Goal: Task Accomplishment & Management: Complete application form

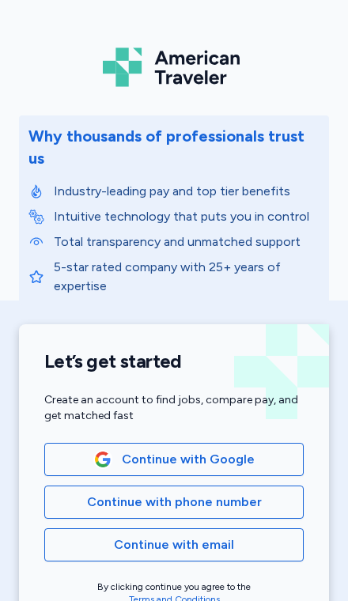
click at [250, 450] on span "Continue with Google" at bounding box center [188, 459] width 133 height 19
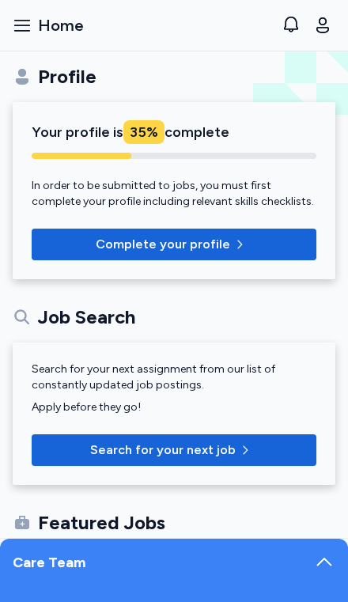
click at [279, 239] on span "Complete your profile" at bounding box center [173, 244] width 259 height 19
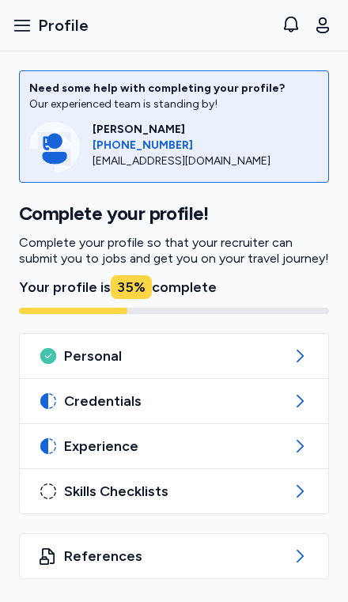
click at [245, 399] on span "Credentials" at bounding box center [174, 401] width 220 height 19
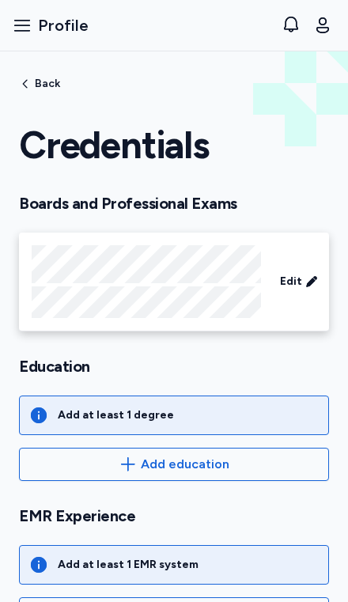
click at [243, 460] on span "Add education" at bounding box center [173, 464] width 283 height 19
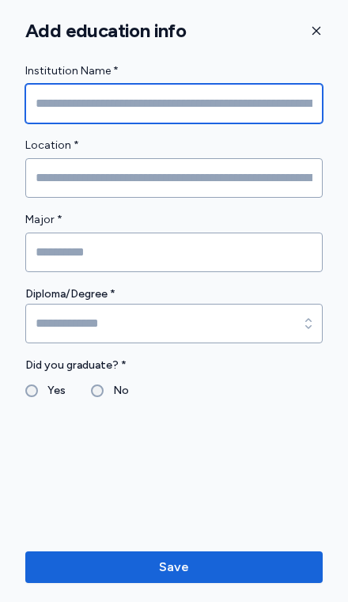
click at [244, 102] on input "Institution Name *" at bounding box center [173, 104] width 297 height 40
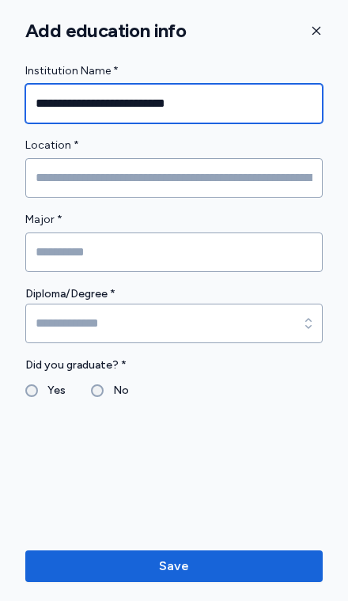
type input "**********"
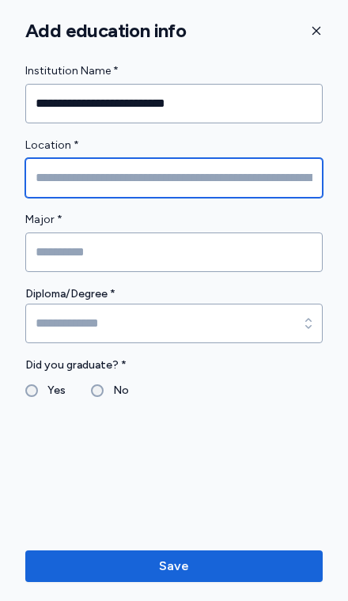
click at [259, 192] on input "Location *" at bounding box center [173, 178] width 297 height 40
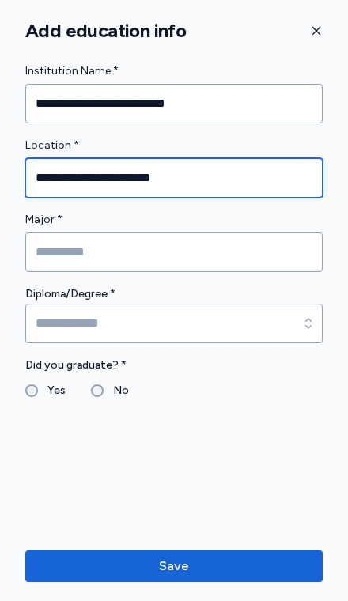
type input "**********"
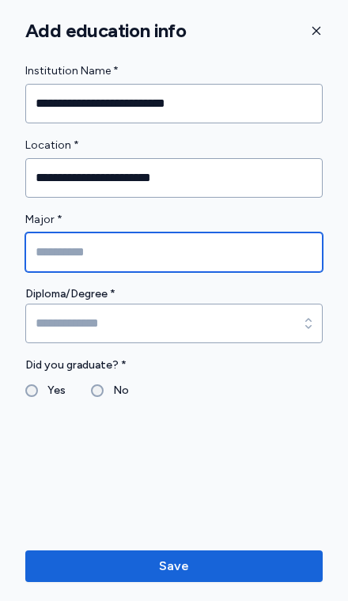
click at [278, 259] on input "Major *" at bounding box center [173, 253] width 297 height 40
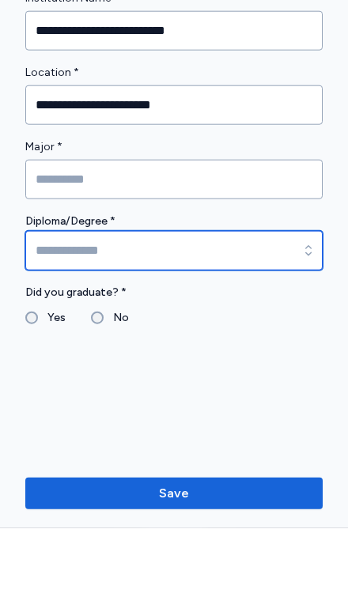
click at [261, 304] on input at bounding box center [173, 324] width 297 height 40
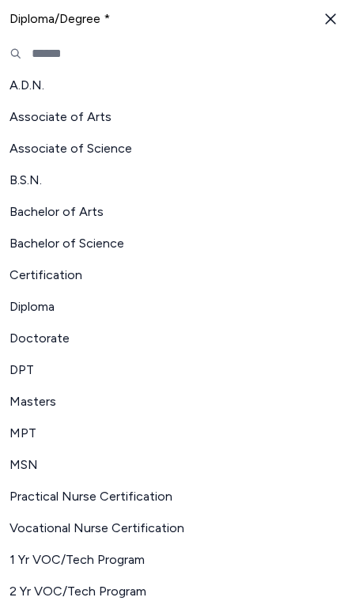
click at [101, 249] on span "Bachelor of Science" at bounding box center [164, 243] width 310 height 19
type input "**********"
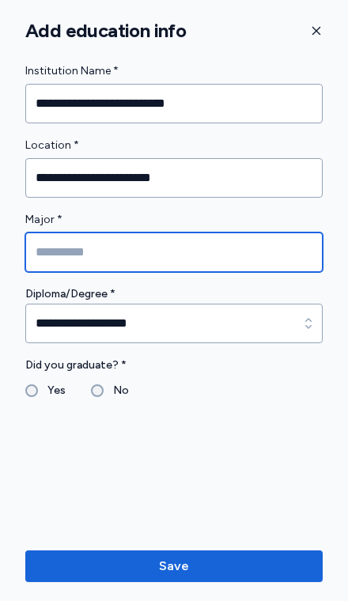
click at [256, 260] on input "Major *" at bounding box center [173, 253] width 297 height 40
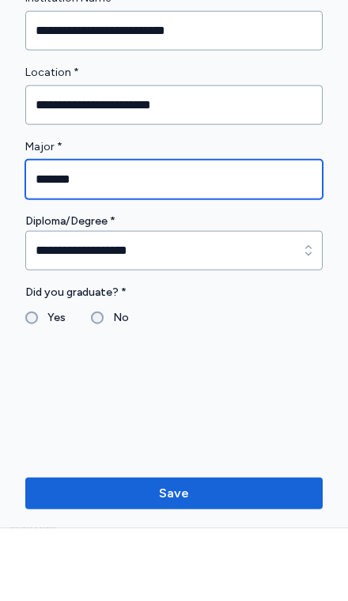
type input "*******"
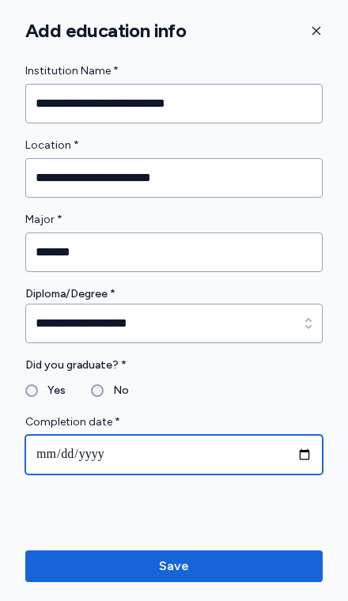
click at [257, 459] on input "date" at bounding box center [173, 455] width 297 height 40
click at [59, 453] on input "**********" at bounding box center [173, 455] width 297 height 40
type input "**********"
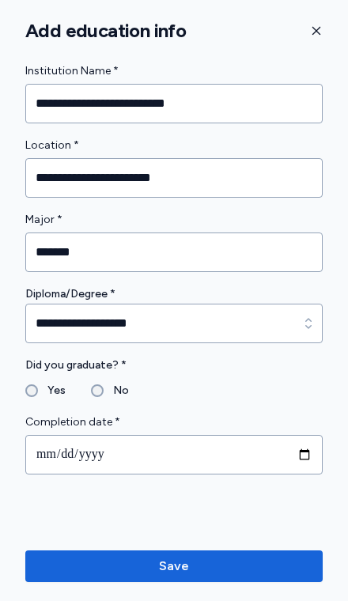
click at [241, 566] on span "Save" at bounding box center [174, 566] width 272 height 19
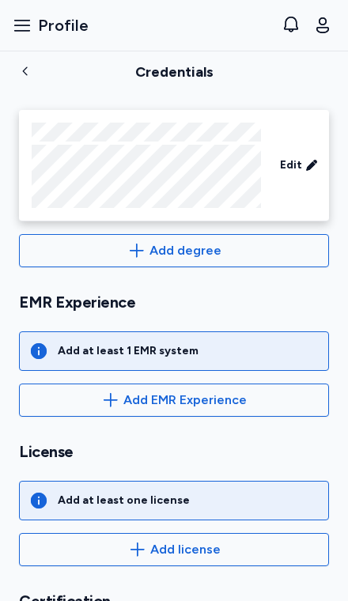
scroll to position [291, 0]
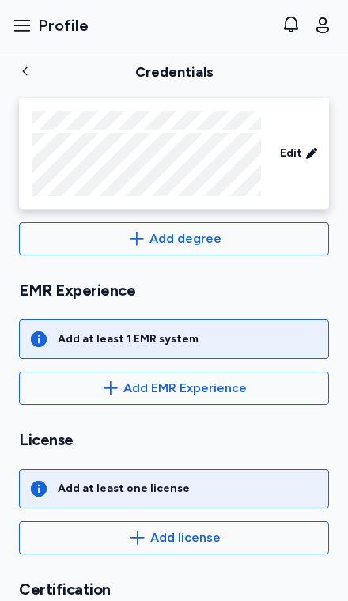
click at [243, 347] on div "Add at least 1 EMR system" at bounding box center [174, 340] width 310 height 40
click at [239, 391] on span "Add EMR Experience" at bounding box center [184, 388] width 123 height 19
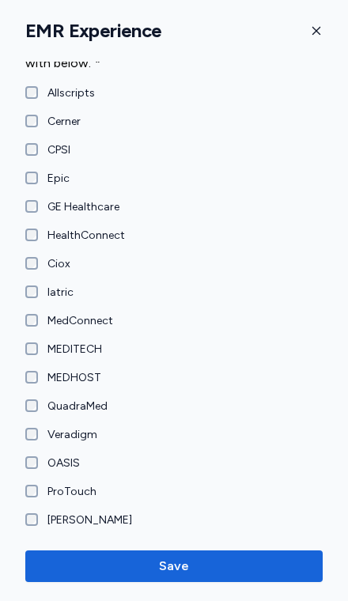
scroll to position [27, 0]
click at [94, 567] on span "Save" at bounding box center [174, 566] width 272 height 19
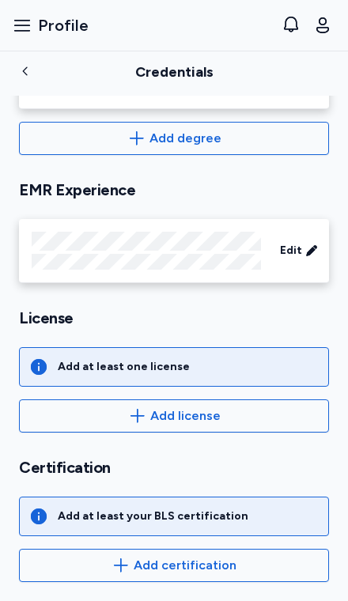
scroll to position [392, 0]
click at [167, 421] on span "Add license" at bounding box center [185, 416] width 70 height 19
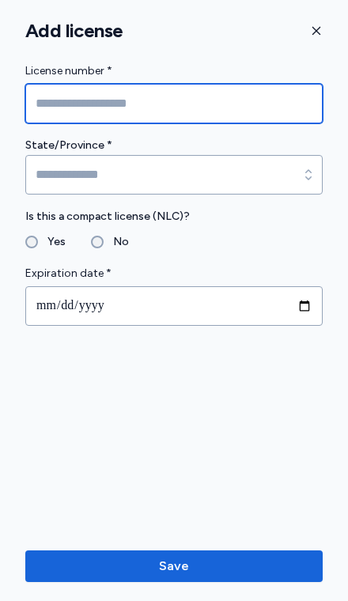
click at [215, 103] on input "License number *" at bounding box center [173, 104] width 297 height 40
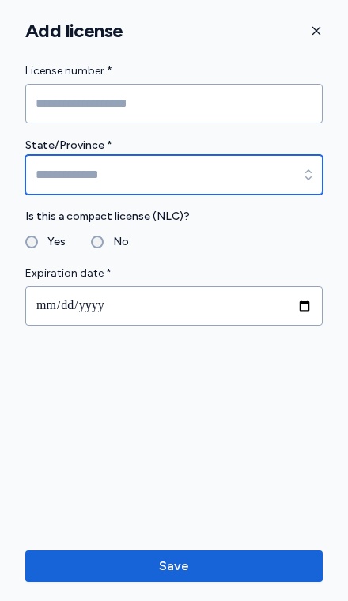
click at [205, 179] on input at bounding box center [173, 175] width 297 height 40
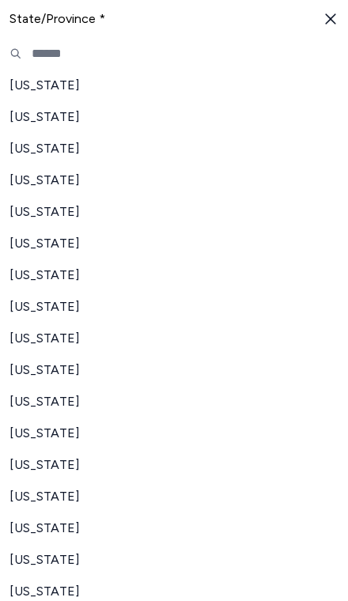
click at [38, 498] on span "[US_STATE]" at bounding box center [164, 496] width 310 height 19
type input "********"
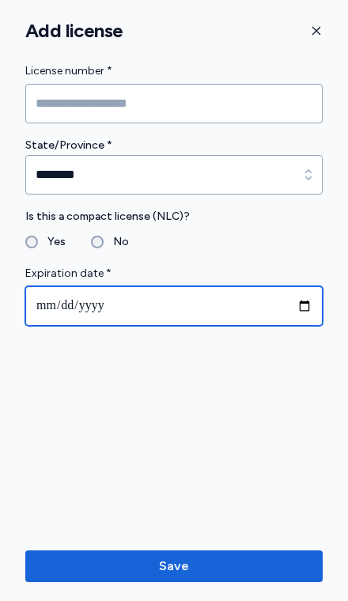
click at [178, 301] on input "date" at bounding box center [173, 306] width 297 height 40
click at [136, 309] on input "**********" at bounding box center [173, 306] width 297 height 40
type input "**********"
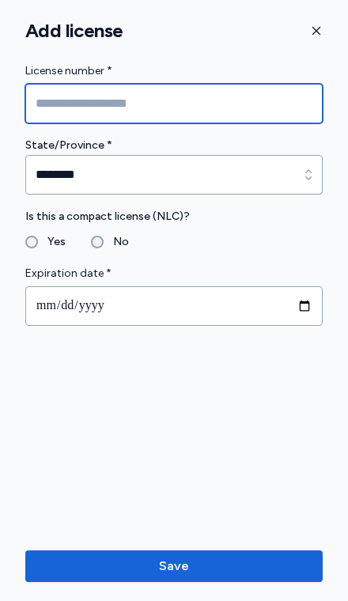
click at [193, 112] on input "License number *" at bounding box center [173, 104] width 297 height 40
click at [73, 103] on input "License number *" at bounding box center [173, 104] width 297 height 40
paste input "*********"
type input "*********"
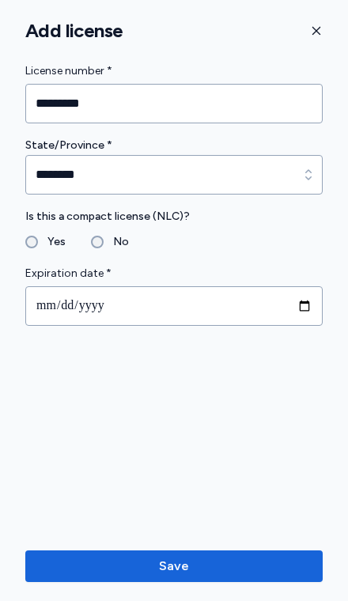
click at [283, 557] on span "Save" at bounding box center [174, 566] width 272 height 19
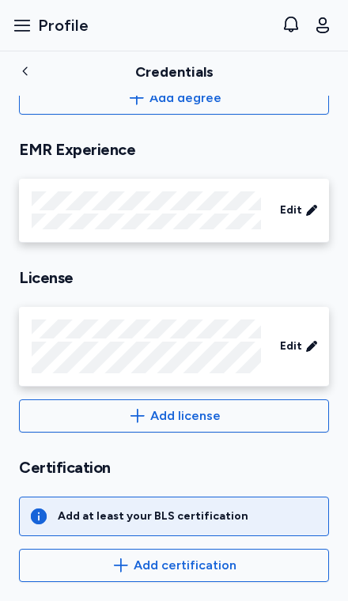
scroll to position [432, 0]
click at [166, 566] on span "Add certification" at bounding box center [185, 565] width 103 height 19
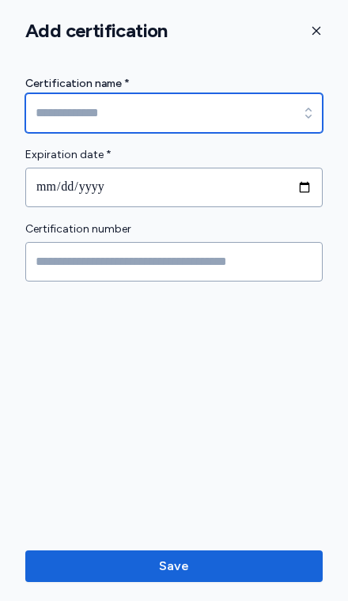
click at [222, 109] on input at bounding box center [173, 113] width 297 height 40
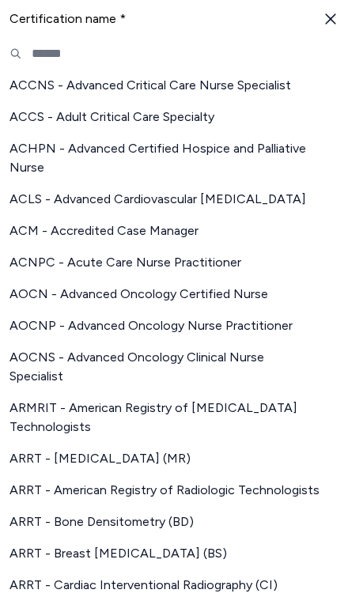
scroll to position [0, 0]
click at [230, 206] on span "ACLS - Advanced Cardiovascular [MEDICAL_DATA]" at bounding box center [164, 199] width 310 height 19
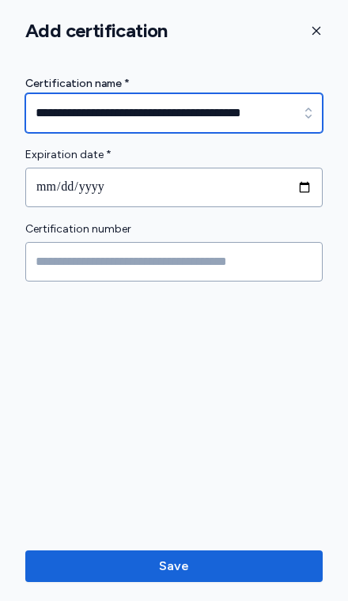
click at [235, 107] on input "**********" at bounding box center [173, 113] width 297 height 40
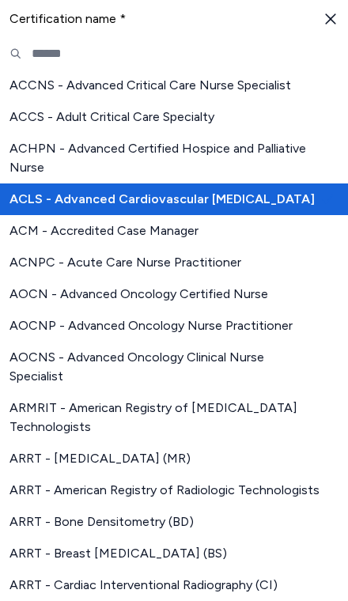
click at [319, 19] on div "Certification name *" at bounding box center [174, 19] width 348 height 38
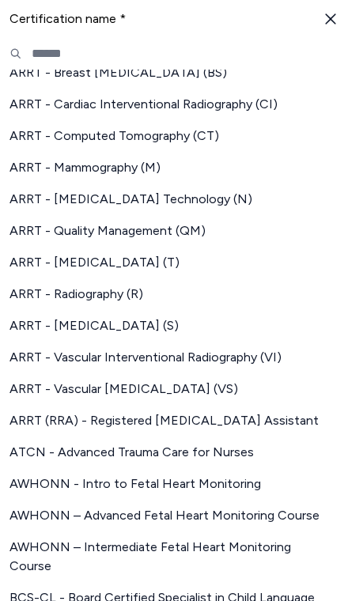
scroll to position [733, 0]
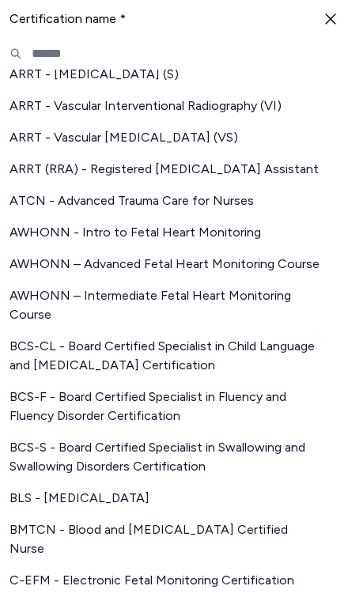
click at [129, 499] on span "BLS - [MEDICAL_DATA]" at bounding box center [164, 498] width 310 height 19
type input "**********"
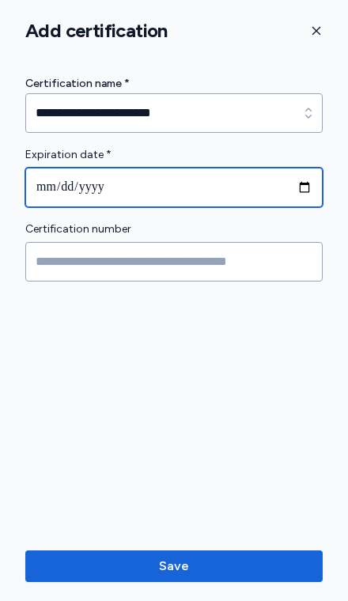
click at [228, 186] on input "date" at bounding box center [173, 188] width 297 height 40
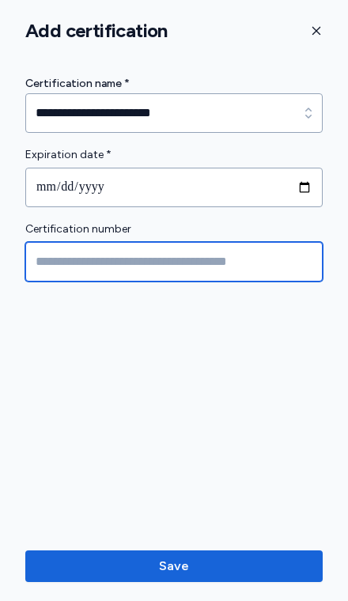
click at [206, 262] on input "Certification number" at bounding box center [173, 262] width 297 height 40
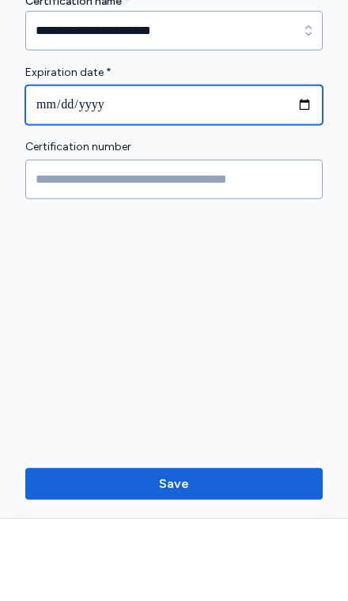
click at [181, 168] on input "**********" at bounding box center [173, 188] width 297 height 40
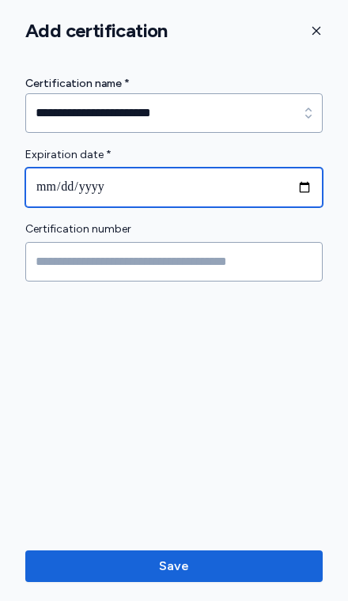
type input "**********"
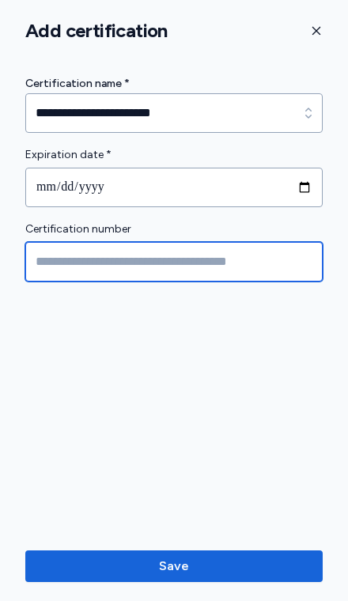
click at [161, 263] on input "Certification number" at bounding box center [173, 262] width 297 height 40
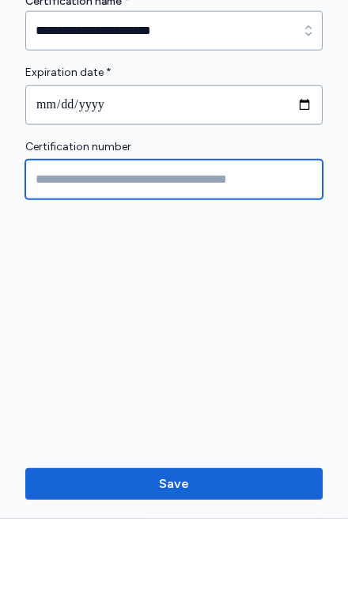
click at [213, 242] on input "Certification number" at bounding box center [173, 262] width 297 height 40
paste input "**********"
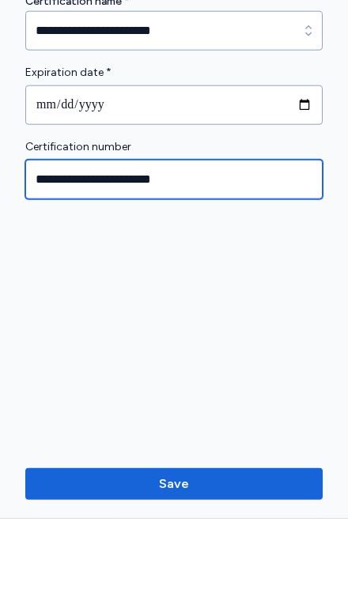
type input "**********"
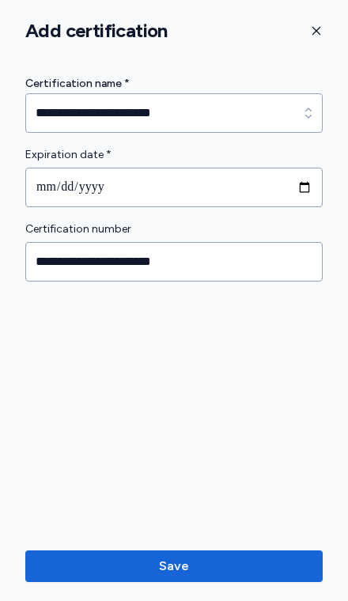
click at [242, 566] on span "Save" at bounding box center [174, 566] width 272 height 19
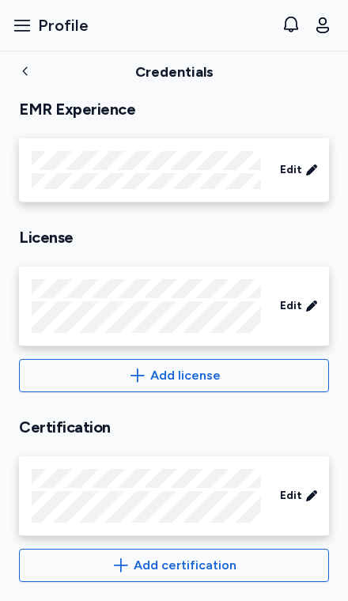
scroll to position [475, 0]
click at [299, 494] on span "Edit" at bounding box center [291, 496] width 22 height 16
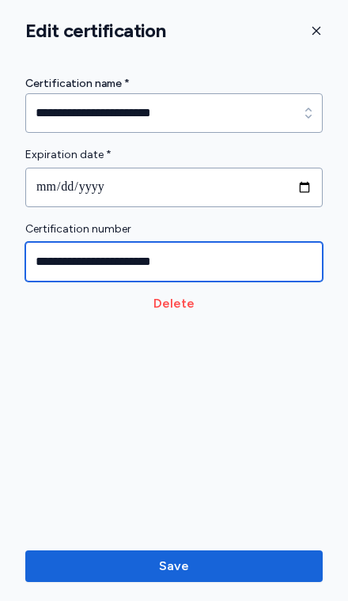
click at [150, 259] on input "**********" at bounding box center [173, 262] width 297 height 40
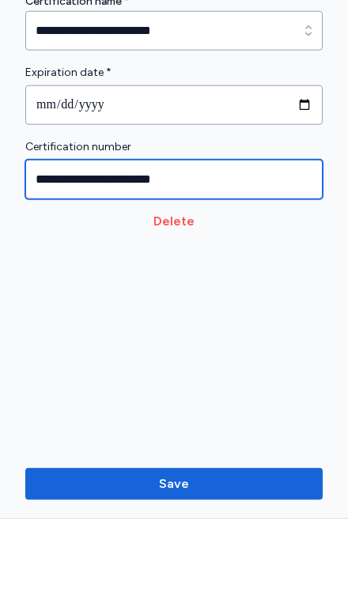
click at [116, 242] on input "**********" at bounding box center [173, 262] width 297 height 40
click at [104, 242] on input "**********" at bounding box center [173, 262] width 297 height 40
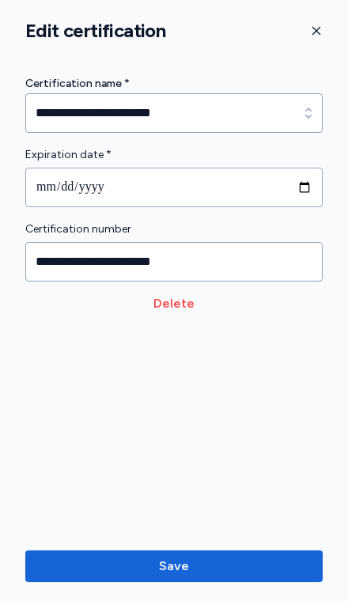
click at [255, 566] on span "Save" at bounding box center [174, 566] width 272 height 19
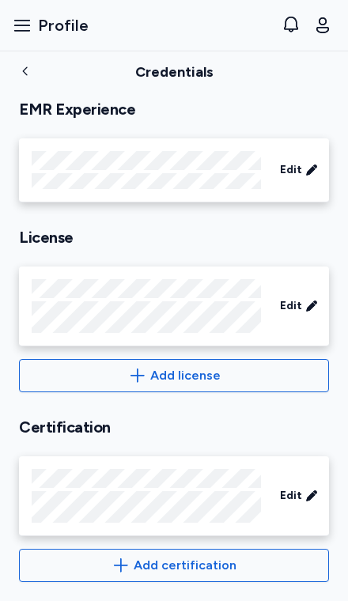
click at [233, 575] on button "Add certification" at bounding box center [174, 565] width 310 height 33
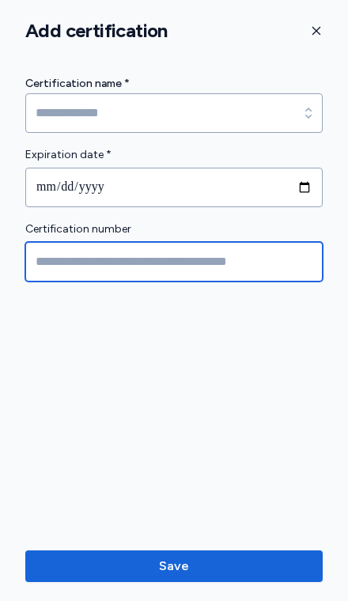
click at [113, 263] on input "Certification number" at bounding box center [173, 262] width 297 height 40
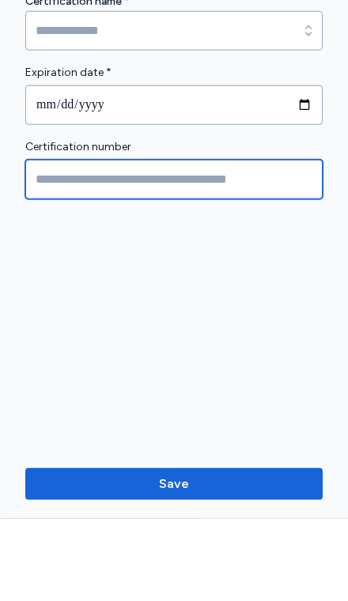
click at [74, 242] on input "Certification number" at bounding box center [173, 262] width 297 height 40
paste input "**********"
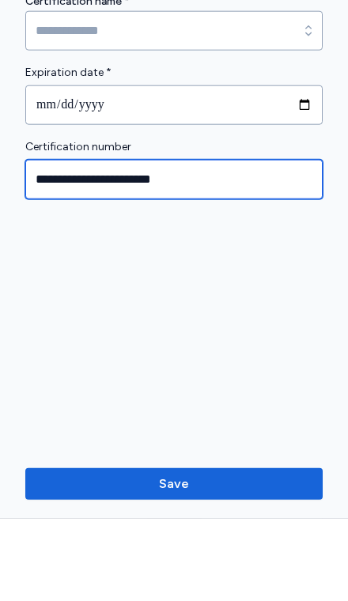
type input "**********"
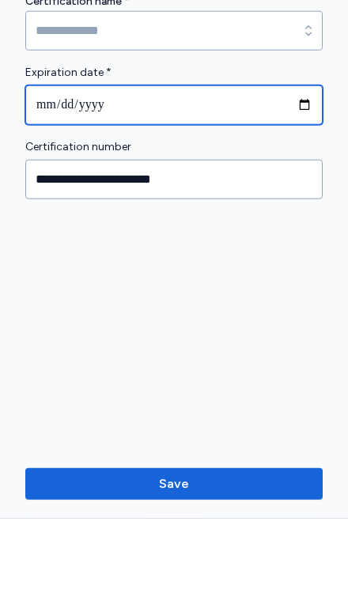
click at [66, 168] on input "date" at bounding box center [173, 188] width 297 height 40
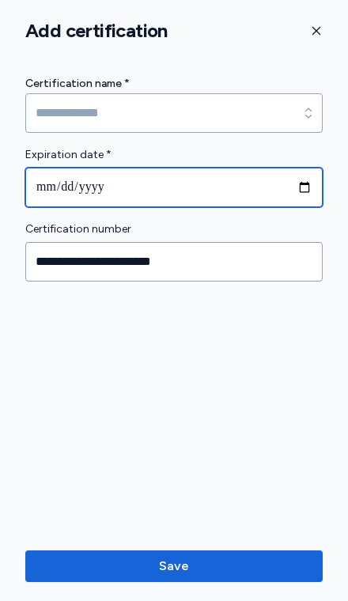
click at [72, 192] on input "**********" at bounding box center [173, 188] width 297 height 40
type input "**********"
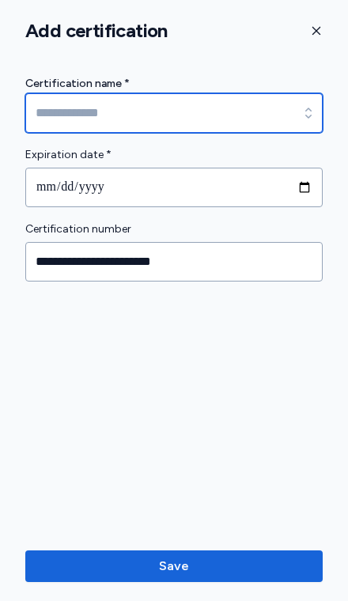
click at [48, 119] on input at bounding box center [173, 113] width 297 height 40
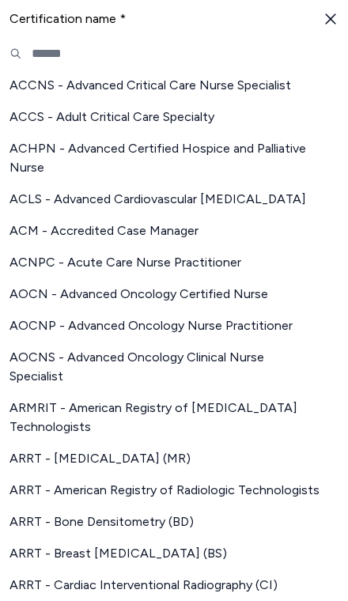
scroll to position [0, 0]
click at [74, 199] on span "ACLS - Advanced Cardiovascular [MEDICAL_DATA]" at bounding box center [164, 199] width 310 height 19
type input "**********"
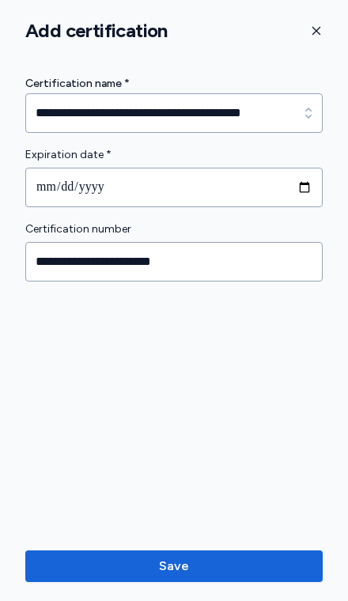
click at [240, 567] on span "Save" at bounding box center [174, 566] width 272 height 19
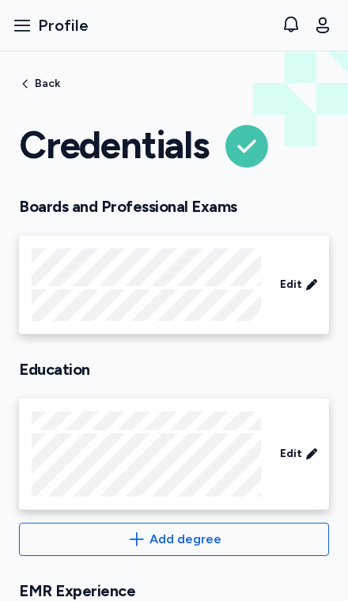
click at [27, 79] on icon "button" at bounding box center [25, 84] width 13 height 13
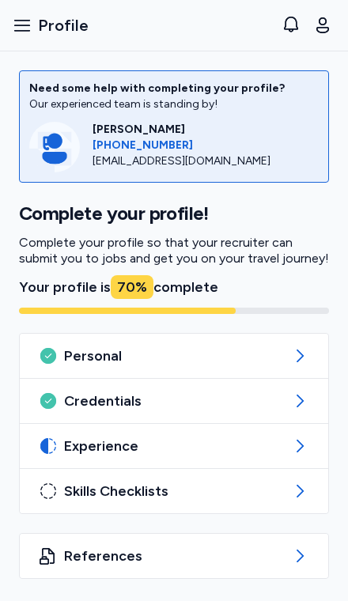
click at [269, 447] on span "Experience" at bounding box center [174, 446] width 220 height 19
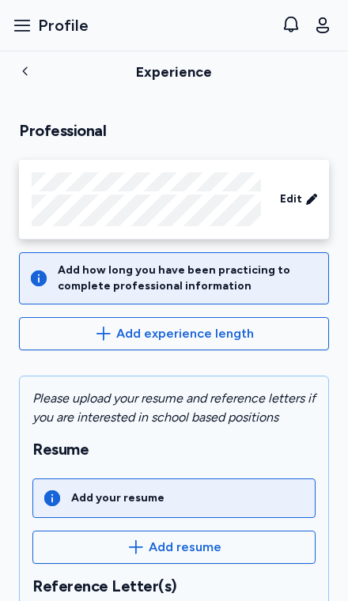
scroll to position [64, 0]
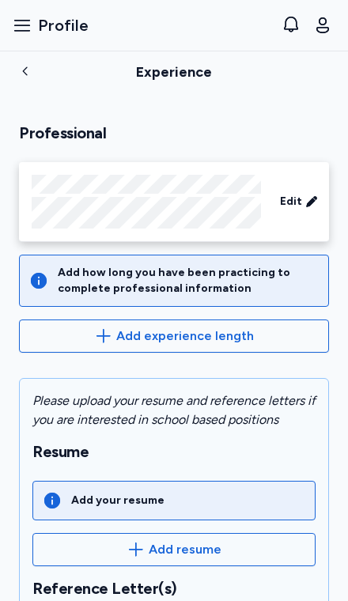
click at [258, 502] on div "Add your resume" at bounding box center [173, 501] width 283 height 40
click at [203, 496] on div "Add your resume" at bounding box center [173, 501] width 283 height 40
click at [237, 547] on span "Add resume" at bounding box center [174, 549] width 256 height 19
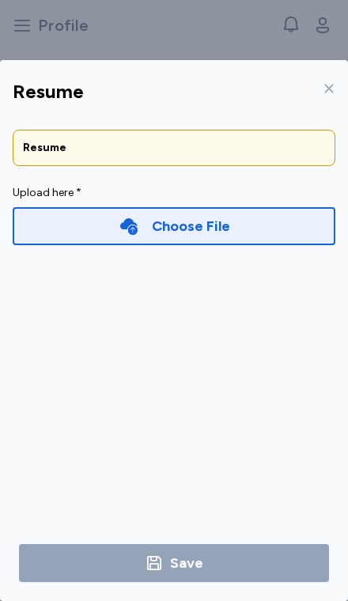
click at [127, 218] on icon at bounding box center [128, 226] width 17 height 17
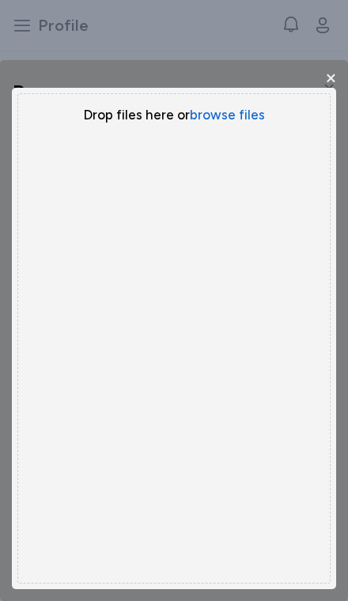
click at [219, 106] on button "browse files" at bounding box center [227, 115] width 75 height 18
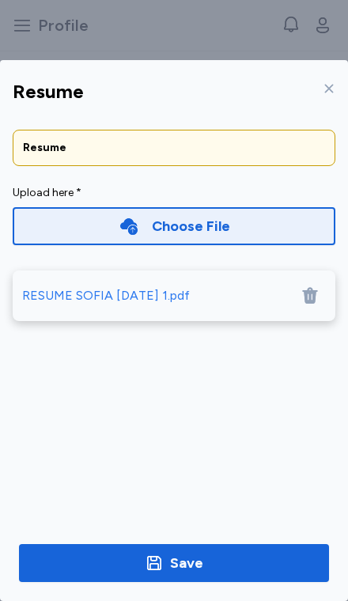
click at [248, 574] on span "Save" at bounding box center [174, 563] width 285 height 22
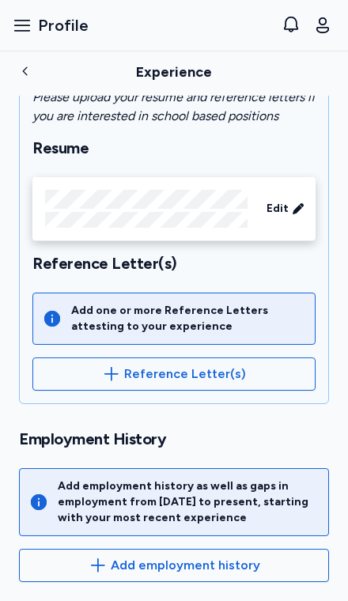
scroll to position [368, 0]
click at [263, 563] on span "Add employment history" at bounding box center [173, 565] width 283 height 19
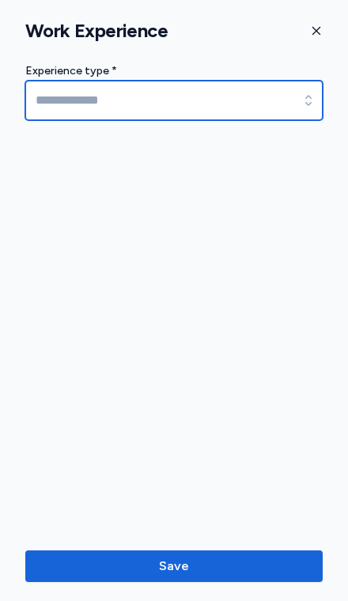
click at [79, 96] on input at bounding box center [173, 101] width 297 height 40
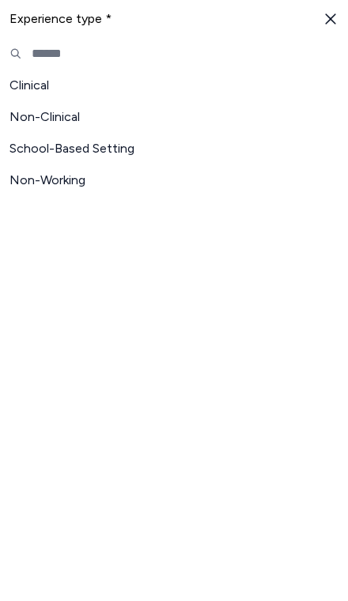
click at [32, 88] on span "Clinical" at bounding box center [164, 85] width 310 height 19
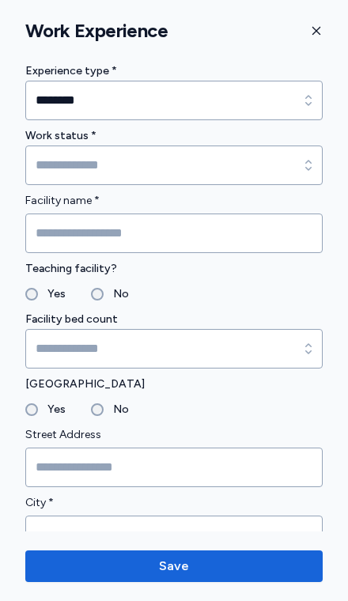
type input "********"
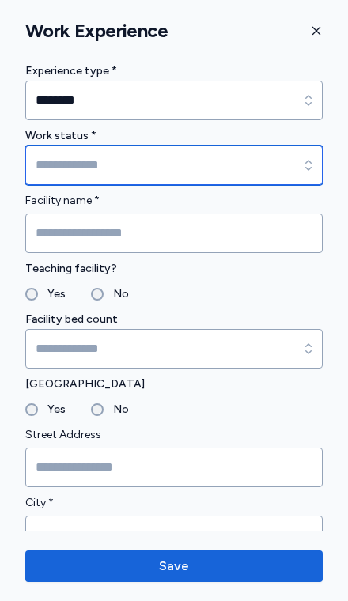
click at [263, 169] on input at bounding box center [173, 166] width 297 height 40
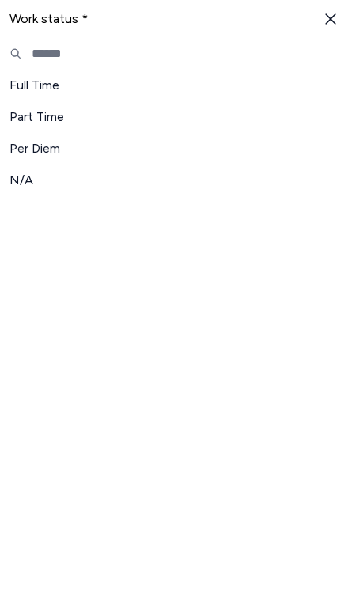
click at [33, 84] on span "Full Time" at bounding box center [164, 85] width 310 height 19
type input "*********"
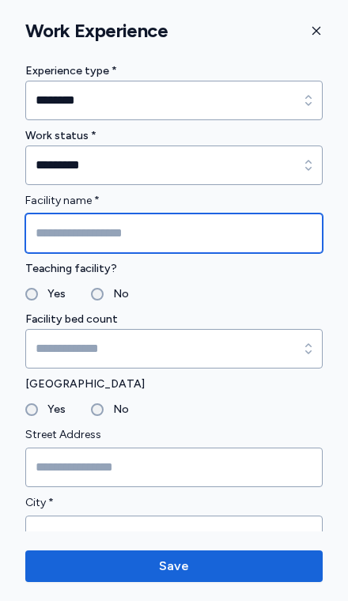
click at [191, 237] on input "Facility name *" at bounding box center [173, 234] width 297 height 40
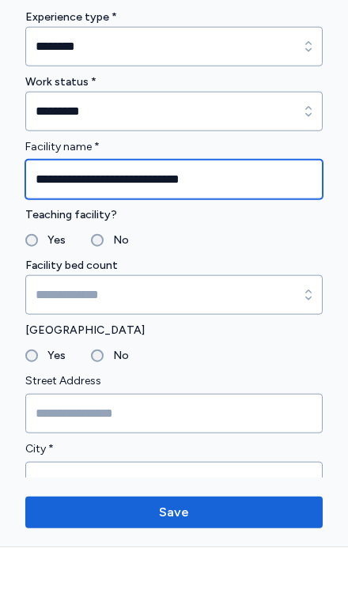
type input "**********"
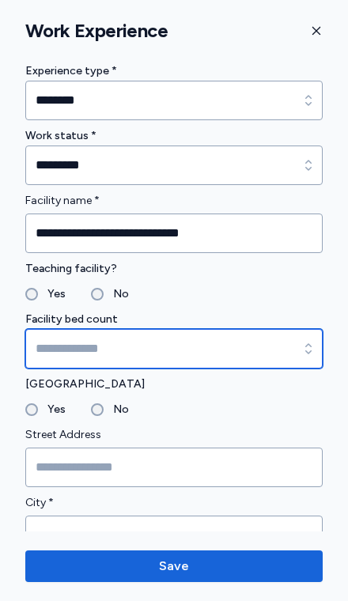
click at [285, 351] on input at bounding box center [173, 349] width 297 height 40
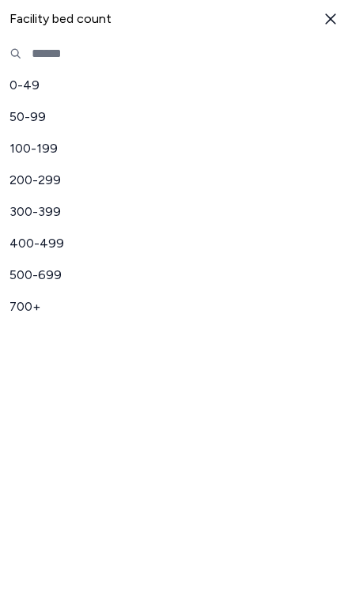
click at [44, 282] on span "500-699" at bounding box center [164, 275] width 310 height 19
type input "*******"
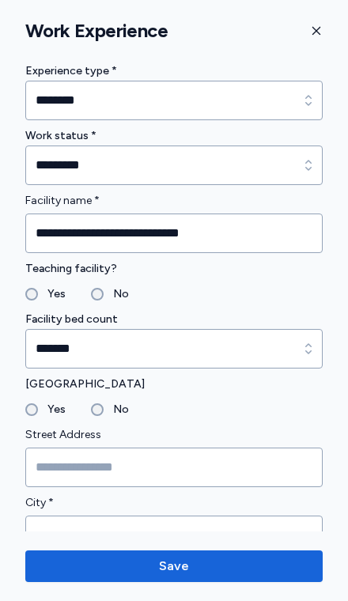
click at [38, 409] on label "Yes" at bounding box center [52, 409] width 28 height 19
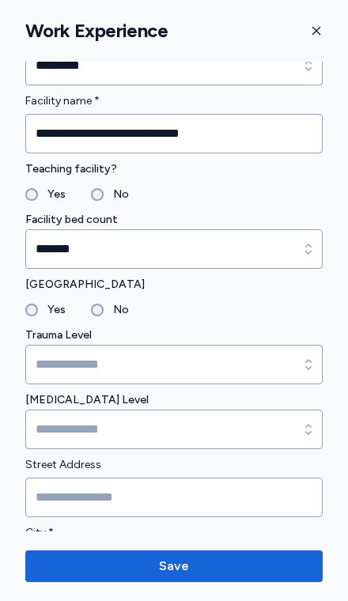
scroll to position [106, 0]
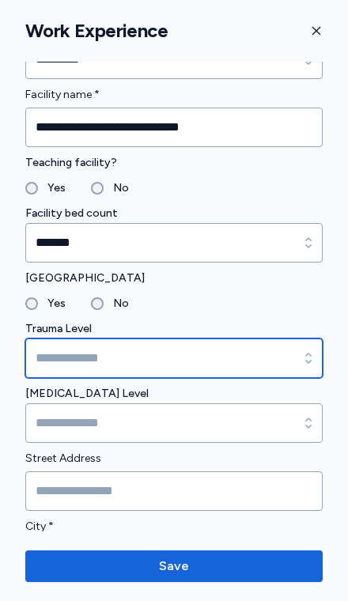
click at [290, 357] on input at bounding box center [173, 359] width 297 height 40
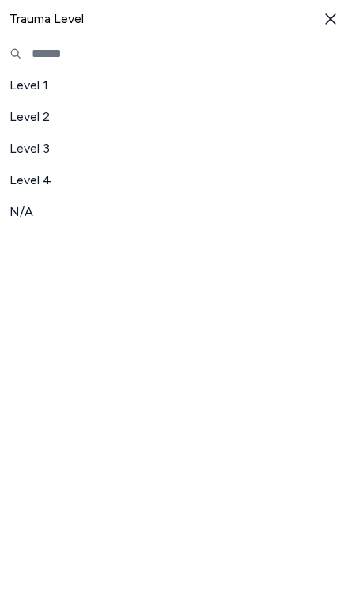
click at [36, 92] on span "Level 1" at bounding box center [164, 85] width 310 height 19
type input "*******"
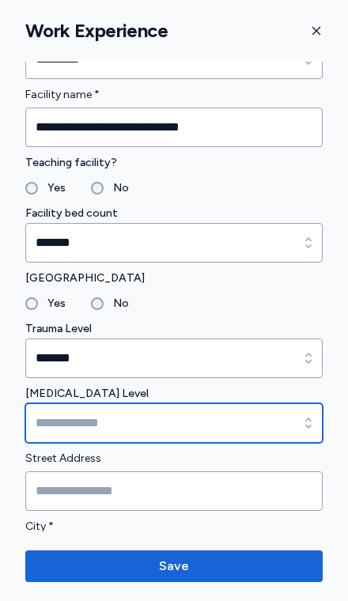
click at [257, 430] on input at bounding box center [173, 423] width 297 height 40
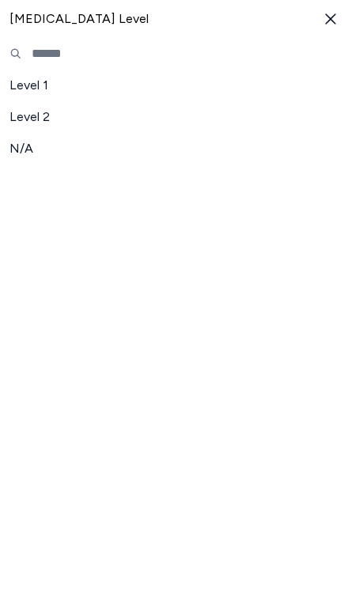
click at [34, 84] on span "Level 1" at bounding box center [164, 85] width 310 height 19
type input "*******"
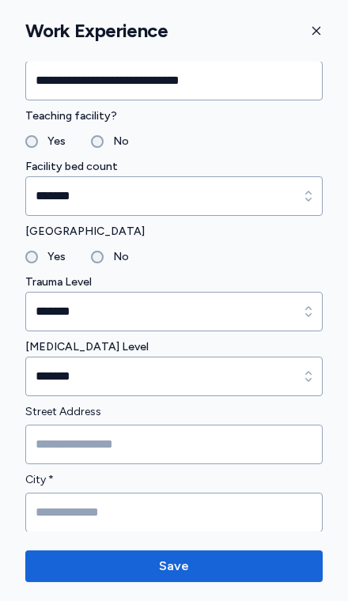
scroll to position [155, 0]
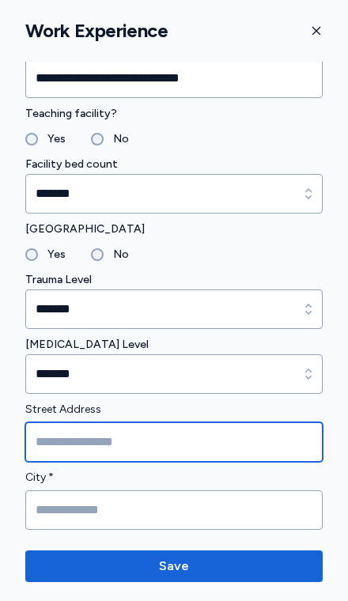
click at [208, 441] on input "Street Address" at bounding box center [173, 442] width 297 height 40
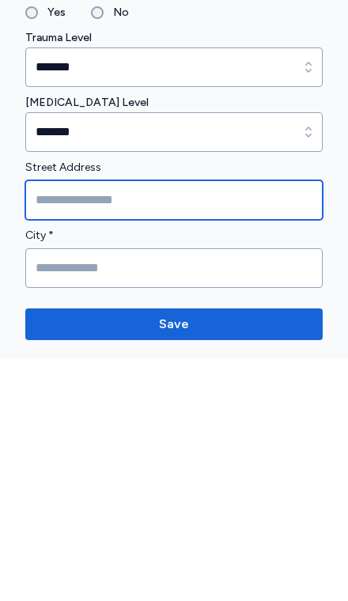
type input "**********"
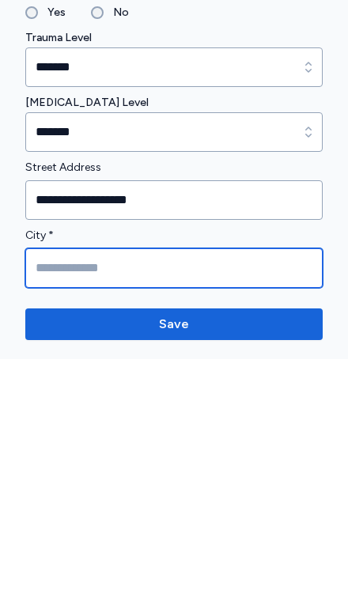
type input "******"
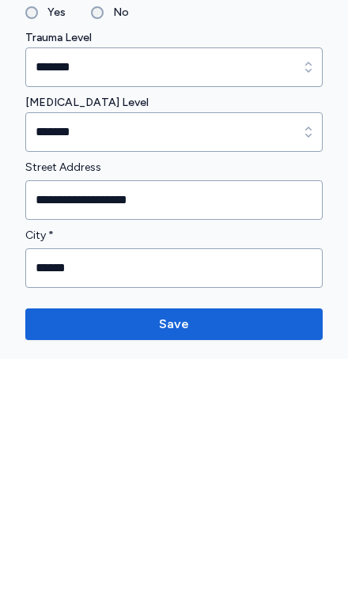
type input "*****"
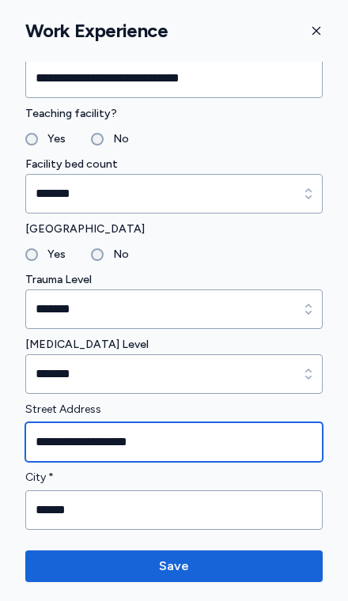
click at [266, 435] on input "**********" at bounding box center [173, 442] width 297 height 40
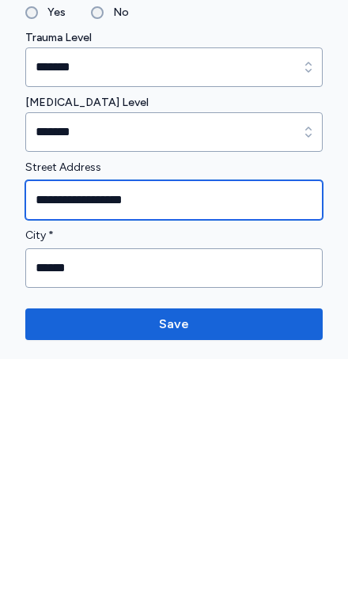
type input "**********"
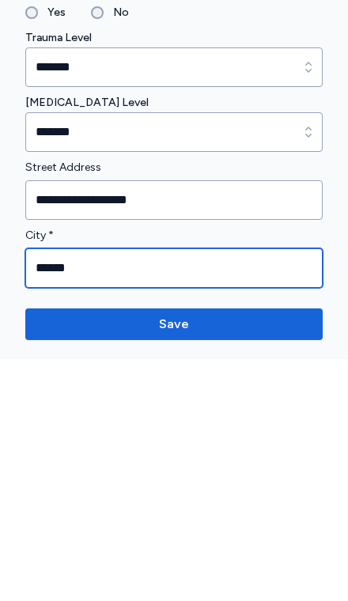
click at [253, 491] on input "******" at bounding box center [173, 511] width 297 height 40
type input "******"
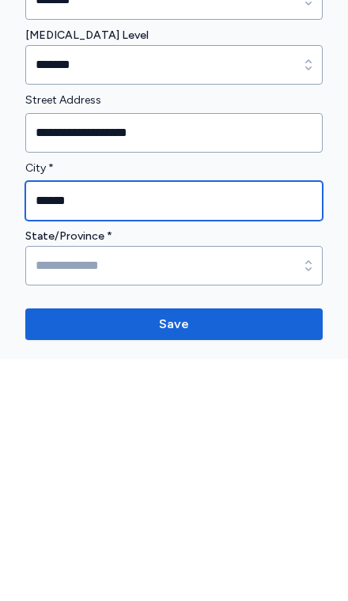
scroll to position [240, 0]
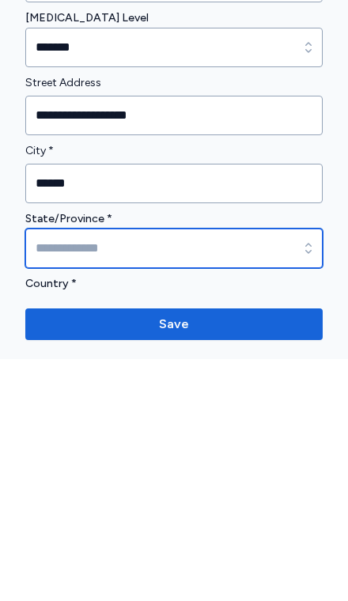
click at [237, 471] on input at bounding box center [173, 491] width 297 height 40
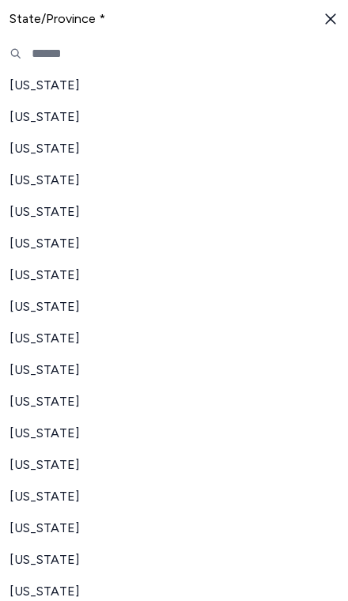
click at [32, 494] on span "[US_STATE]" at bounding box center [164, 496] width 310 height 19
type input "********"
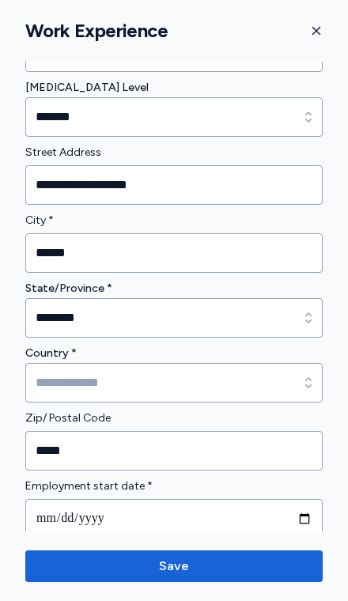
scroll to position [428, 0]
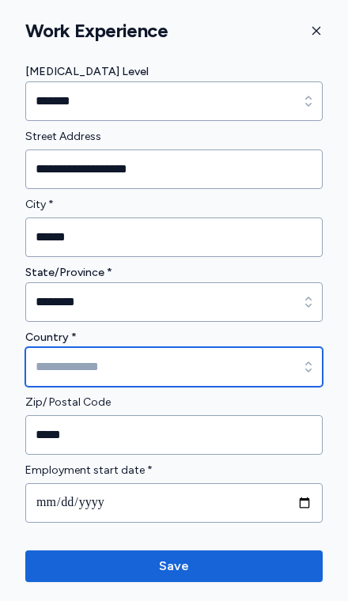
click at [280, 366] on input at bounding box center [173, 367] width 297 height 40
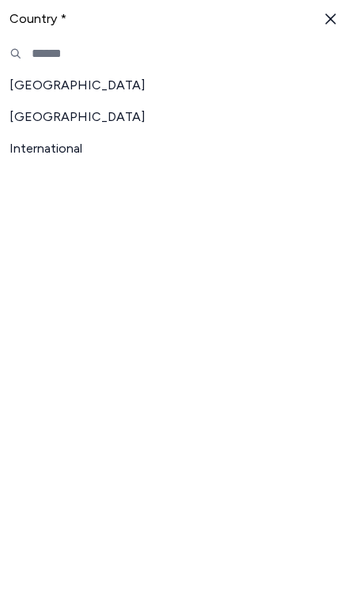
click at [121, 85] on span "[GEOGRAPHIC_DATA]" at bounding box center [164, 85] width 310 height 19
type input "**********"
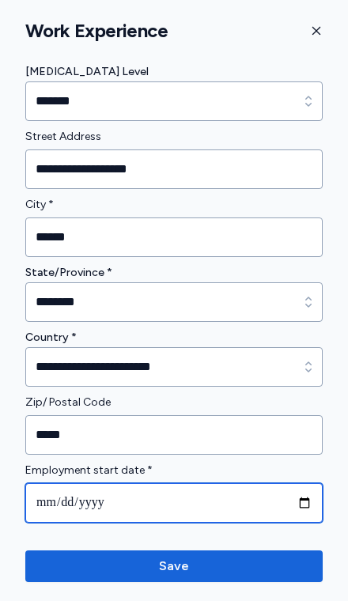
click at [270, 507] on input "date" at bounding box center [173, 503] width 297 height 40
click at [237, 497] on input "**********" at bounding box center [173, 503] width 297 height 40
type input "**********"
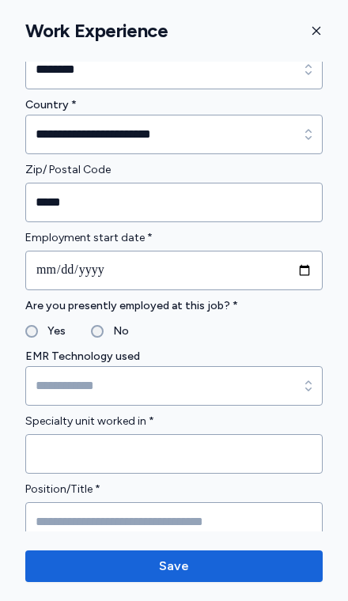
scroll to position [662, 0]
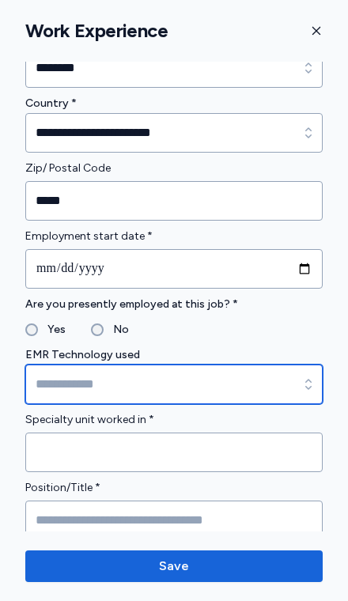
click at [275, 384] on input at bounding box center [173, 385] width 297 height 40
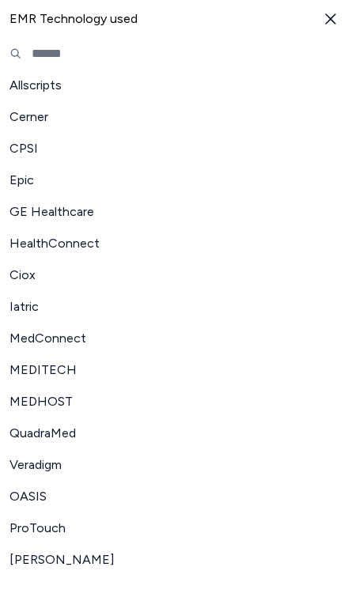
click at [28, 186] on span "Epic" at bounding box center [164, 180] width 310 height 19
type input "****"
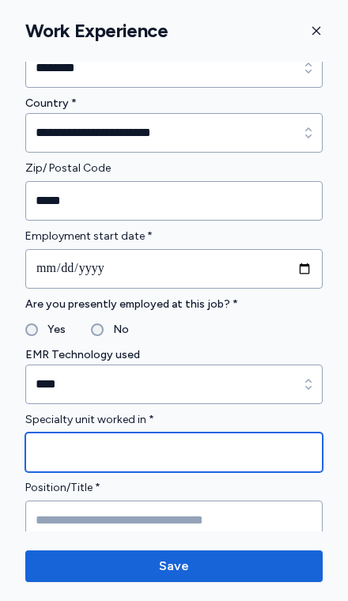
click at [249, 462] on input "Specialty unit worked in *" at bounding box center [173, 453] width 297 height 40
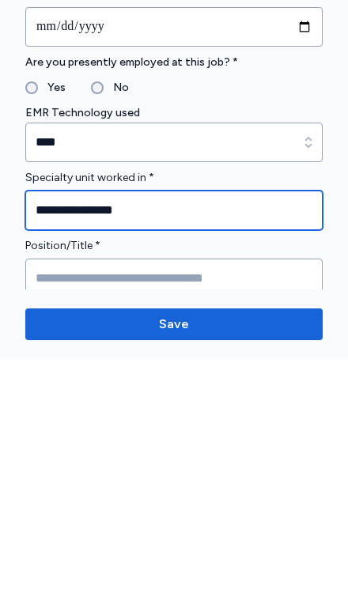
type input "**********"
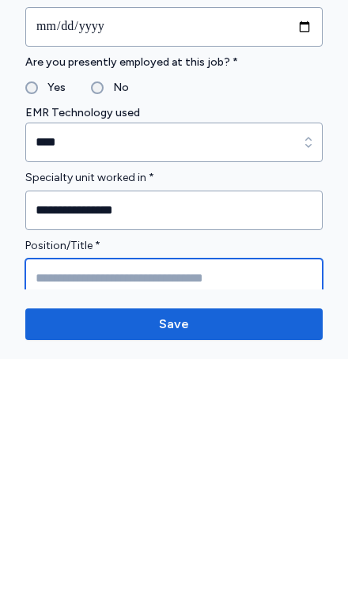
click at [266, 501] on input "Position/Title *" at bounding box center [173, 521] width 297 height 40
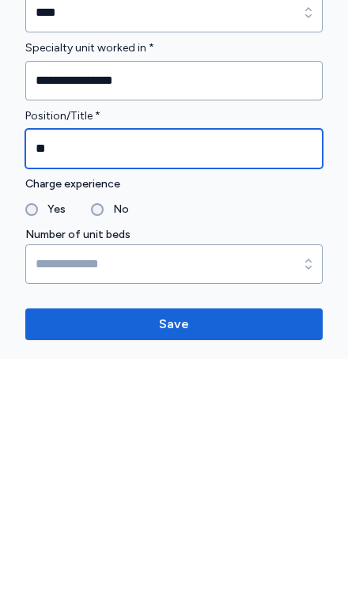
scroll to position [792, 0]
type input "**"
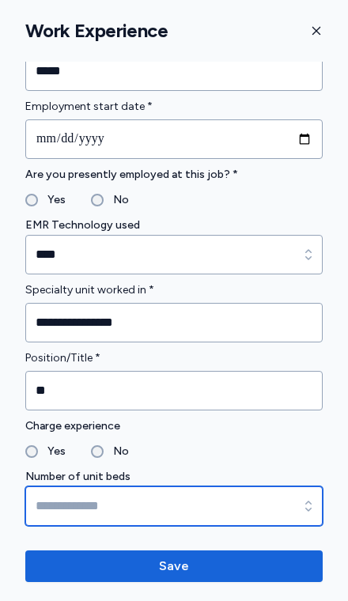
click at [277, 508] on input at bounding box center [173, 507] width 297 height 40
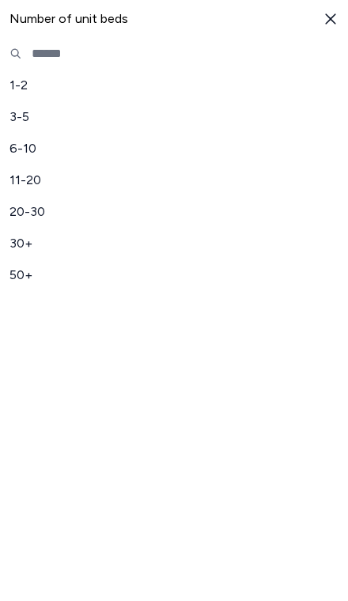
click at [214, 230] on div "30+" at bounding box center [174, 244] width 348 height 32
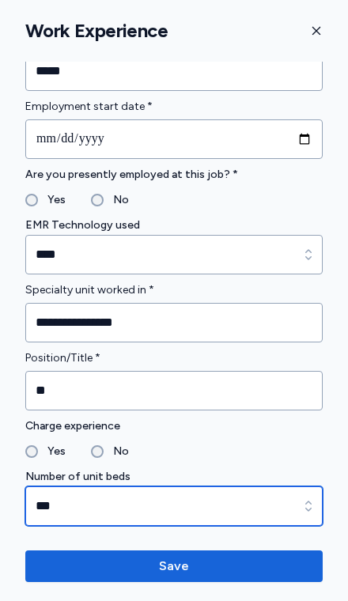
click at [231, 511] on input "***" at bounding box center [173, 507] width 297 height 40
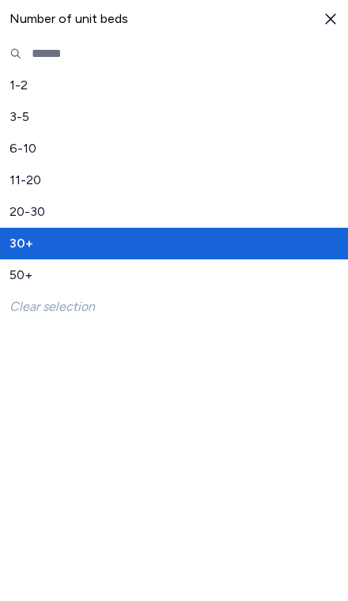
click at [28, 215] on span "20-30" at bounding box center [164, 212] width 310 height 19
type input "*****"
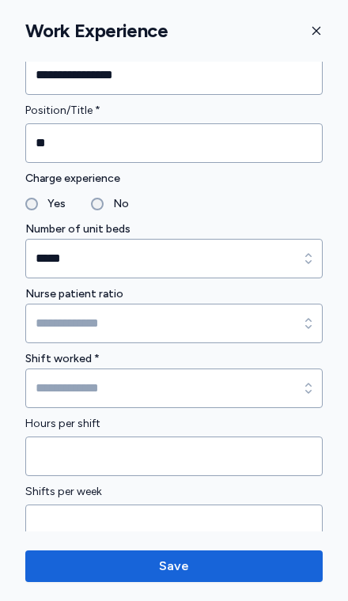
scroll to position [1027, 0]
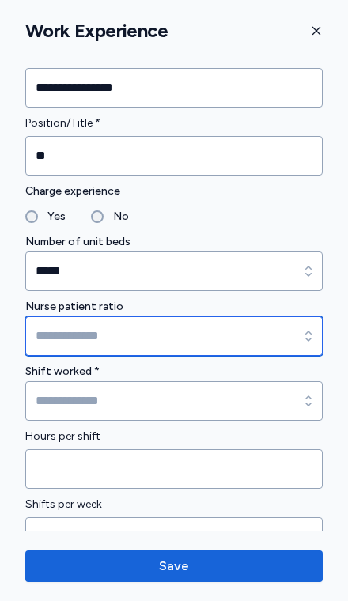
click at [281, 325] on input at bounding box center [173, 336] width 297 height 40
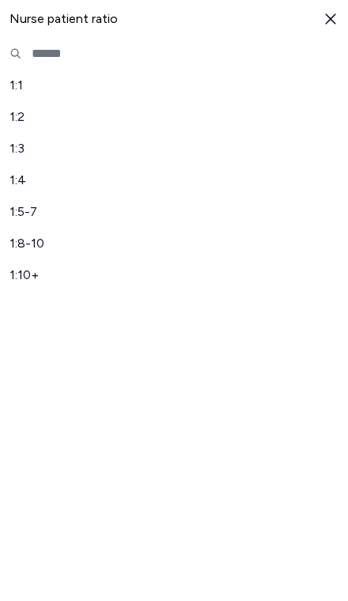
click at [52, 210] on span "1:5-7" at bounding box center [164, 212] width 310 height 19
type input "*****"
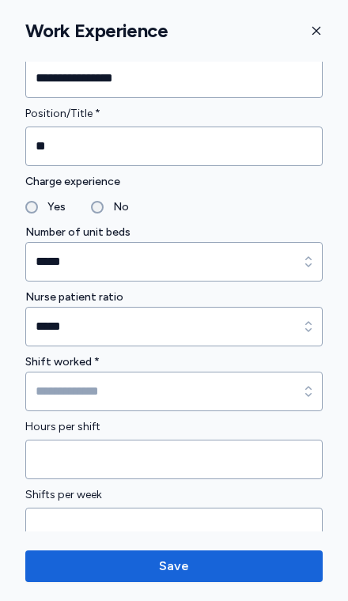
scroll to position [1037, 0]
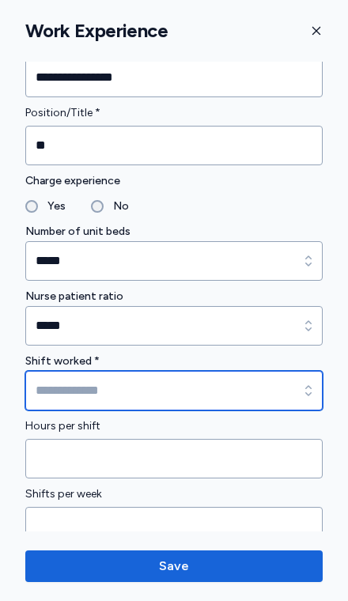
click at [285, 385] on input at bounding box center [173, 391] width 297 height 40
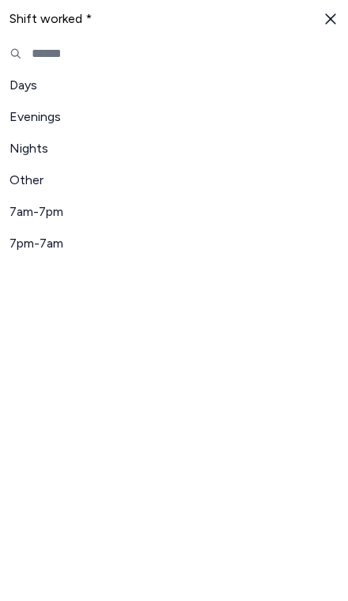
click at [31, 89] on span "Days" at bounding box center [164, 85] width 310 height 19
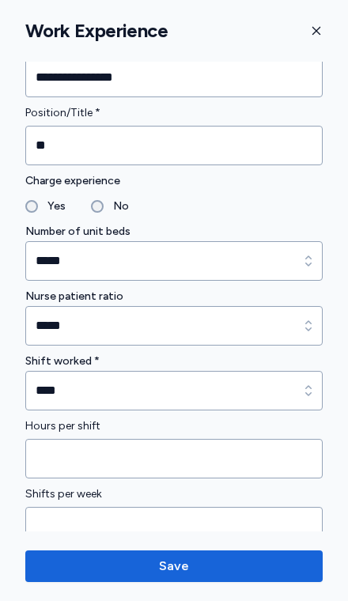
type input "****"
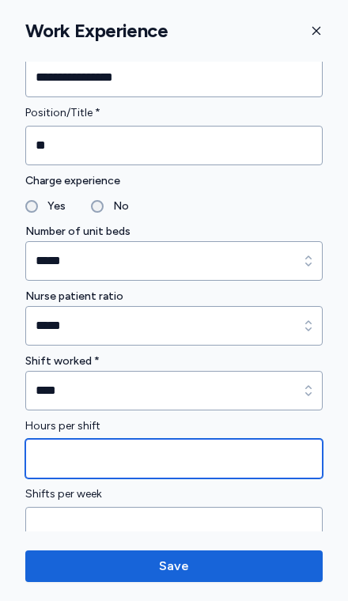
click at [266, 465] on input "Hours per shift" at bounding box center [173, 459] width 297 height 40
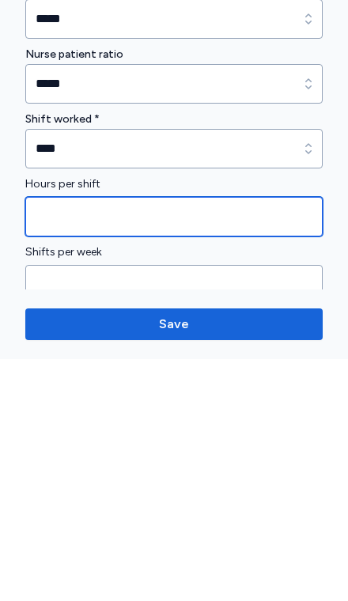
type input "**"
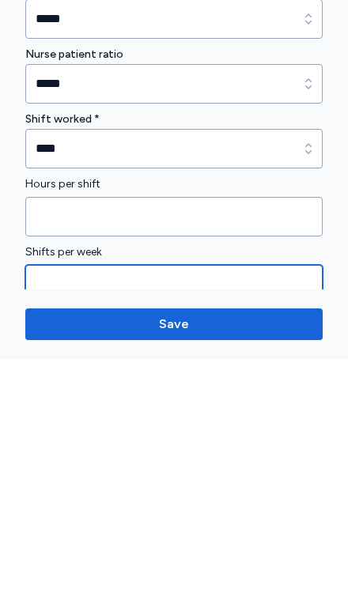
click at [250, 507] on input "Shifts per week" at bounding box center [173, 527] width 297 height 40
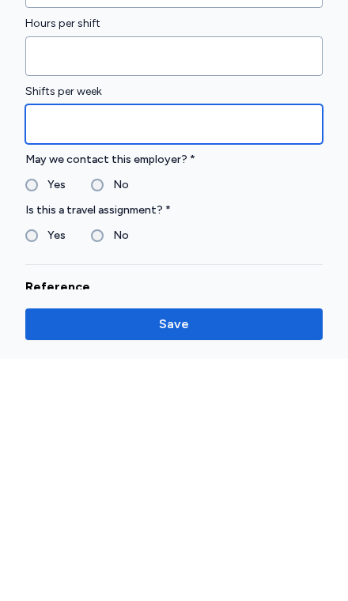
scroll to position [1214, 0]
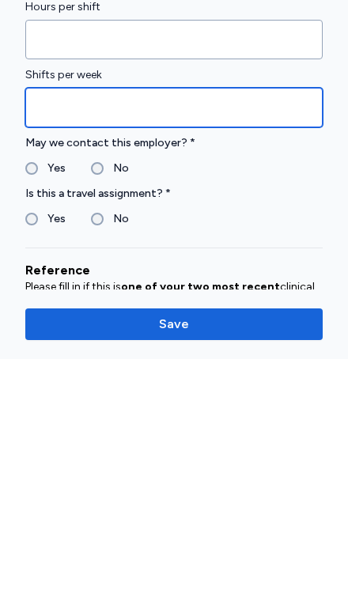
type input "*"
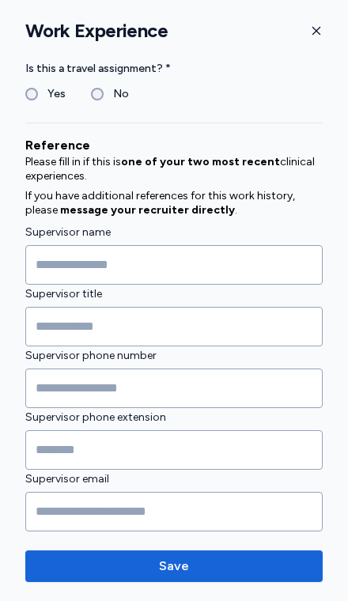
scroll to position [1581, 0]
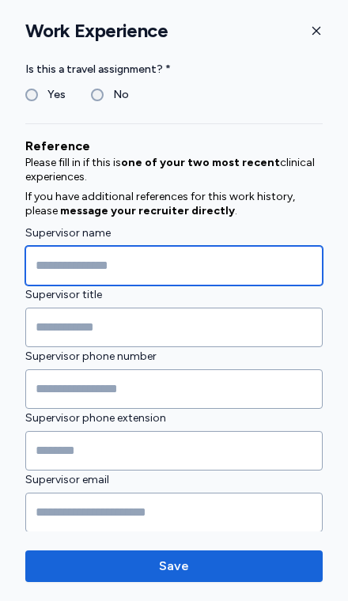
click at [261, 259] on input "Supervisor name" at bounding box center [173, 266] width 297 height 40
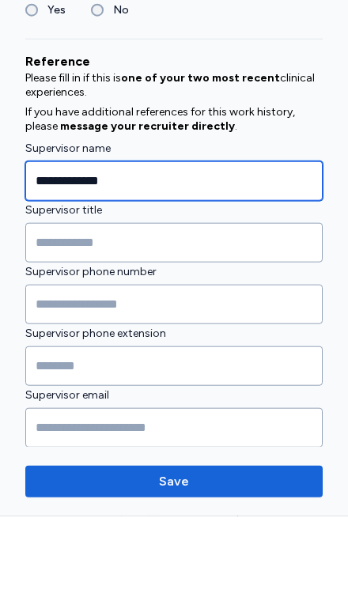
type input "**********"
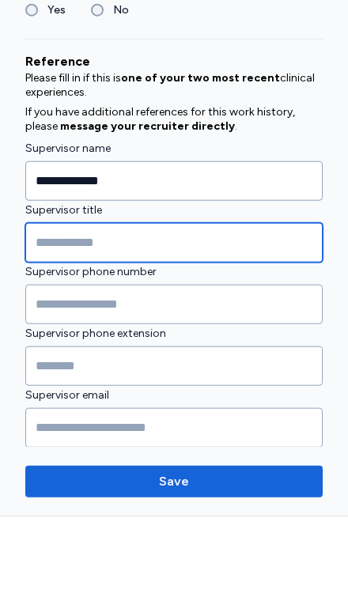
click at [250, 308] on input "Supervisor title" at bounding box center [173, 328] width 297 height 40
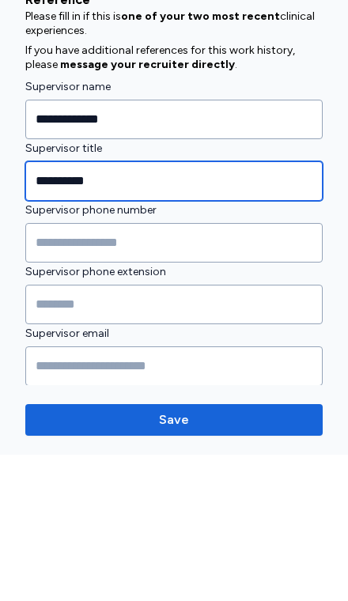
type input "**********"
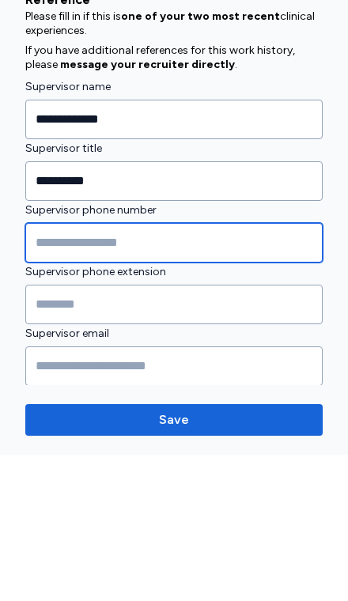
click at [255, 369] on input "Supervisor phone number" at bounding box center [173, 389] width 297 height 40
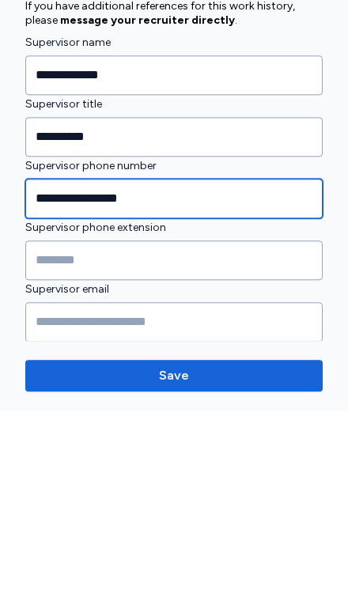
type input "**********"
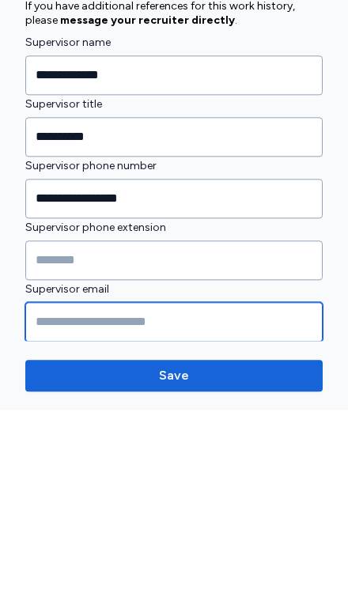
click at [234, 493] on input "Supervisor email" at bounding box center [173, 513] width 297 height 40
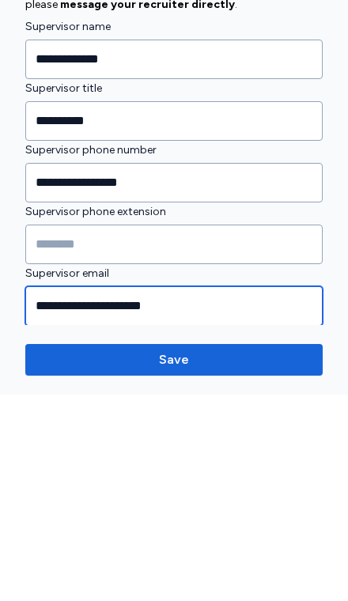
type input "**********"
click at [298, 557] on span "Save" at bounding box center [174, 566] width 272 height 19
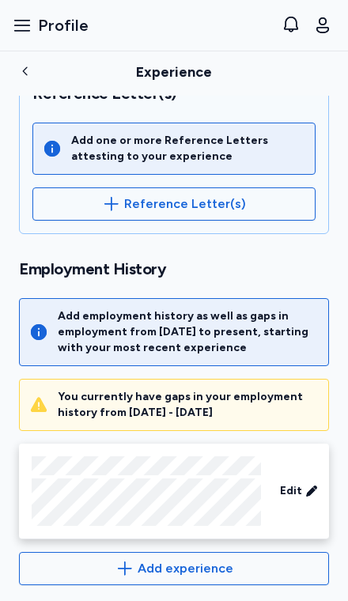
scroll to position [539, 0]
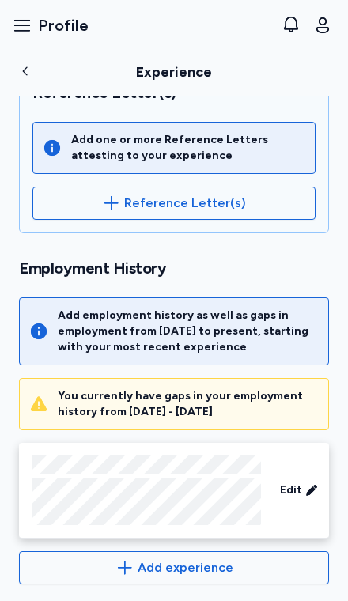
click at [217, 567] on span "Add experience" at bounding box center [186, 568] width 96 height 19
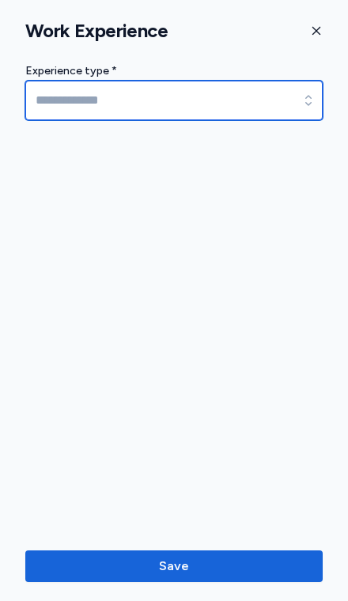
click at [210, 117] on input at bounding box center [173, 101] width 297 height 40
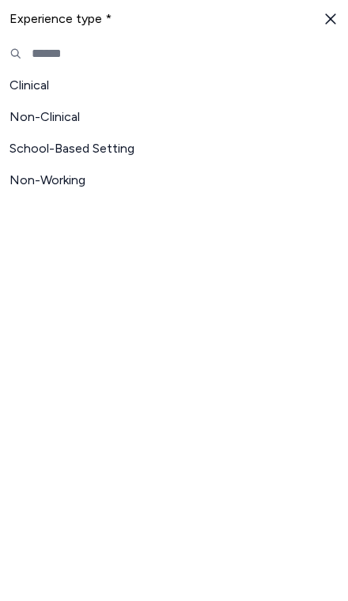
click at [54, 86] on span "Clinical" at bounding box center [164, 85] width 310 height 19
type input "********"
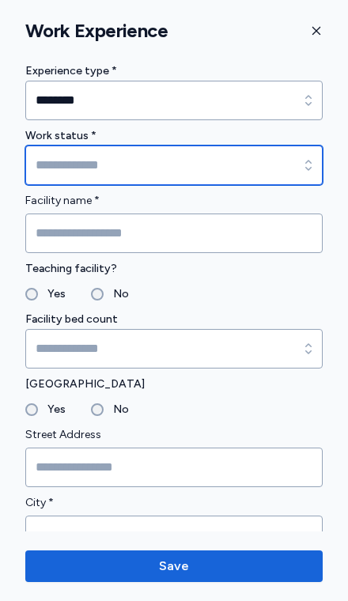
click at [209, 165] on input at bounding box center [173, 166] width 297 height 40
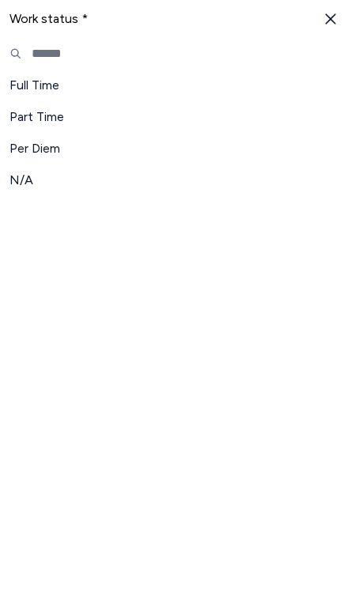
click at [56, 87] on span "Full Time" at bounding box center [164, 85] width 310 height 19
type input "*********"
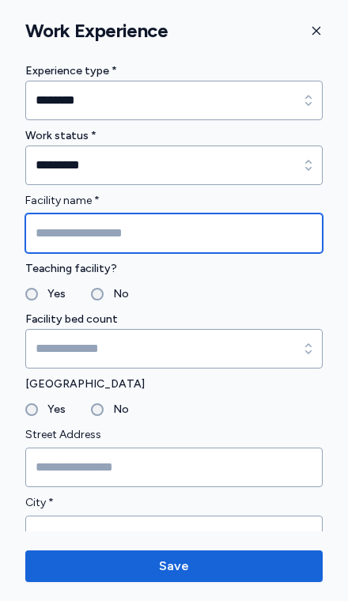
click at [205, 228] on input "Facility name *" at bounding box center [173, 234] width 297 height 40
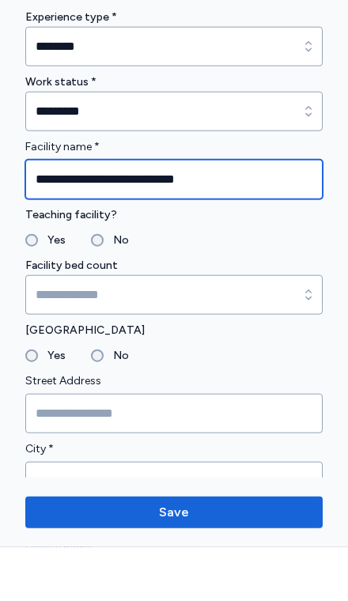
type input "**********"
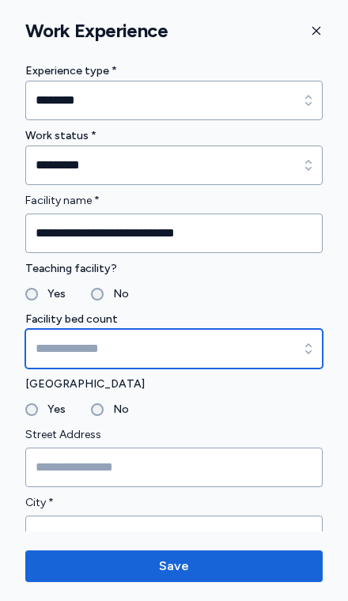
click at [228, 350] on input at bounding box center [173, 349] width 297 height 40
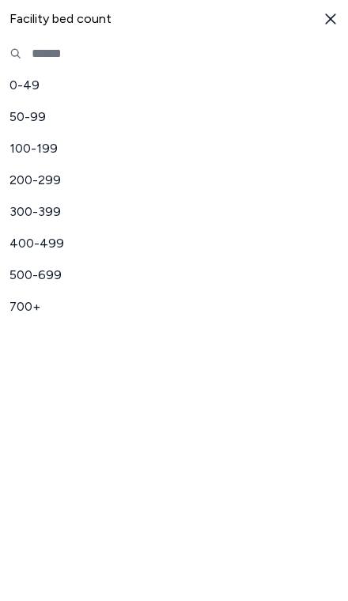
click at [55, 271] on span "500-699" at bounding box center [164, 275] width 310 height 19
type input "*******"
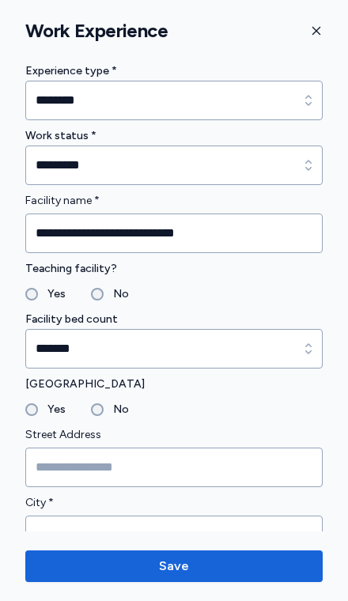
click at [41, 400] on label "Yes" at bounding box center [52, 409] width 28 height 19
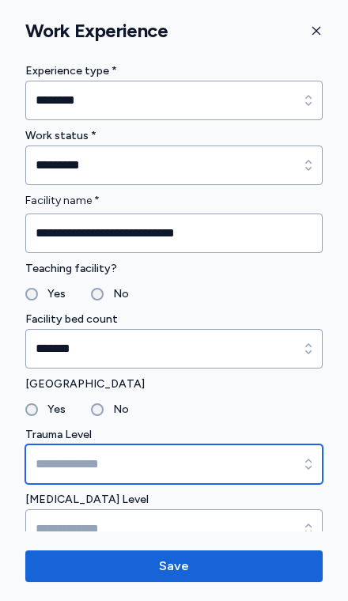
click at [224, 466] on input at bounding box center [173, 465] width 297 height 40
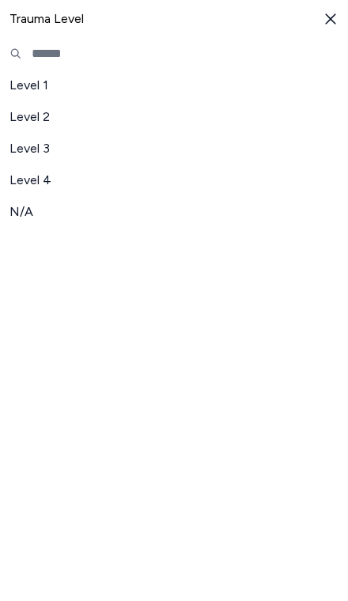
click at [34, 80] on span "Level 1" at bounding box center [164, 85] width 310 height 19
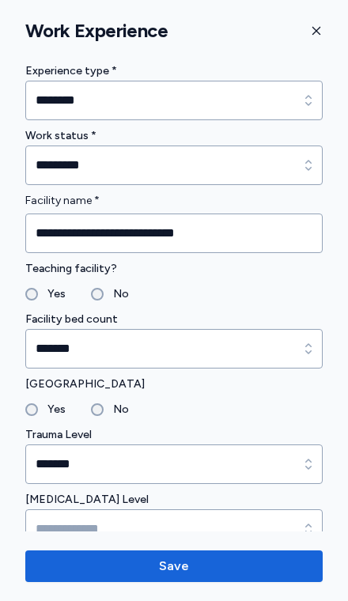
type input "*******"
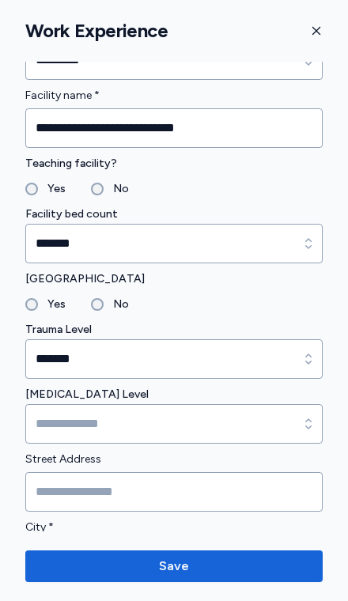
scroll to position [102, 0]
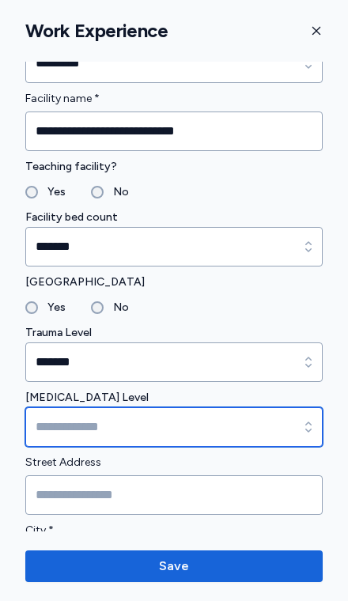
click at [199, 438] on input at bounding box center [173, 427] width 297 height 40
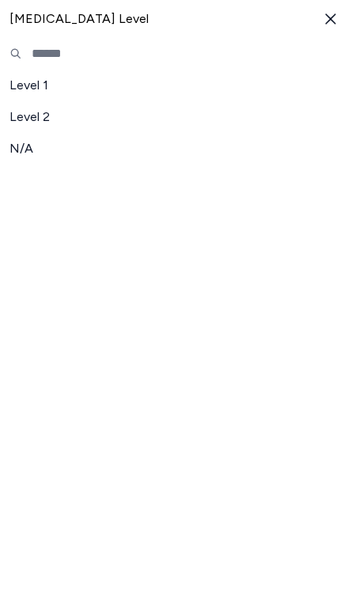
click at [31, 85] on span "Level 1" at bounding box center [164, 85] width 310 height 19
type input "*******"
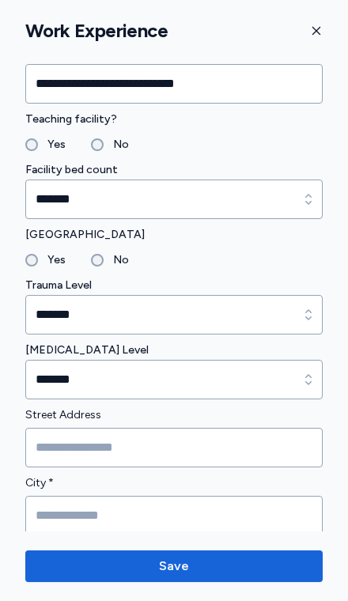
scroll to position [165, 0]
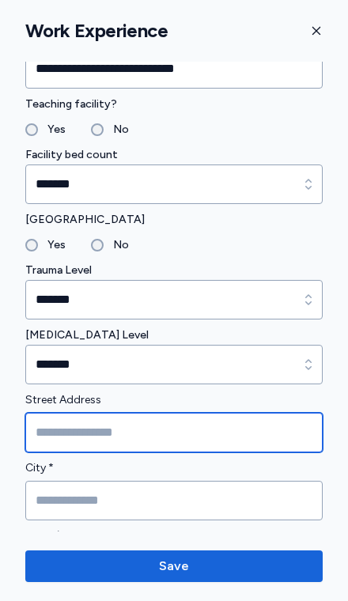
click at [235, 430] on input "Street Address" at bounding box center [173, 433] width 297 height 40
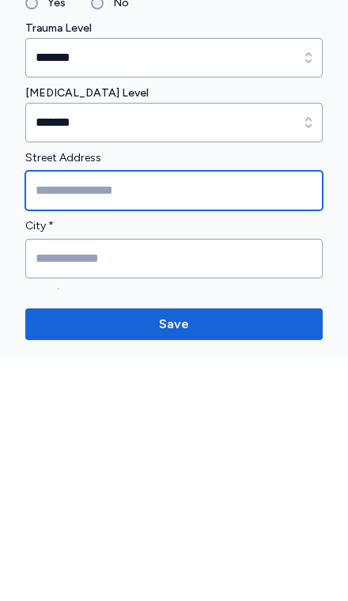
type input "**********"
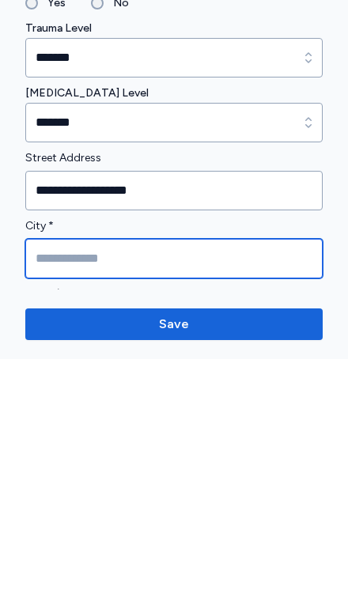
type input "******"
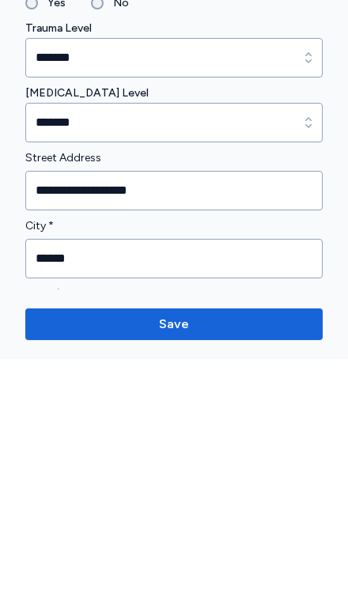
type input "*****"
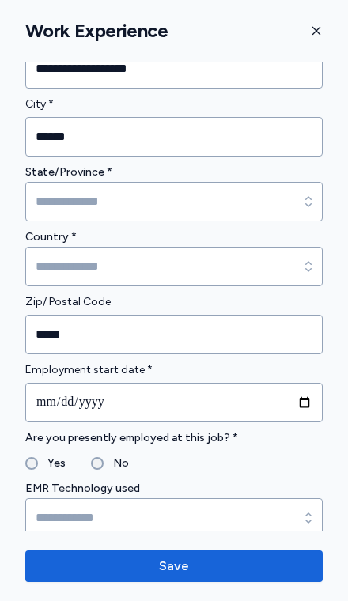
scroll to position [528, 0]
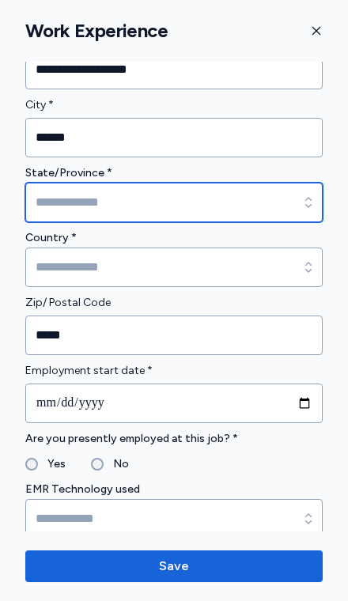
click at [239, 213] on input at bounding box center [173, 203] width 297 height 40
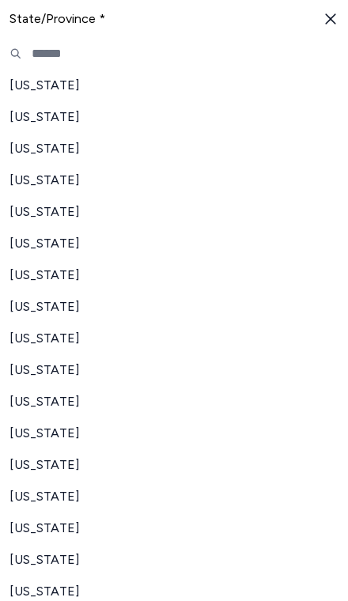
click at [45, 506] on span "[US_STATE]" at bounding box center [164, 496] width 310 height 19
type input "********"
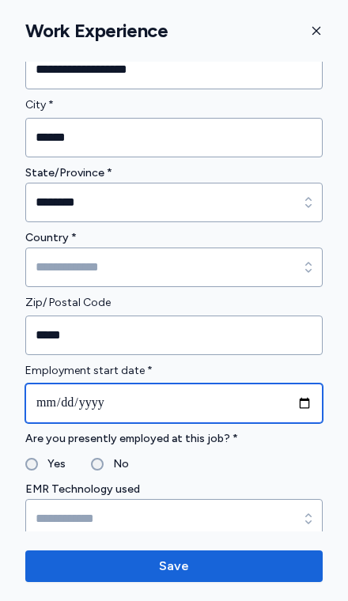
click at [214, 403] on input "date" at bounding box center [173, 404] width 297 height 40
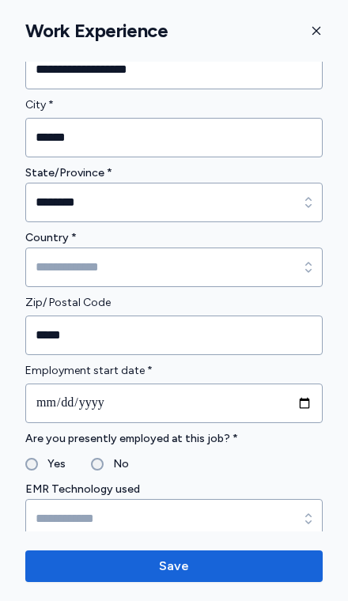
scroll to position [529, 0]
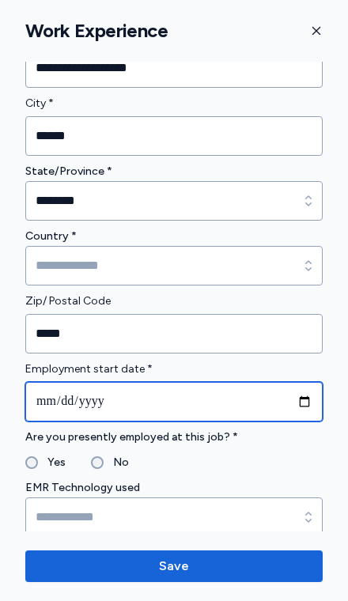
click at [272, 404] on input "**********" at bounding box center [173, 402] width 297 height 40
type input "**********"
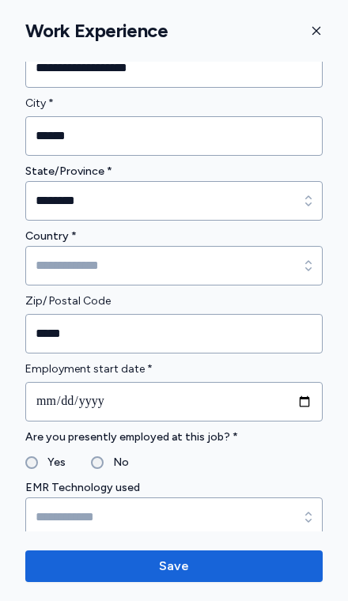
click at [112, 463] on label "No" at bounding box center [116, 462] width 25 height 19
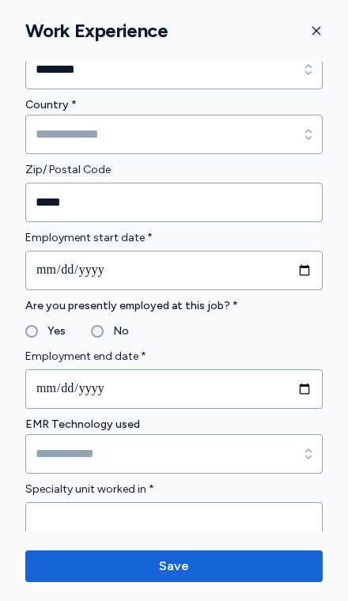
scroll to position [677, 0]
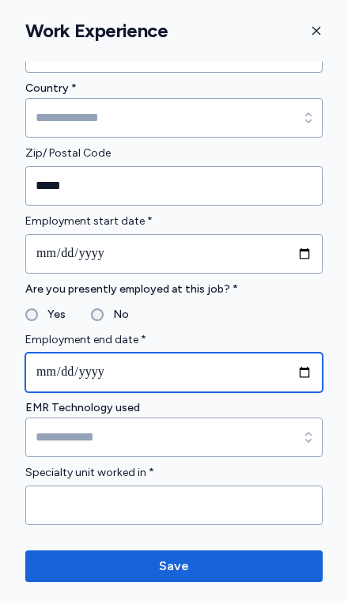
click at [243, 383] on input "date" at bounding box center [173, 373] width 297 height 40
type input "**********"
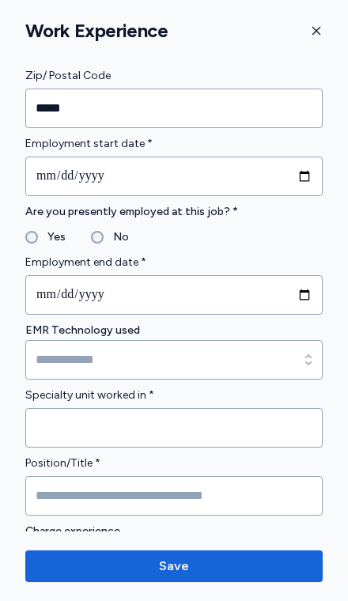
scroll to position [756, 0]
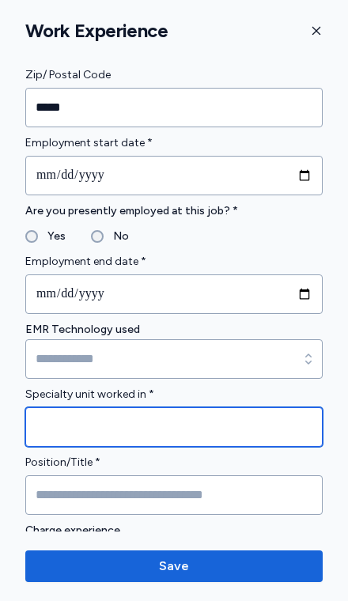
click at [255, 431] on input "Specialty unit worked in *" at bounding box center [173, 427] width 297 height 40
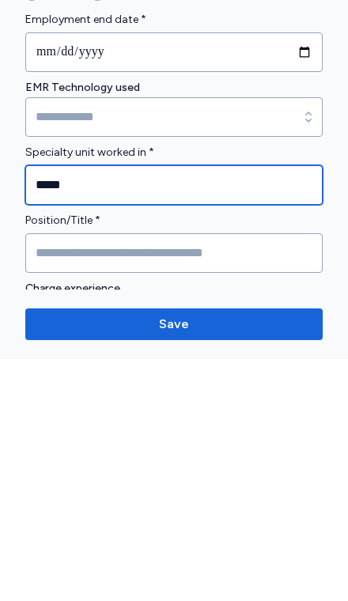
type input "*****"
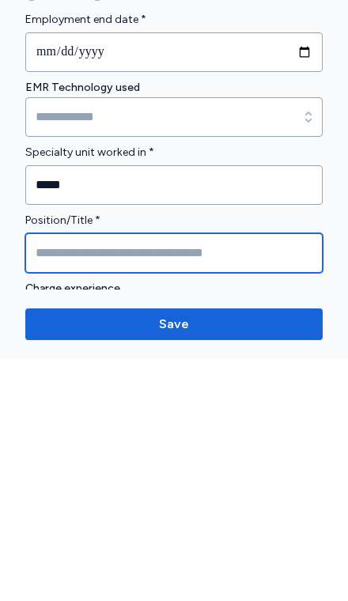
click at [256, 475] on input "Position/Title *" at bounding box center [173, 495] width 297 height 40
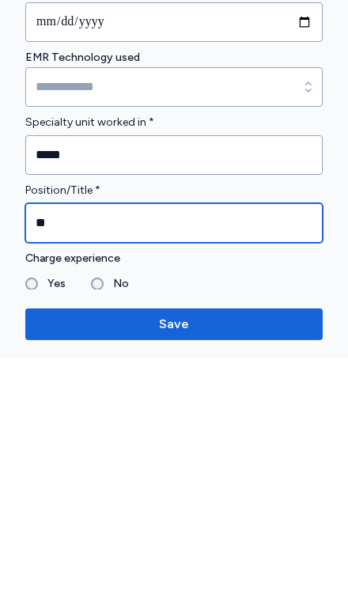
scroll to position [790, 0]
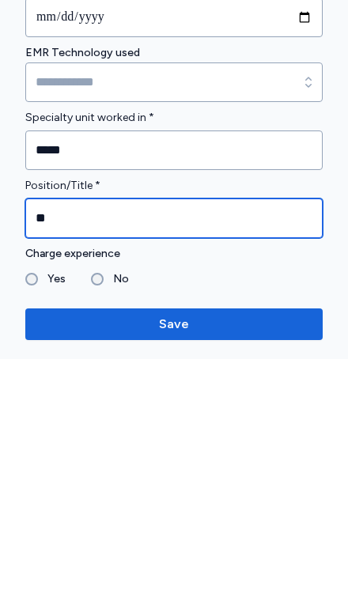
type input "**"
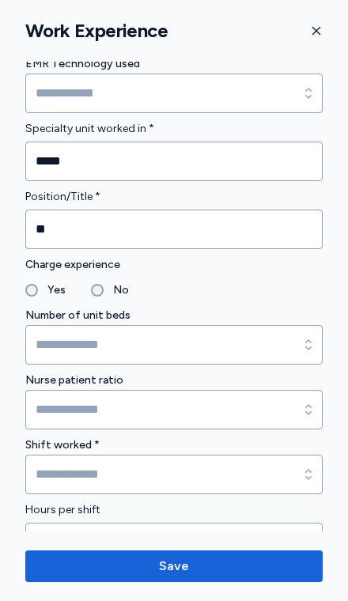
scroll to position [1022, 0]
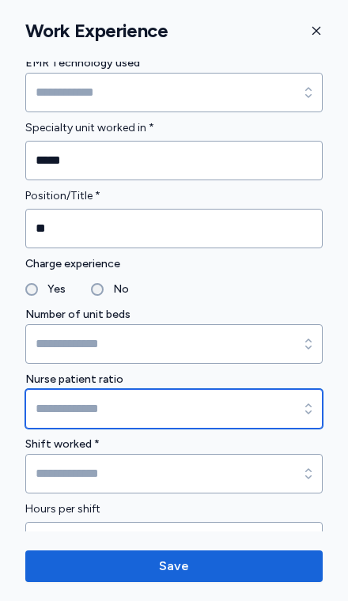
click at [187, 410] on input at bounding box center [173, 409] width 297 height 40
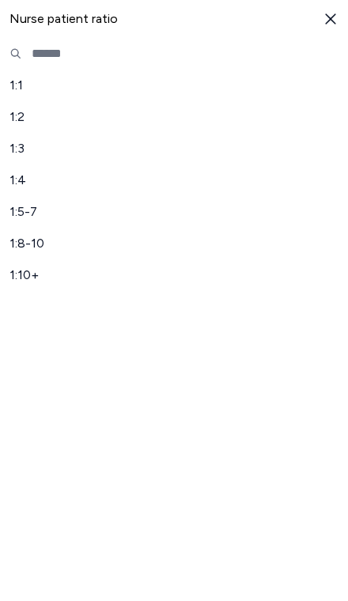
click at [31, 218] on span "1:5-7" at bounding box center [164, 212] width 310 height 19
type input "*****"
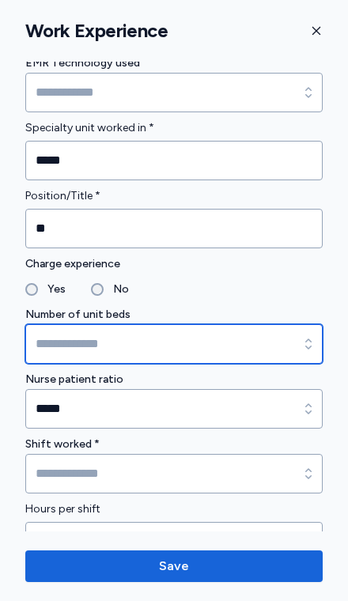
click at [218, 350] on input at bounding box center [173, 344] width 297 height 40
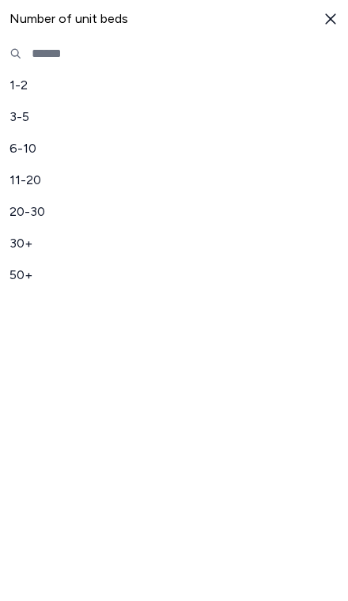
click at [48, 248] on span "30+" at bounding box center [164, 243] width 310 height 19
type input "***"
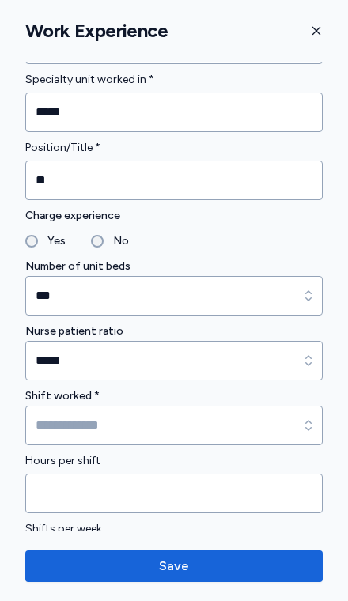
scroll to position [1090, 0]
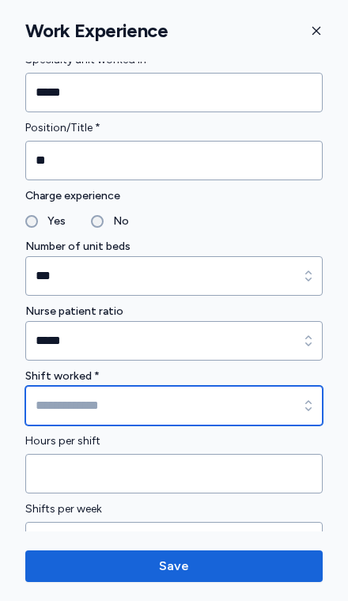
click at [262, 411] on input at bounding box center [173, 406] width 297 height 40
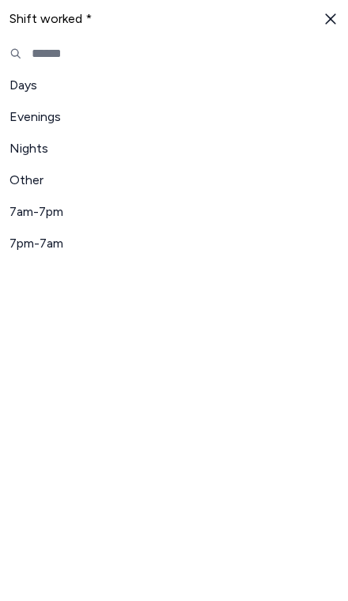
click at [43, 155] on span "Nights" at bounding box center [164, 148] width 310 height 19
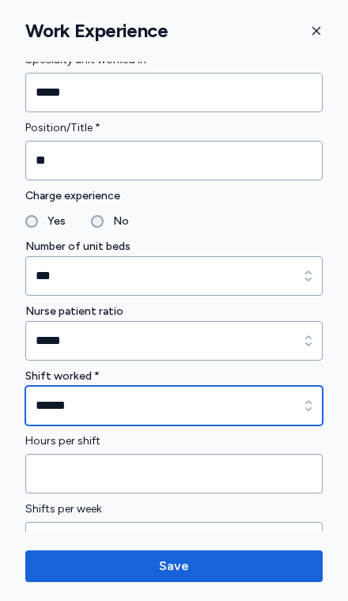
click at [194, 421] on input "******" at bounding box center [173, 406] width 297 height 40
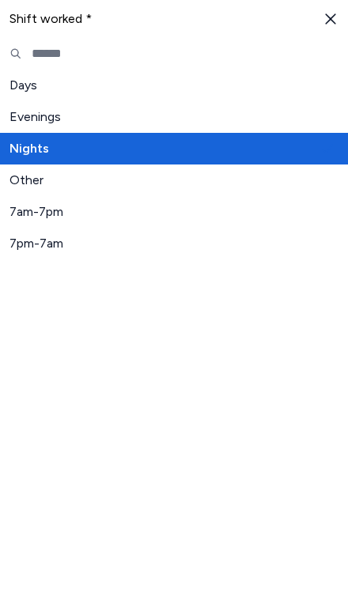
click at [51, 246] on span "7pm-7am" at bounding box center [164, 243] width 310 height 19
type input "*******"
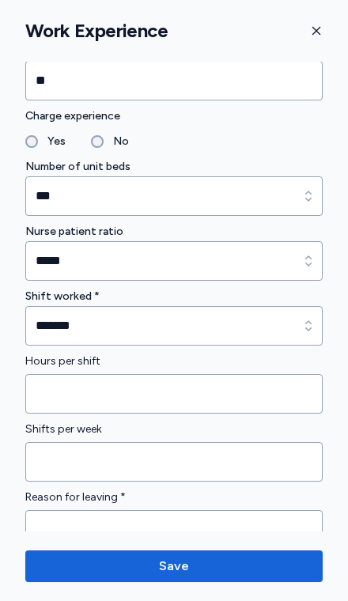
scroll to position [1180, 0]
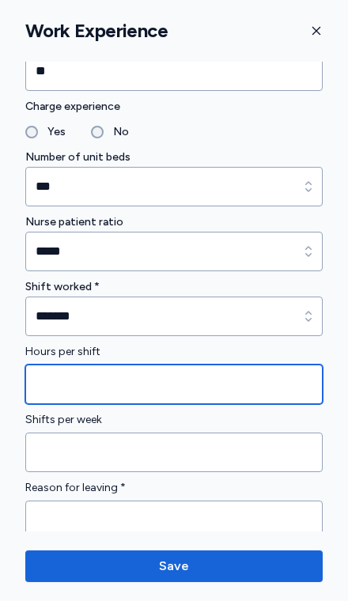
click at [270, 396] on input "Hours per shift" at bounding box center [173, 385] width 297 height 40
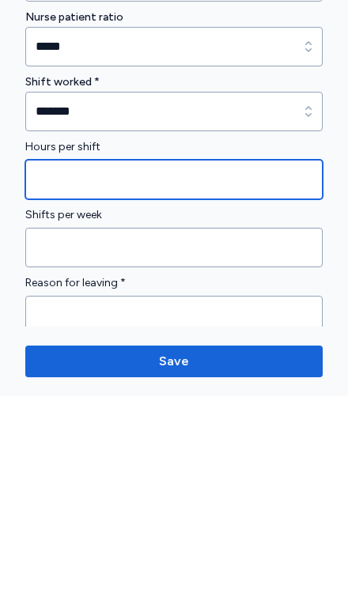
type input "**"
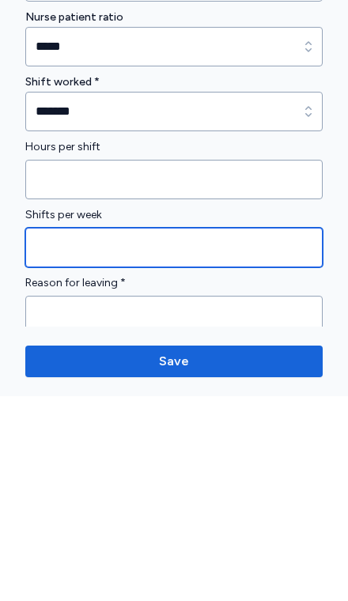
click at [173, 433] on input "Shifts per week" at bounding box center [173, 453] width 297 height 40
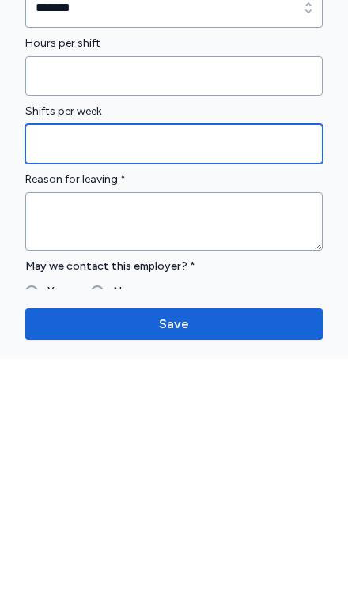
scroll to position [1247, 0]
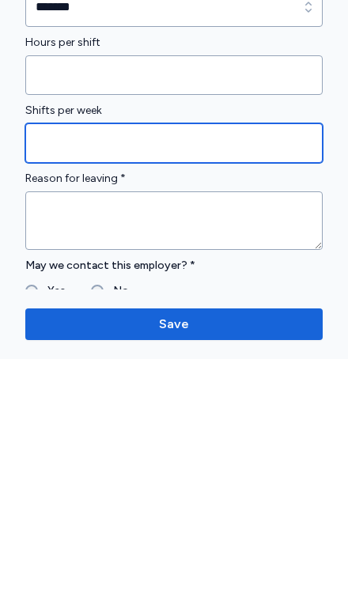
type input "*"
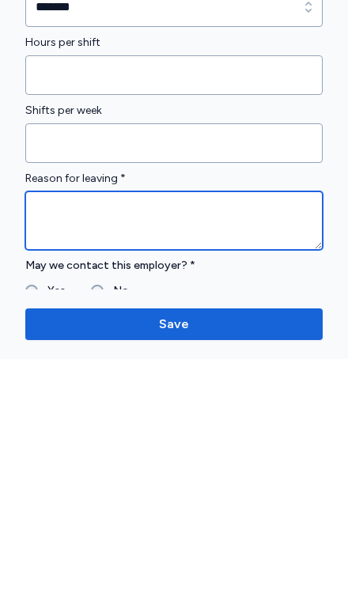
click at [218, 434] on textarea at bounding box center [173, 463] width 297 height 59
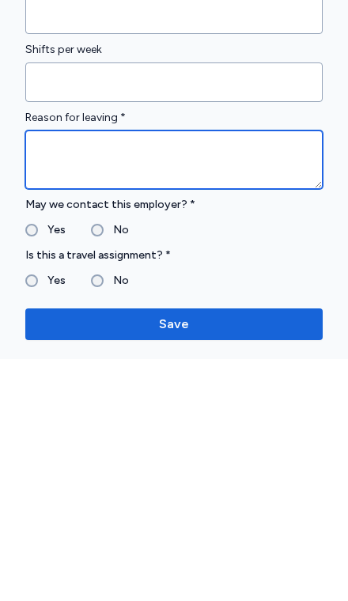
scroll to position [1312, 0]
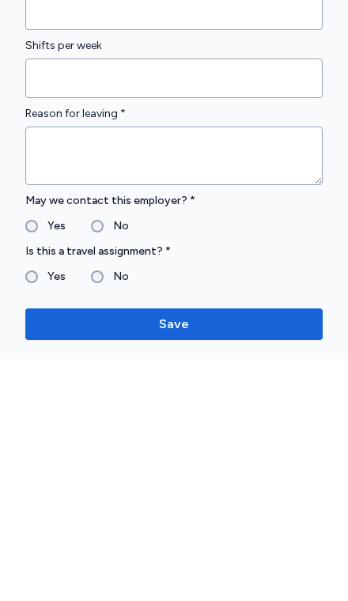
click at [109, 459] on label "No" at bounding box center [116, 468] width 25 height 19
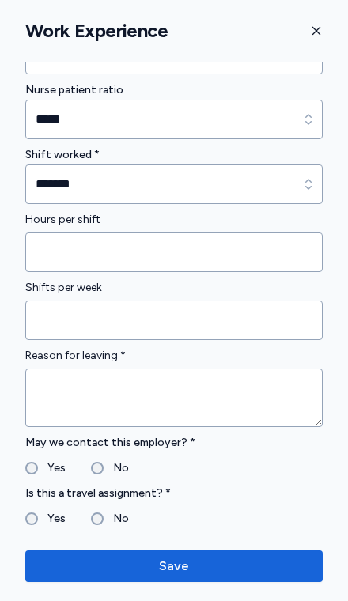
click at [104, 512] on label "No" at bounding box center [116, 518] width 25 height 19
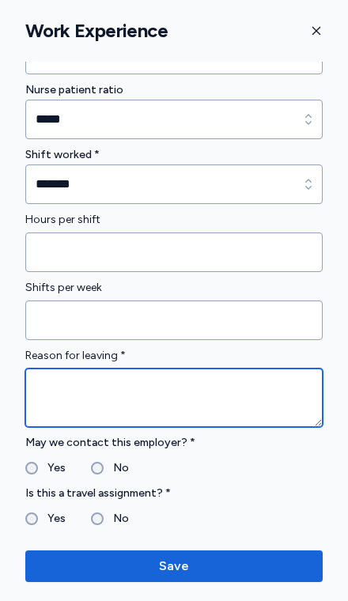
click at [244, 384] on textarea at bounding box center [173, 398] width 297 height 59
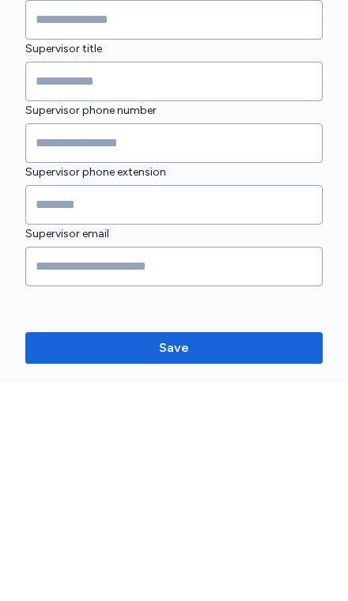
type textarea "**********"
click at [267, 557] on span "Save" at bounding box center [174, 566] width 272 height 19
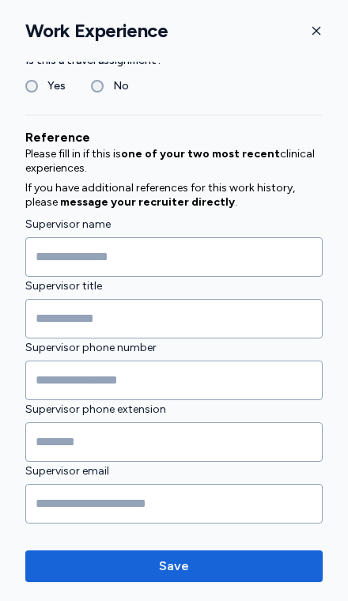
scroll to position [498, 0]
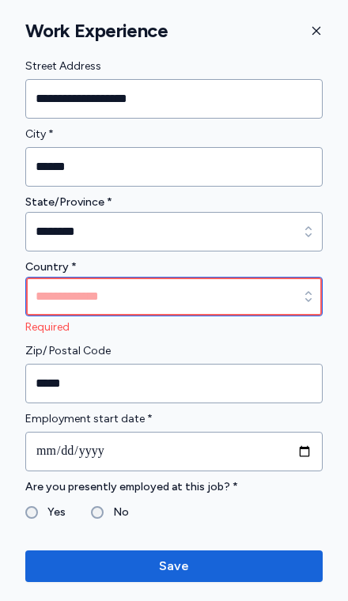
click at [259, 284] on input at bounding box center [173, 297] width 297 height 40
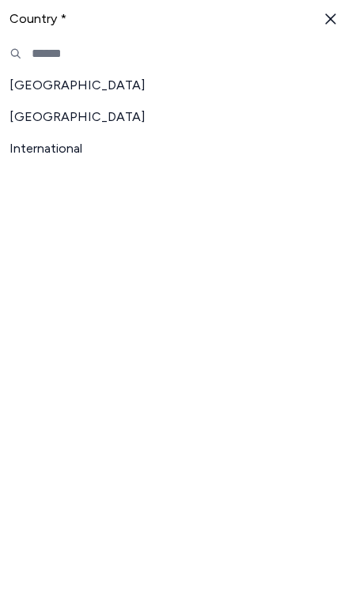
click at [146, 83] on span "[GEOGRAPHIC_DATA]" at bounding box center [164, 85] width 310 height 19
type input "**********"
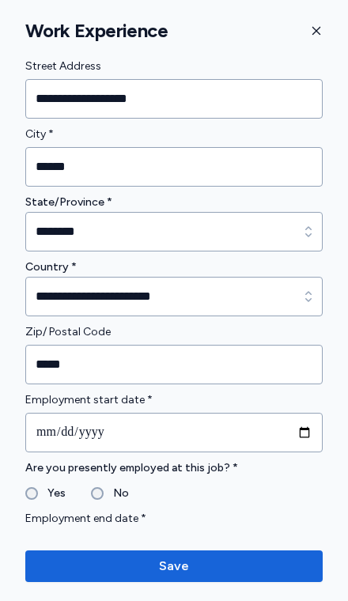
click at [256, 566] on span "Save" at bounding box center [174, 566] width 272 height 19
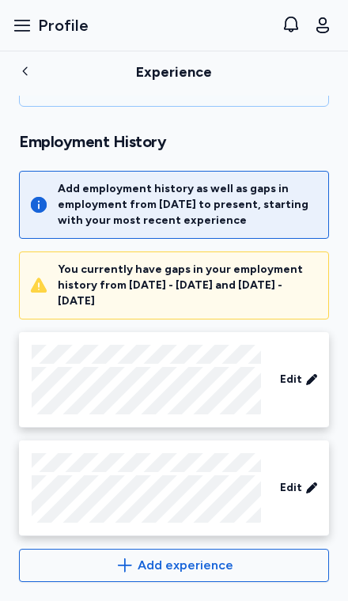
scroll to position [665, 0]
click at [205, 562] on span "Add experience" at bounding box center [186, 565] width 96 height 19
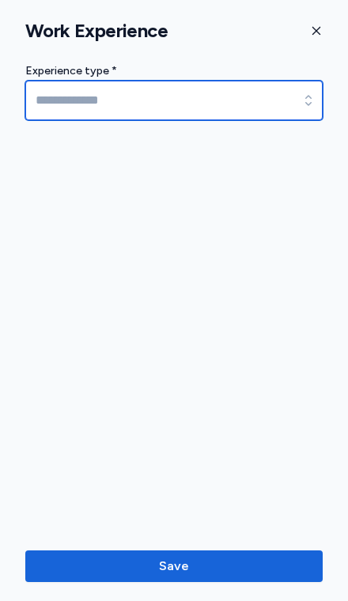
click at [53, 112] on input at bounding box center [173, 101] width 297 height 40
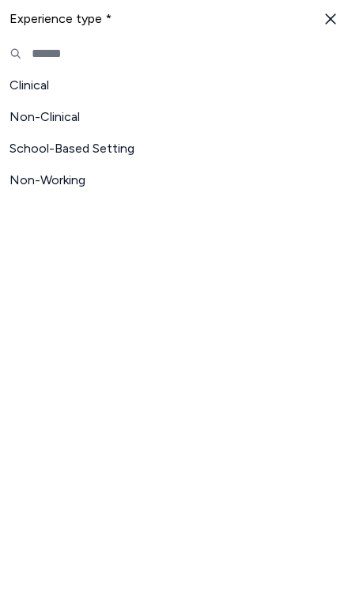
click at [33, 176] on span "Non-Working" at bounding box center [164, 180] width 310 height 19
type input "**********"
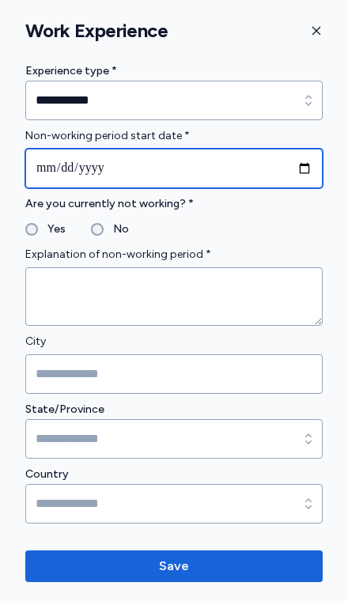
click at [62, 177] on input "date" at bounding box center [173, 169] width 297 height 40
type input "**********"
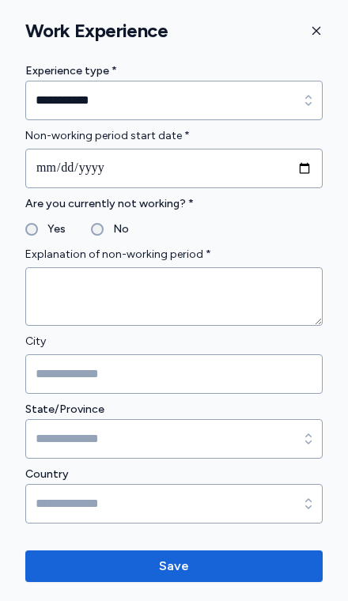
click at [108, 231] on label "No" at bounding box center [116, 229] width 25 height 19
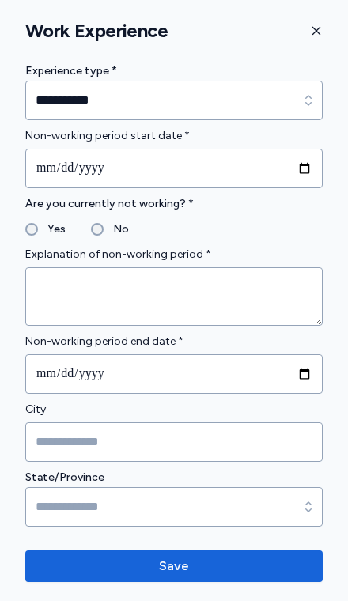
click at [44, 233] on label "Yes" at bounding box center [52, 229] width 28 height 19
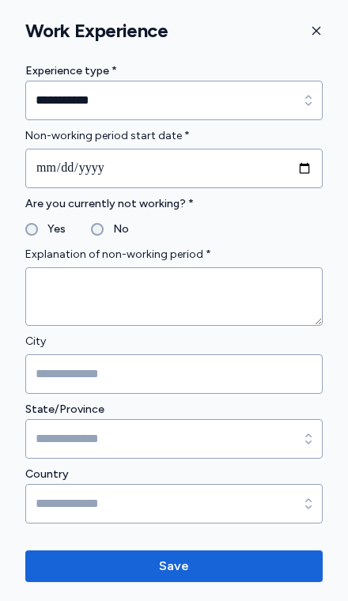
click at [51, 237] on label "Yes" at bounding box center [52, 229] width 28 height 19
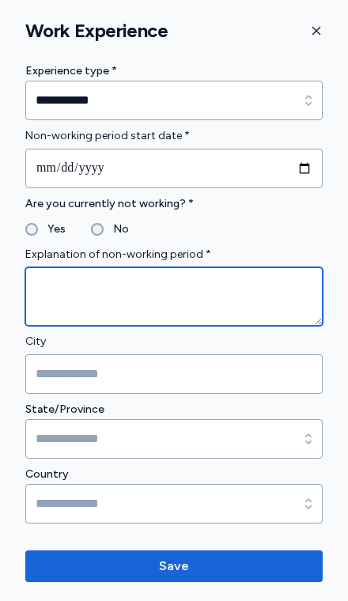
click at [61, 325] on textarea at bounding box center [173, 296] width 297 height 59
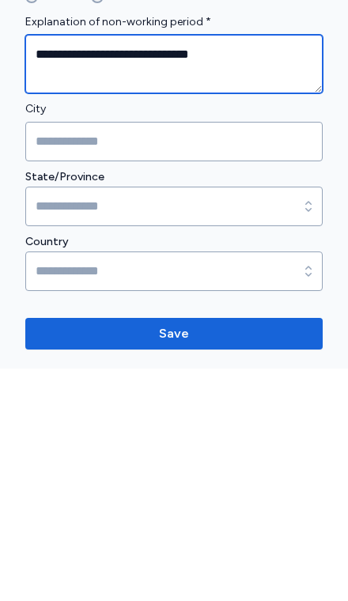
type textarea "**********"
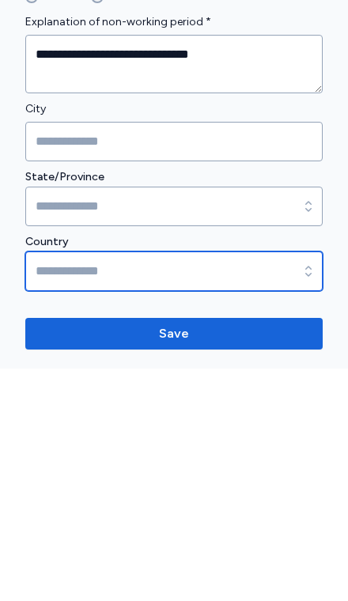
click at [260, 484] on input at bounding box center [173, 504] width 297 height 40
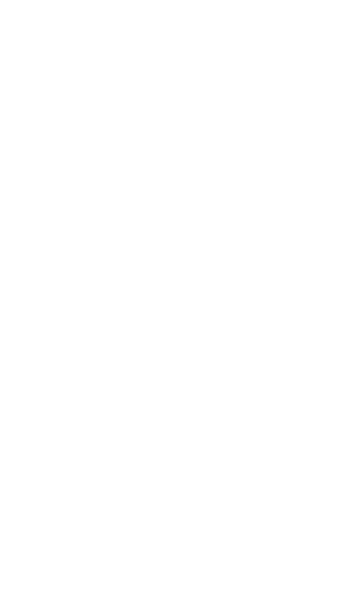
click at [83, 148] on span "International" at bounding box center [164, 148] width 310 height 19
type input "**********"
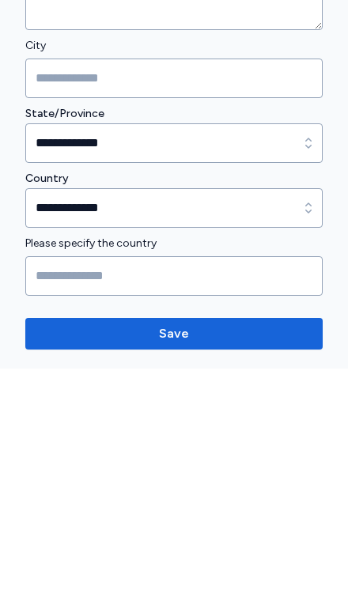
scroll to position [63, 0]
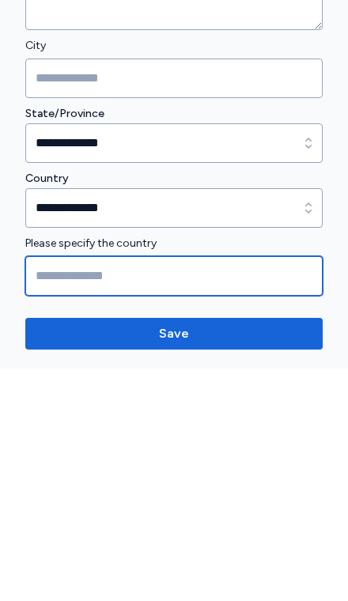
click at [244, 517] on input "Please specify the country" at bounding box center [173, 509] width 297 height 40
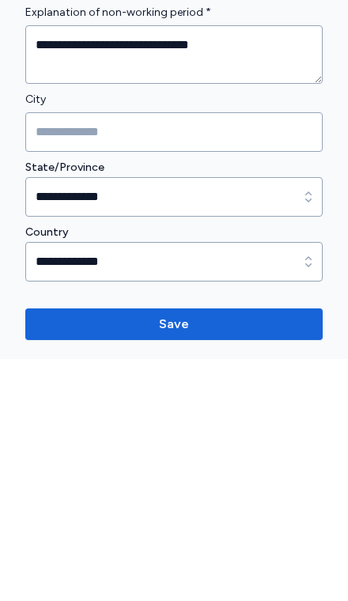
scroll to position [0, 0]
type input "**********"
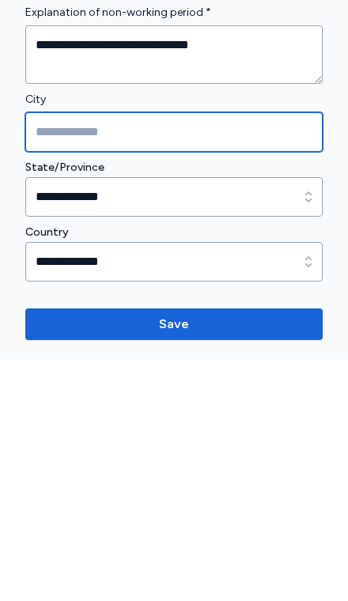
click at [249, 354] on input "City" at bounding box center [173, 374] width 297 height 40
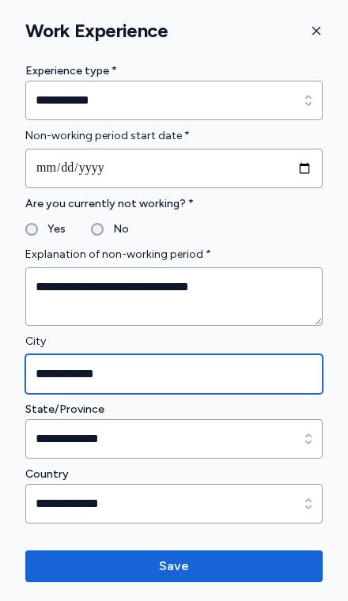
type input "**********"
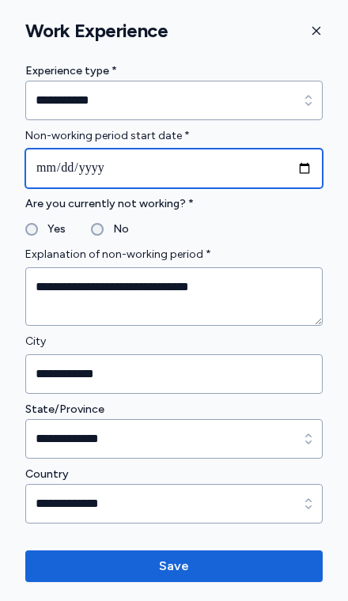
click at [256, 175] on input "**********" at bounding box center [173, 169] width 297 height 40
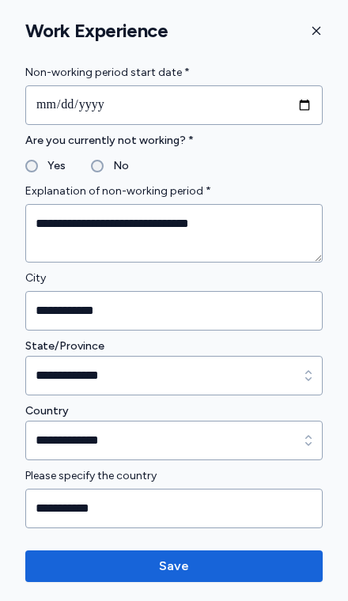
click at [257, 569] on span "Save" at bounding box center [174, 566] width 272 height 19
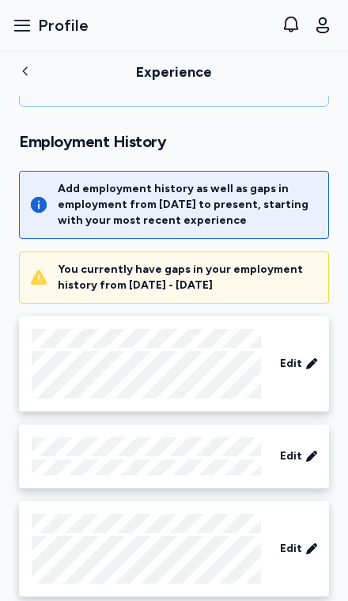
click at [300, 551] on span "Edit" at bounding box center [291, 549] width 22 height 16
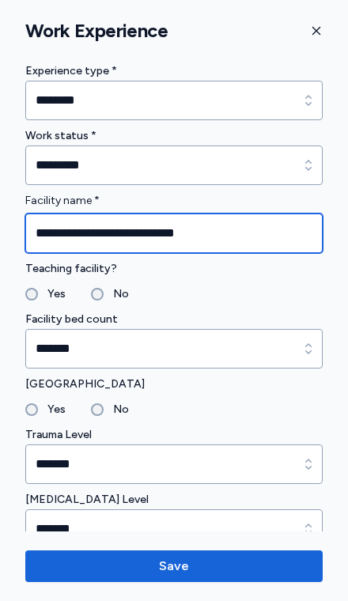
click at [116, 230] on input "**********" at bounding box center [173, 234] width 297 height 40
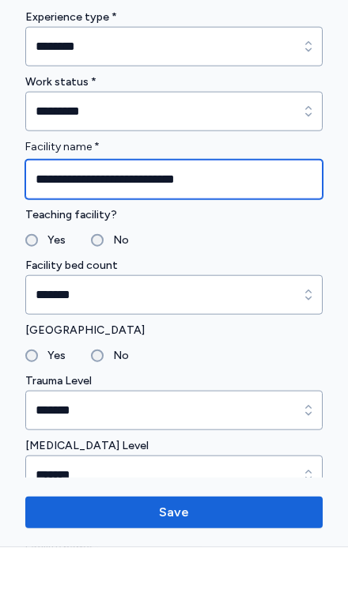
type input "**********"
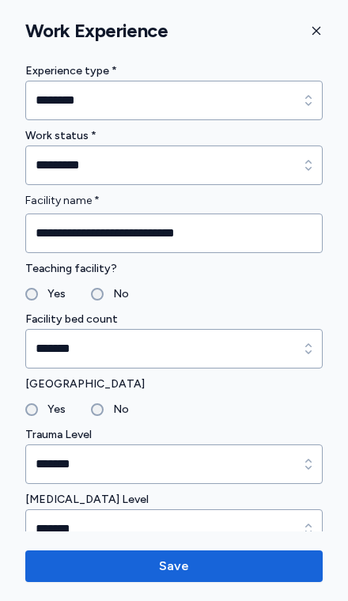
click at [251, 563] on span "Save" at bounding box center [174, 566] width 272 height 19
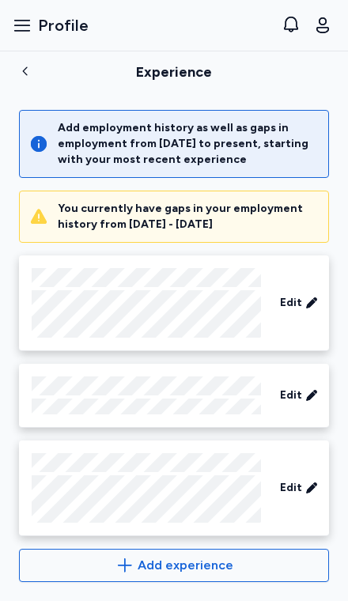
scroll to position [726, 0]
click at [210, 570] on span "Add experience" at bounding box center [186, 565] width 96 height 19
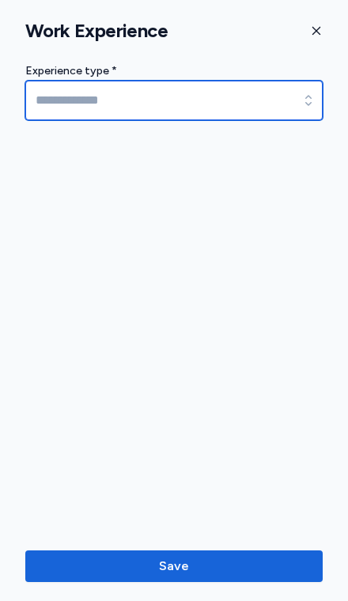
click at [229, 100] on input at bounding box center [173, 101] width 297 height 40
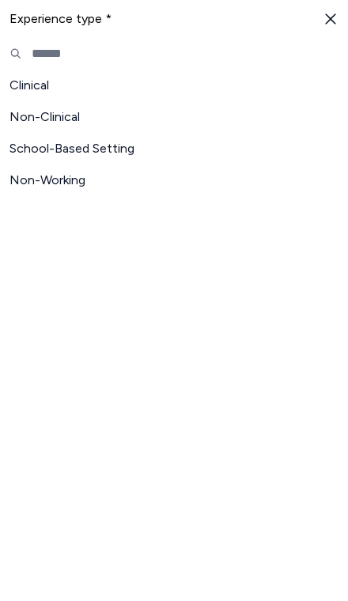
click at [44, 88] on span "Clinical" at bounding box center [164, 85] width 310 height 19
type input "********"
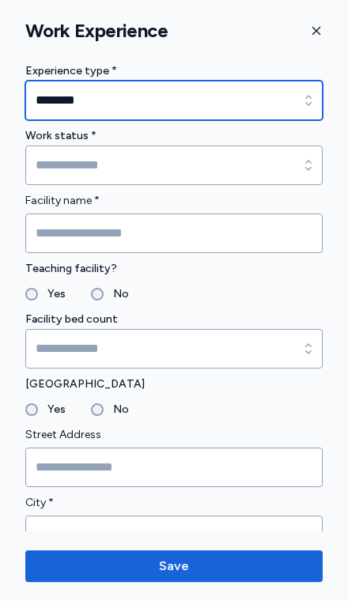
click at [206, 105] on input "********" at bounding box center [173, 101] width 297 height 40
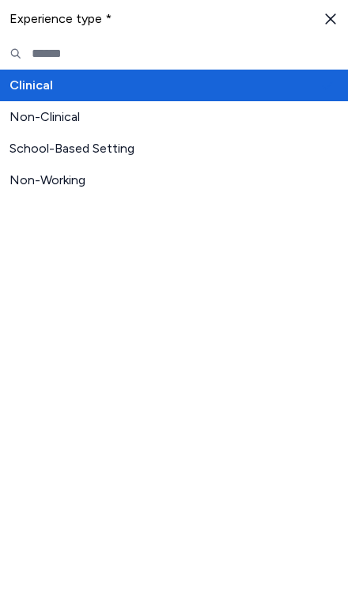
click at [205, 88] on span "Clinical" at bounding box center [164, 85] width 310 height 19
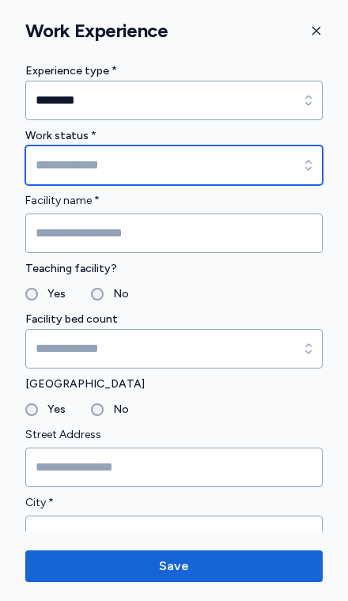
click at [229, 169] on input at bounding box center [173, 166] width 297 height 40
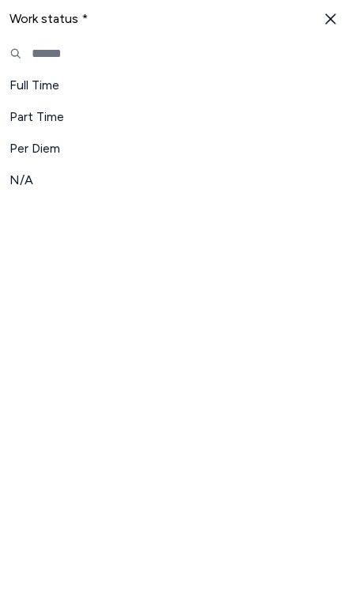
click at [34, 89] on span "Full Time" at bounding box center [164, 85] width 310 height 19
type input "*********"
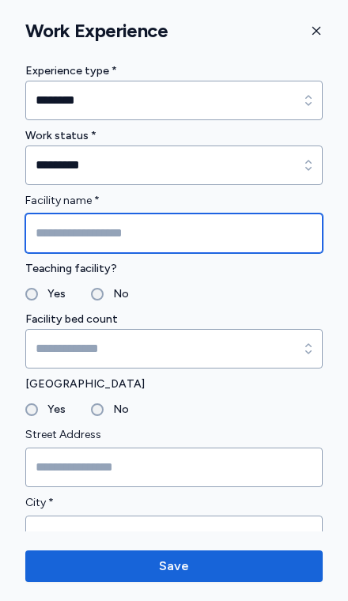
click at [204, 240] on input "Facility name *" at bounding box center [173, 234] width 297 height 40
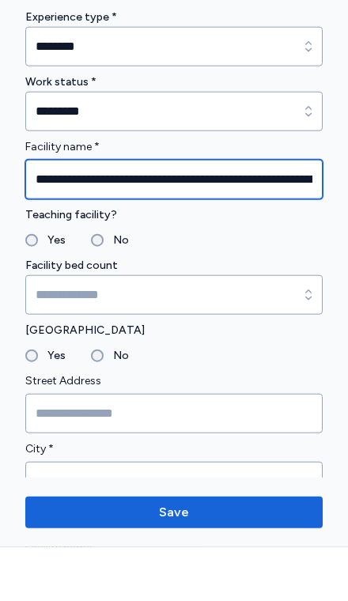
type input "**********"
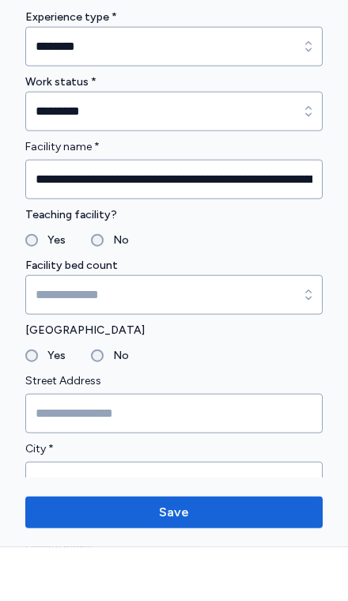
click at [39, 285] on label "Yes" at bounding box center [52, 294] width 28 height 19
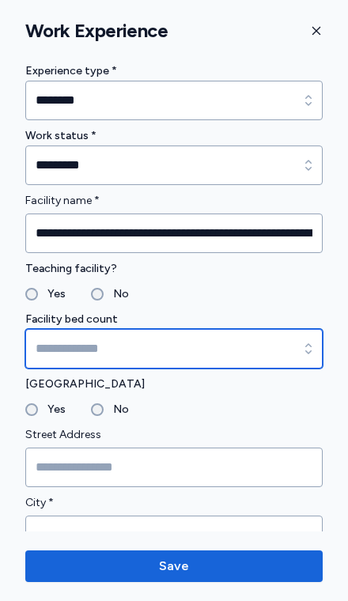
click at [243, 340] on input at bounding box center [173, 349] width 297 height 40
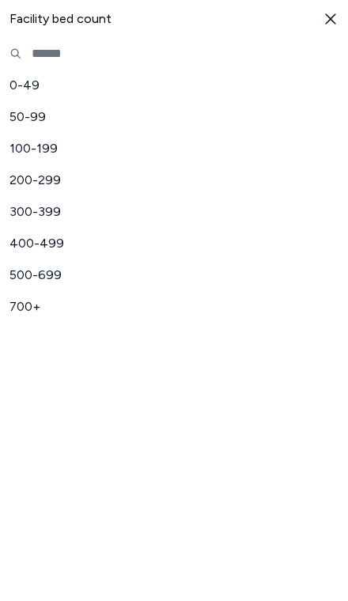
click at [134, 156] on span "100-199" at bounding box center [164, 148] width 310 height 19
type input "*******"
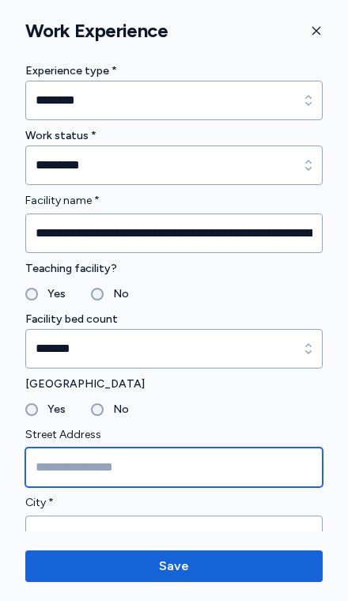
click at [246, 468] on input "Street Address" at bounding box center [173, 468] width 297 height 40
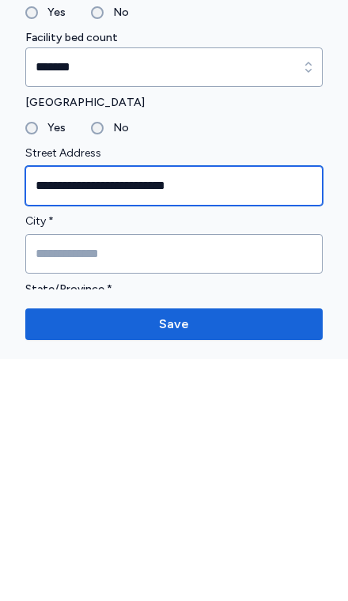
scroll to position [42, 0]
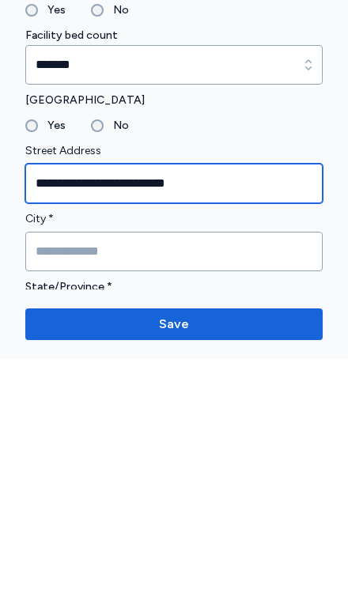
type input "**********"
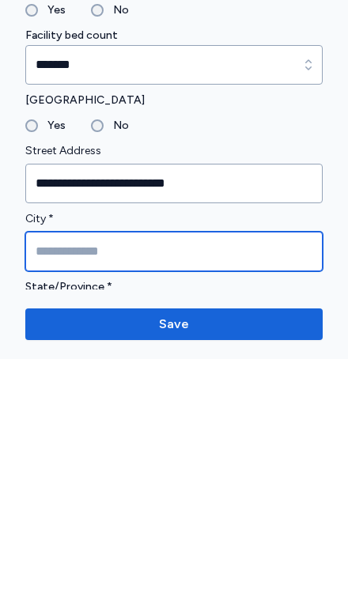
click at [227, 474] on input "City *" at bounding box center [173, 494] width 297 height 40
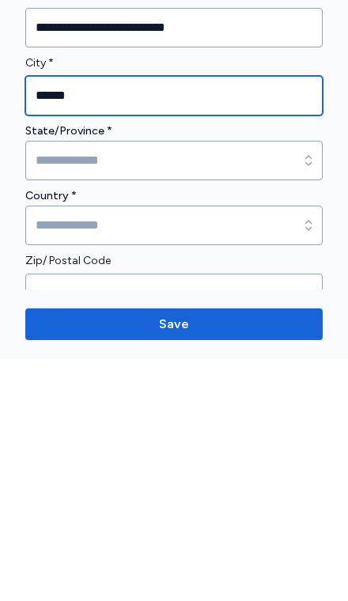
scroll to position [203, 0]
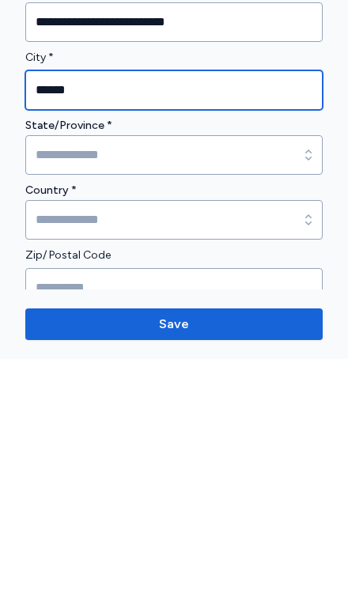
type input "******"
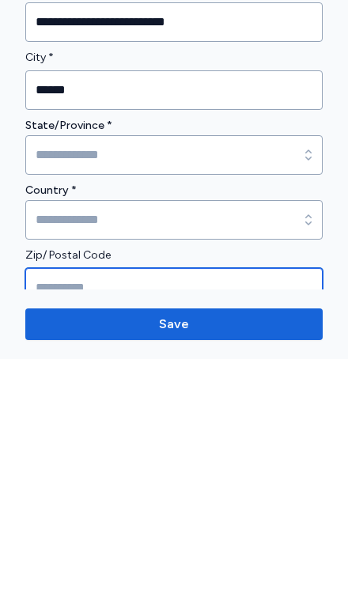
click at [200, 510] on input "Zip/ Postal Code" at bounding box center [173, 530] width 297 height 40
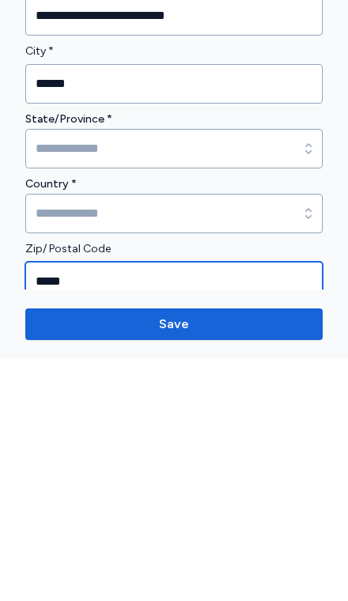
type input "*****"
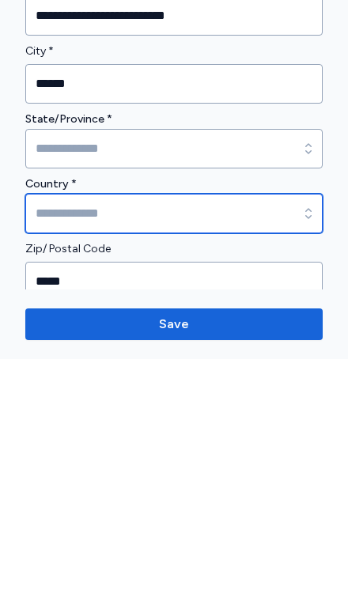
click at [237, 436] on input at bounding box center [173, 456] width 297 height 40
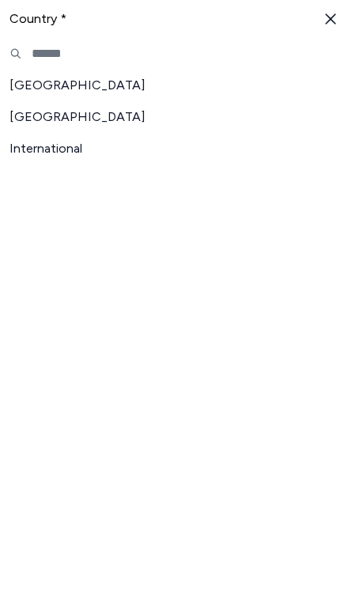
click at [87, 147] on span "International" at bounding box center [164, 148] width 310 height 19
type input "**********"
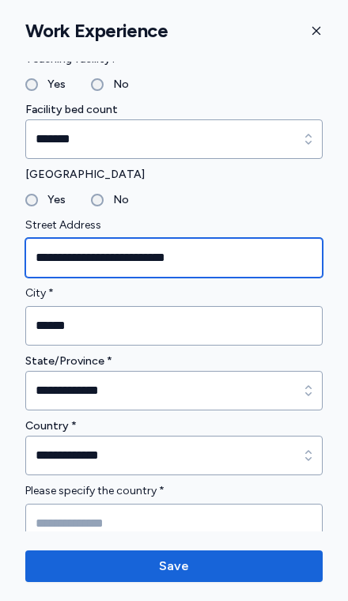
click at [262, 265] on input "**********" at bounding box center [173, 258] width 297 height 40
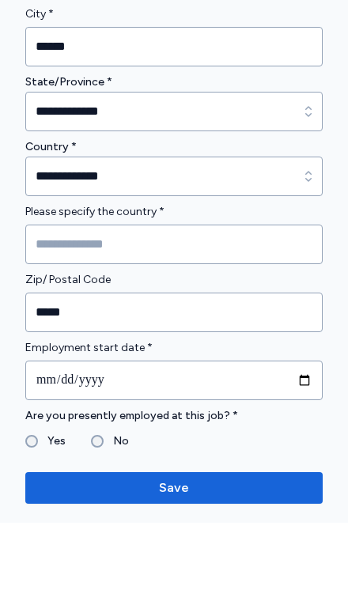
scroll to position [419, 0]
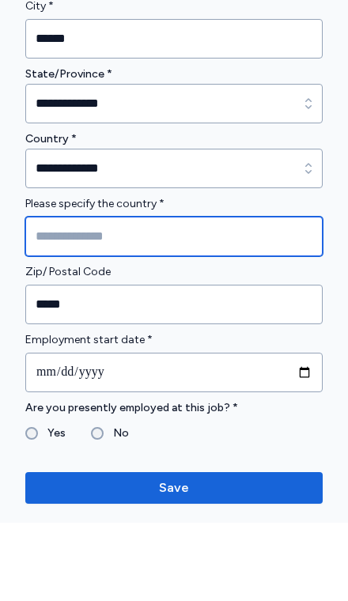
click at [255, 295] on input "Please specify the country *" at bounding box center [173, 315] width 297 height 40
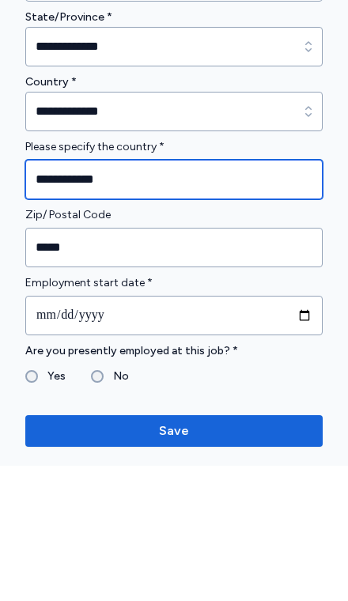
type input "**********"
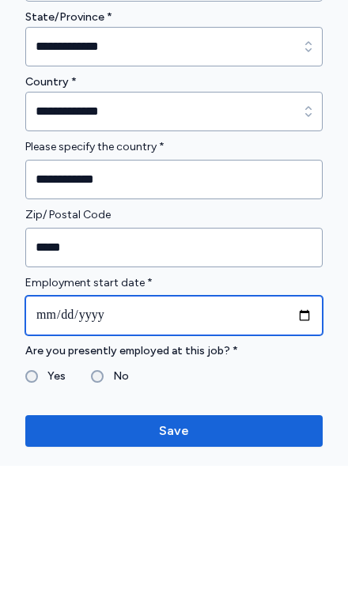
click at [262, 431] on input "date" at bounding box center [173, 451] width 297 height 40
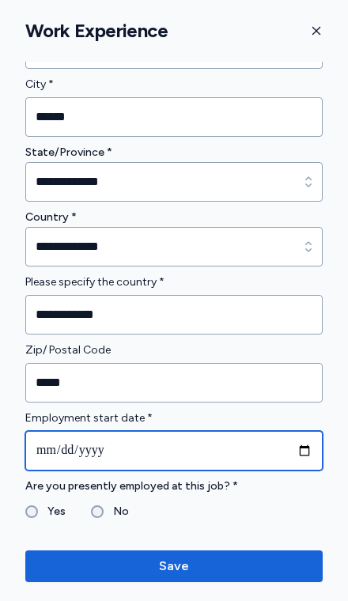
click at [264, 461] on input "**********" at bounding box center [173, 451] width 297 height 40
type input "**********"
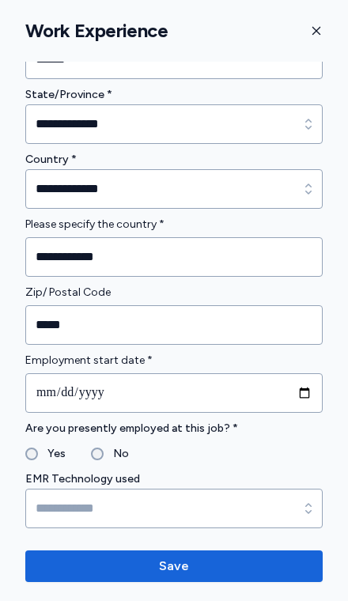
scroll to position [482, 0]
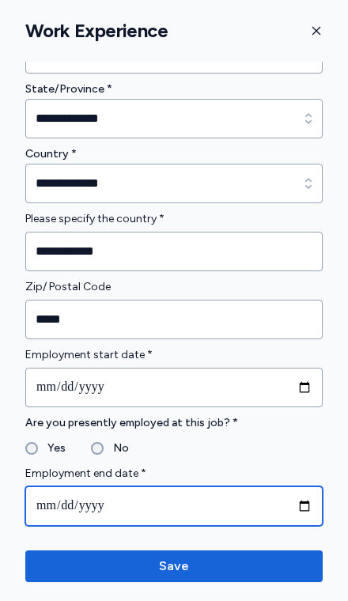
click at [255, 511] on input "date" at bounding box center [173, 507] width 297 height 40
type input "**********"
click at [287, 509] on input "**********" at bounding box center [173, 507] width 297 height 40
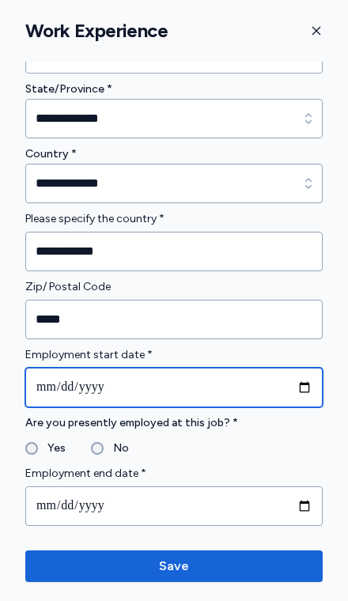
click at [217, 383] on input "**********" at bounding box center [173, 388] width 297 height 40
type input "**********"
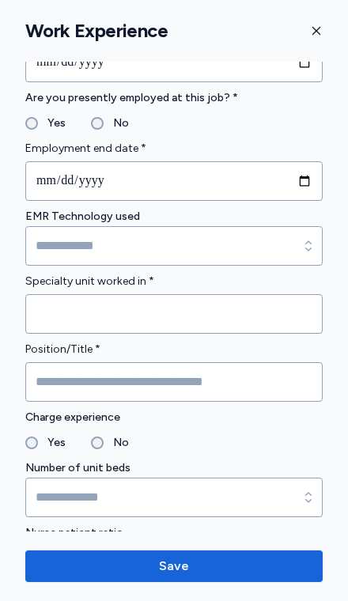
scroll to position [754, 0]
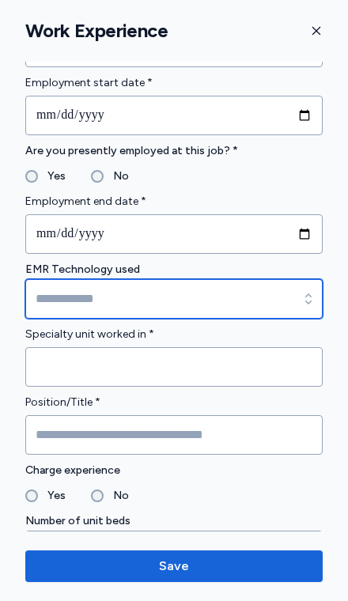
click at [259, 306] on input at bounding box center [173, 299] width 297 height 40
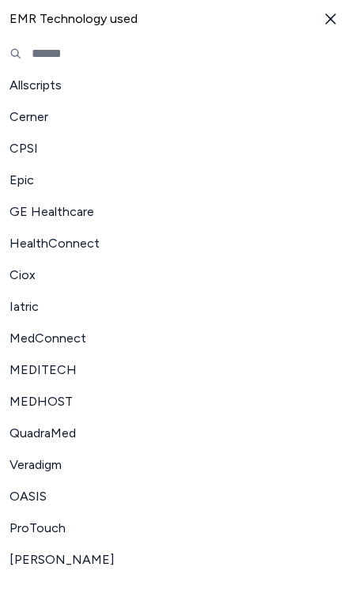
click at [31, 112] on span "Cerner" at bounding box center [164, 117] width 310 height 19
type input "******"
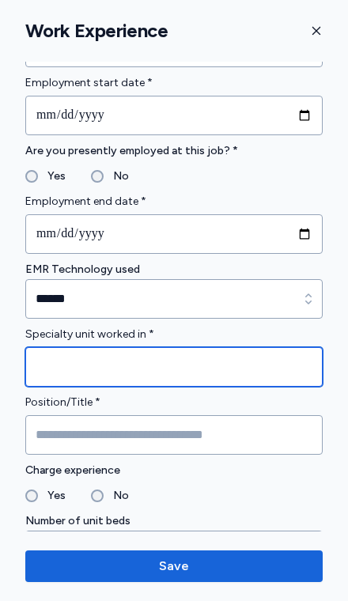
click at [255, 366] on input "Specialty unit worked in *" at bounding box center [173, 367] width 297 height 40
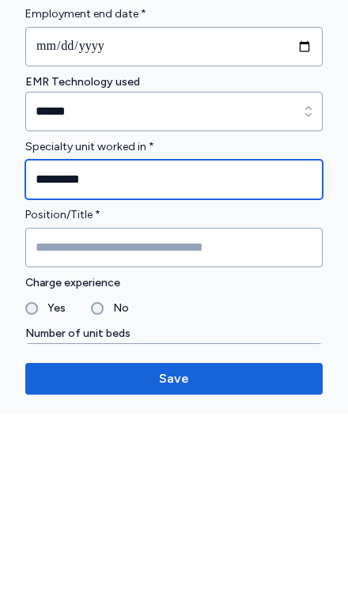
type input "*********"
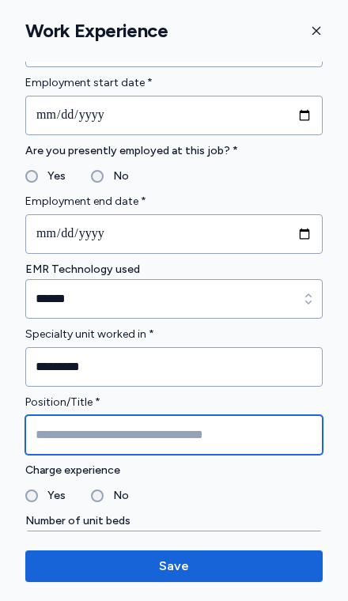
click at [268, 441] on input "Position/Title *" at bounding box center [173, 435] width 297 height 40
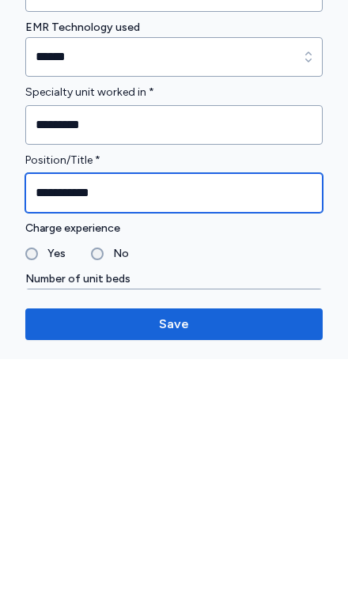
type input "**********"
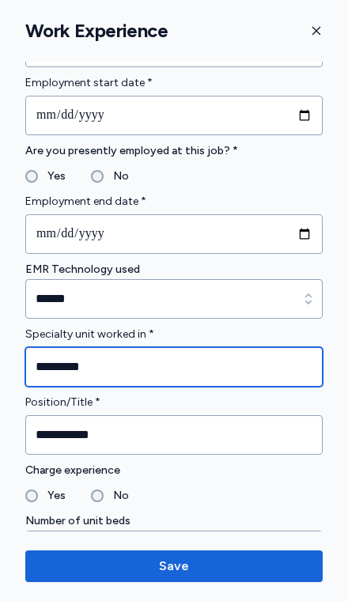
click at [253, 373] on input "*********" at bounding box center [173, 367] width 297 height 40
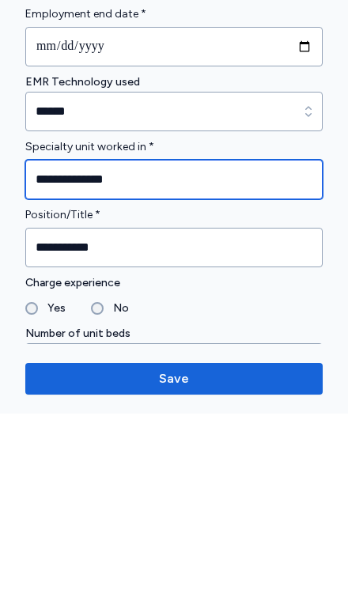
type input "**********"
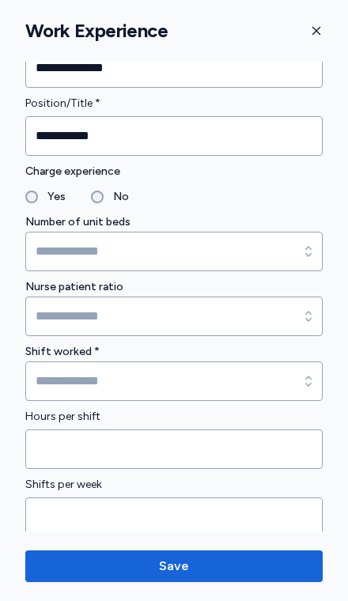
scroll to position [1049, 0]
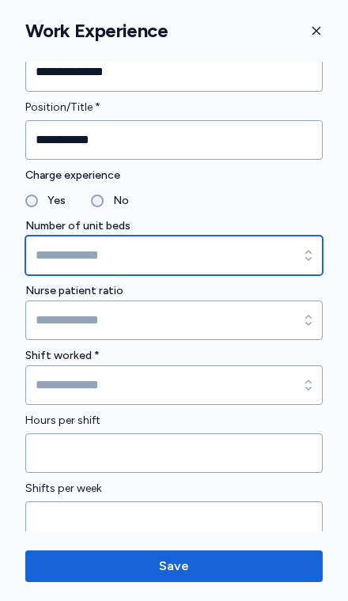
click at [273, 261] on input at bounding box center [173, 256] width 297 height 40
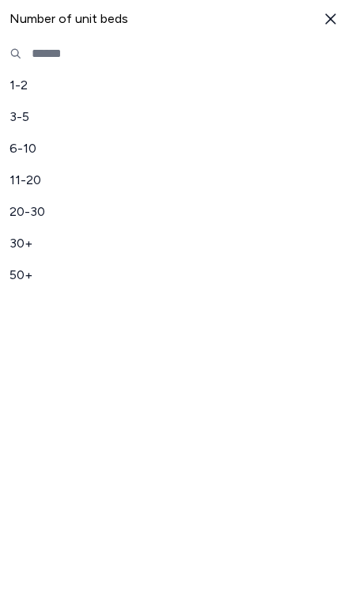
click at [35, 187] on span "11-20" at bounding box center [164, 180] width 310 height 19
type input "*****"
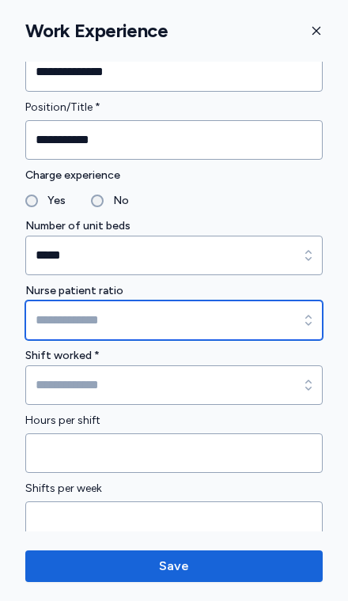
click at [281, 328] on input at bounding box center [173, 321] width 297 height 40
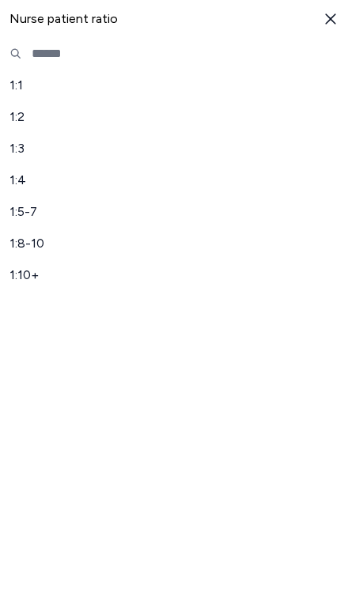
click at [44, 215] on span "1:5-7" at bounding box center [164, 212] width 310 height 19
type input "*****"
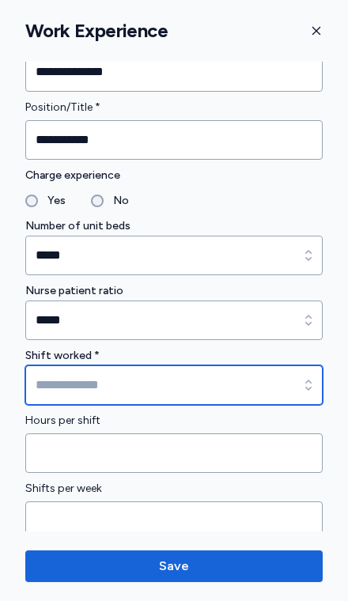
click at [204, 392] on input at bounding box center [173, 386] width 297 height 40
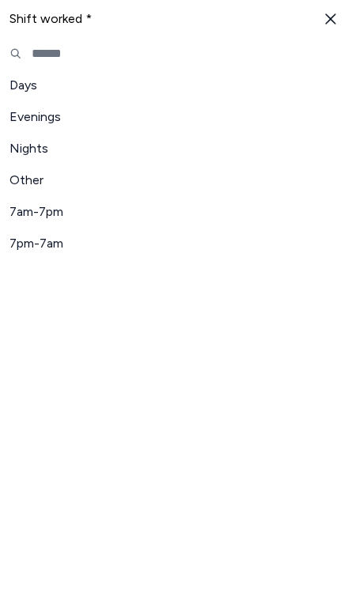
click at [122, 178] on span "Other" at bounding box center [164, 180] width 310 height 19
type input "*****"
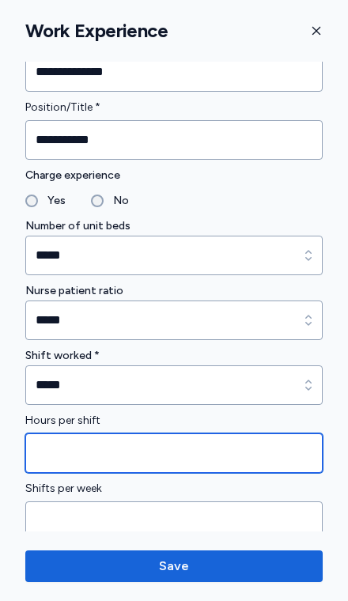
click at [225, 463] on input "Hours per shift" at bounding box center [173, 454] width 297 height 40
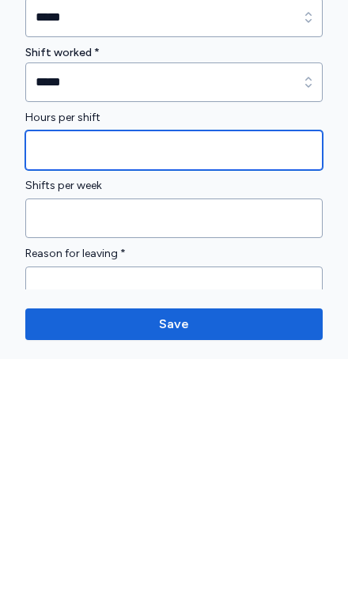
scroll to position [1111, 0]
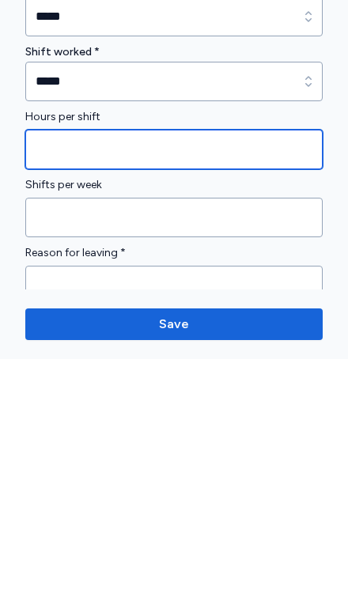
type input "**"
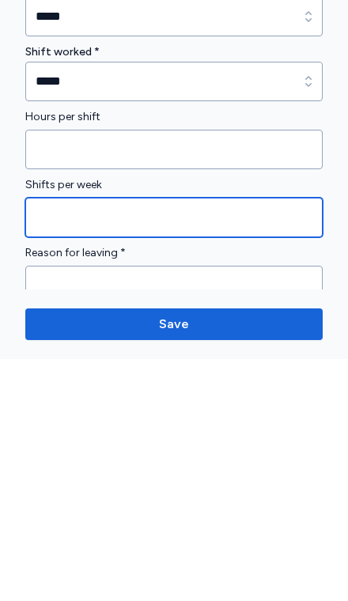
click at [248, 440] on input "Shifts per week" at bounding box center [173, 460] width 297 height 40
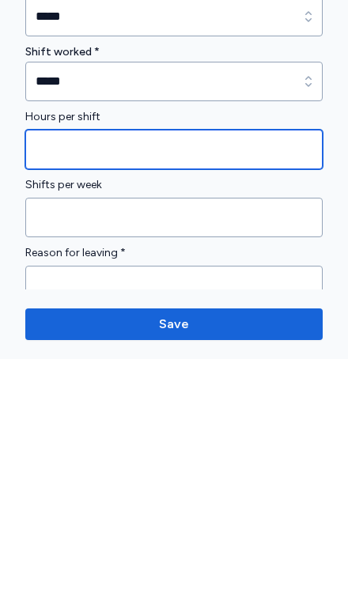
click at [254, 372] on input "**" at bounding box center [173, 392] width 297 height 40
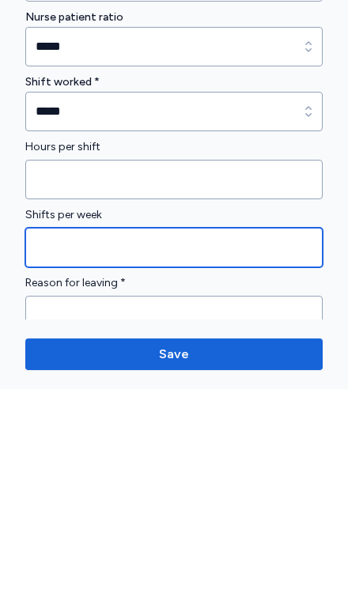
click at [220, 440] on input "Shifts per week" at bounding box center [173, 460] width 297 height 40
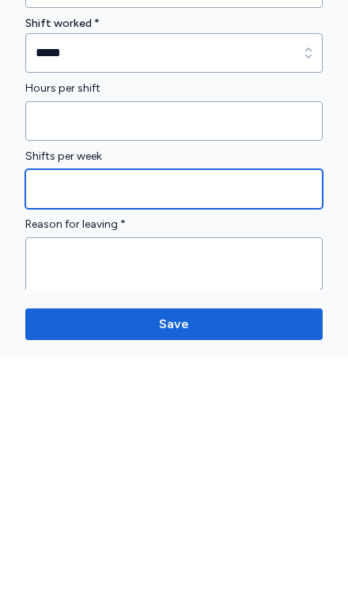
scroll to position [1142, 0]
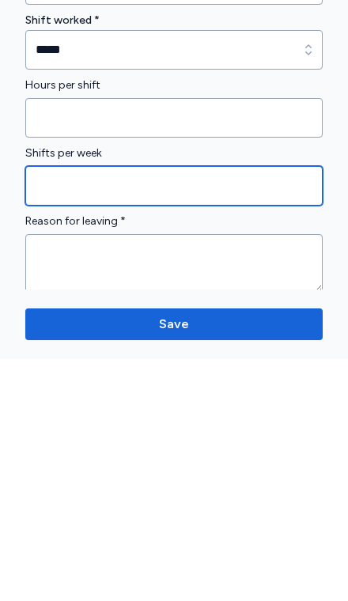
type input "*"
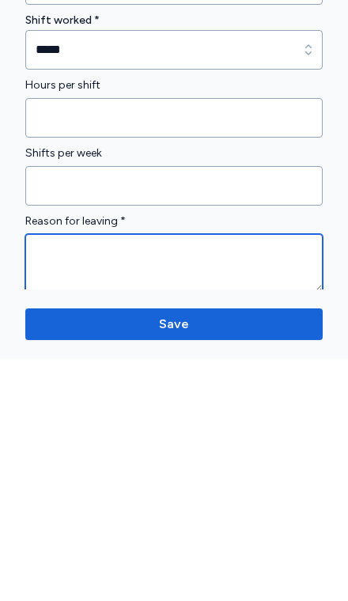
click at [233, 476] on textarea at bounding box center [173, 505] width 297 height 59
type textarea "**********"
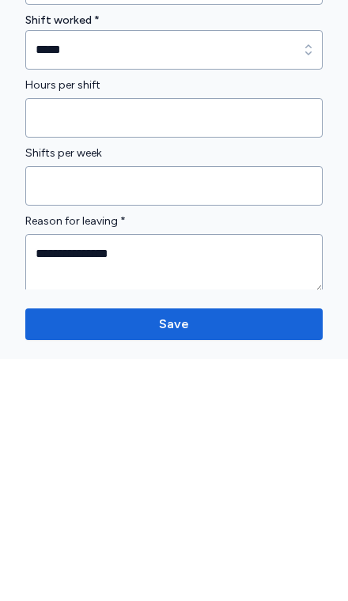
click at [271, 557] on span "Save" at bounding box center [174, 566] width 272 height 19
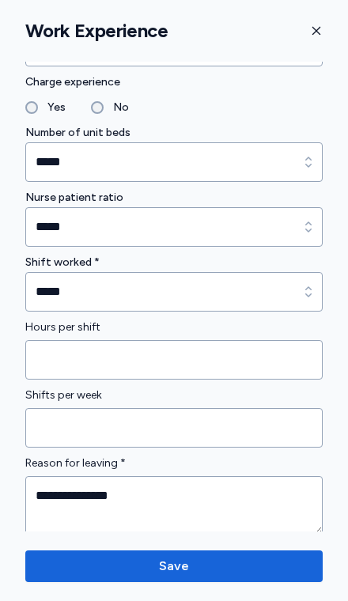
scroll to position [1422, 0]
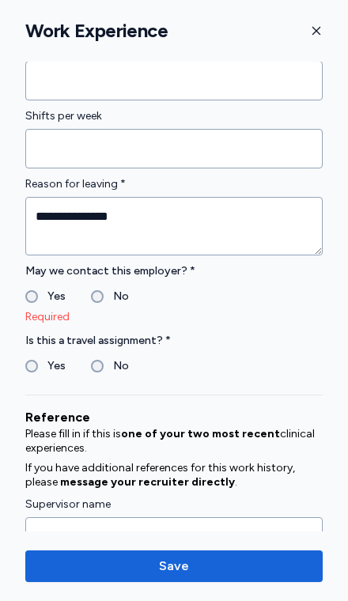
click at [106, 297] on label "No" at bounding box center [116, 296] width 25 height 19
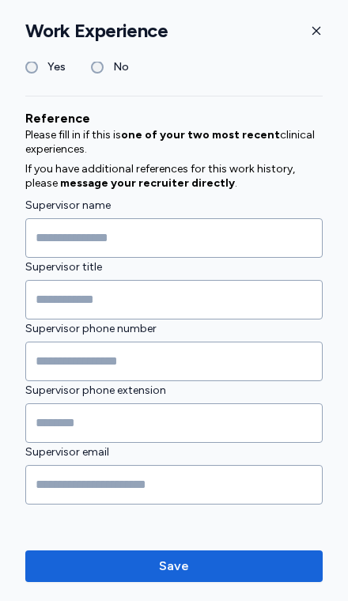
click at [252, 568] on span "Save" at bounding box center [174, 566] width 272 height 19
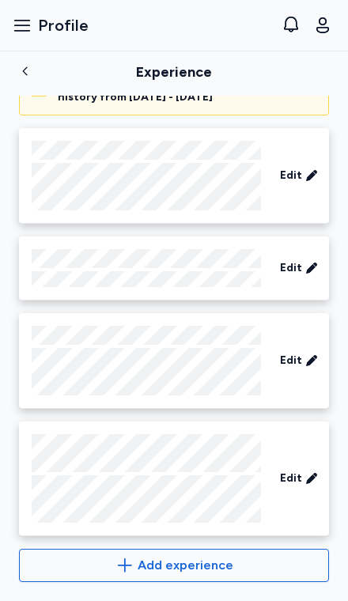
scroll to position [854, 0]
click at [219, 569] on span "Add experience" at bounding box center [186, 565] width 96 height 19
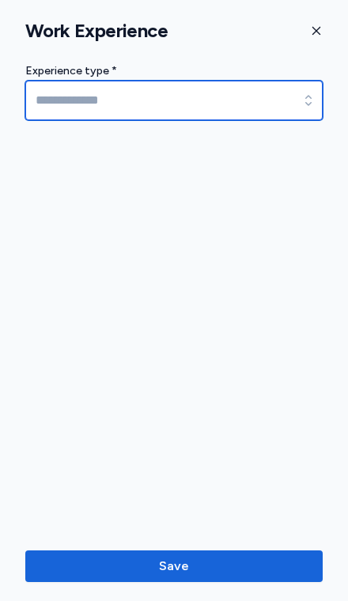
click at [228, 109] on input at bounding box center [173, 101] width 297 height 40
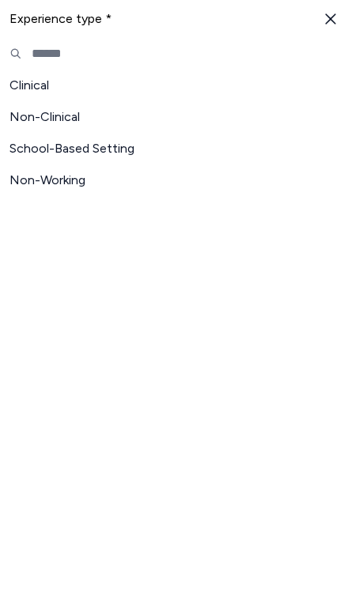
click at [116, 184] on span "Non-Working" at bounding box center [164, 180] width 310 height 19
type input "**********"
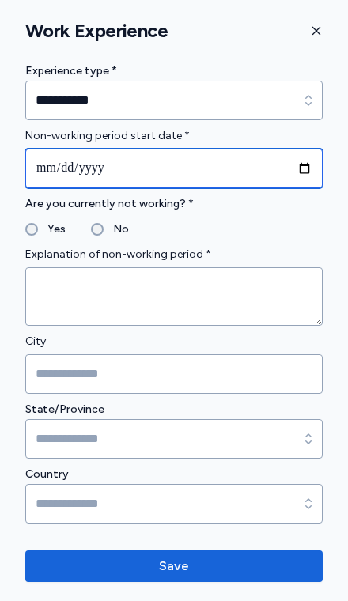
click at [207, 169] on input "date" at bounding box center [173, 169] width 297 height 40
click at [150, 180] on input "**********" at bounding box center [173, 169] width 297 height 40
type input "**********"
click at [70, 165] on input "**********" at bounding box center [173, 169] width 297 height 40
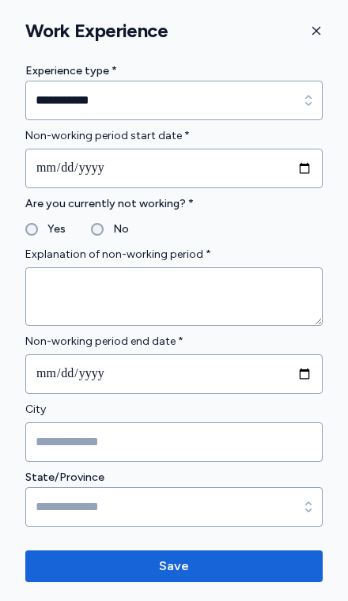
click at [47, 225] on label "Yes" at bounding box center [52, 229] width 28 height 19
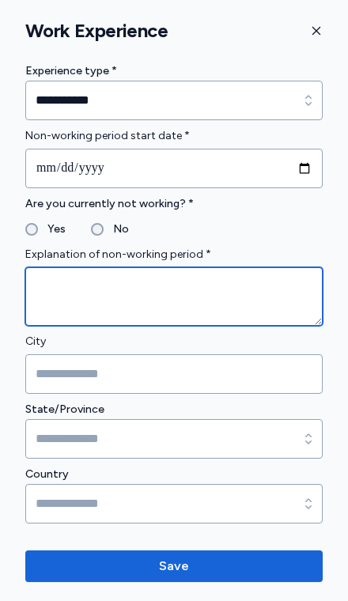
click at [227, 288] on textarea at bounding box center [173, 296] width 297 height 59
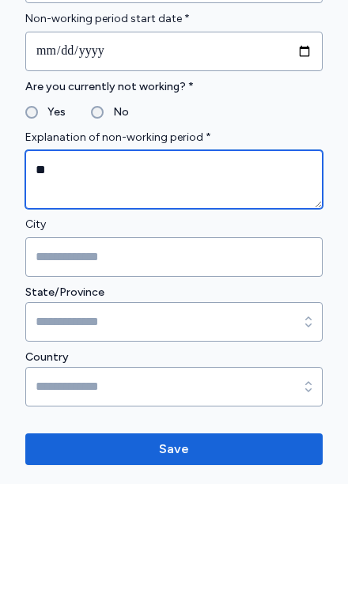
type textarea "*"
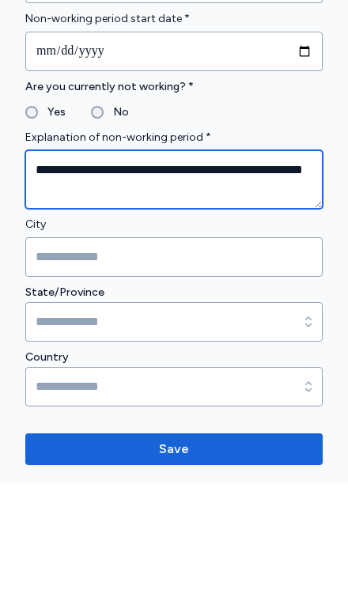
type textarea "**********"
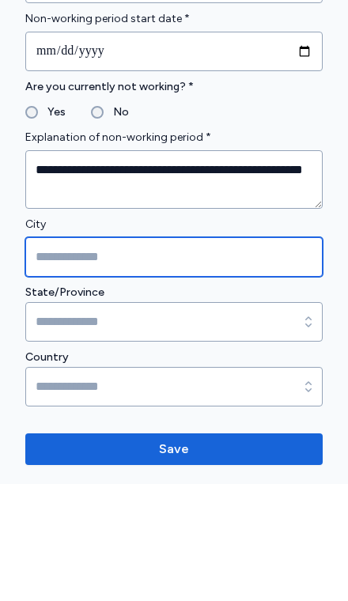
click at [262, 354] on input "City" at bounding box center [173, 374] width 297 height 40
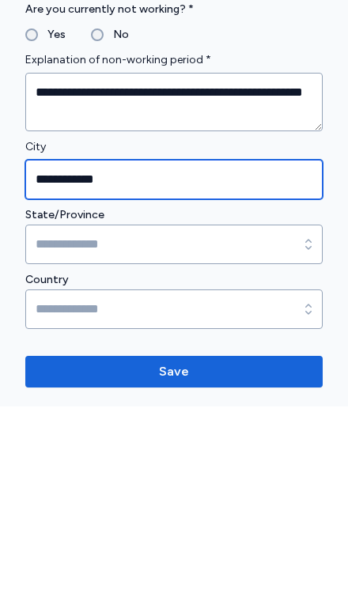
type input "**********"
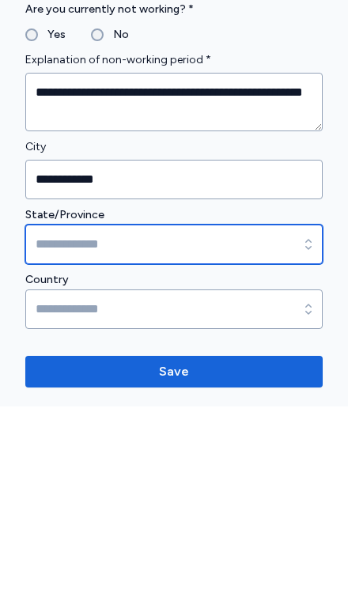
click at [259, 419] on input at bounding box center [173, 439] width 297 height 40
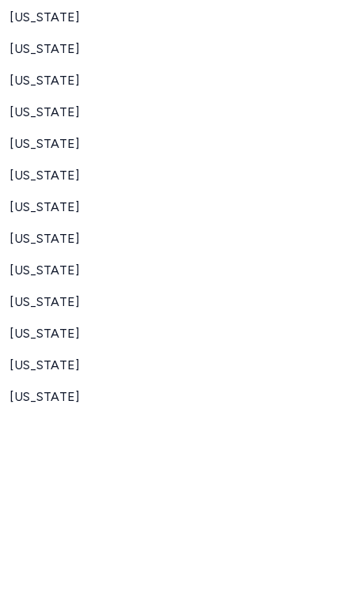
click at [328, 28] on button "button" at bounding box center [331, 18] width 16 height 19
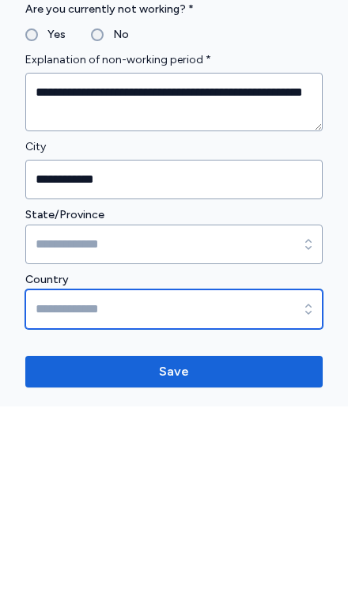
click at [201, 505] on input at bounding box center [173, 504] width 297 height 40
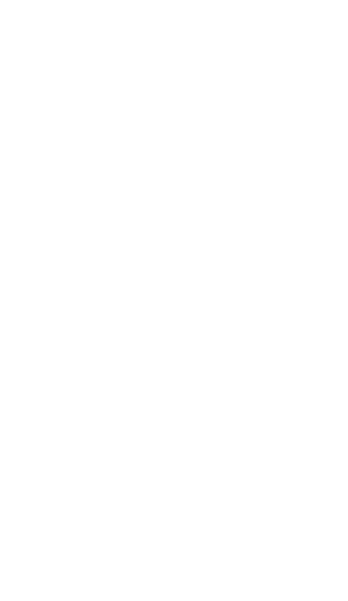
click at [61, 151] on span "International" at bounding box center [164, 148] width 310 height 19
type input "**********"
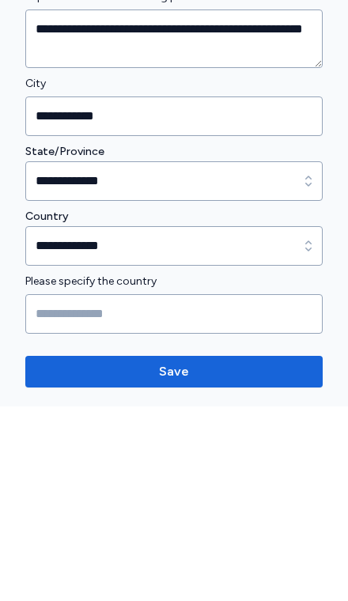
scroll to position [63, 0]
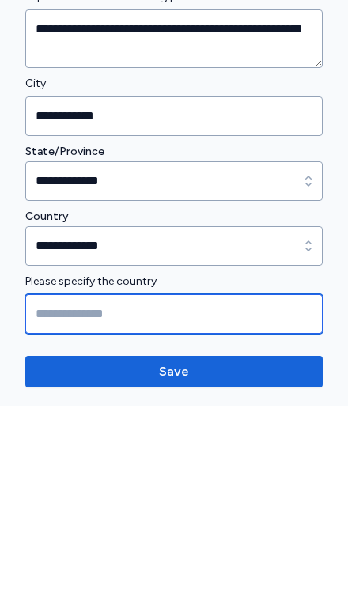
click at [249, 508] on input "Please specify the country" at bounding box center [173, 509] width 297 height 40
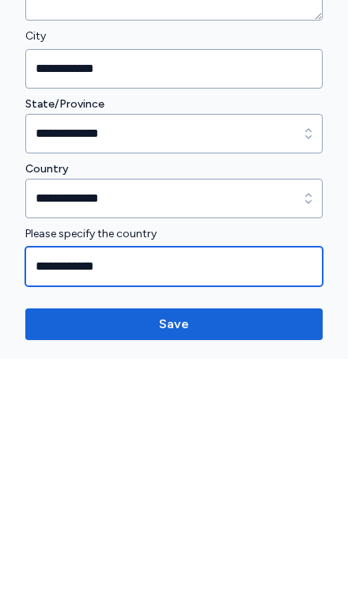
type input "**********"
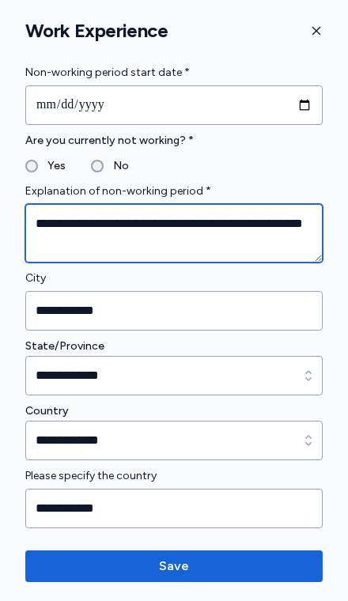
click at [37, 225] on textarea "**********" at bounding box center [173, 233] width 297 height 59
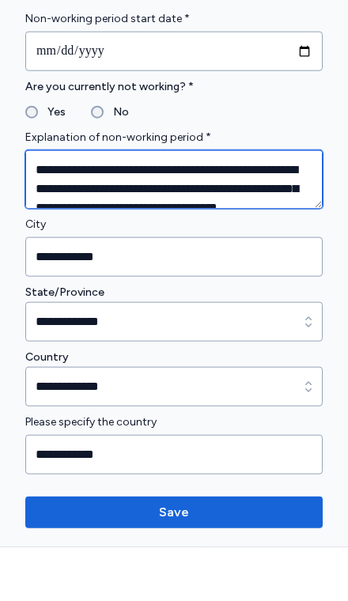
click at [160, 204] on textarea "**********" at bounding box center [173, 233] width 297 height 59
click at [279, 204] on textarea "**********" at bounding box center [173, 233] width 297 height 59
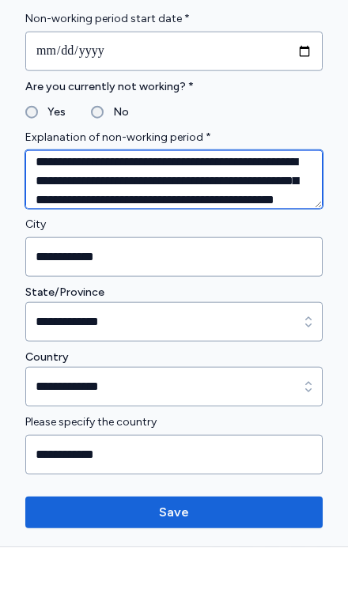
click at [116, 204] on textarea "**********" at bounding box center [173, 233] width 297 height 59
type textarea "**********"
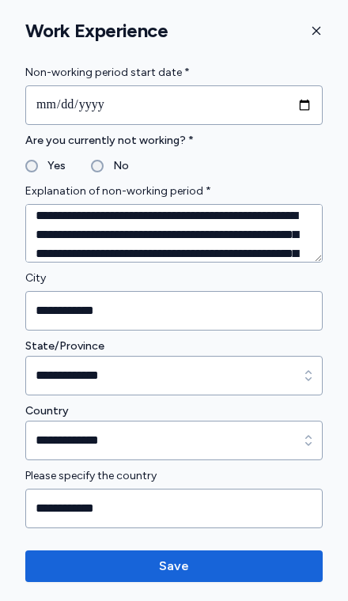
click at [276, 566] on span "Save" at bounding box center [174, 566] width 272 height 19
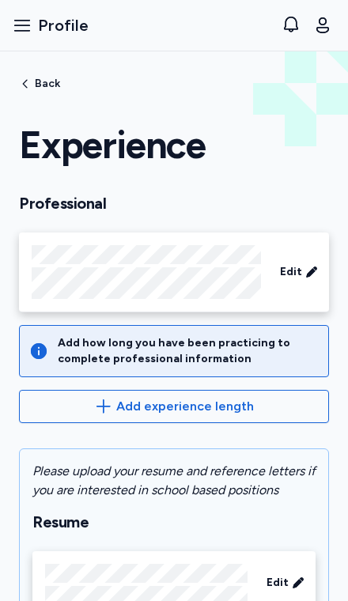
scroll to position [0, 0]
click at [35, 81] on span "Back" at bounding box center [47, 83] width 25 height 11
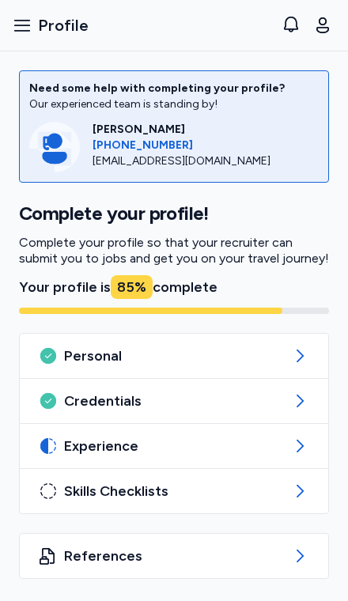
click at [259, 440] on span "Experience" at bounding box center [174, 446] width 220 height 19
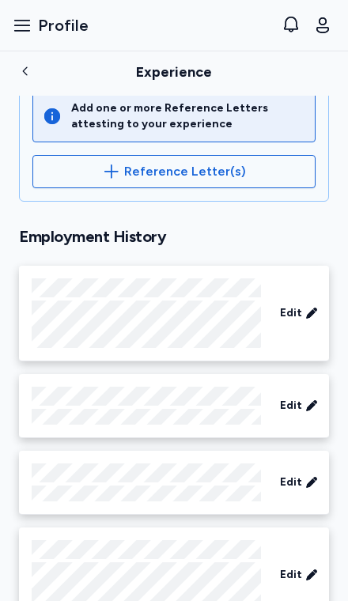
scroll to position [574, 0]
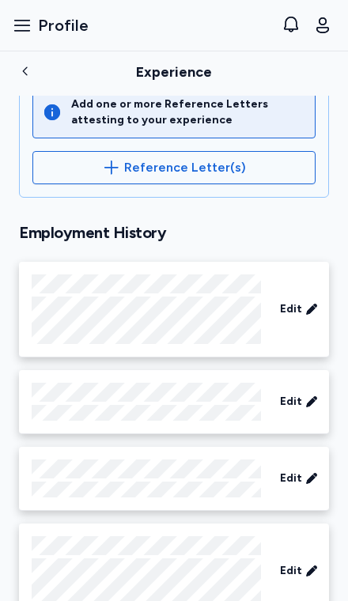
click at [25, 92] on div "Experience" at bounding box center [174, 71] width 348 height 47
click at [21, 78] on icon "button" at bounding box center [25, 71] width 13 height 13
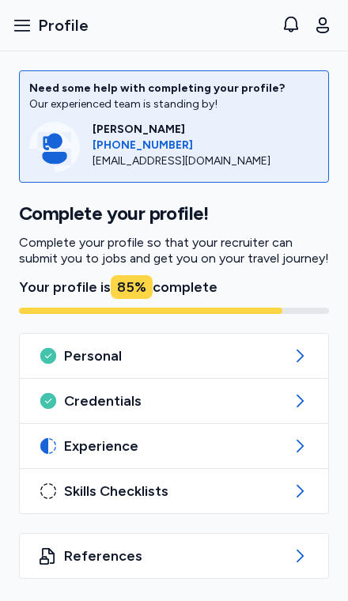
click at [305, 442] on icon at bounding box center [299, 446] width 19 height 19
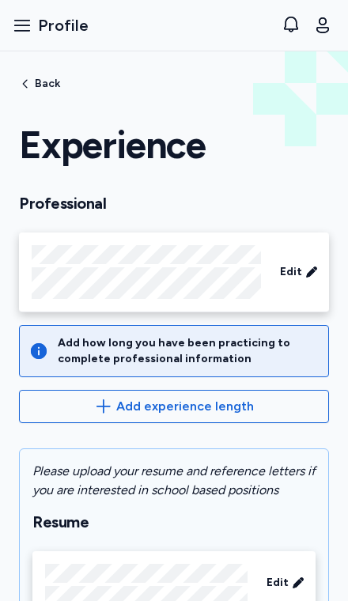
click at [290, 350] on div "Add how long you have been practicing to complete professional information" at bounding box center [188, 351] width 261 height 32
click at [271, 406] on span "Add experience length" at bounding box center [173, 406] width 283 height 19
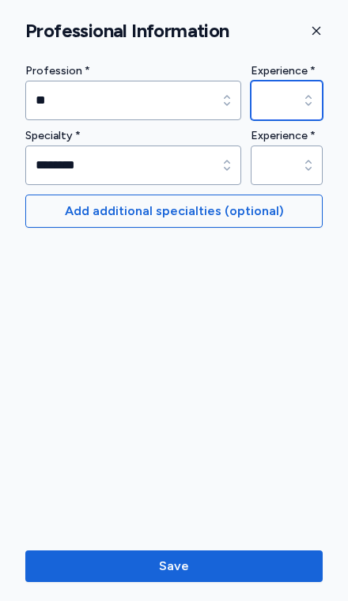
click at [274, 102] on input at bounding box center [287, 101] width 72 height 40
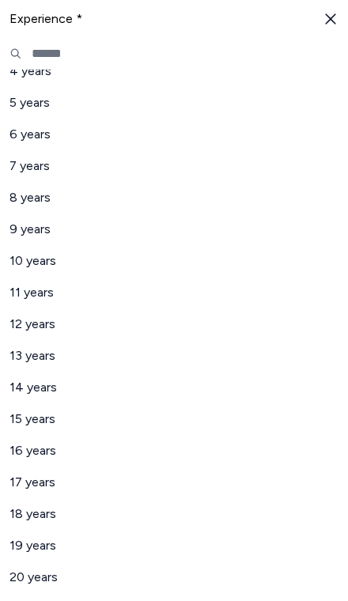
scroll to position [278, 0]
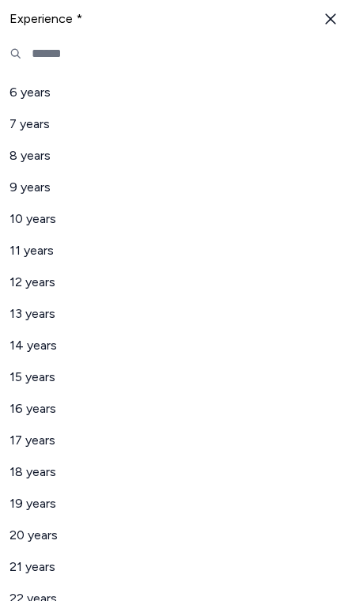
click at [47, 442] on span "17 years" at bounding box center [164, 440] width 310 height 19
type input "********"
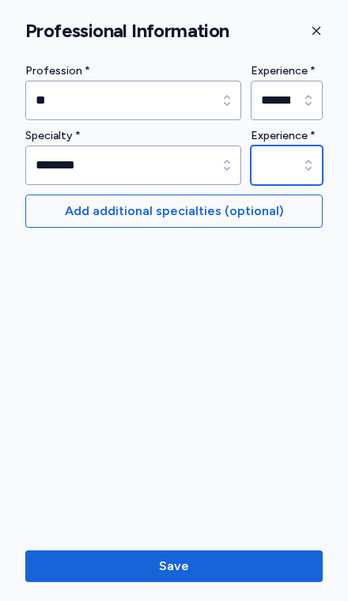
click at [282, 162] on input at bounding box center [287, 166] width 72 height 40
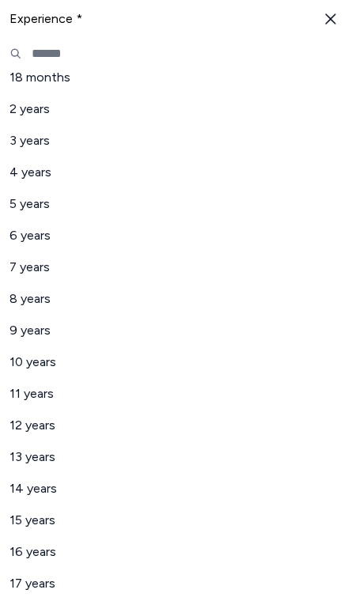
scroll to position [134, 0]
click at [51, 145] on span "3 years" at bounding box center [164, 141] width 310 height 19
type input "*******"
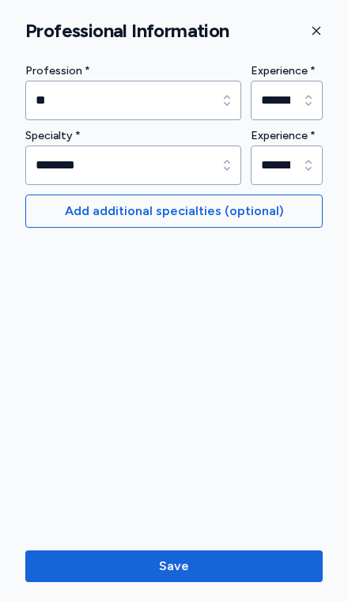
click at [303, 209] on span "Add additional specialties (optional)" at bounding box center [174, 211] width 271 height 19
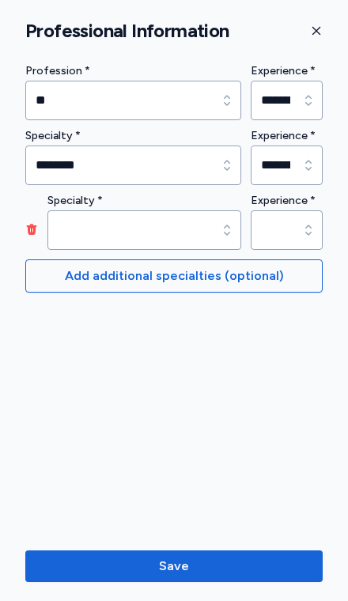
click at [228, 230] on input at bounding box center [144, 230] width 194 height 40
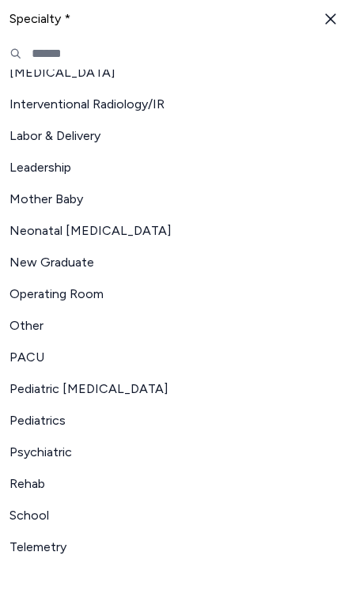
scroll to position [234, 0]
click at [70, 427] on span "Pediatrics" at bounding box center [164, 420] width 310 height 19
type input "**********"
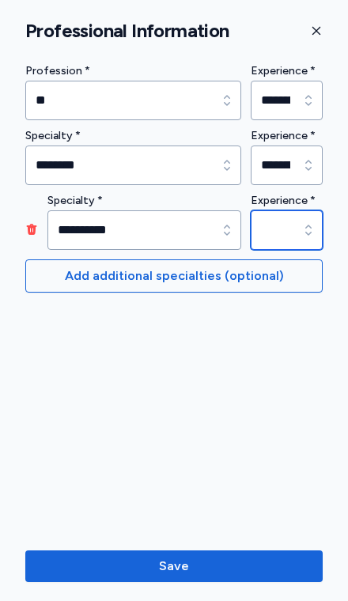
click at [289, 219] on input at bounding box center [287, 230] width 72 height 40
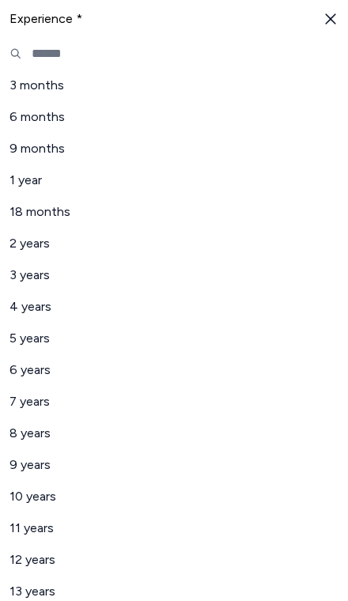
click at [37, 370] on span "6 years" at bounding box center [164, 370] width 310 height 19
type input "*******"
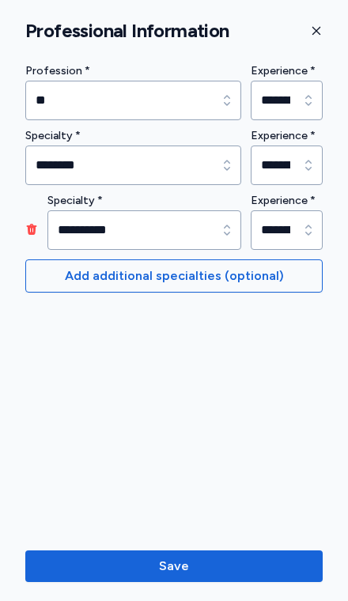
click at [271, 283] on span "Add additional specialties (optional)" at bounding box center [174, 276] width 219 height 19
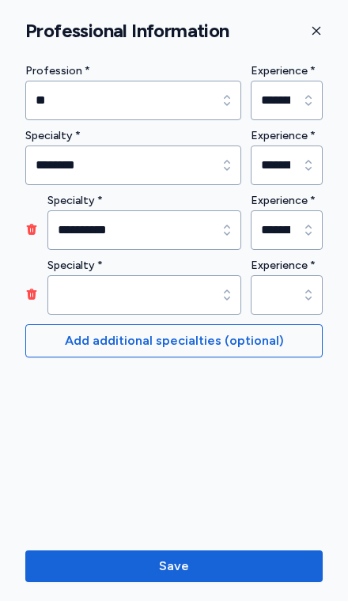
click at [229, 294] on input at bounding box center [144, 295] width 194 height 40
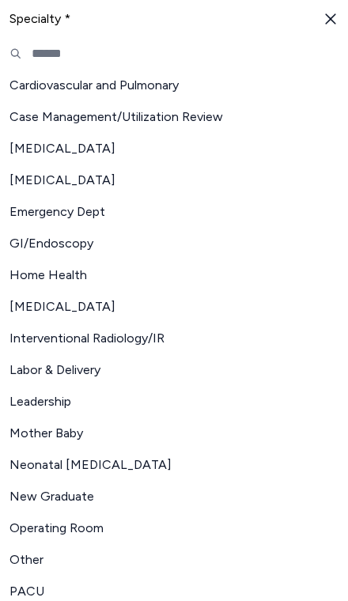
click at [85, 464] on span "Neonatal [MEDICAL_DATA]" at bounding box center [164, 465] width 310 height 19
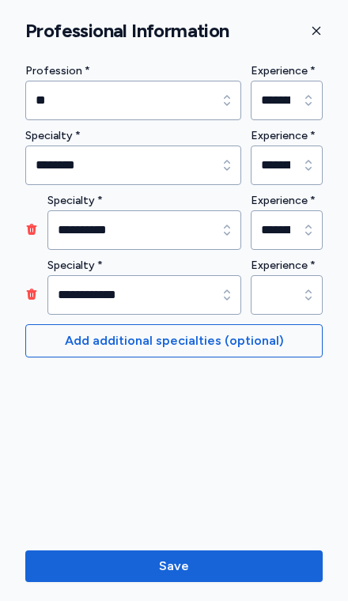
type input "**********"
click at [286, 303] on input at bounding box center [287, 295] width 72 height 40
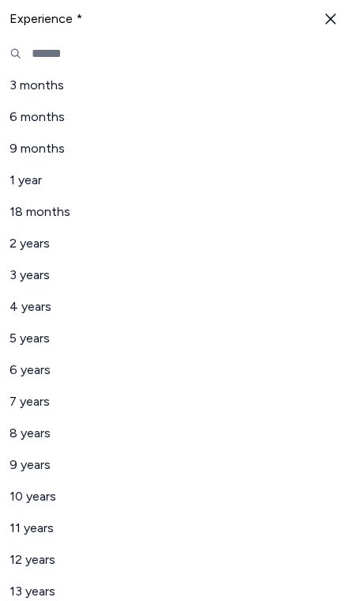
click at [116, 215] on span "18 months" at bounding box center [164, 212] width 310 height 19
type input "*********"
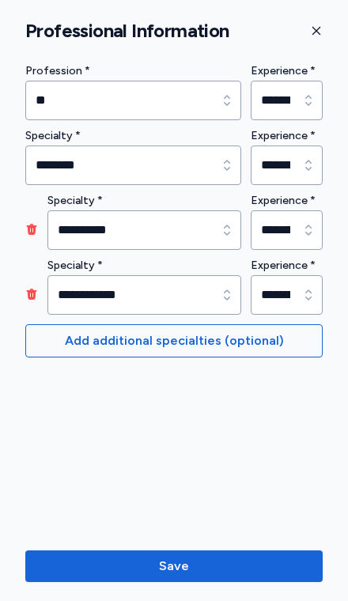
click at [252, 334] on span "Add additional specialties (optional)" at bounding box center [174, 340] width 219 height 19
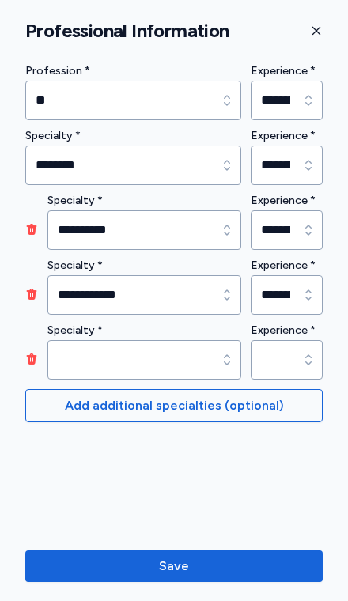
click at [180, 356] on input at bounding box center [144, 360] width 194 height 40
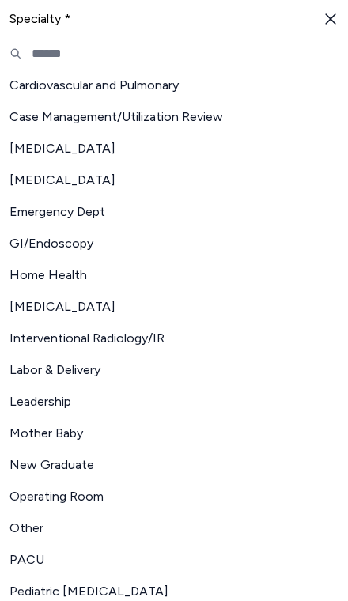
click at [138, 586] on span "Pediatric [MEDICAL_DATA]" at bounding box center [164, 591] width 310 height 19
type input "**********"
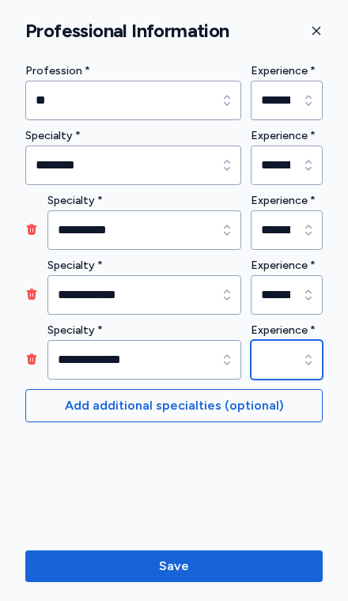
click at [278, 358] on input at bounding box center [287, 360] width 72 height 40
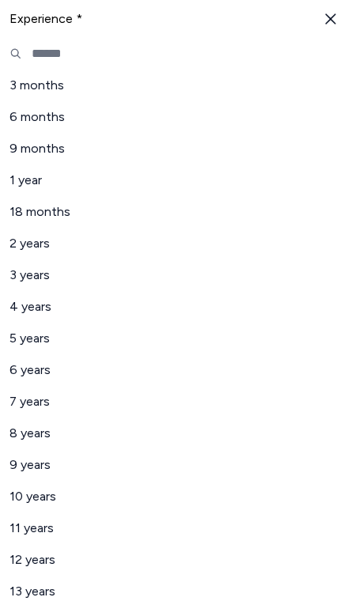
click at [74, 284] on span "3 years" at bounding box center [164, 275] width 310 height 19
type input "*******"
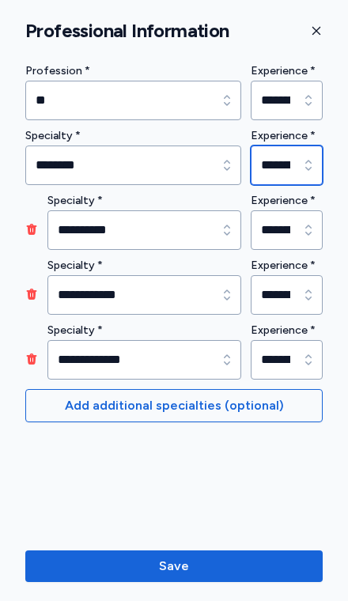
click at [278, 176] on input "*******" at bounding box center [287, 166] width 72 height 40
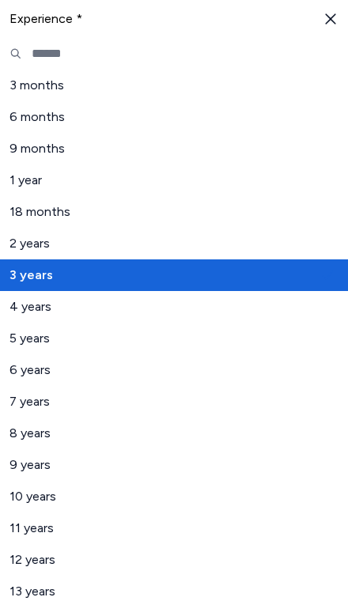
click at [229, 315] on span "4 years" at bounding box center [164, 306] width 310 height 19
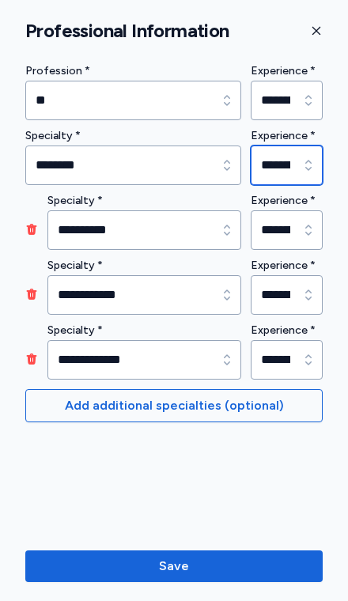
click at [294, 174] on input "*******" at bounding box center [287, 166] width 72 height 40
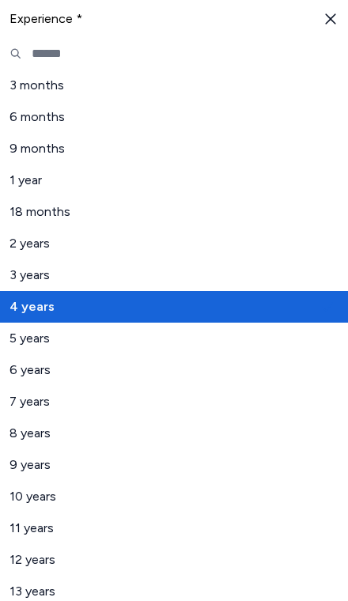
click at [186, 278] on span "3 years" at bounding box center [164, 275] width 310 height 19
type input "*******"
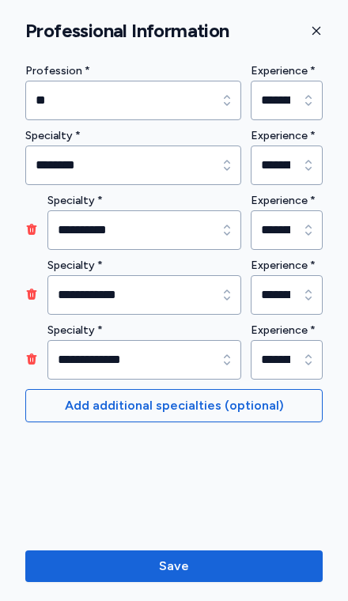
click at [229, 560] on span "Save" at bounding box center [174, 566] width 272 height 19
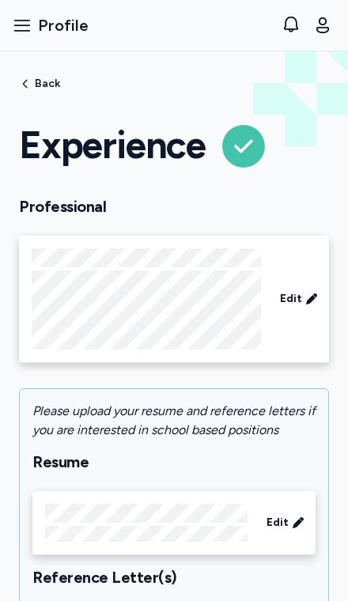
click at [302, 300] on div "Edit" at bounding box center [299, 299] width 51 height 28
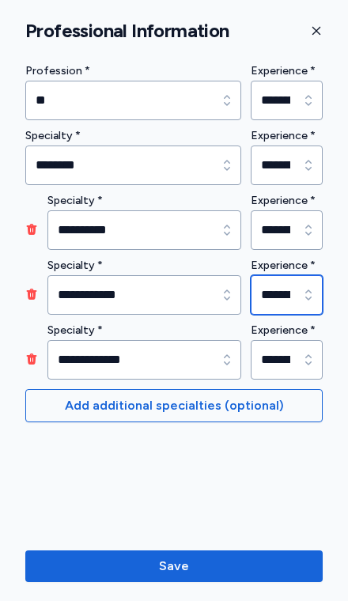
click at [302, 295] on input "*********" at bounding box center [287, 295] width 72 height 40
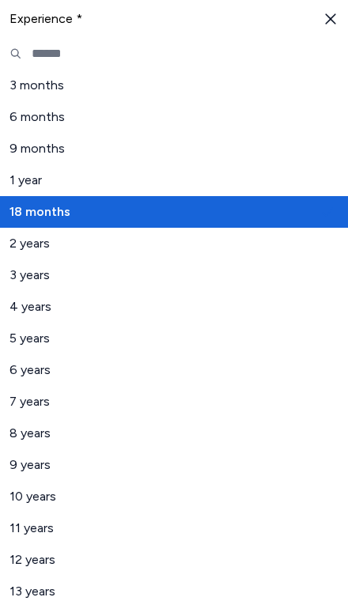
click at [308, 188] on span "1 year" at bounding box center [164, 180] width 310 height 19
type input "******"
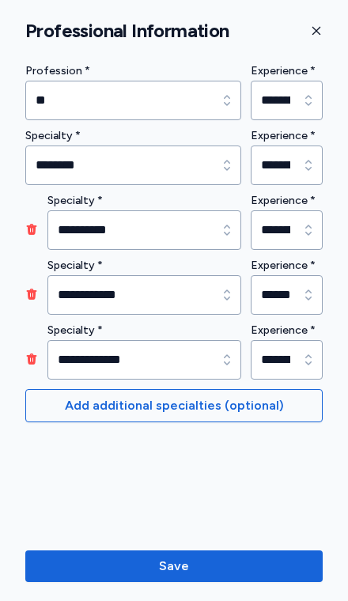
click at [301, 398] on span "Add additional specialties (optional)" at bounding box center [174, 405] width 271 height 19
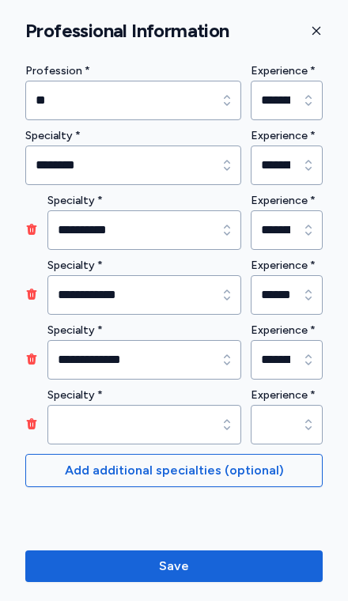
click at [225, 415] on input at bounding box center [144, 425] width 194 height 40
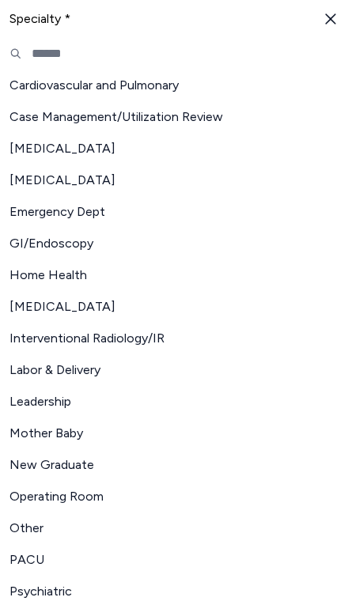
scroll to position [0, 0]
click at [327, 18] on icon "button" at bounding box center [331, 19] width 16 height 16
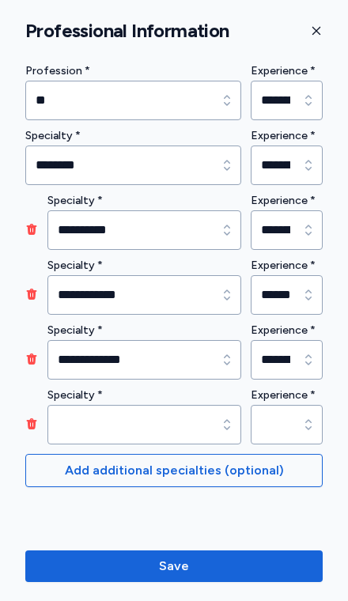
click at [35, 423] on icon "button" at bounding box center [32, 424] width 10 height 11
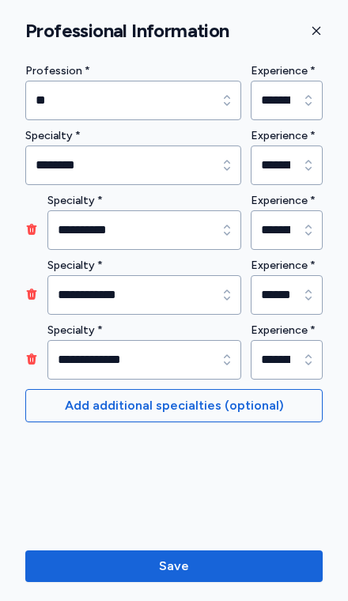
click at [263, 579] on button "Save" at bounding box center [173, 567] width 297 height 32
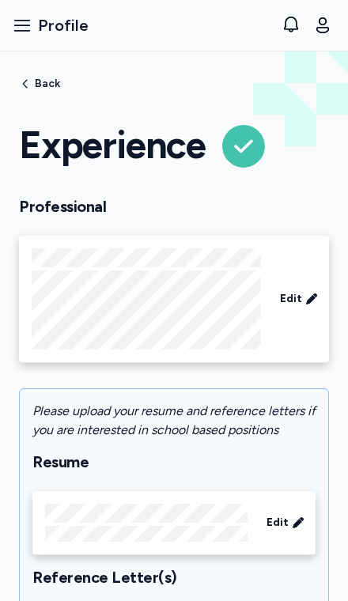
click at [29, 88] on icon "button" at bounding box center [25, 84] width 13 height 13
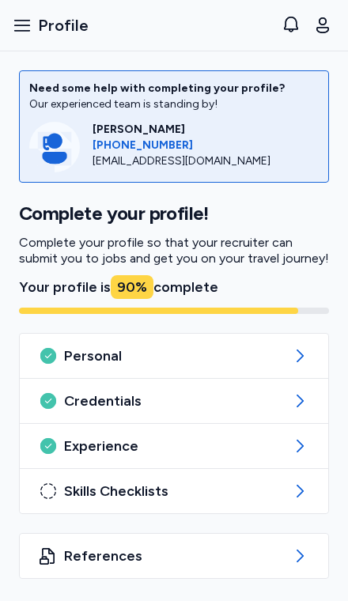
click at [262, 489] on span "Skills Checklists" at bounding box center [174, 491] width 220 height 19
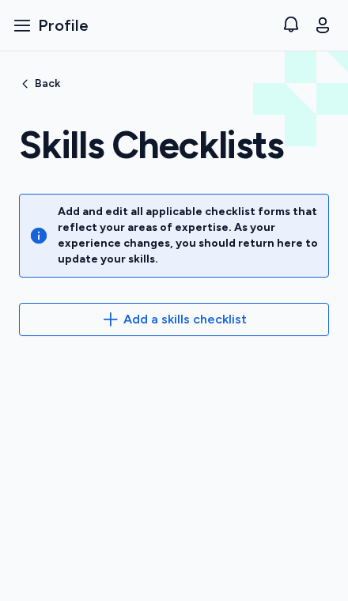
click at [251, 317] on span "Add a skills checklist" at bounding box center [173, 319] width 283 height 19
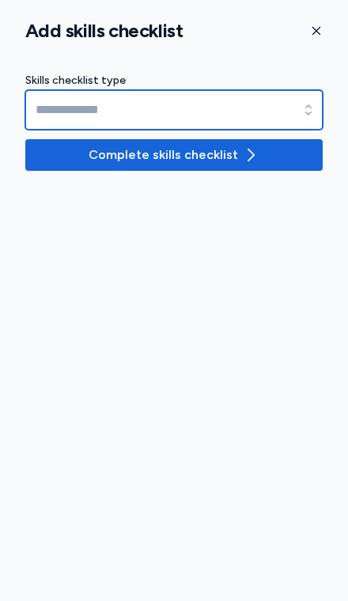
click at [248, 111] on input at bounding box center [173, 110] width 297 height 40
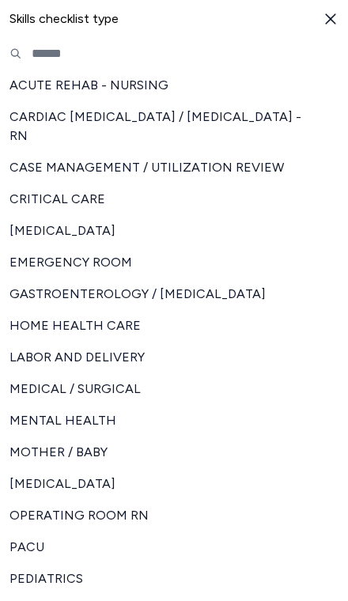
click at [131, 385] on span "MEDICAL / SURGICAL" at bounding box center [164, 389] width 310 height 19
type input "**********"
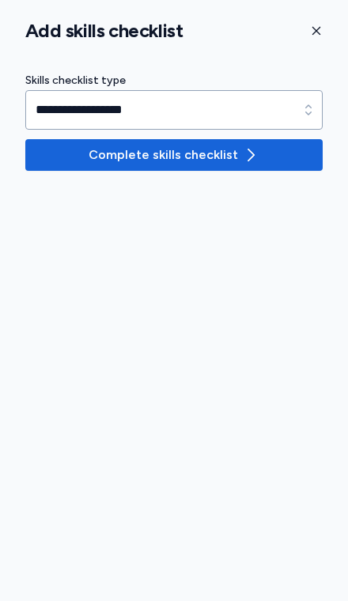
click at [275, 159] on span "Complete skills checklist" at bounding box center [174, 155] width 272 height 19
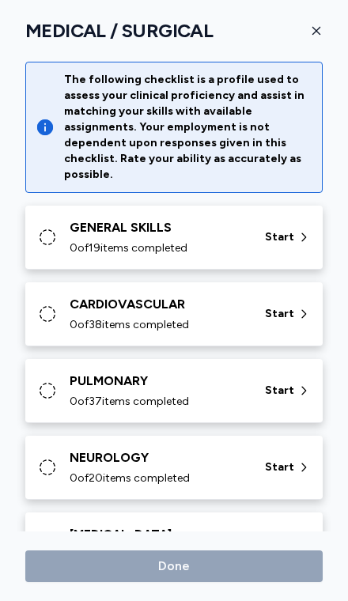
click at [293, 229] on span "Start" at bounding box center [279, 237] width 29 height 16
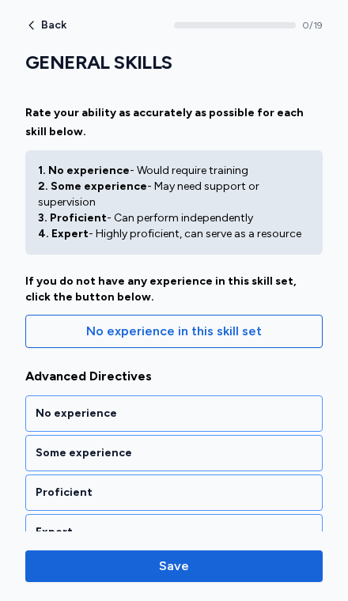
click at [229, 485] on div "Proficient" at bounding box center [174, 493] width 277 height 16
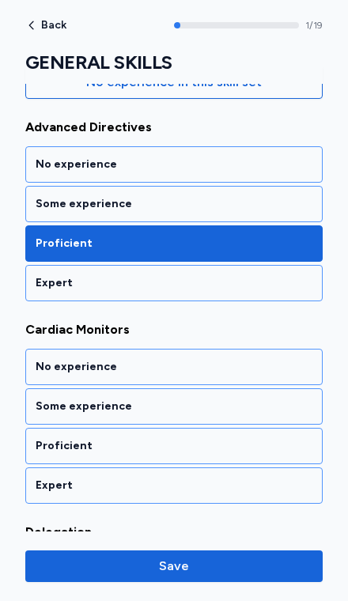
scroll to position [338, 0]
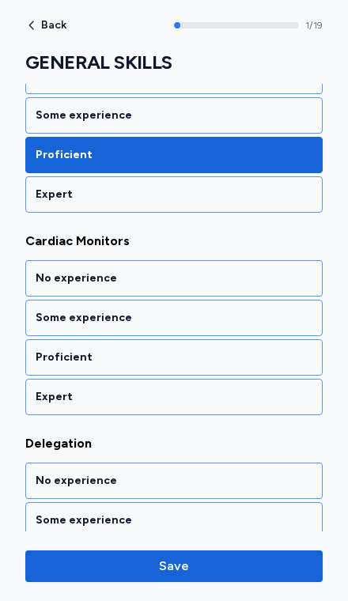
click at [250, 389] on div "Expert" at bounding box center [174, 397] width 277 height 16
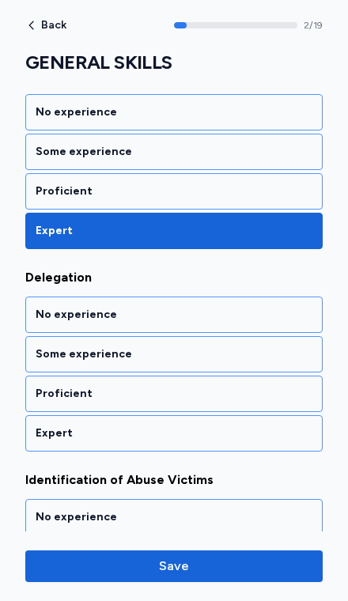
scroll to position [540, 0]
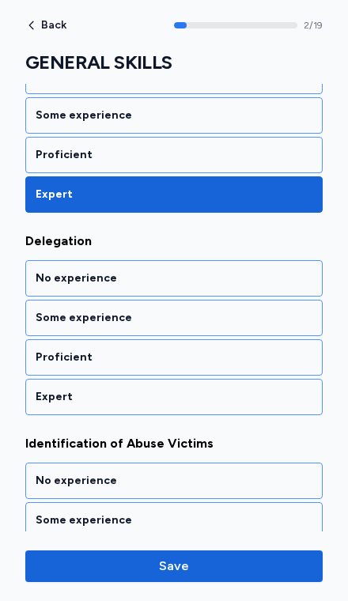
click at [266, 350] on div "Proficient" at bounding box center [173, 357] width 297 height 36
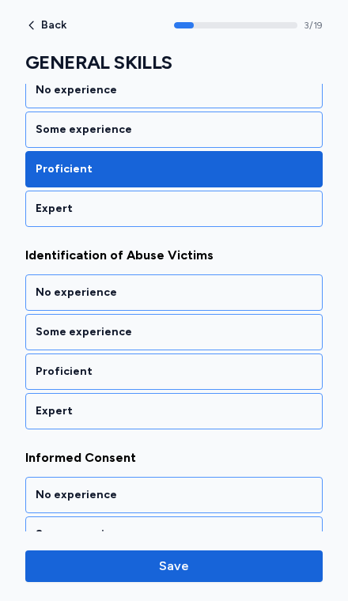
scroll to position [743, 0]
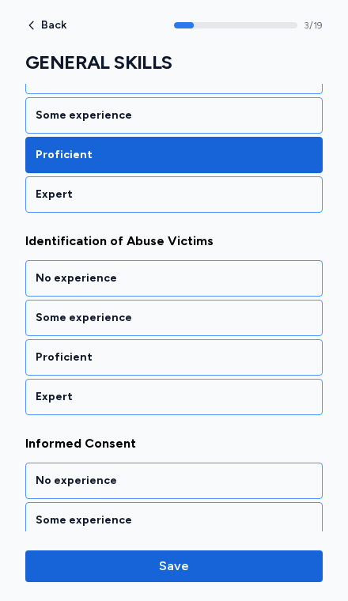
click at [269, 350] on div "Proficient" at bounding box center [174, 358] width 277 height 16
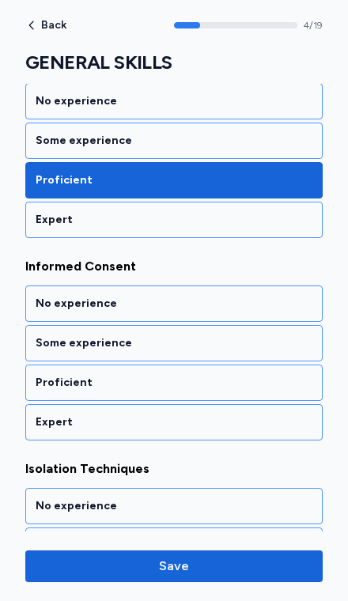
scroll to position [945, 0]
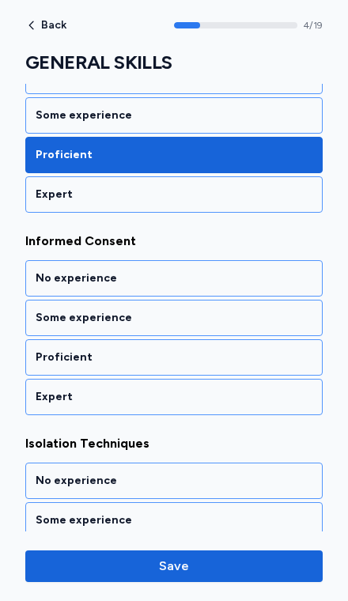
click at [259, 389] on div "Expert" at bounding box center [174, 397] width 277 height 16
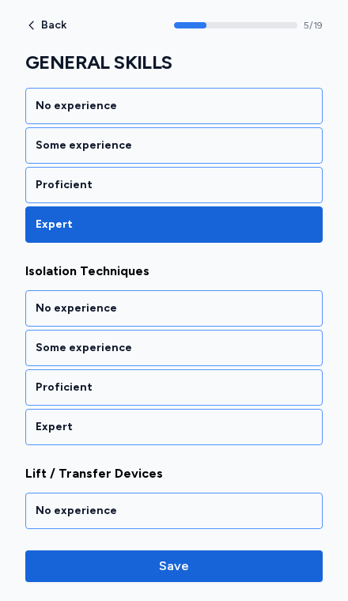
scroll to position [1148, 0]
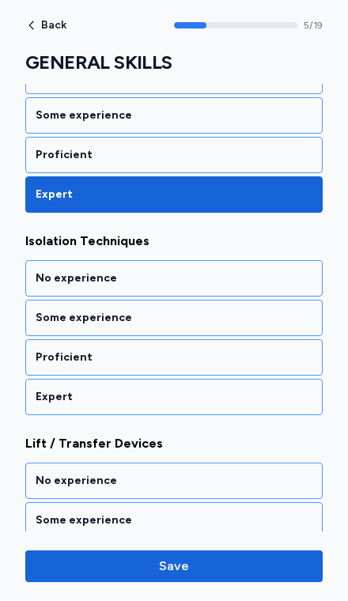
click at [271, 379] on div "Expert" at bounding box center [173, 397] width 297 height 36
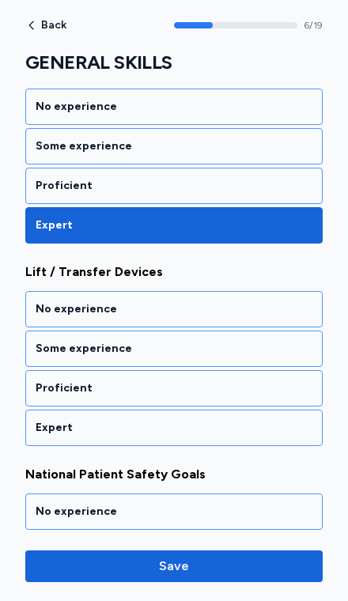
scroll to position [1350, 0]
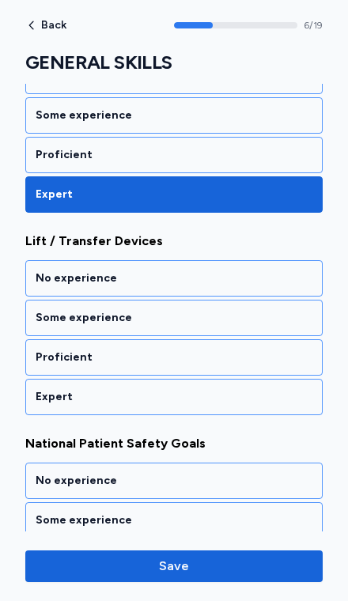
click at [265, 351] on div "Proficient" at bounding box center [173, 357] width 297 height 36
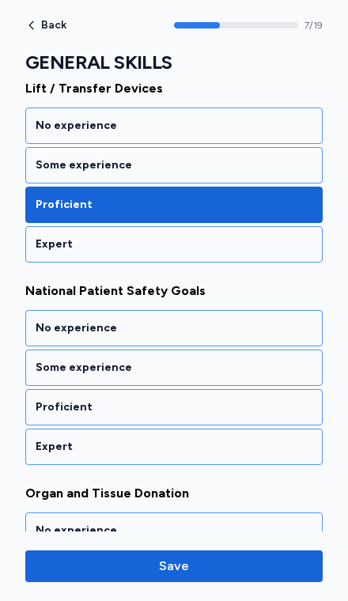
scroll to position [1553, 0]
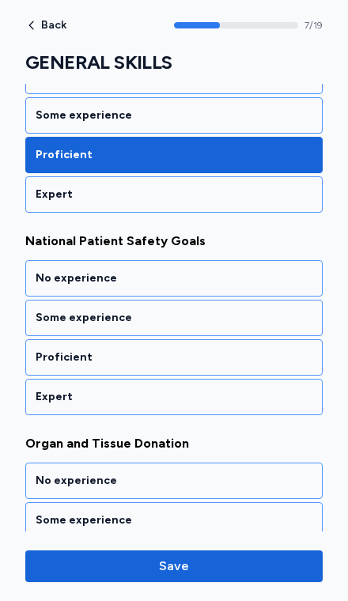
click at [262, 389] on div "Expert" at bounding box center [174, 397] width 277 height 16
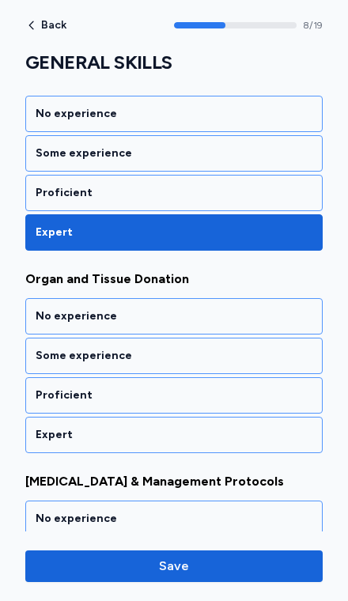
scroll to position [1756, 0]
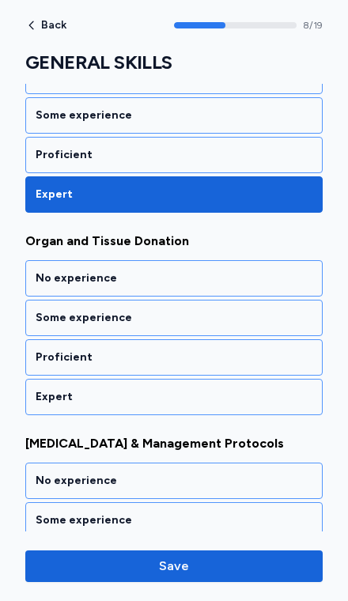
click at [277, 350] on div "Proficient" at bounding box center [174, 358] width 277 height 16
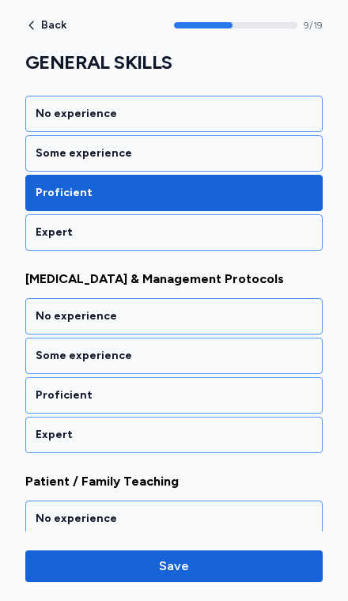
scroll to position [1958, 0]
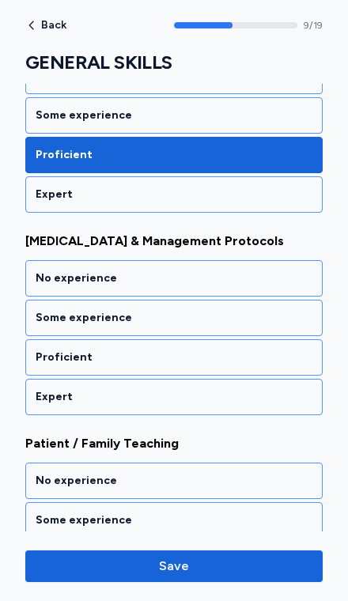
click at [282, 350] on div "Proficient" at bounding box center [174, 358] width 277 height 16
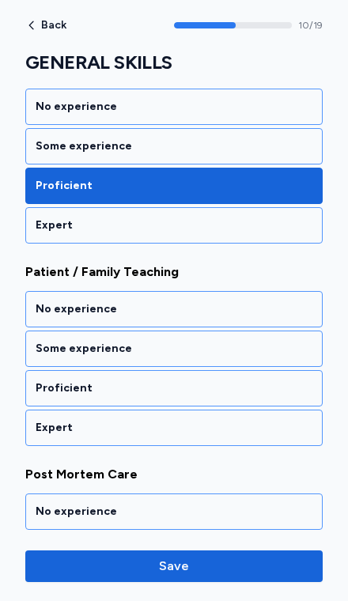
scroll to position [2161, 0]
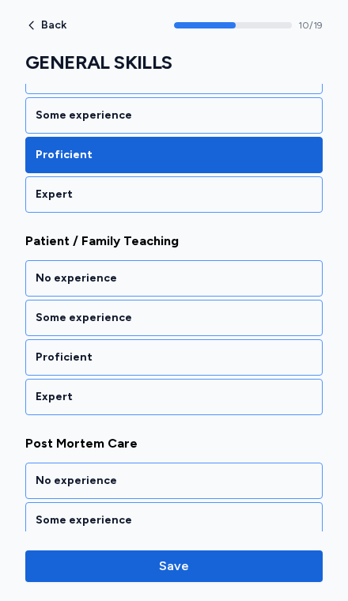
click at [281, 350] on div "Proficient" at bounding box center [174, 358] width 277 height 16
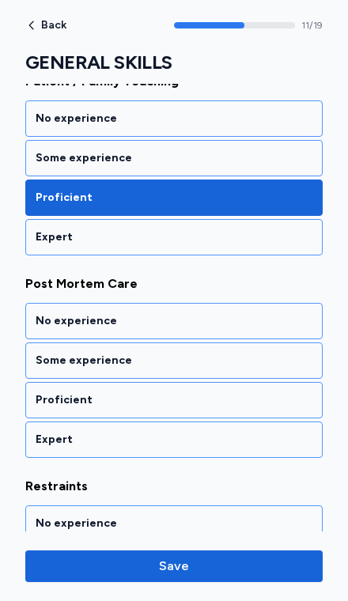
scroll to position [2363, 0]
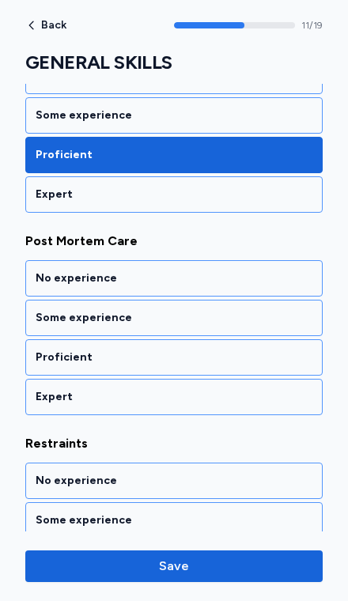
click at [282, 350] on div "Proficient" at bounding box center [174, 358] width 277 height 16
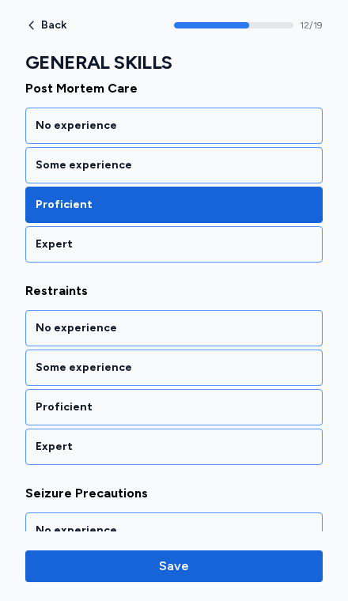
scroll to position [2566, 0]
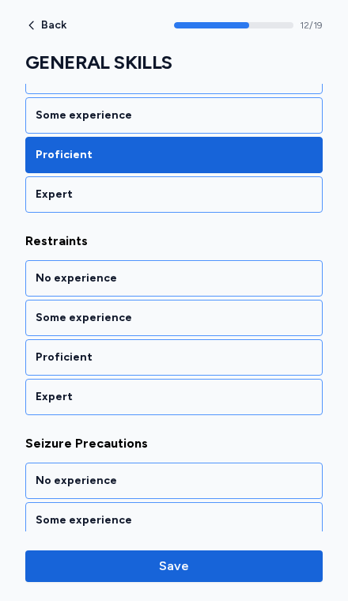
click at [283, 350] on div "Proficient" at bounding box center [174, 358] width 277 height 16
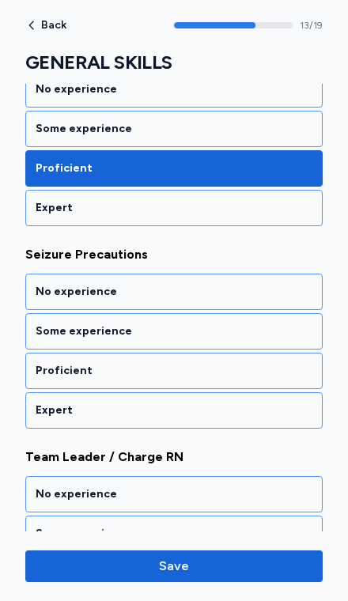
scroll to position [2768, 0]
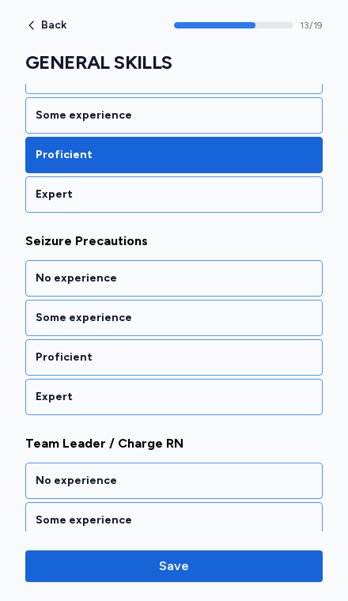
click at [284, 350] on div "Proficient" at bounding box center [174, 358] width 277 height 16
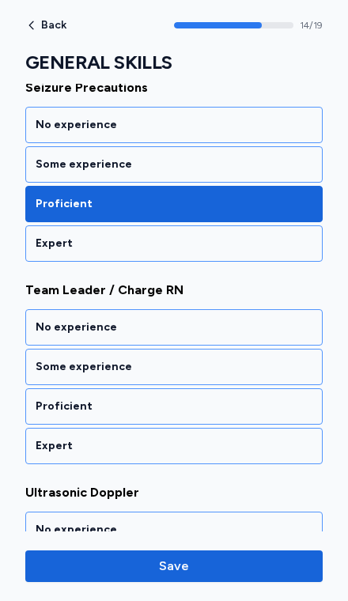
scroll to position [2971, 0]
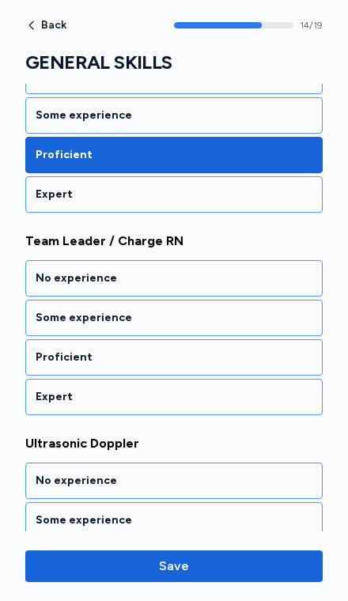
click at [286, 350] on div "Proficient" at bounding box center [174, 358] width 277 height 16
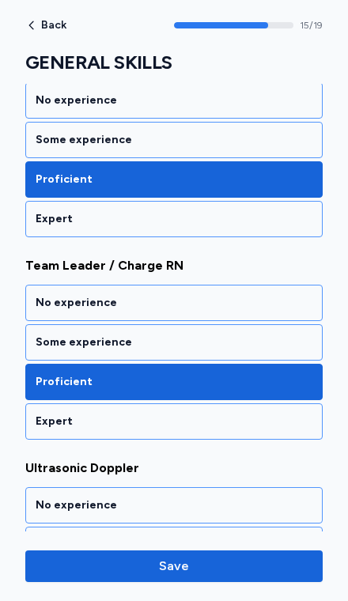
scroll to position [2944, 0]
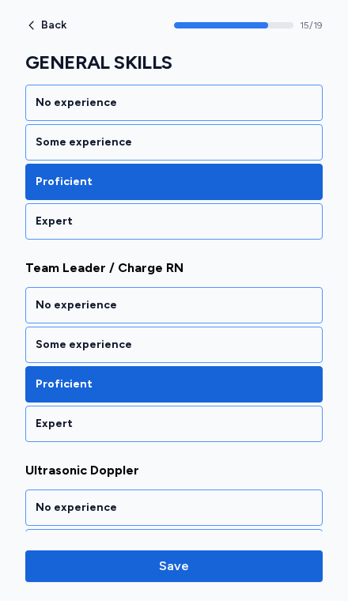
click at [247, 337] on div "Some experience" at bounding box center [174, 345] width 277 height 16
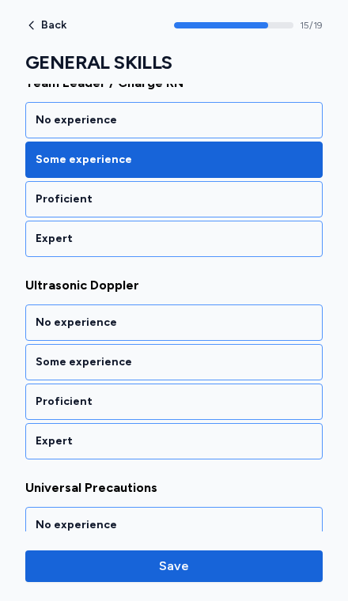
scroll to position [3173, 0]
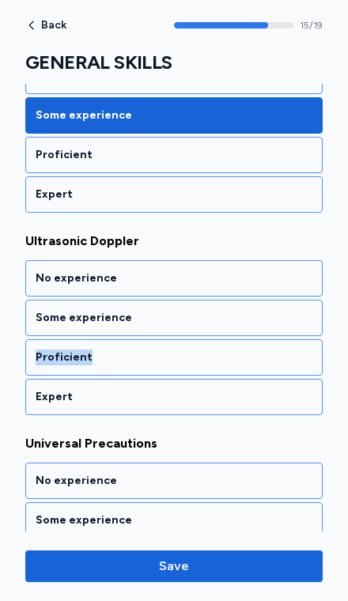
click at [291, 350] on div "Proficient" at bounding box center [173, 357] width 297 height 36
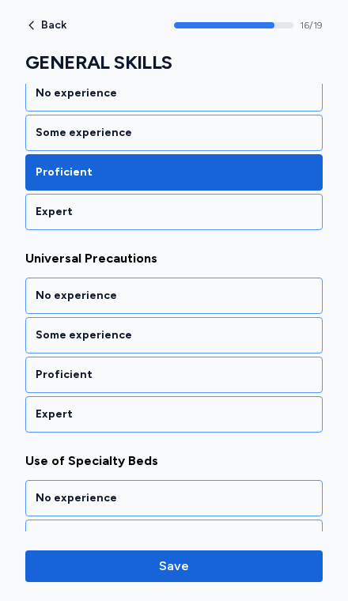
scroll to position [3376, 0]
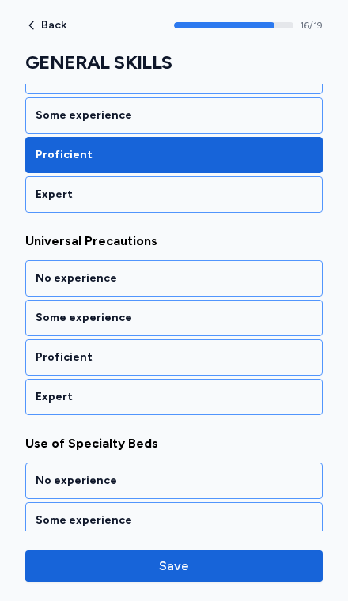
click at [280, 389] on div "Expert" at bounding box center [174, 397] width 277 height 16
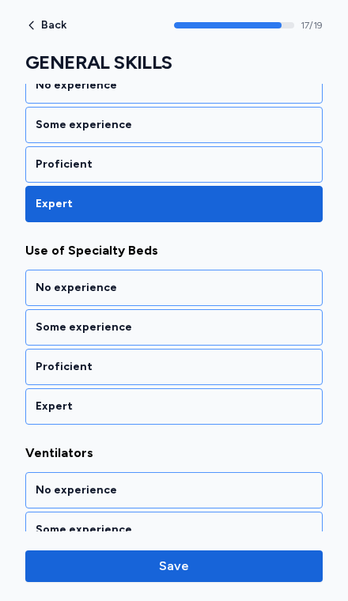
scroll to position [3578, 0]
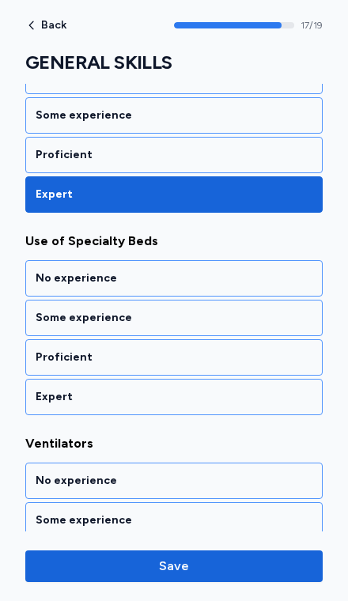
click at [276, 389] on div "Expert" at bounding box center [174, 397] width 277 height 16
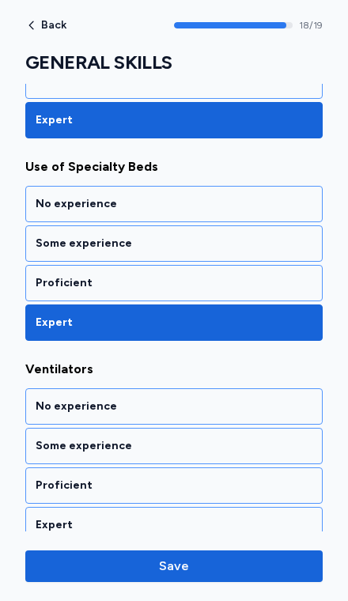
scroll to position [3652, 0]
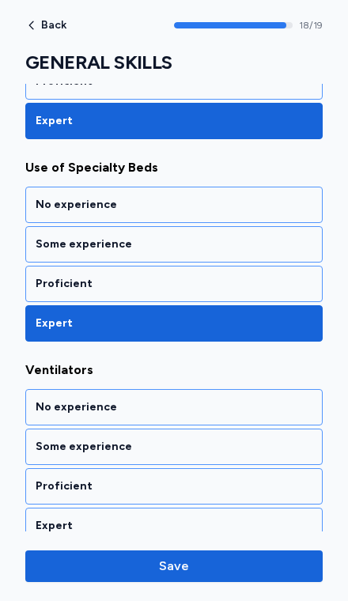
click at [286, 439] on div "Some experience" at bounding box center [174, 447] width 277 height 16
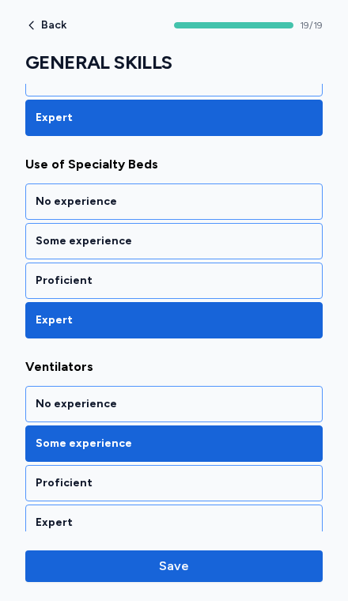
scroll to position [3649, 0]
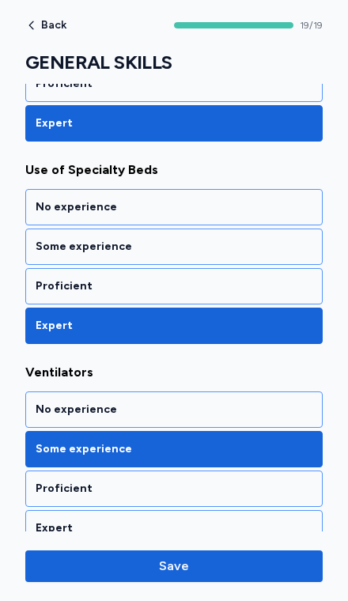
click at [261, 551] on button "Save" at bounding box center [173, 567] width 297 height 32
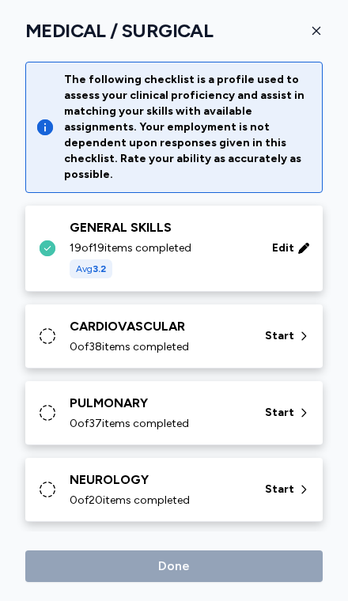
click at [287, 328] on span "Start" at bounding box center [279, 336] width 29 height 16
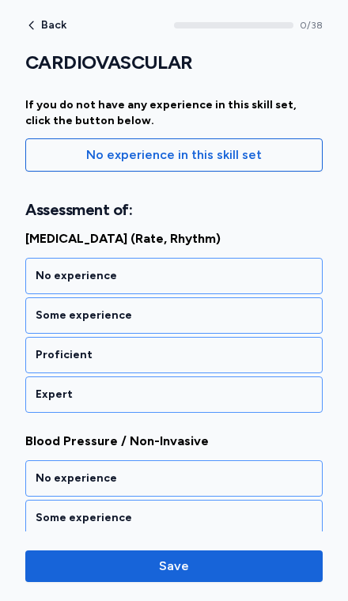
scroll to position [181, 0]
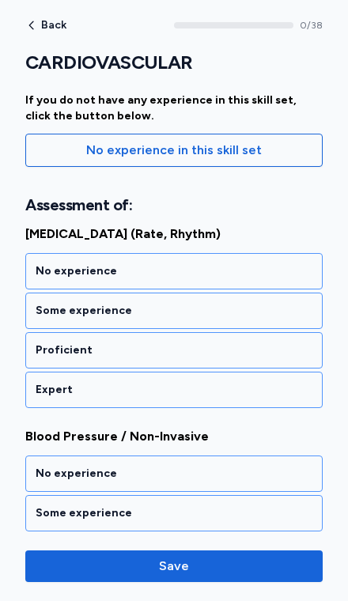
click at [296, 343] on div "Proficient" at bounding box center [174, 351] width 277 height 16
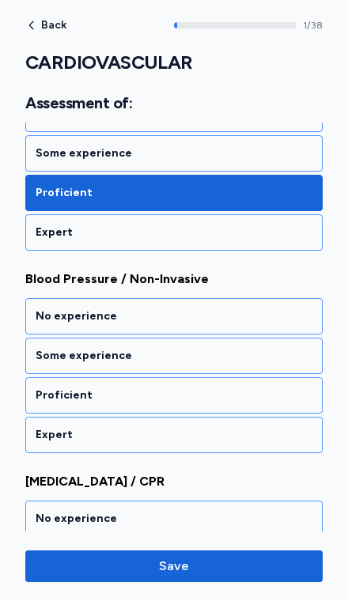
scroll to position [358, 0]
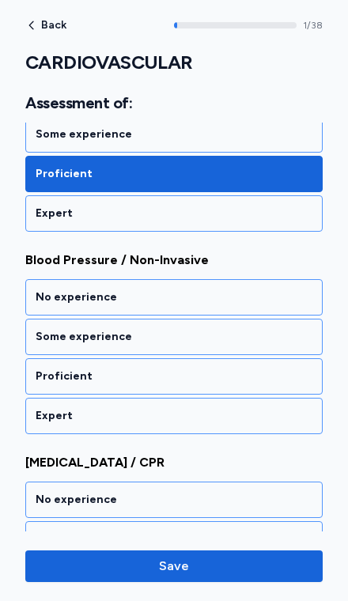
click at [267, 398] on div "Expert" at bounding box center [173, 416] width 297 height 36
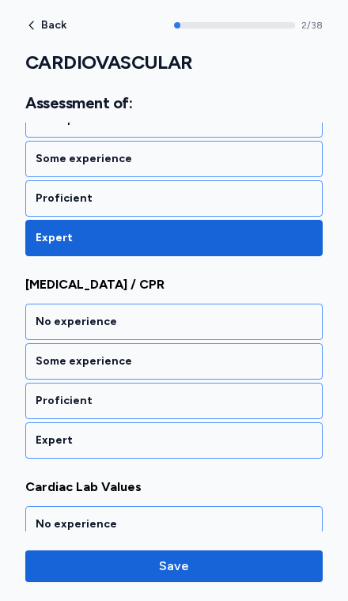
scroll to position [560, 0]
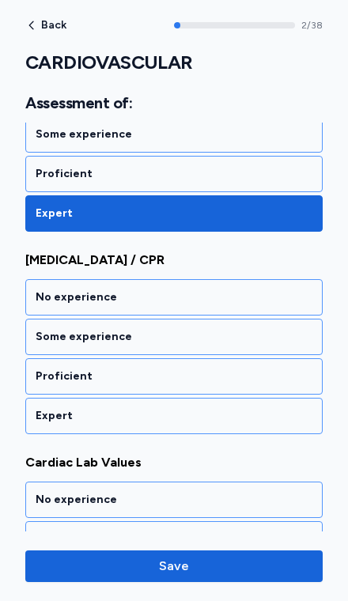
click at [294, 369] on div "Proficient" at bounding box center [173, 376] width 297 height 36
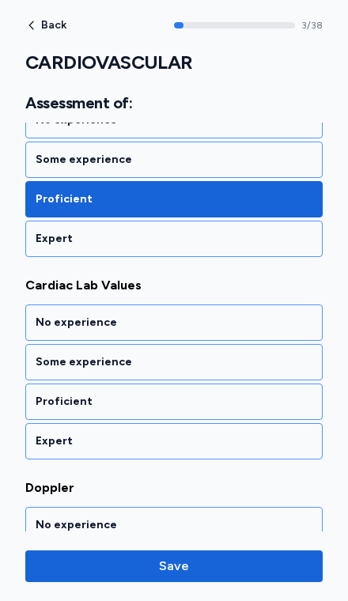
scroll to position [763, 0]
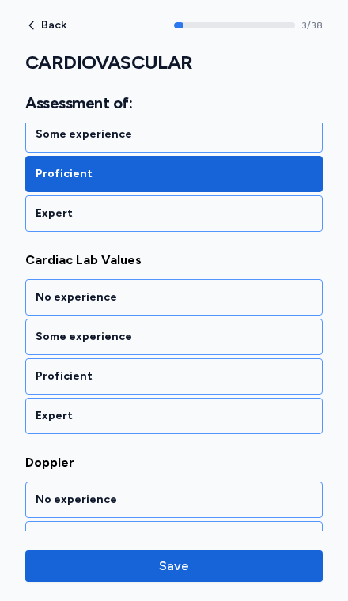
click at [291, 331] on div "Some experience" at bounding box center [173, 337] width 297 height 36
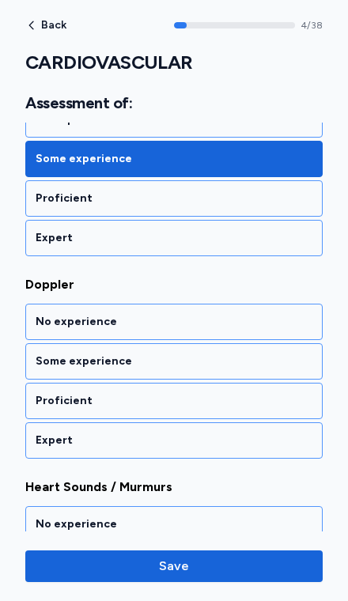
scroll to position [965, 0]
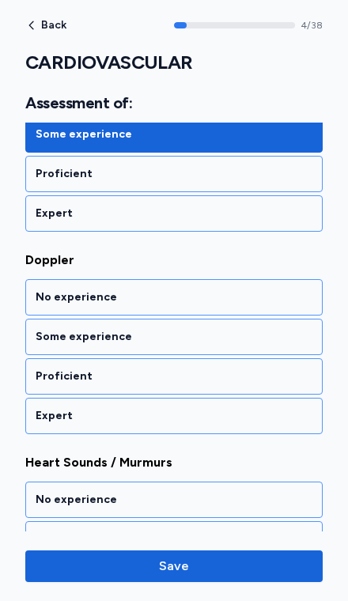
click at [271, 290] on div "No experience" at bounding box center [174, 298] width 277 height 16
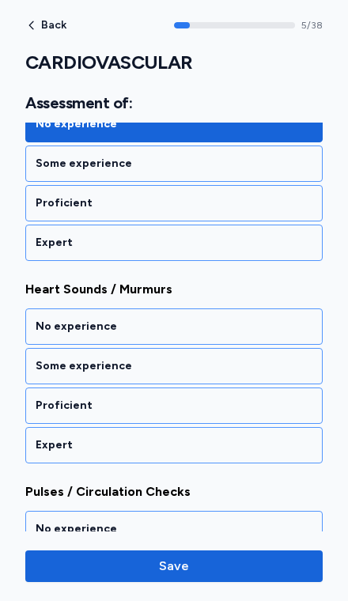
scroll to position [1168, 0]
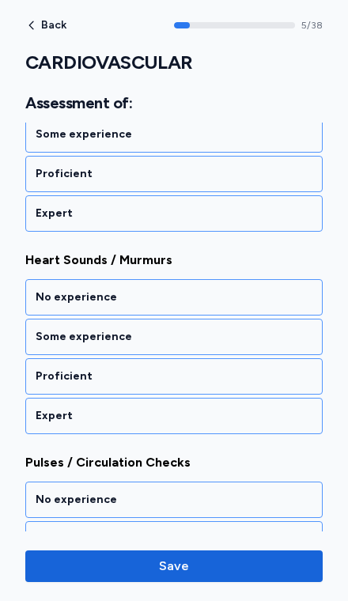
click at [268, 329] on div "Some experience" at bounding box center [174, 337] width 277 height 16
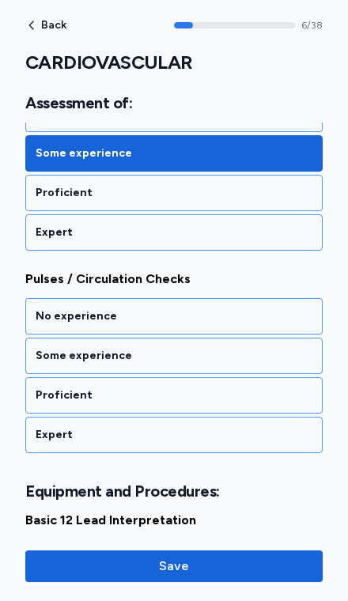
scroll to position [1370, 0]
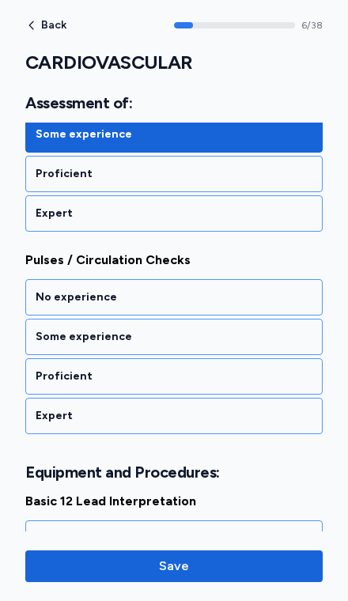
click at [273, 369] on div "Proficient" at bounding box center [174, 377] width 277 height 16
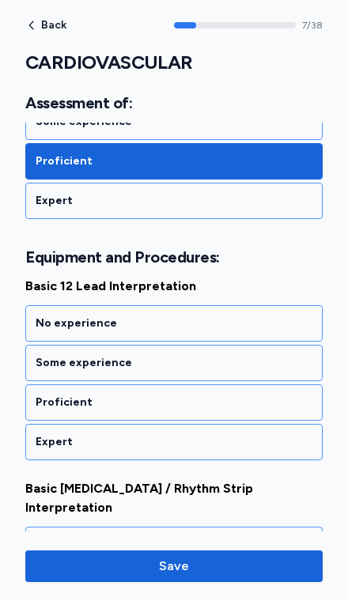
scroll to position [1612, 0]
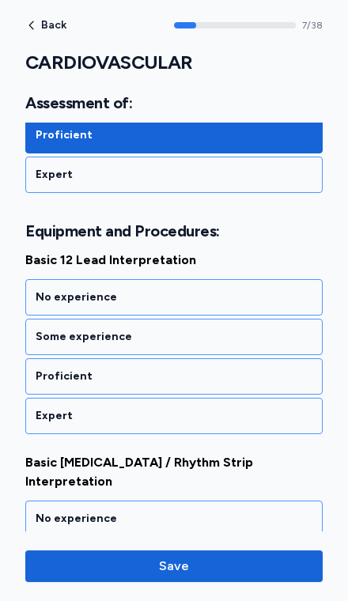
click at [244, 375] on div "Proficient" at bounding box center [173, 376] width 297 height 36
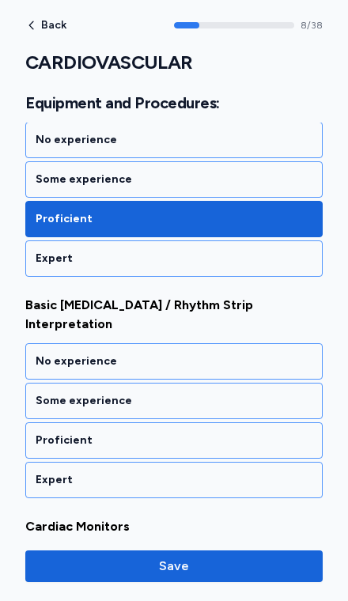
scroll to position [1814, 0]
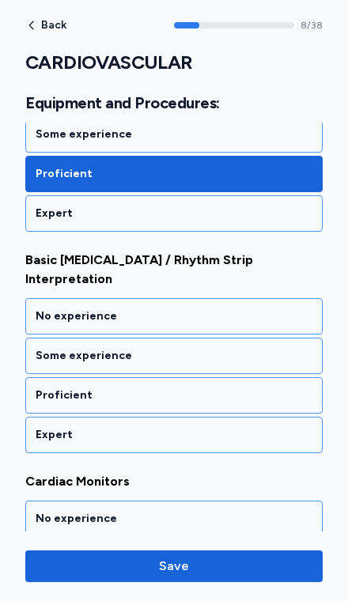
click at [301, 348] on div "Some experience" at bounding box center [174, 356] width 277 height 16
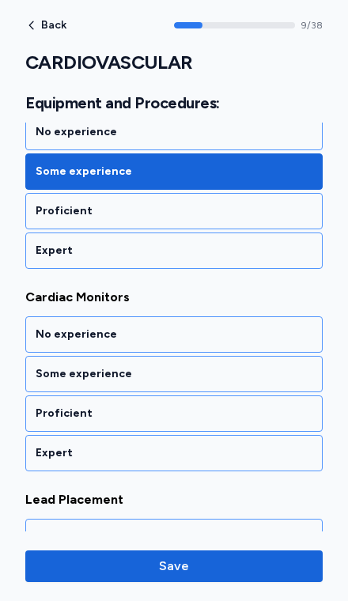
scroll to position [2017, 0]
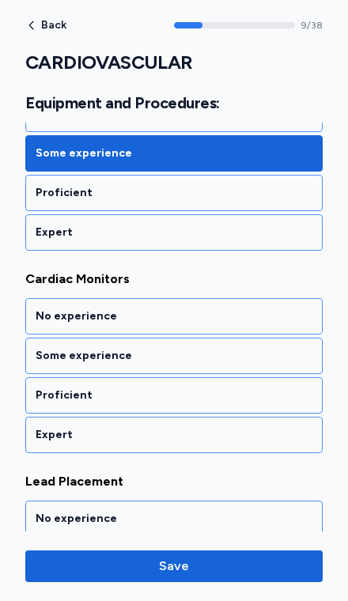
click at [285, 185] on div "Proficient" at bounding box center [174, 193] width 277 height 16
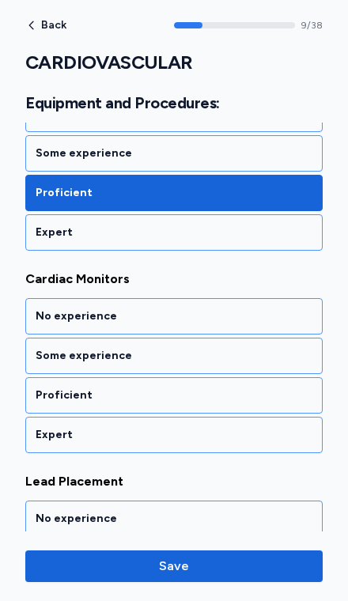
click at [258, 388] on div "Proficient" at bounding box center [174, 396] width 277 height 16
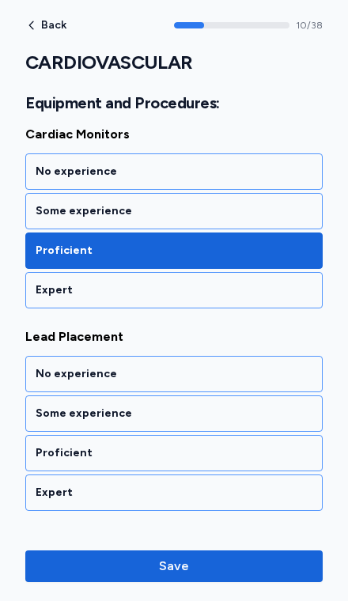
scroll to position [2219, 0]
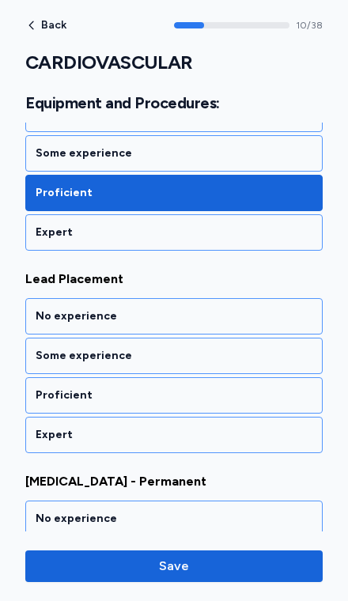
click at [256, 427] on div "Expert" at bounding box center [174, 435] width 277 height 16
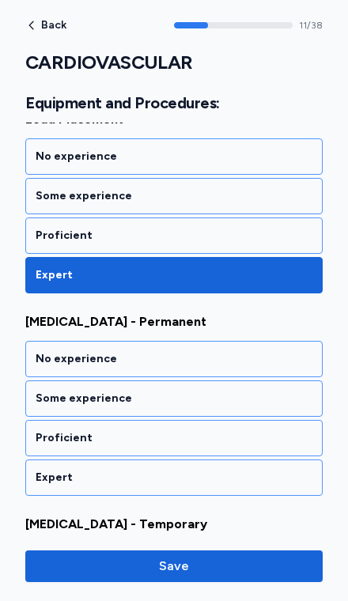
scroll to position [2422, 0]
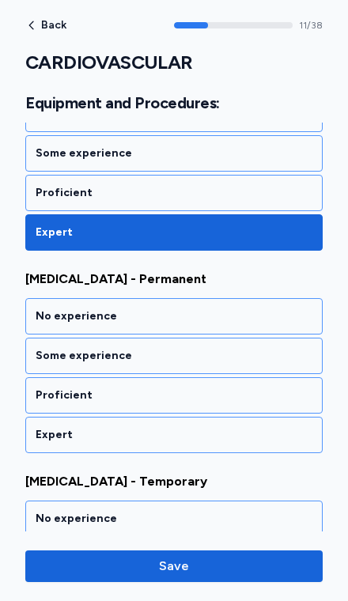
click at [278, 185] on div "Proficient" at bounding box center [174, 193] width 277 height 16
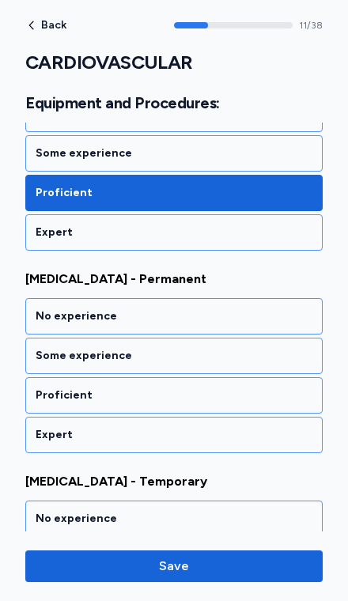
click at [247, 388] on div "Proficient" at bounding box center [174, 396] width 277 height 16
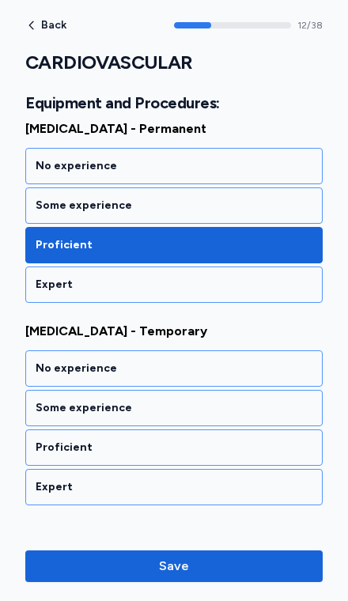
scroll to position [2624, 0]
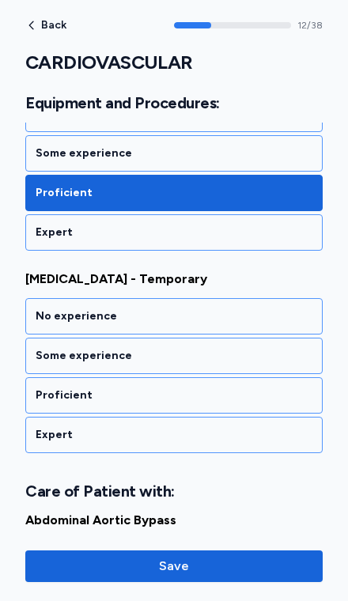
click at [282, 309] on div "No experience" at bounding box center [174, 317] width 277 height 16
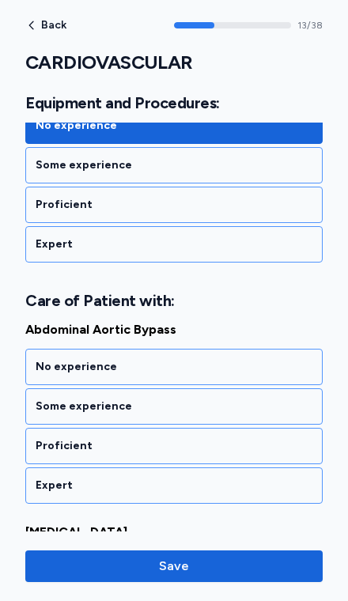
scroll to position [2866, 0]
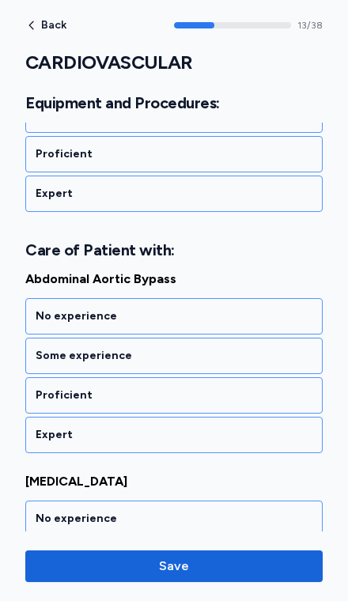
click at [273, 298] on div "No experience" at bounding box center [173, 316] width 297 height 36
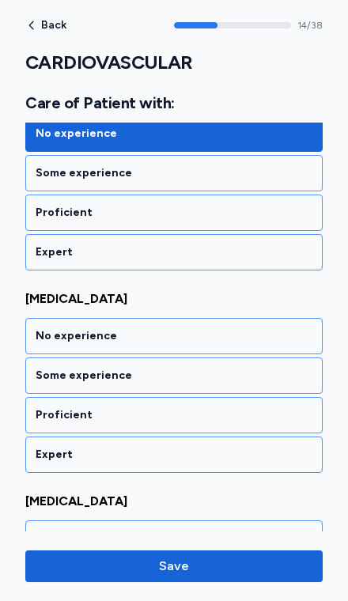
scroll to position [3068, 0]
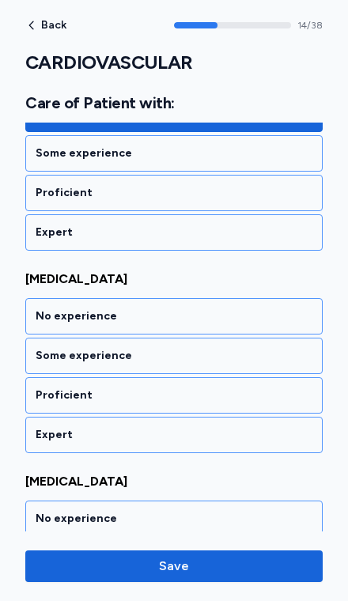
click at [282, 309] on div "No experience" at bounding box center [174, 317] width 277 height 16
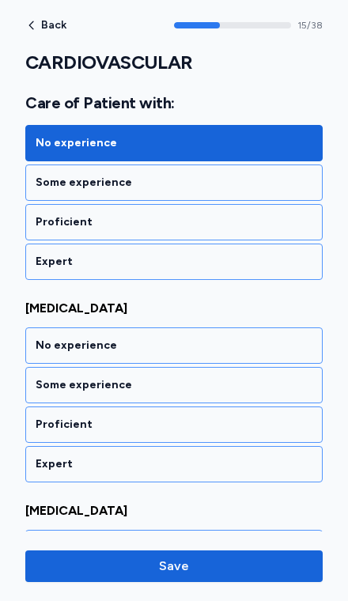
scroll to position [3271, 0]
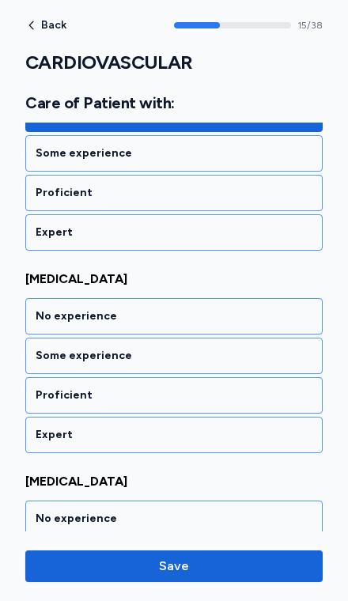
click at [282, 348] on div "Some experience" at bounding box center [174, 356] width 277 height 16
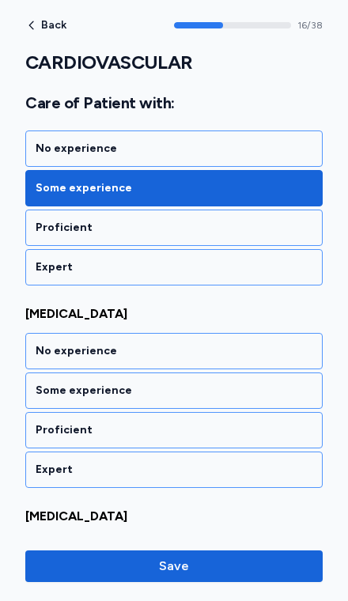
scroll to position [3473, 0]
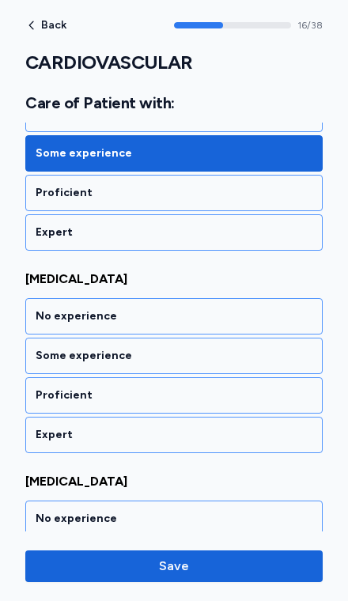
click at [278, 348] on div "Some experience" at bounding box center [174, 356] width 277 height 16
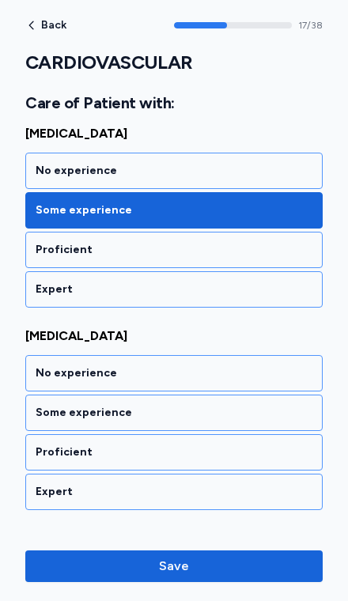
scroll to position [3676, 0]
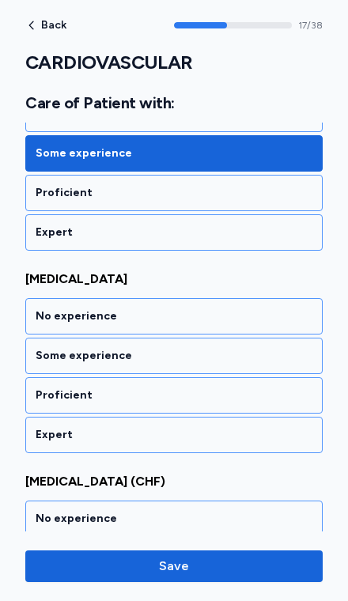
click at [281, 298] on div "No experience" at bounding box center [173, 316] width 297 height 36
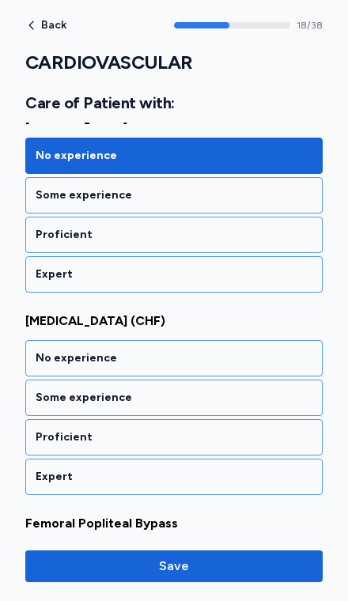
scroll to position [3878, 0]
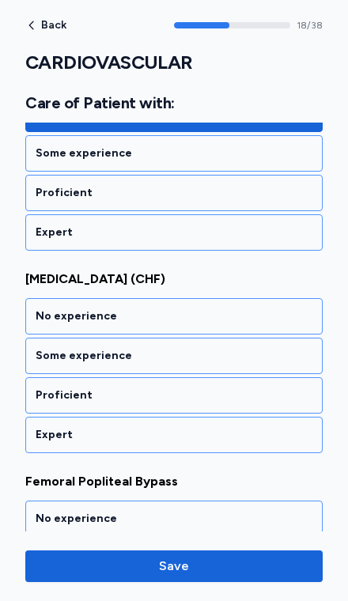
click at [244, 377] on div "Proficient" at bounding box center [173, 395] width 297 height 36
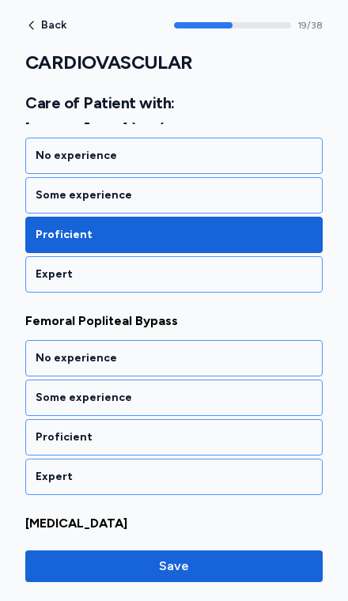
scroll to position [4081, 0]
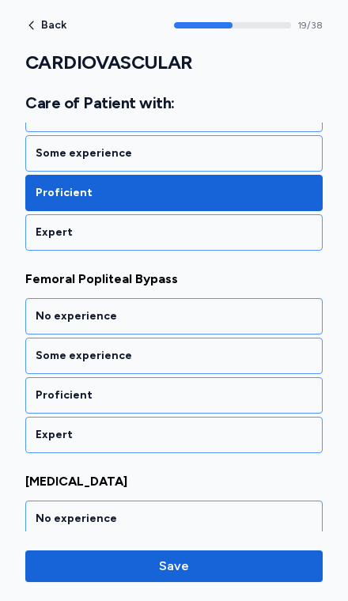
click at [263, 348] on div "Some experience" at bounding box center [174, 356] width 277 height 16
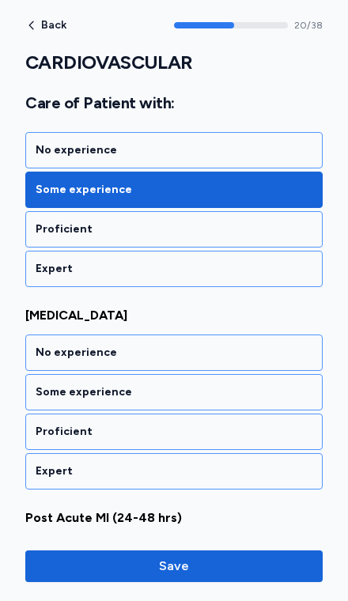
scroll to position [4283, 0]
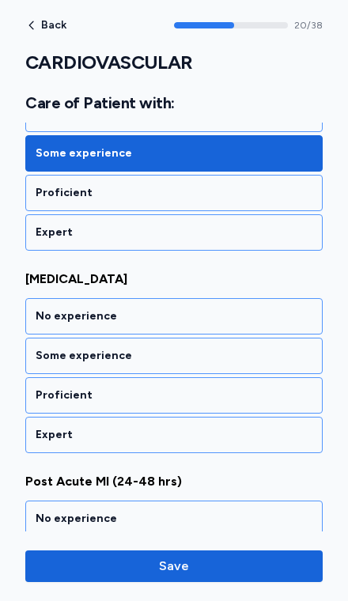
click at [259, 348] on div "Some experience" at bounding box center [174, 356] width 277 height 16
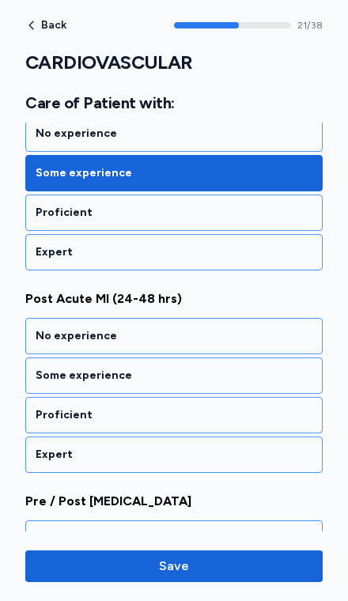
scroll to position [4486, 0]
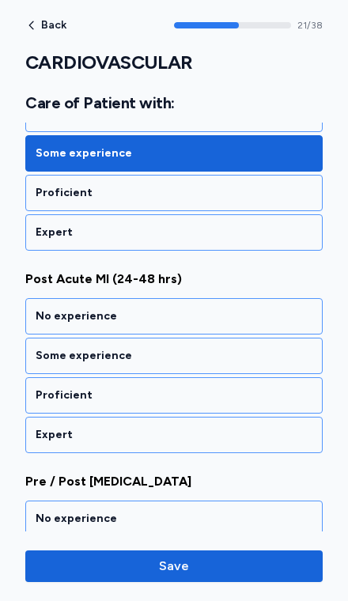
click at [268, 298] on div "No experience" at bounding box center [173, 316] width 297 height 36
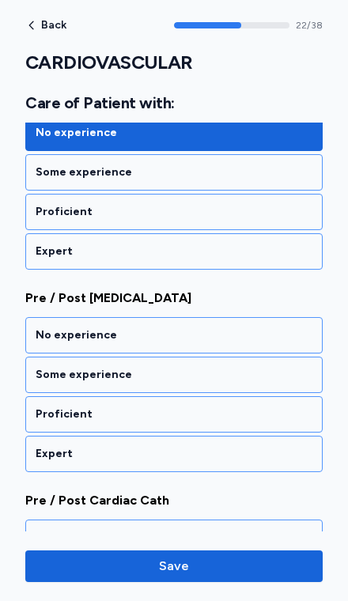
scroll to position [4688, 0]
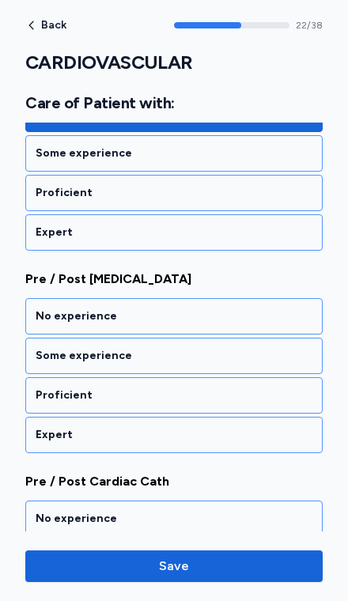
click at [256, 348] on div "Some experience" at bounding box center [174, 356] width 277 height 16
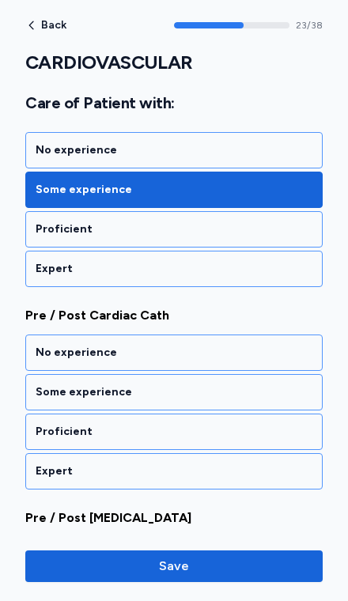
scroll to position [4891, 0]
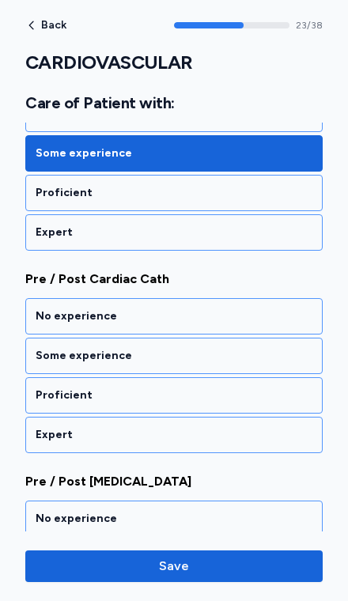
click at [251, 348] on div "Some experience" at bounding box center [174, 356] width 277 height 16
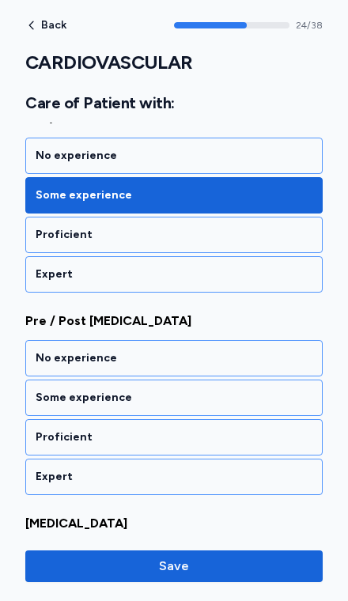
scroll to position [5093, 0]
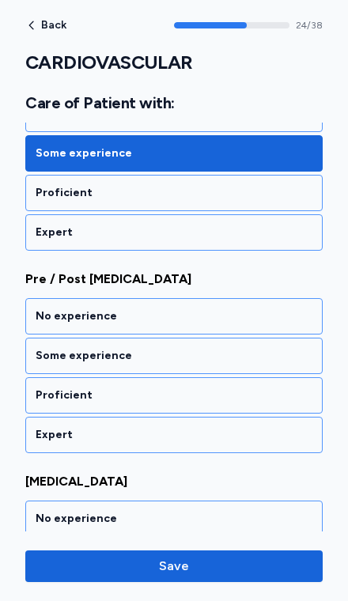
click at [250, 348] on div "Some experience" at bounding box center [174, 356] width 277 height 16
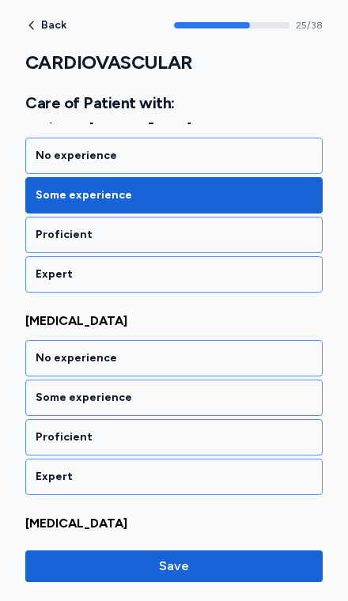
scroll to position [5296, 0]
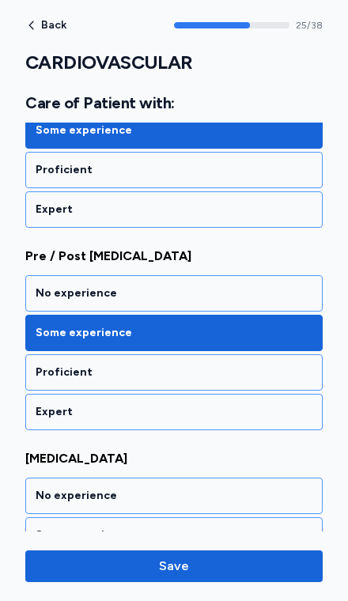
click at [267, 275] on div "No experience" at bounding box center [173, 293] width 297 height 36
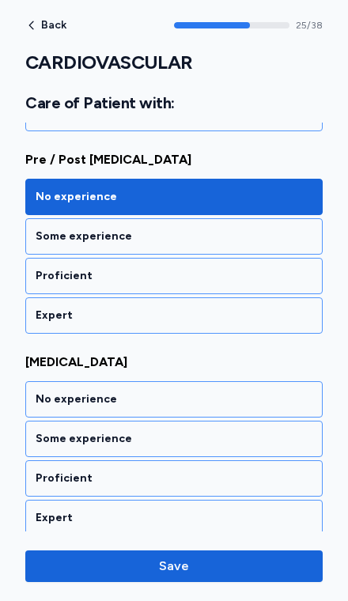
click at [257, 229] on div "Some experience" at bounding box center [174, 237] width 277 height 16
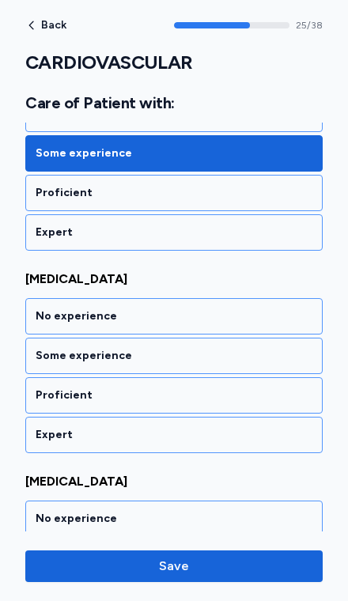
click at [228, 377] on div "Proficient" at bounding box center [173, 395] width 297 height 36
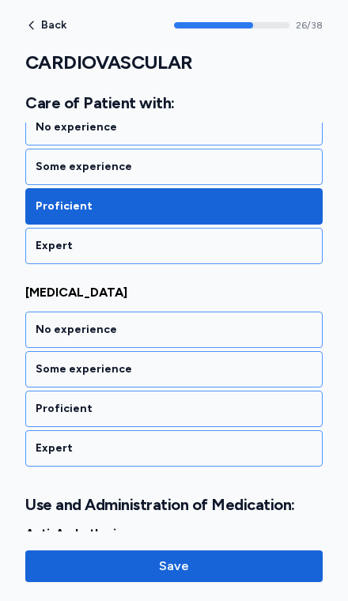
scroll to position [5498, 0]
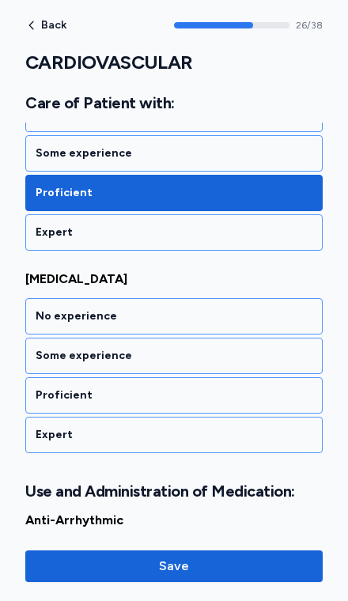
click at [252, 388] on div "Proficient" at bounding box center [174, 396] width 277 height 16
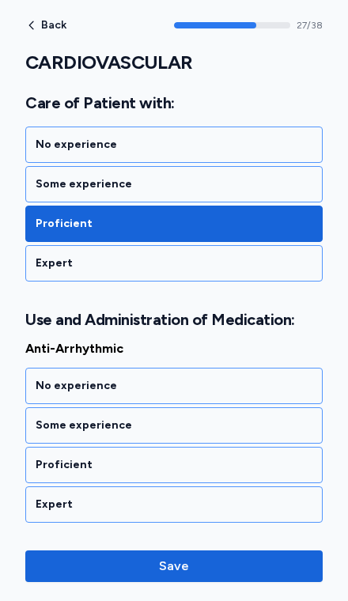
scroll to position [5740, 0]
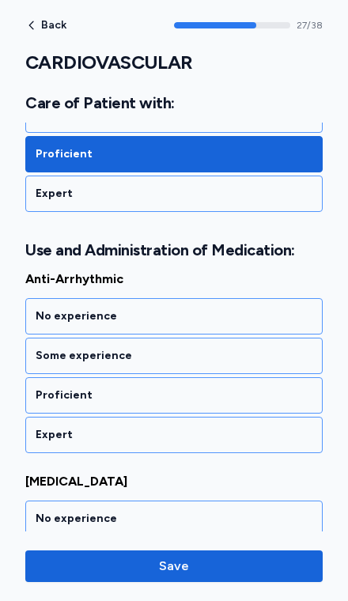
click at [235, 377] on div "Proficient" at bounding box center [173, 395] width 297 height 36
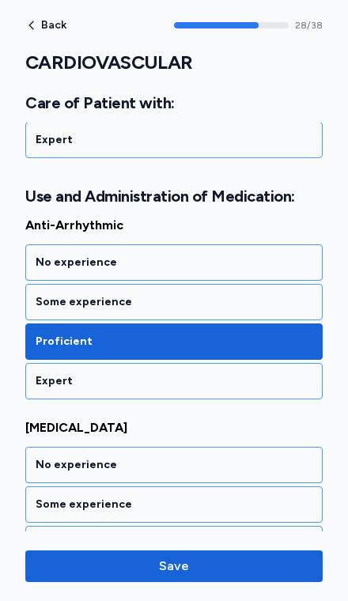
scroll to position [5793, 0]
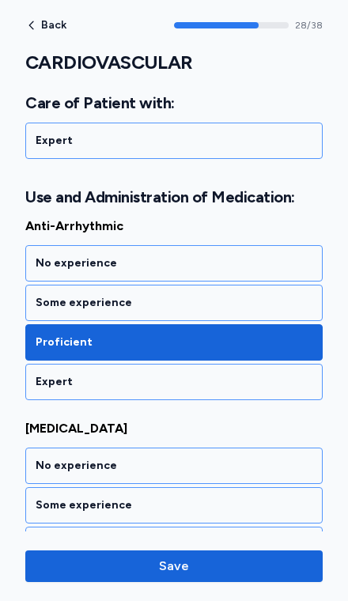
click at [232, 537] on div "Proficient" at bounding box center [174, 545] width 277 height 16
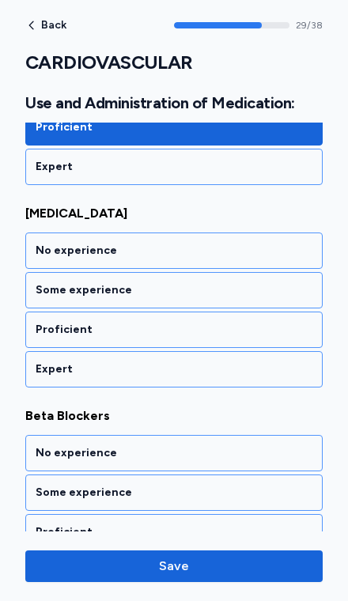
scroll to position [6210, 0]
click at [263, 312] on div "Proficient" at bounding box center [173, 330] width 297 height 36
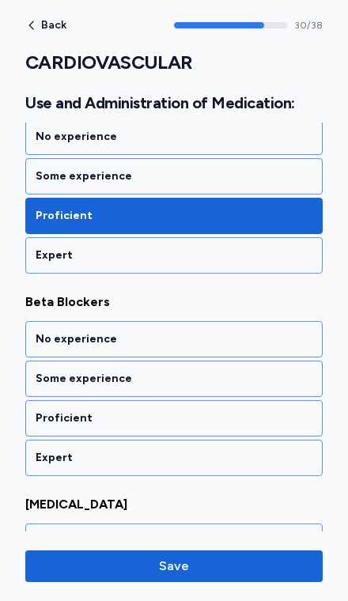
scroll to position [6347, 0]
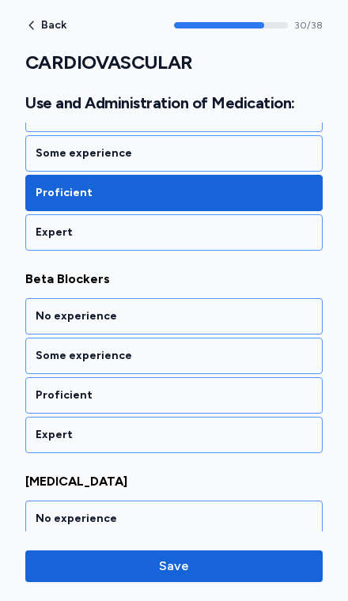
click at [245, 377] on div "Proficient" at bounding box center [173, 395] width 297 height 36
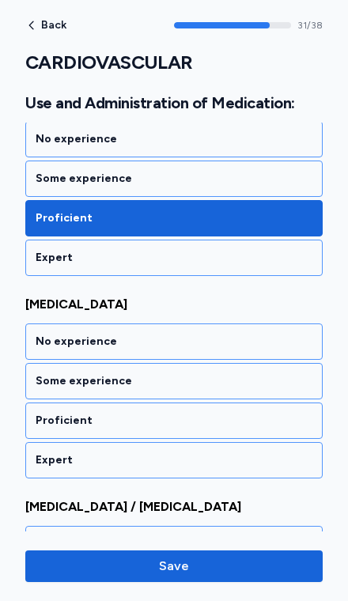
scroll to position [6550, 0]
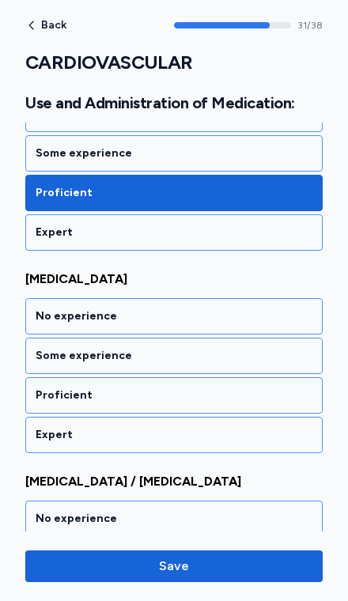
click at [248, 377] on div "Proficient" at bounding box center [173, 395] width 297 height 36
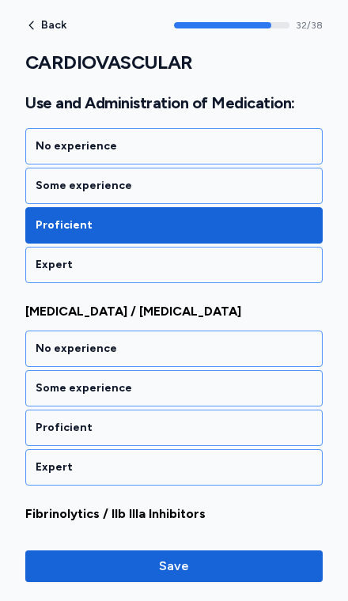
scroll to position [6752, 0]
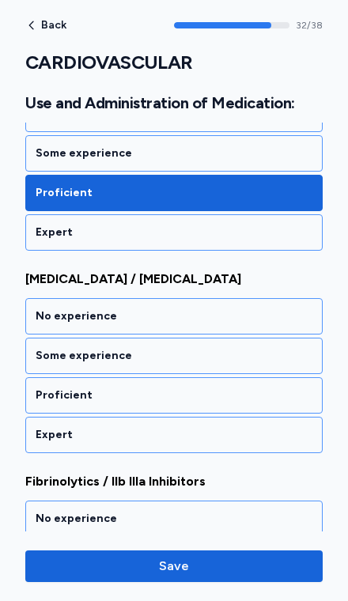
click at [254, 338] on div "Some experience" at bounding box center [173, 356] width 297 height 36
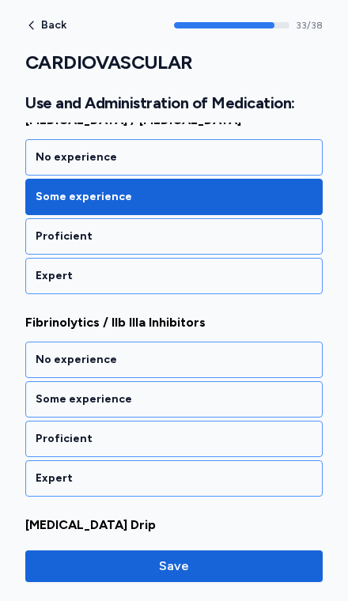
scroll to position [6955, 0]
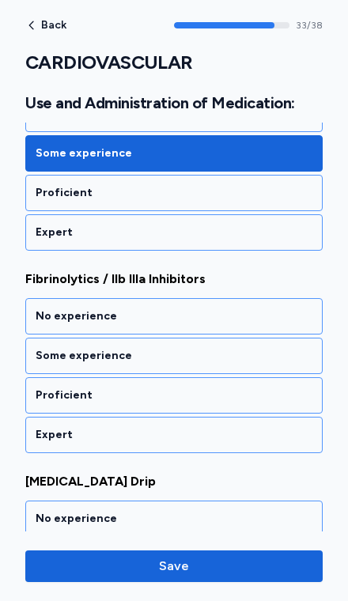
click at [268, 348] on div "Some experience" at bounding box center [174, 356] width 277 height 16
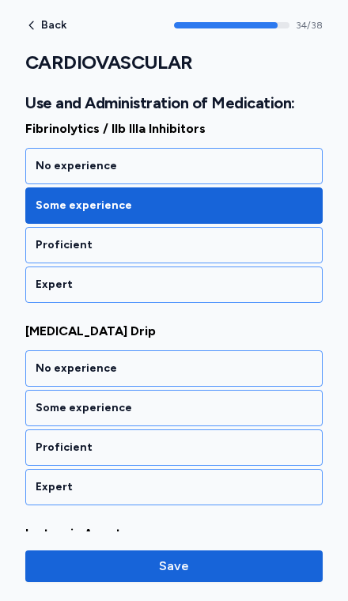
scroll to position [7157, 0]
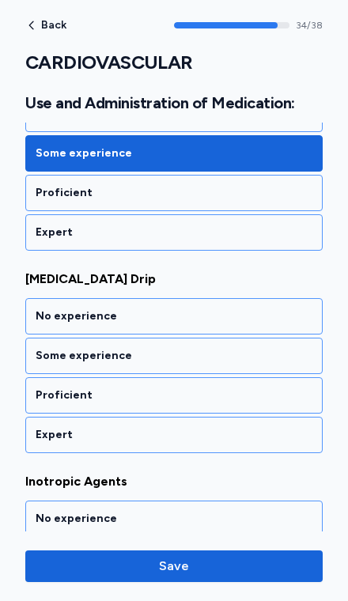
click at [225, 427] on div "Expert" at bounding box center [174, 435] width 277 height 16
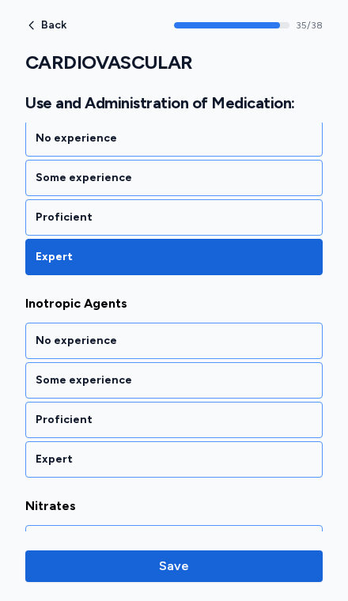
scroll to position [7360, 0]
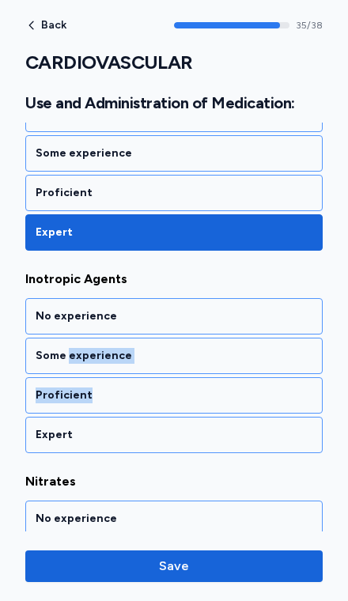
click at [259, 388] on div "Proficient" at bounding box center [174, 396] width 277 height 16
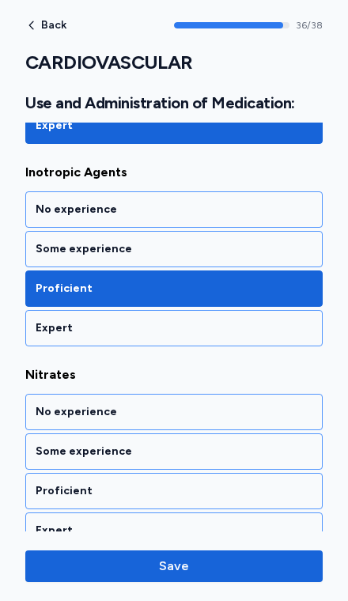
scroll to position [7467, 0]
click at [252, 444] on div "Some experience" at bounding box center [174, 452] width 277 height 16
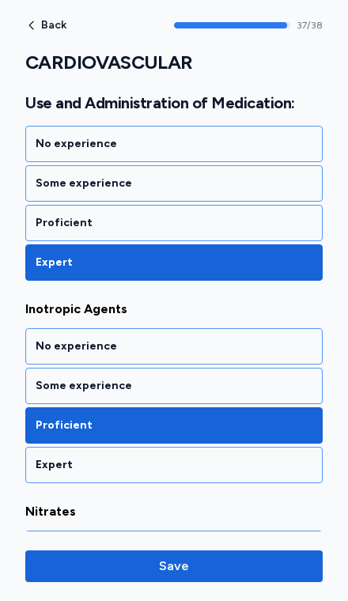
scroll to position [7330, 0]
click at [271, 378] on div "Some experience" at bounding box center [174, 386] width 277 height 16
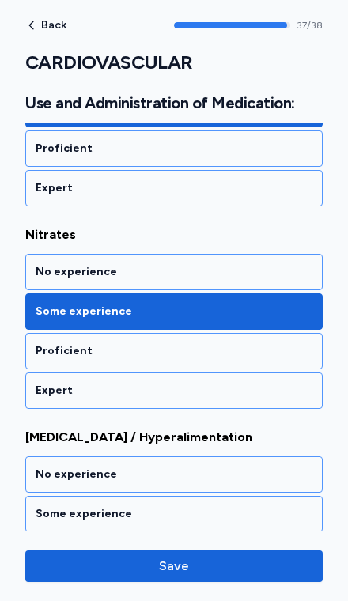
scroll to position [7655, 0]
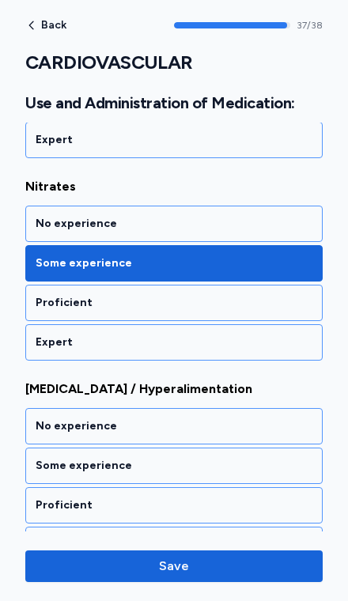
click at [229, 498] on div "Proficient" at bounding box center [174, 506] width 277 height 16
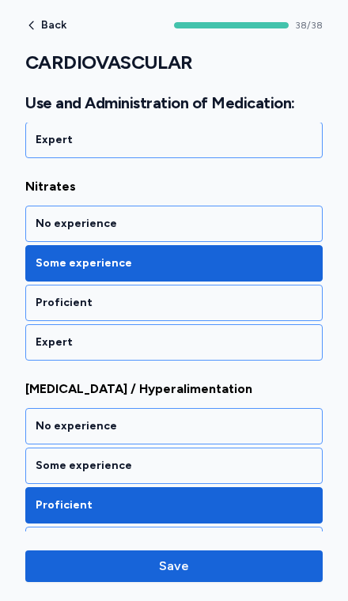
click at [259, 537] on div "Expert" at bounding box center [174, 545] width 277 height 16
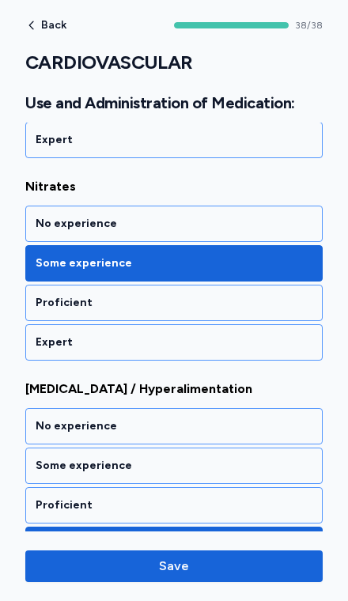
click at [238, 498] on div "Proficient" at bounding box center [174, 506] width 277 height 16
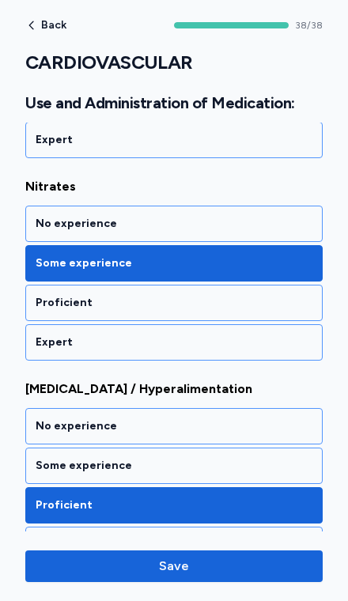
click at [258, 571] on span "Save" at bounding box center [174, 566] width 272 height 19
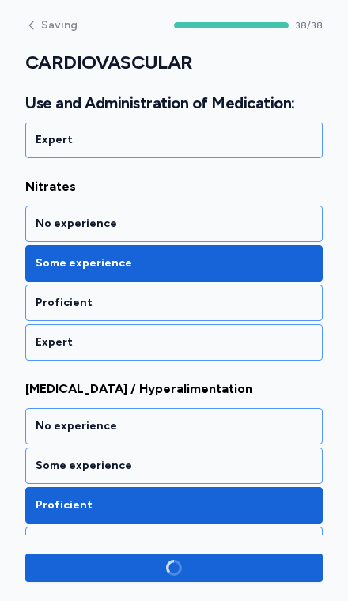
scroll to position [7652, 0]
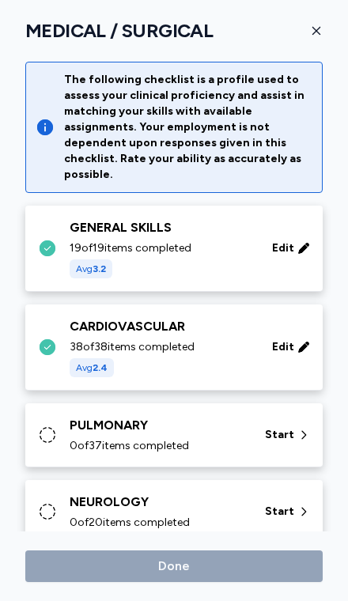
click at [254, 421] on div "PULMONARY 0 of 37 items completed Start" at bounding box center [177, 435] width 278 height 38
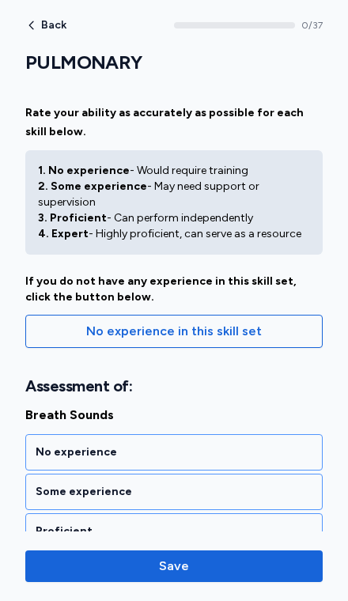
scroll to position [0, 0]
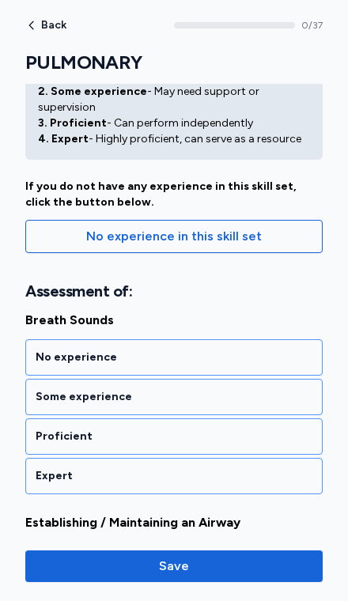
click at [236, 429] on div "Proficient" at bounding box center [174, 437] width 277 height 16
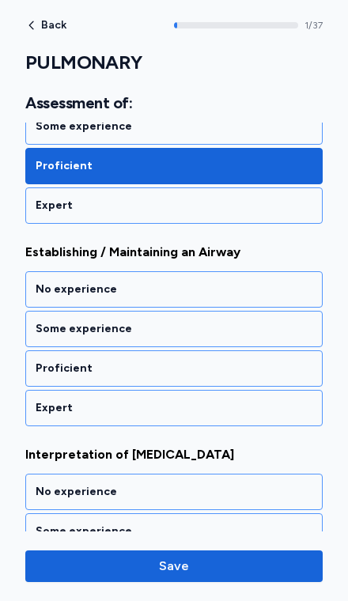
scroll to position [366, 0]
click at [256, 361] on div "Proficient" at bounding box center [174, 369] width 277 height 16
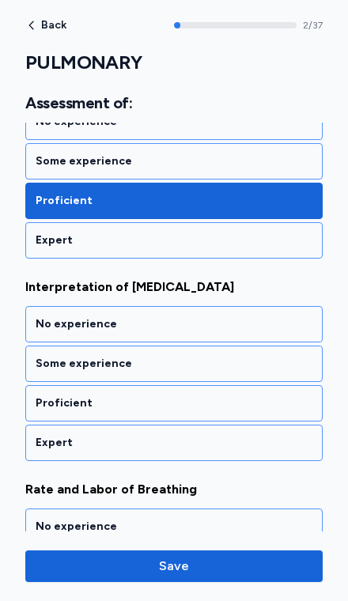
scroll to position [560, 0]
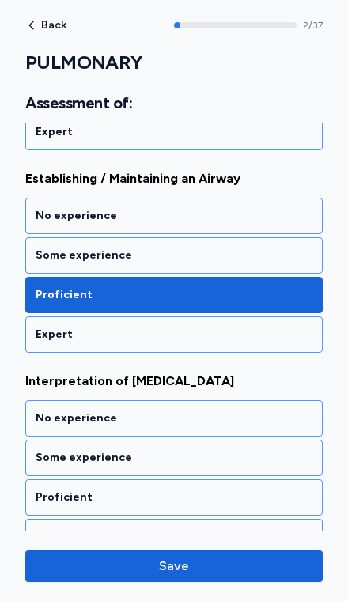
click at [281, 248] on div "Some experience" at bounding box center [174, 256] width 277 height 16
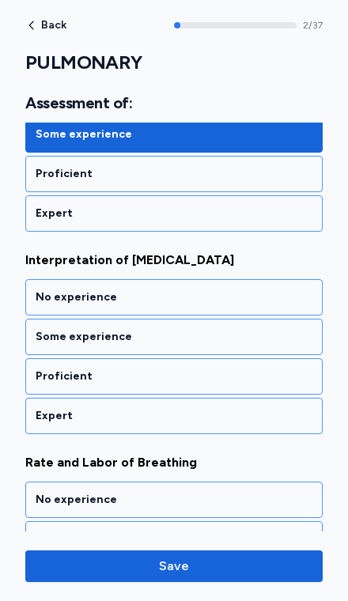
click at [256, 333] on div "Some experience" at bounding box center [173, 337] width 297 height 36
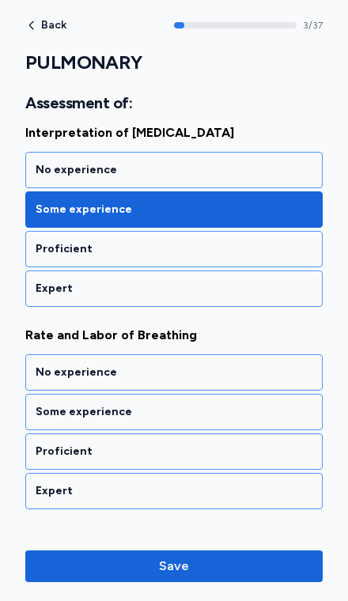
scroll to position [763, 0]
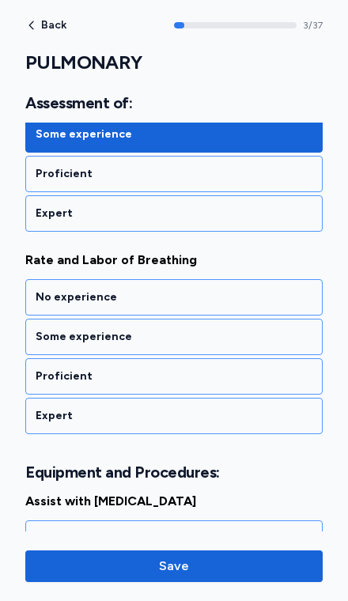
click at [244, 369] on div "Proficient" at bounding box center [174, 377] width 277 height 16
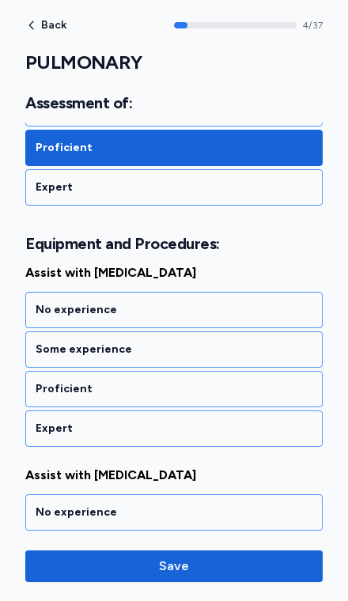
scroll to position [1004, 0]
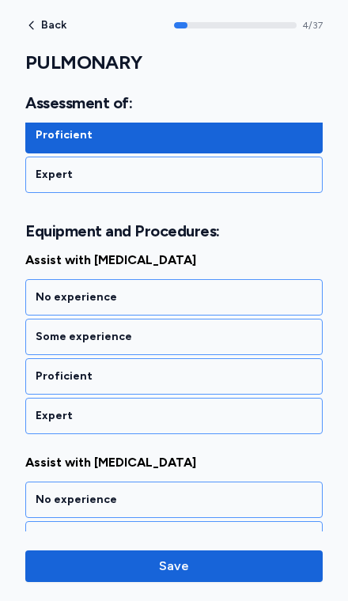
click at [248, 329] on div "Some experience" at bounding box center [174, 337] width 277 height 16
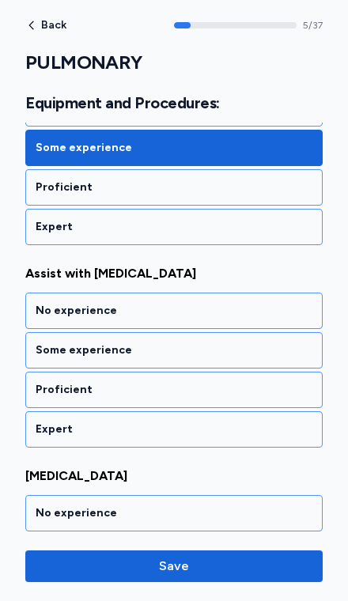
scroll to position [1206, 0]
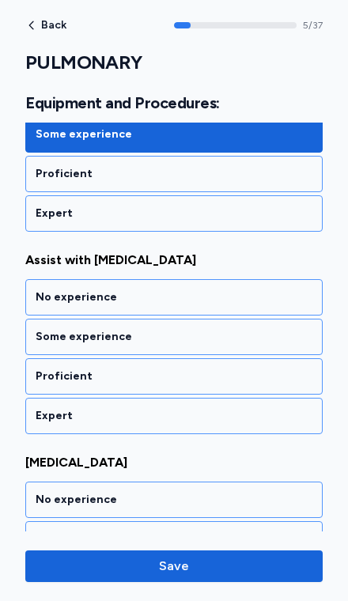
click at [262, 329] on div "Some experience" at bounding box center [174, 337] width 277 height 16
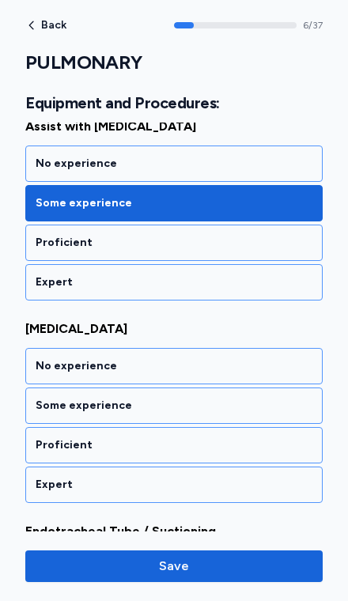
scroll to position [1409, 0]
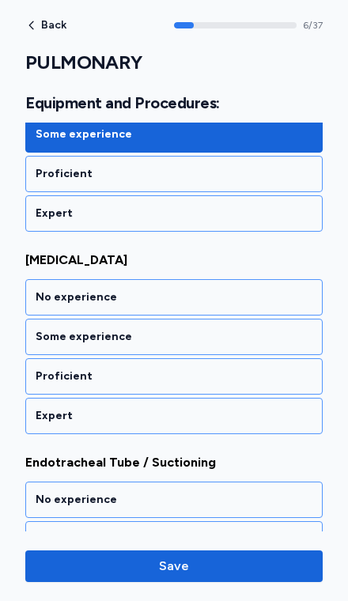
click at [205, 369] on div "Proficient" at bounding box center [173, 376] width 297 height 36
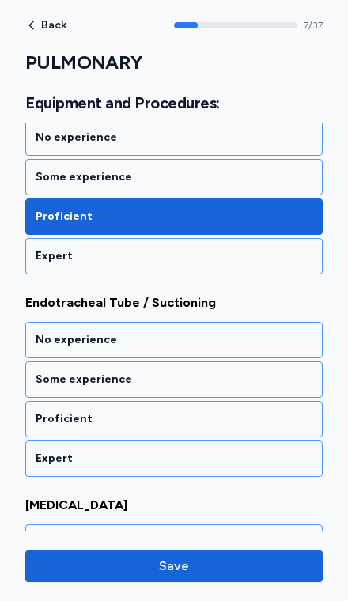
scroll to position [1612, 0]
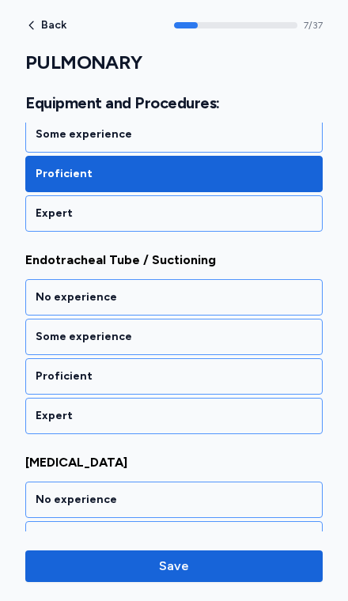
click at [208, 369] on div "Proficient" at bounding box center [174, 377] width 277 height 16
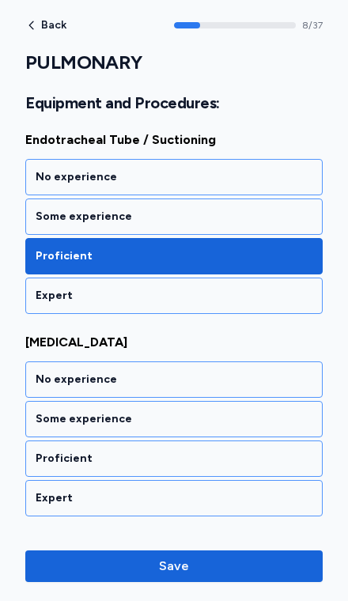
scroll to position [1814, 0]
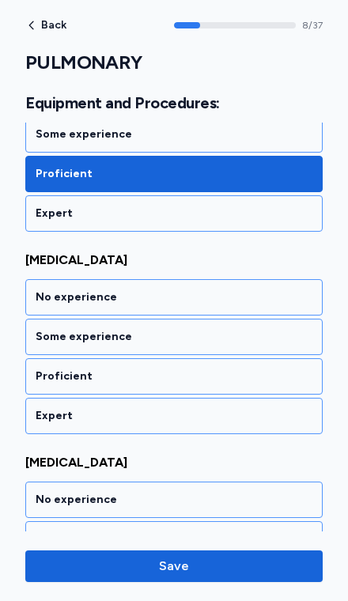
click at [209, 369] on div "Proficient" at bounding box center [174, 377] width 277 height 16
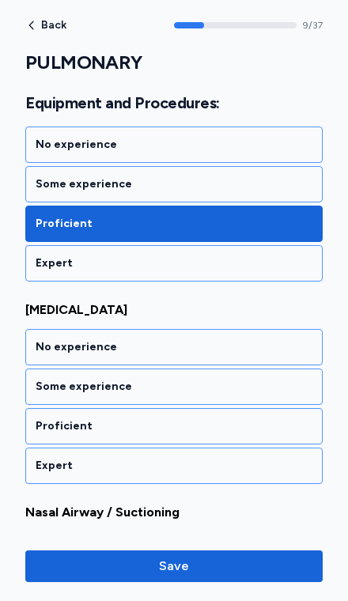
scroll to position [2017, 0]
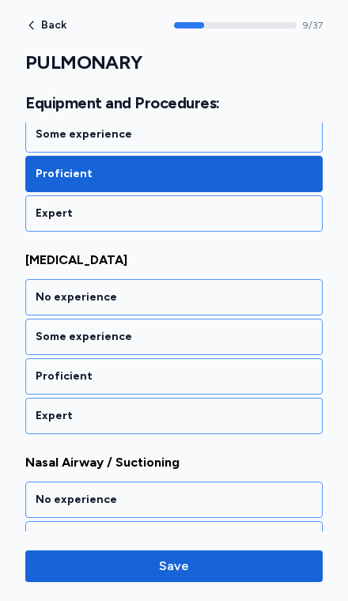
click at [251, 329] on div "Some experience" at bounding box center [174, 337] width 277 height 16
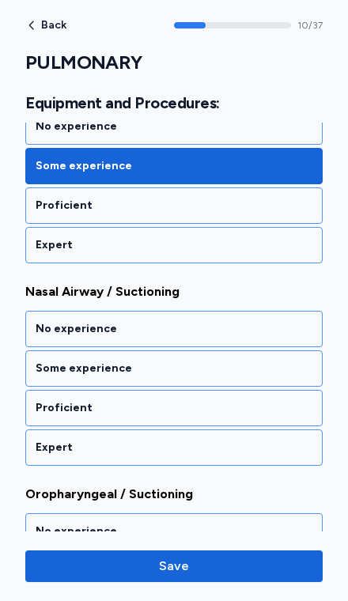
scroll to position [2219, 0]
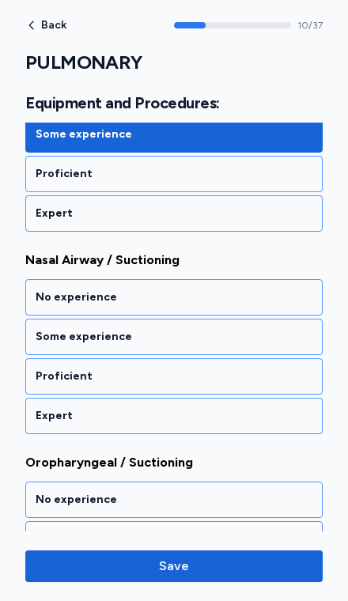
click at [216, 369] on div "Proficient" at bounding box center [174, 377] width 277 height 16
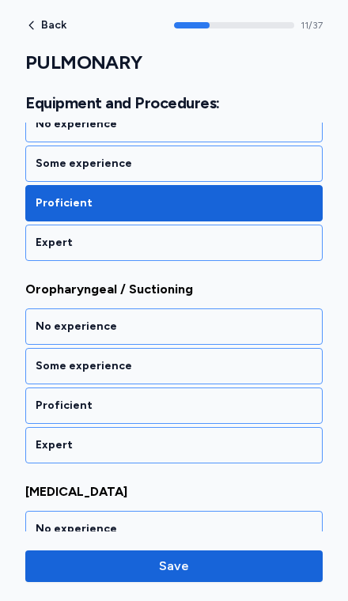
scroll to position [2422, 0]
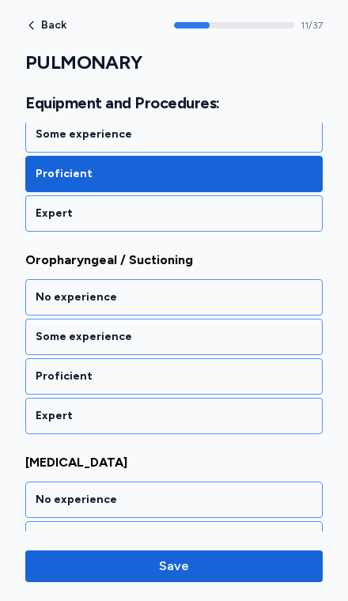
click at [230, 369] on div "Proficient" at bounding box center [174, 377] width 277 height 16
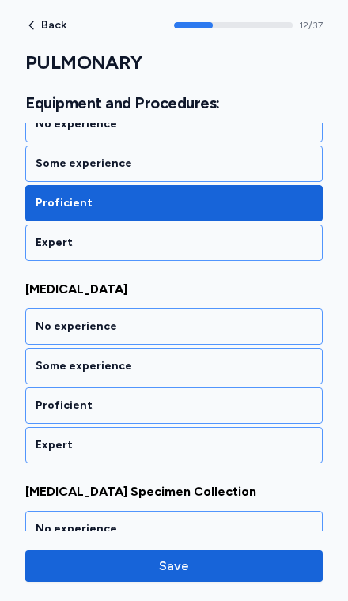
scroll to position [2624, 0]
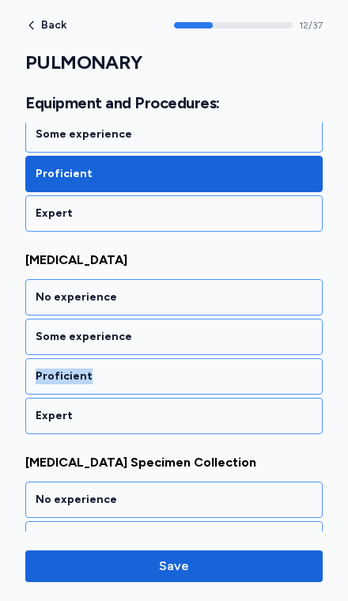
click at [248, 408] on div "Expert" at bounding box center [174, 416] width 277 height 16
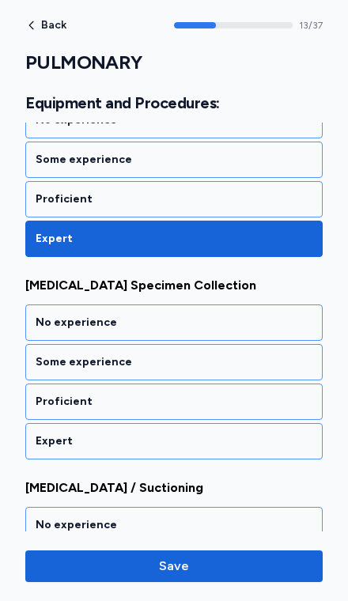
scroll to position [2827, 0]
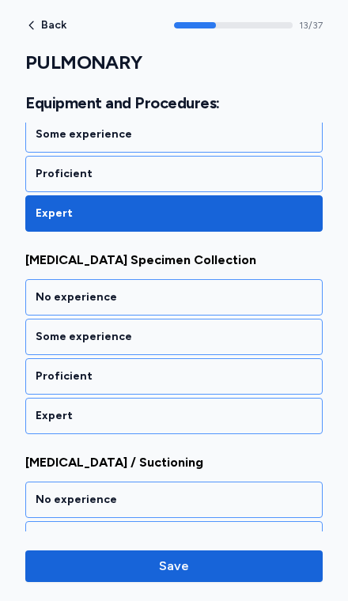
click at [248, 408] on div "Expert" at bounding box center [174, 416] width 277 height 16
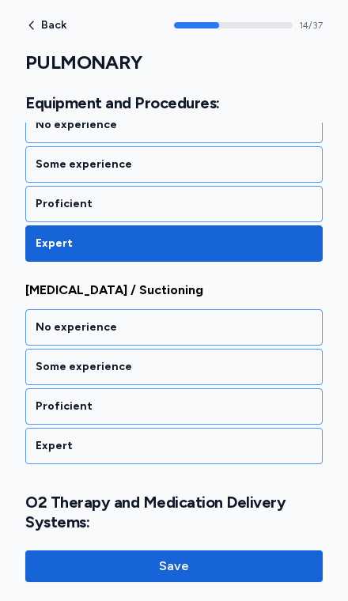
scroll to position [3029, 0]
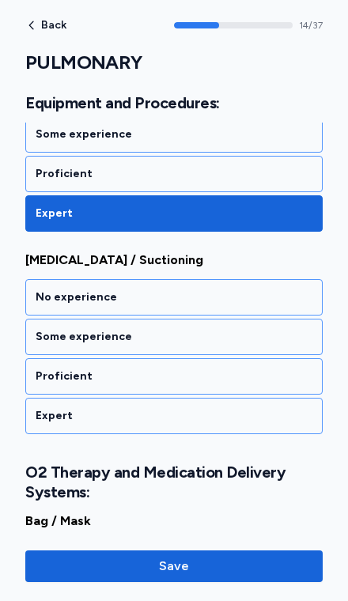
click at [248, 408] on div "Expert" at bounding box center [174, 416] width 277 height 16
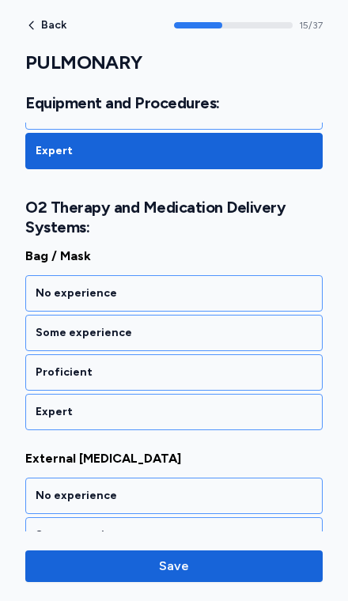
scroll to position [3294, 0]
click at [266, 365] on div "Proficient" at bounding box center [174, 373] width 277 height 16
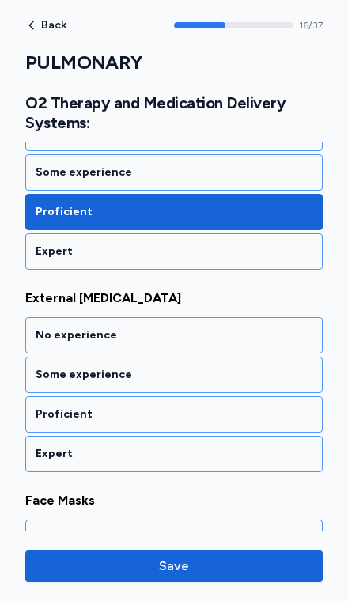
scroll to position [3483, 0]
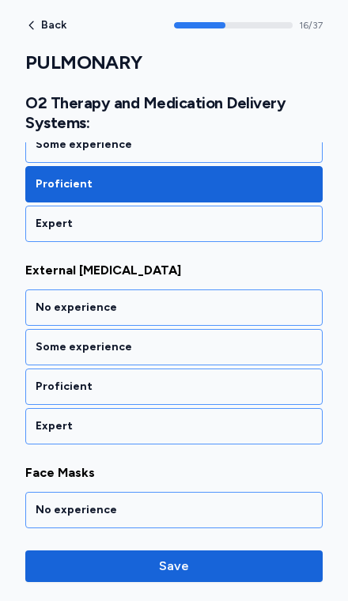
click at [263, 384] on div "Proficient" at bounding box center [173, 387] width 297 height 36
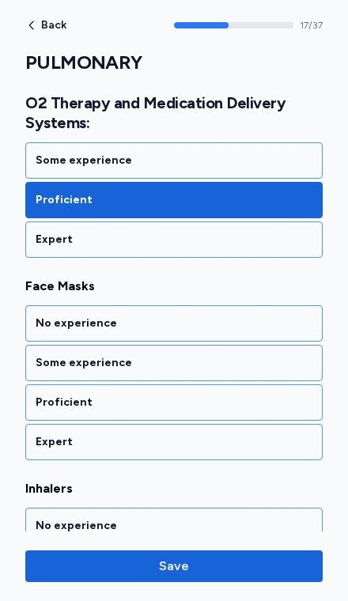
scroll to position [3685, 0]
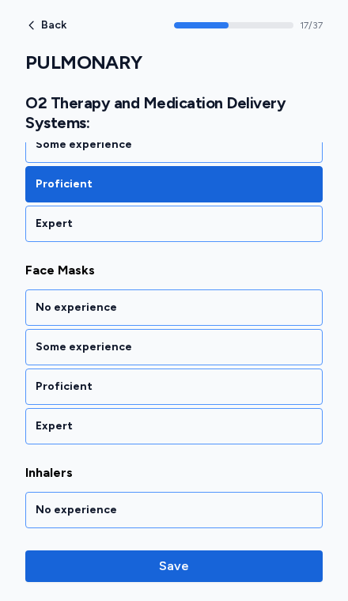
click at [261, 384] on div "Proficient" at bounding box center [173, 387] width 297 height 36
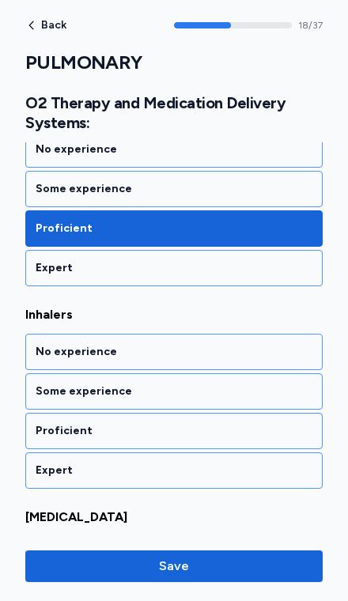
scroll to position [3888, 0]
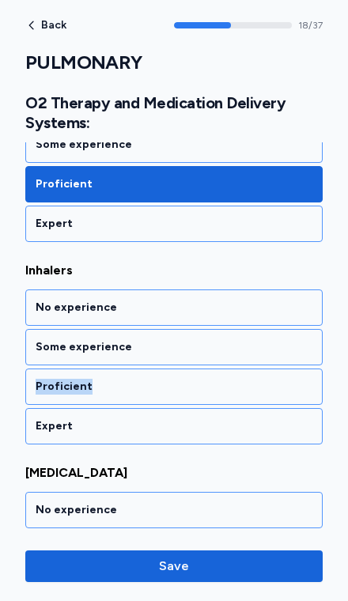
click at [258, 419] on div "Expert" at bounding box center [174, 427] width 277 height 16
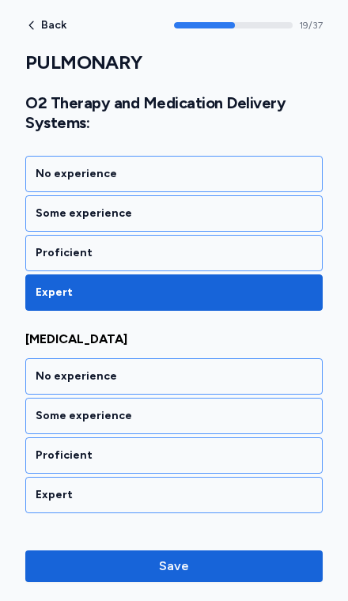
scroll to position [4090, 0]
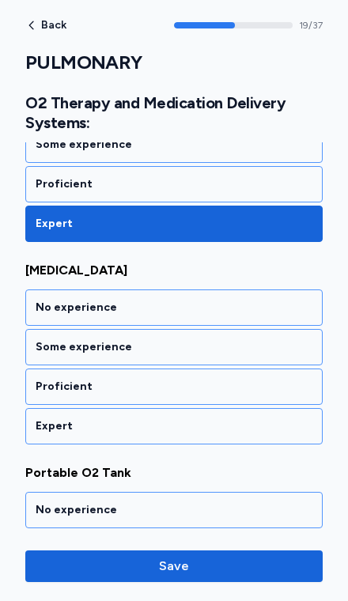
click at [239, 379] on div "Proficient" at bounding box center [174, 387] width 277 height 16
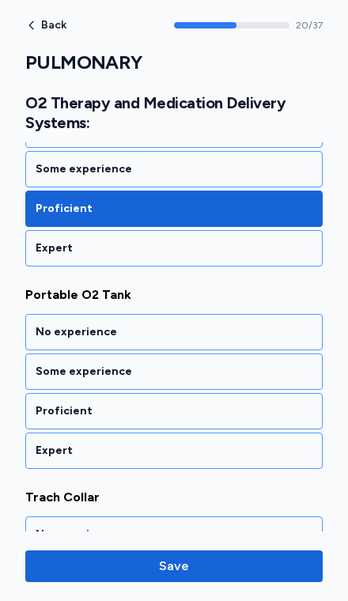
scroll to position [4293, 0]
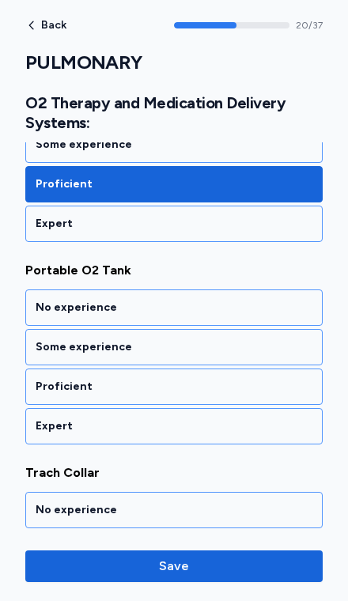
click at [240, 381] on div "Proficient" at bounding box center [173, 387] width 297 height 36
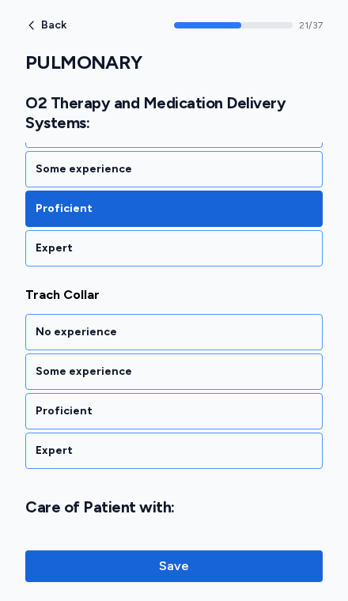
scroll to position [4495, 0]
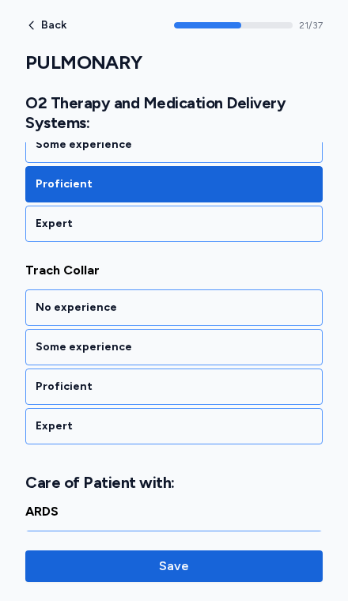
click at [241, 379] on div "Proficient" at bounding box center [174, 387] width 277 height 16
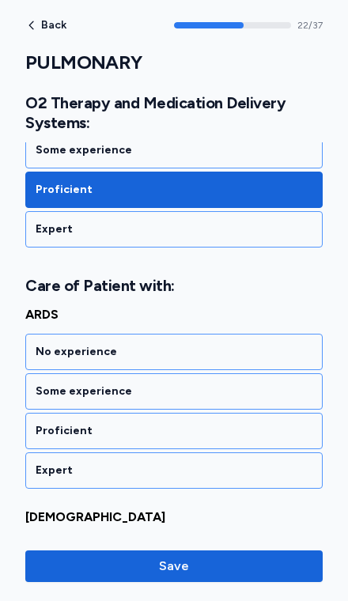
scroll to position [4747, 0]
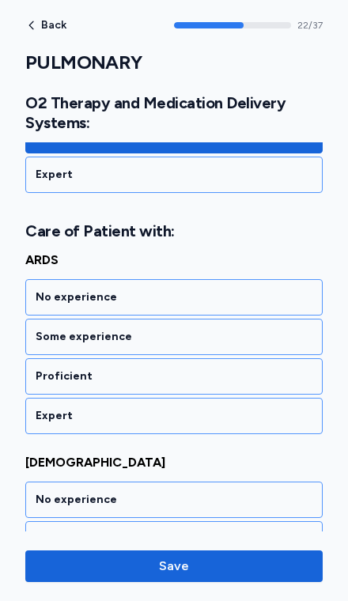
click at [245, 373] on div "Proficient" at bounding box center [173, 376] width 297 height 36
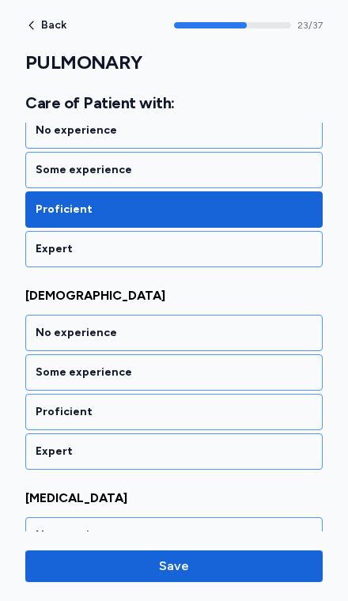
scroll to position [4949, 0]
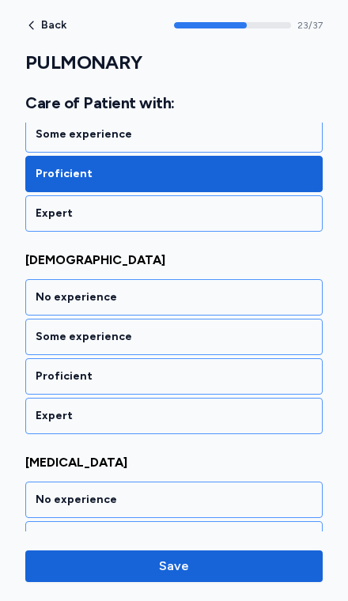
click at [244, 377] on div "Proficient" at bounding box center [173, 376] width 297 height 36
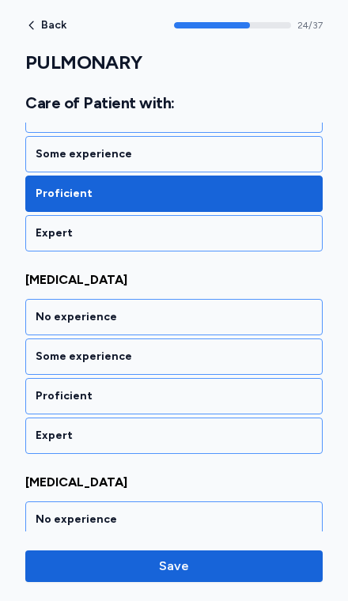
scroll to position [5152, 0]
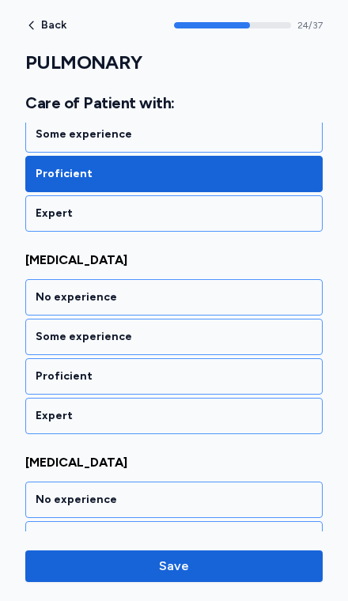
click at [263, 329] on div "Some experience" at bounding box center [174, 337] width 277 height 16
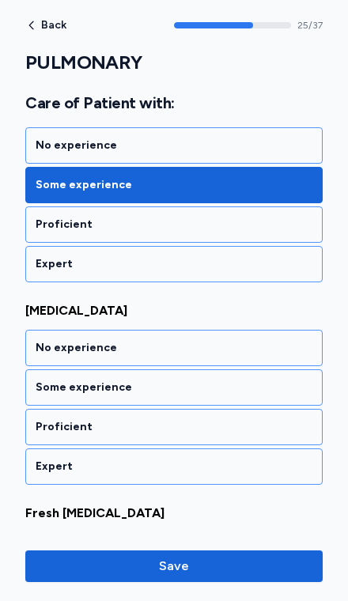
scroll to position [5304, 0]
click at [288, 217] on div "Proficient" at bounding box center [174, 225] width 277 height 16
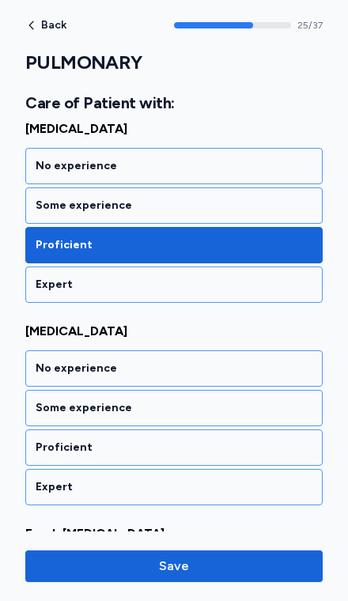
scroll to position [5283, 0]
click at [277, 199] on div "Some experience" at bounding box center [173, 206] width 297 height 36
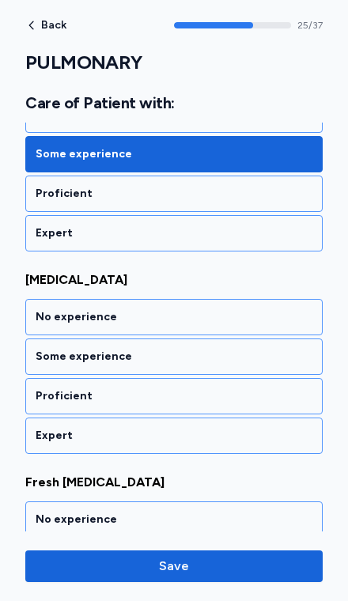
scroll to position [5354, 0]
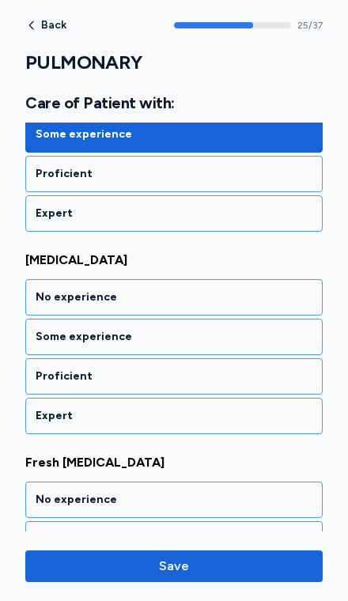
click at [248, 369] on div "Proficient" at bounding box center [174, 377] width 277 height 16
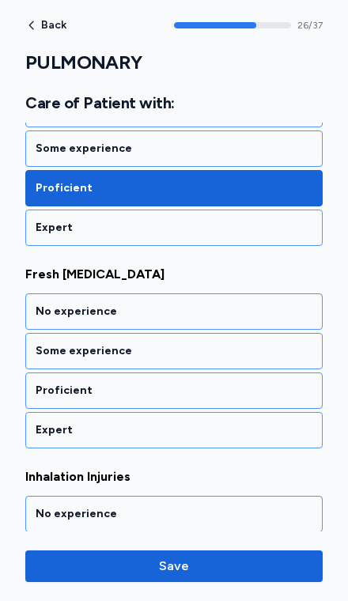
scroll to position [5557, 0]
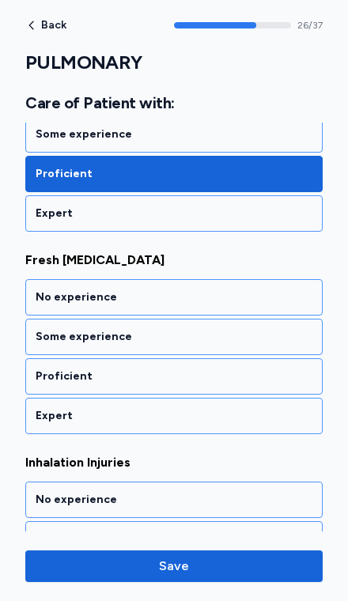
click at [249, 369] on div "Proficient" at bounding box center [174, 377] width 277 height 16
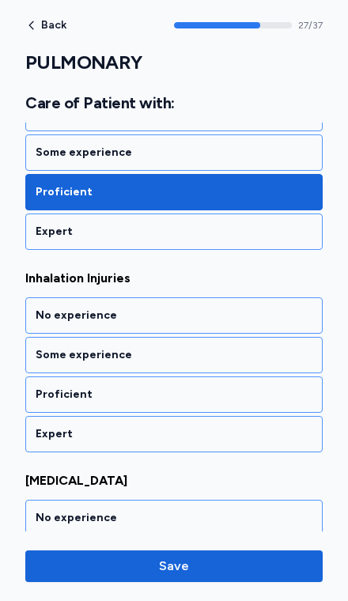
scroll to position [5760, 0]
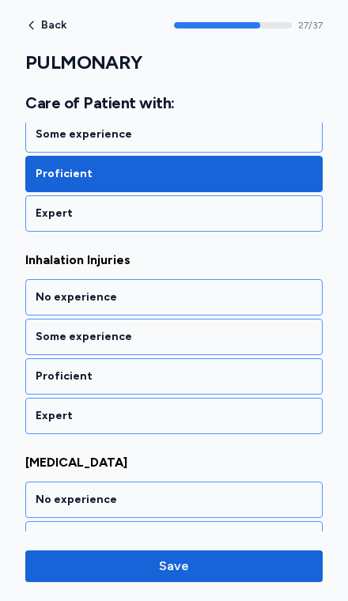
click at [256, 329] on div "Some experience" at bounding box center [174, 337] width 277 height 16
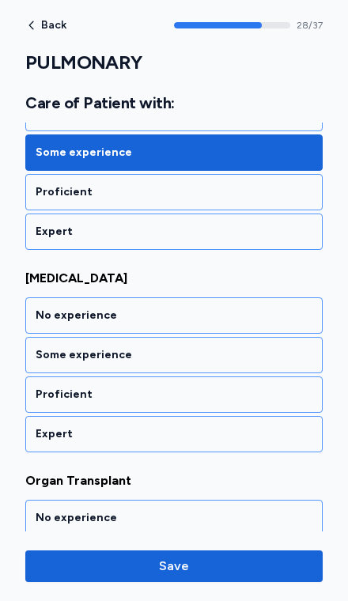
scroll to position [5962, 0]
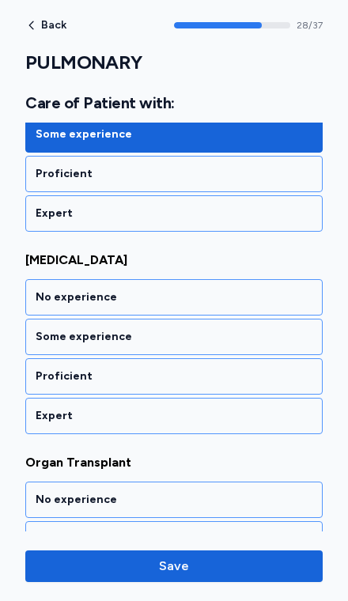
click at [297, 290] on div "No experience" at bounding box center [174, 298] width 277 height 16
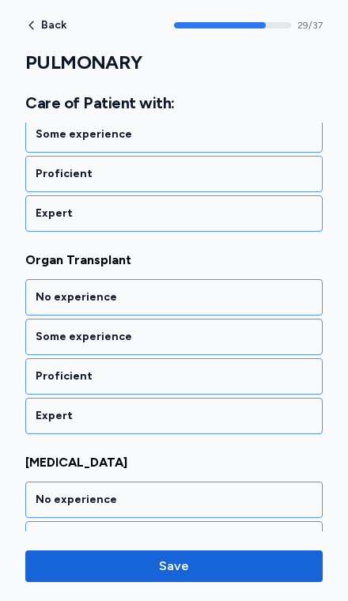
click at [290, 290] on div "No experience" at bounding box center [174, 298] width 277 height 16
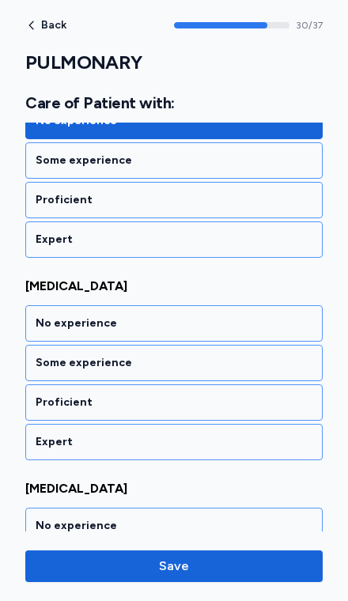
scroll to position [6367, 0]
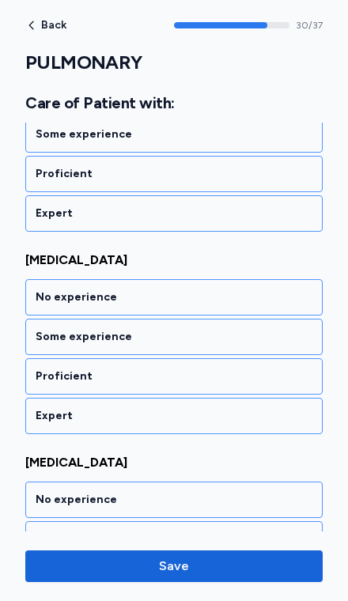
click at [252, 329] on div "Some experience" at bounding box center [174, 337] width 277 height 16
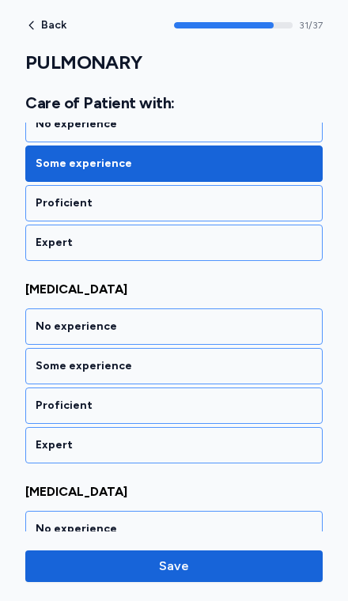
scroll to position [6570, 0]
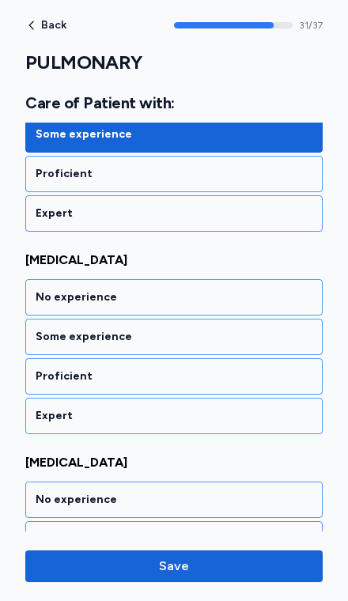
click at [216, 374] on div "Proficient" at bounding box center [173, 376] width 297 height 36
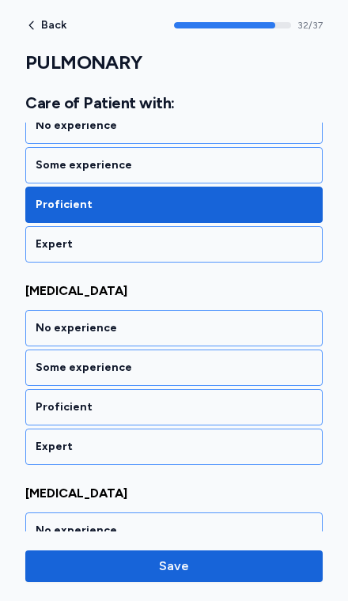
scroll to position [6772, 0]
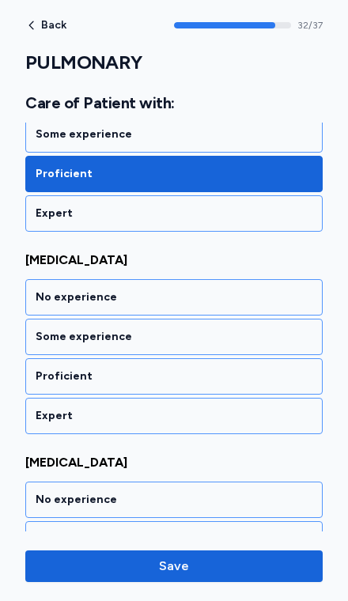
click at [232, 369] on div "Proficient" at bounding box center [174, 377] width 277 height 16
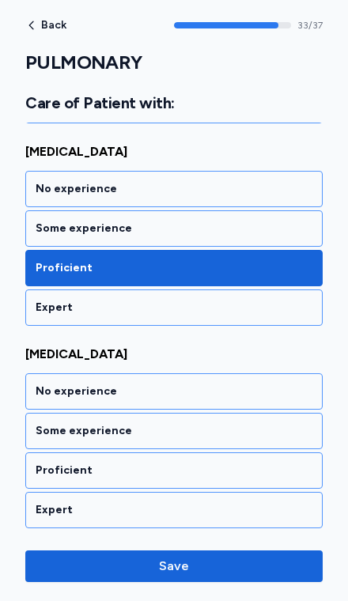
scroll to position [6875, 0]
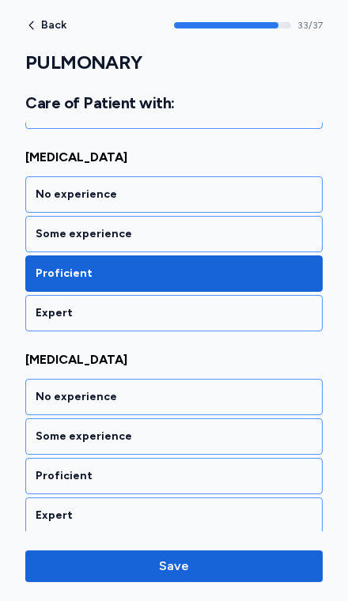
click at [225, 468] on div "Proficient" at bounding box center [174, 476] width 277 height 16
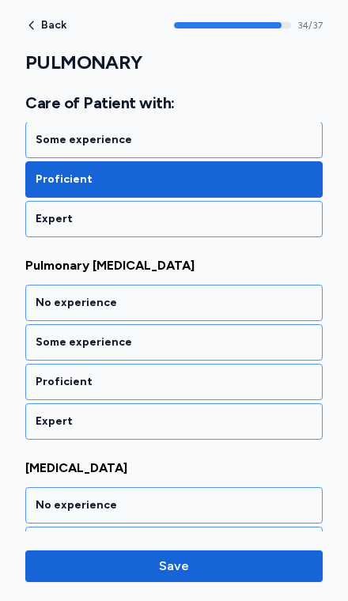
scroll to position [7177, 0]
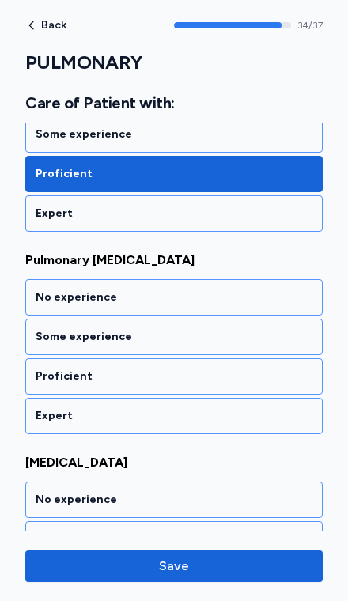
click at [254, 369] on div "Proficient" at bounding box center [174, 377] width 277 height 16
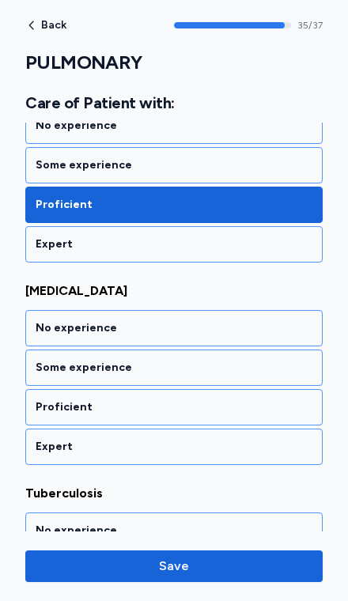
scroll to position [7380, 0]
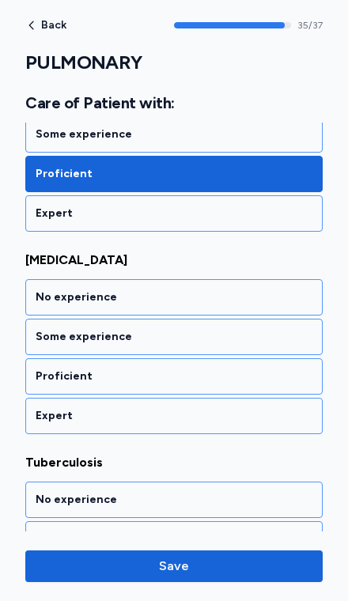
click at [268, 329] on div "Some experience" at bounding box center [173, 337] width 297 height 36
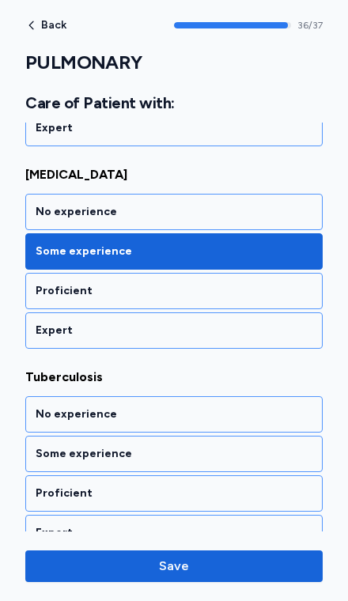
scroll to position [7472, 0]
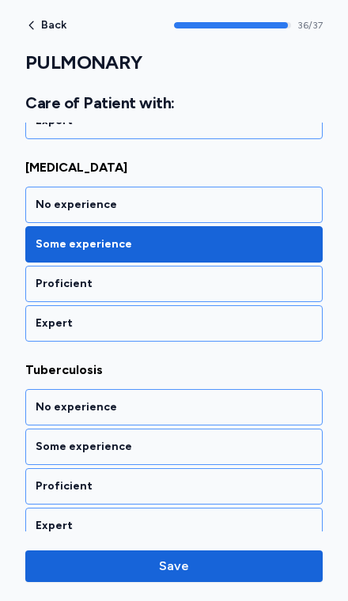
click at [204, 481] on div "Proficient" at bounding box center [173, 486] width 297 height 36
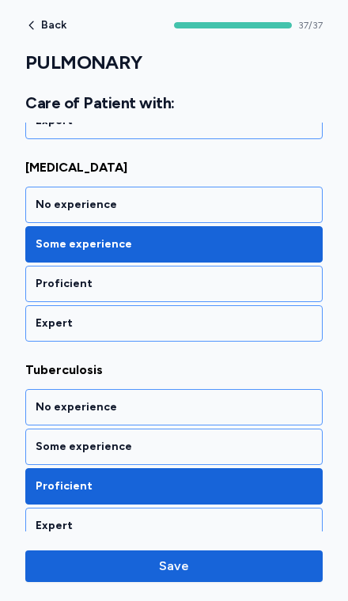
click at [229, 561] on span "Save" at bounding box center [174, 566] width 272 height 19
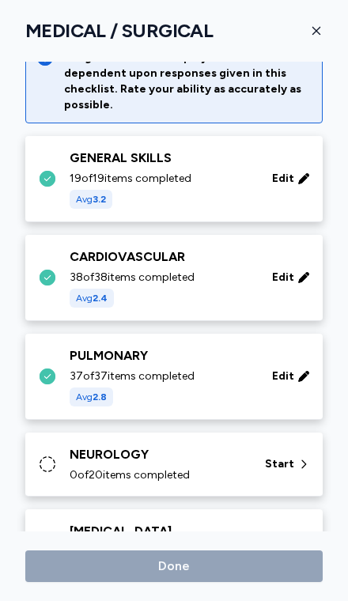
scroll to position [64, 0]
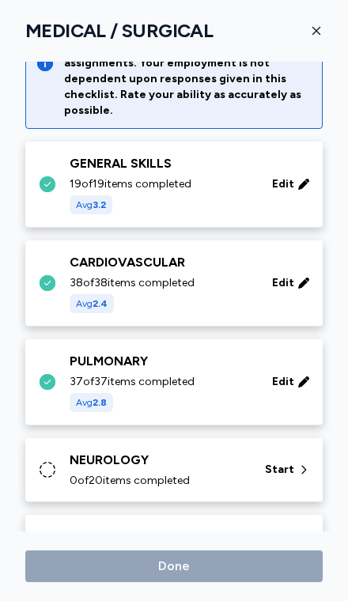
click at [244, 473] on div "0 of 20 items completed" at bounding box center [158, 481] width 176 height 16
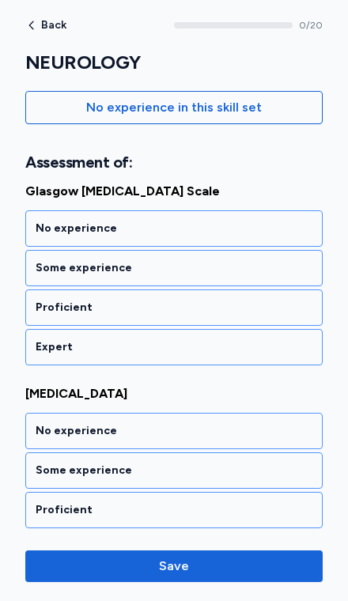
scroll to position [194, 0]
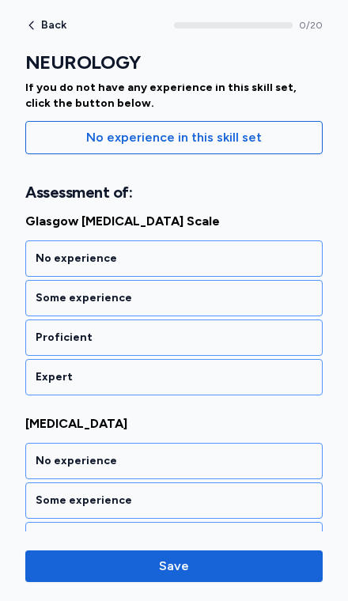
click at [255, 290] on div "Some experience" at bounding box center [174, 298] width 277 height 16
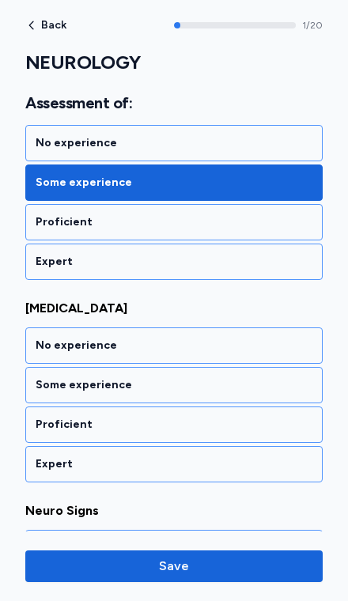
scroll to position [358, 0]
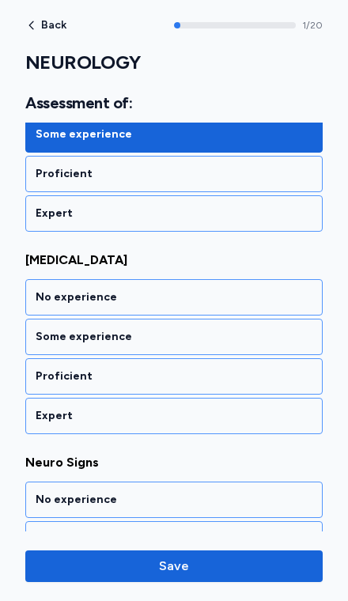
click at [234, 372] on div "Proficient" at bounding box center [173, 376] width 297 height 36
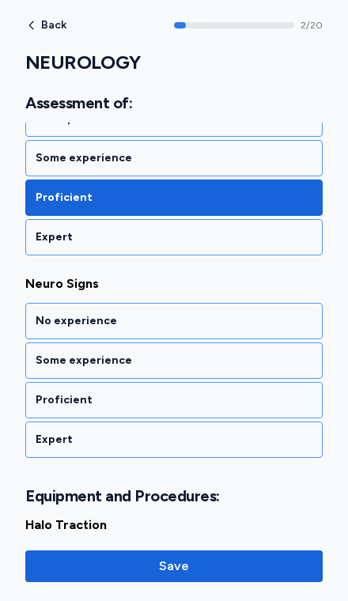
scroll to position [560, 0]
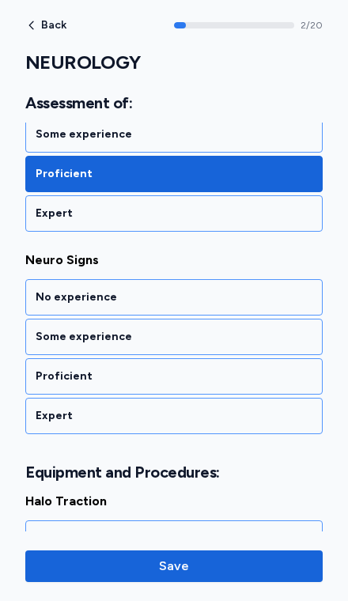
click at [259, 332] on div "Some experience" at bounding box center [173, 337] width 297 height 36
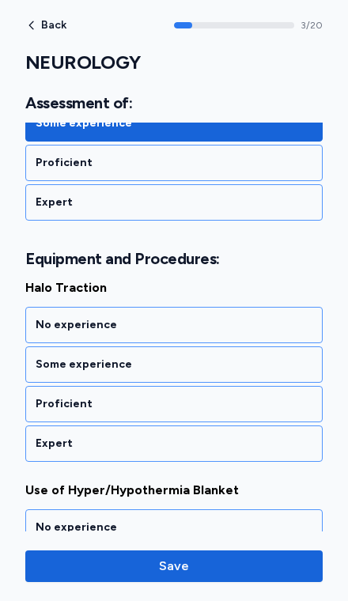
scroll to position [801, 0]
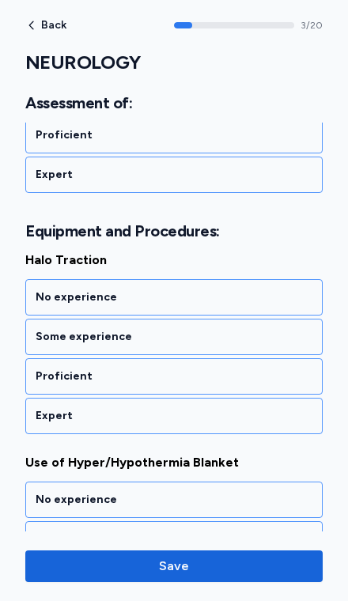
click at [271, 290] on div "No experience" at bounding box center [174, 298] width 277 height 16
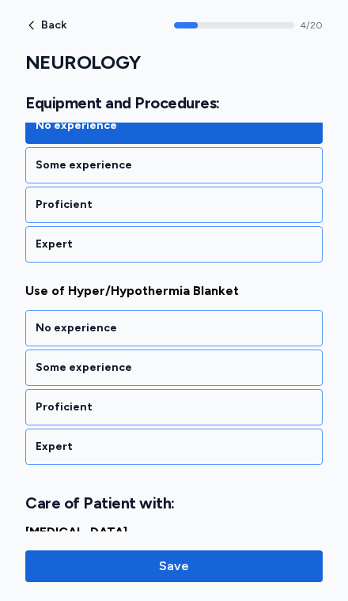
scroll to position [1004, 0]
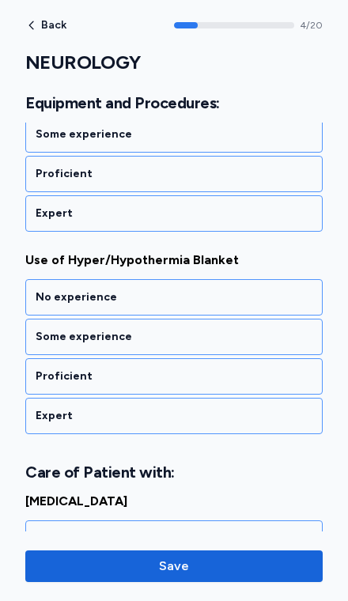
click at [272, 329] on div "Some experience" at bounding box center [174, 337] width 277 height 16
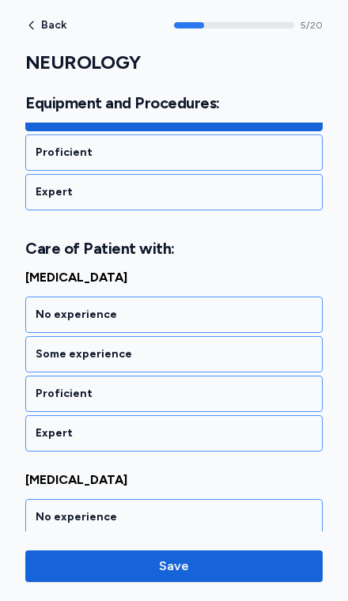
scroll to position [1245, 0]
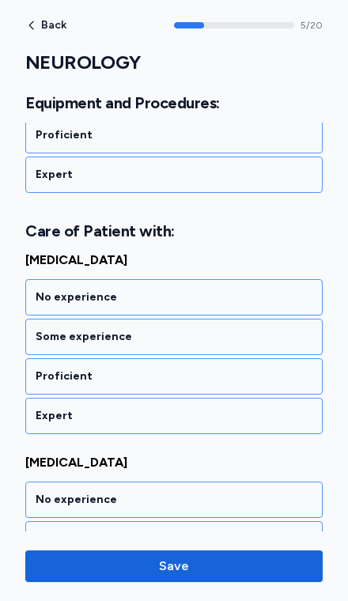
click at [270, 290] on div "No experience" at bounding box center [173, 297] width 297 height 36
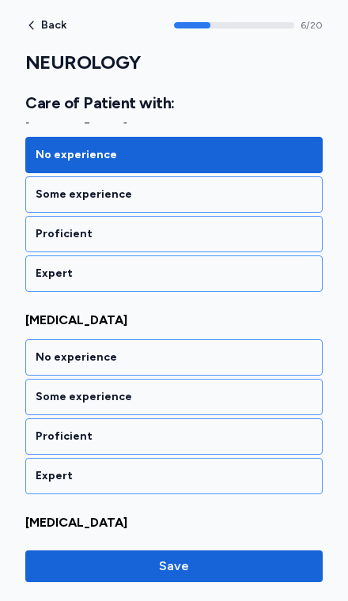
scroll to position [1448, 0]
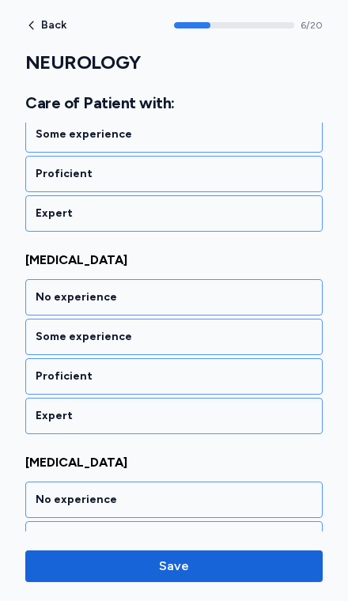
click at [272, 292] on div "No experience" at bounding box center [173, 297] width 297 height 36
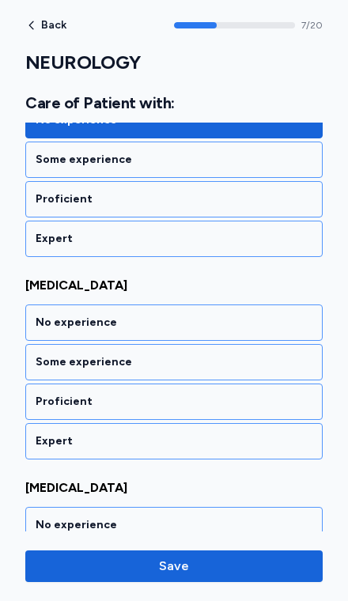
scroll to position [1650, 0]
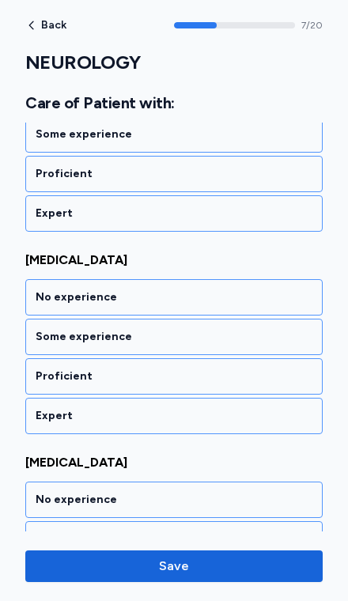
click at [264, 292] on div "No experience" at bounding box center [173, 297] width 297 height 36
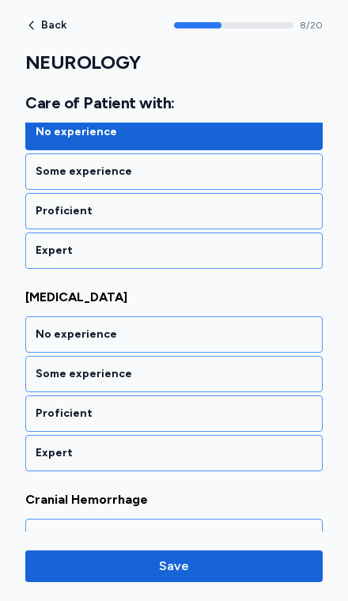
scroll to position [1853, 0]
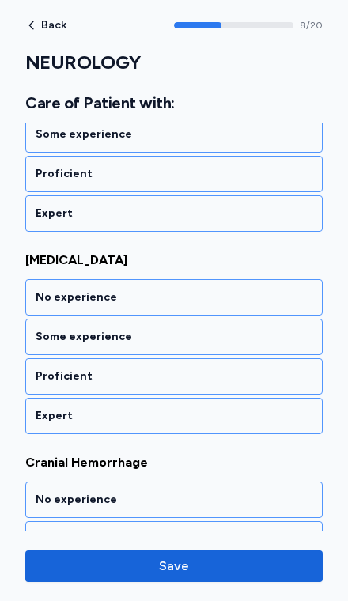
click at [258, 329] on div "Some experience" at bounding box center [174, 337] width 277 height 16
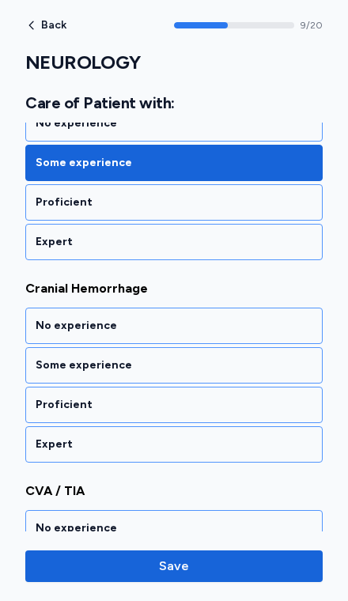
scroll to position [2055, 0]
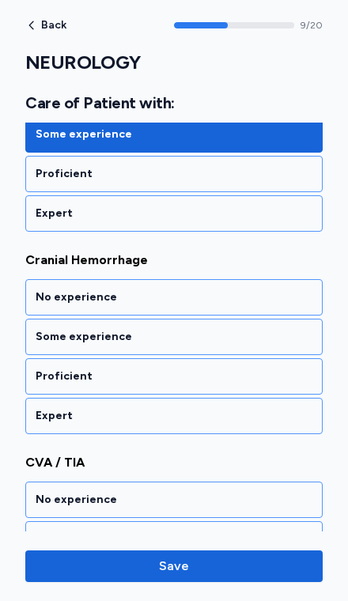
click at [257, 329] on div "Some experience" at bounding box center [174, 337] width 277 height 16
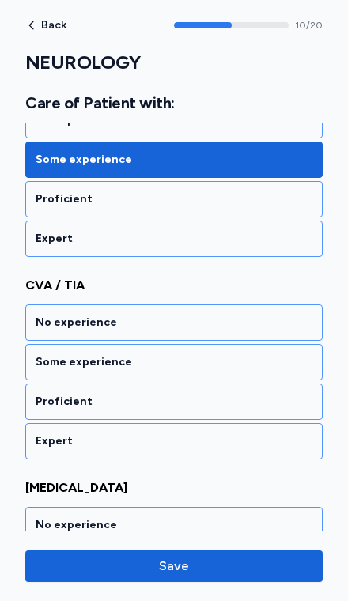
scroll to position [2258, 0]
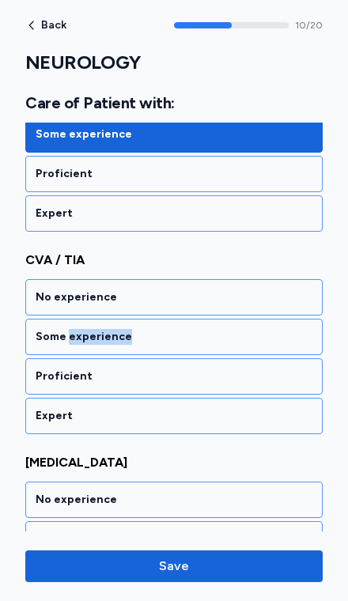
click at [245, 329] on div "Some experience" at bounding box center [174, 337] width 277 height 16
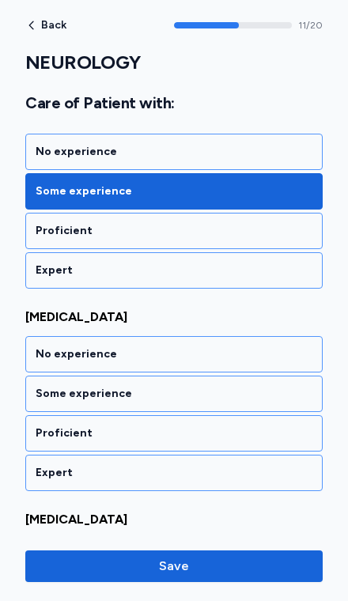
scroll to position [2460, 0]
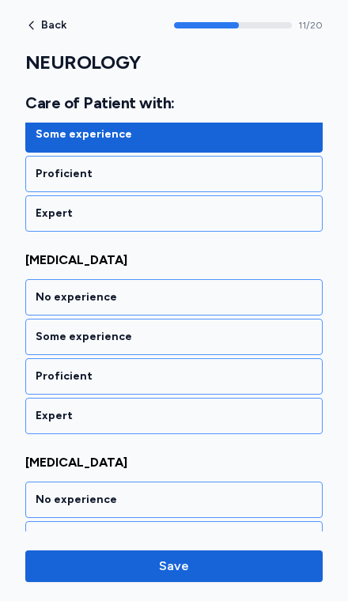
click at [188, 329] on div "Some experience" at bounding box center [173, 337] width 297 height 36
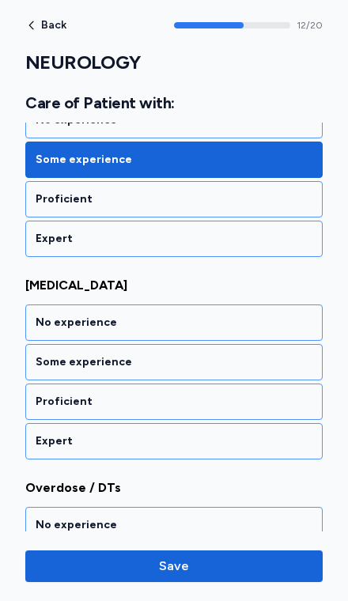
scroll to position [2663, 0]
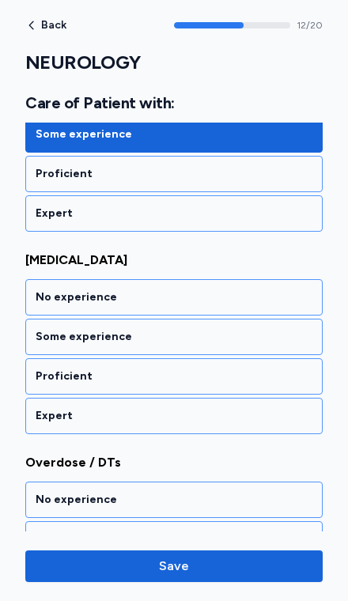
click at [192, 329] on div "Some experience" at bounding box center [174, 337] width 277 height 16
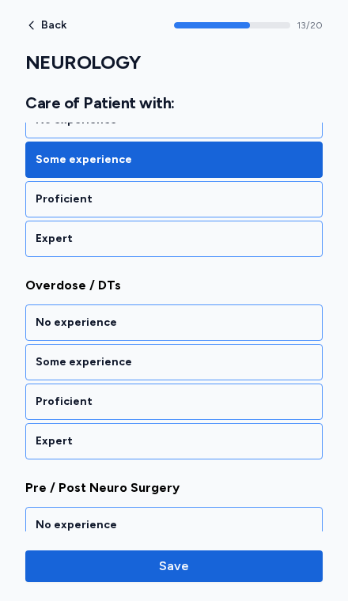
scroll to position [2866, 0]
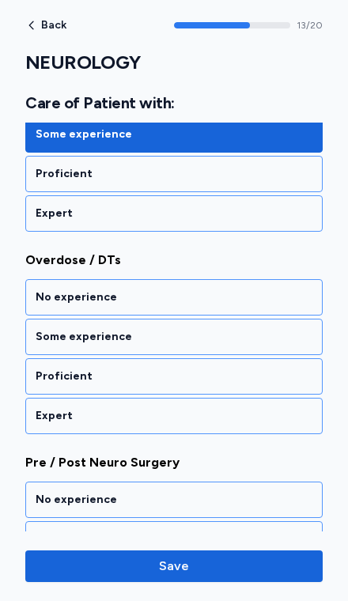
click at [234, 290] on div "No experience" at bounding box center [174, 298] width 277 height 16
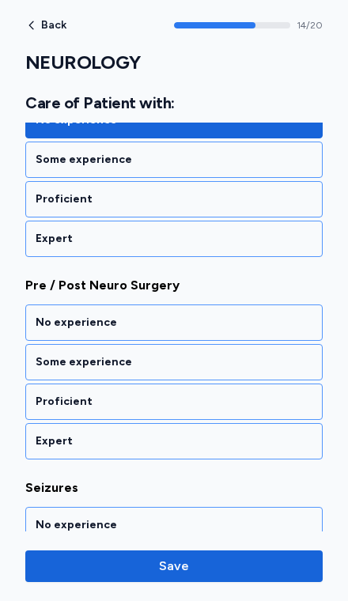
scroll to position [3068, 0]
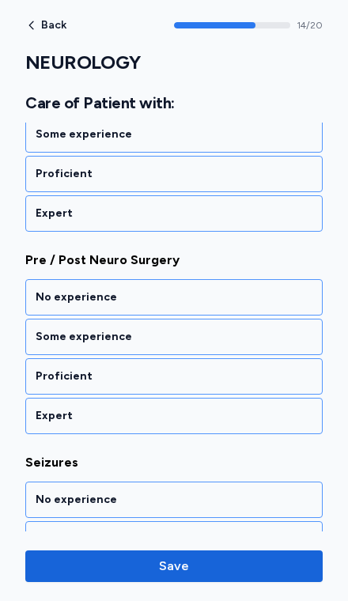
click at [213, 329] on div "Some experience" at bounding box center [174, 337] width 277 height 16
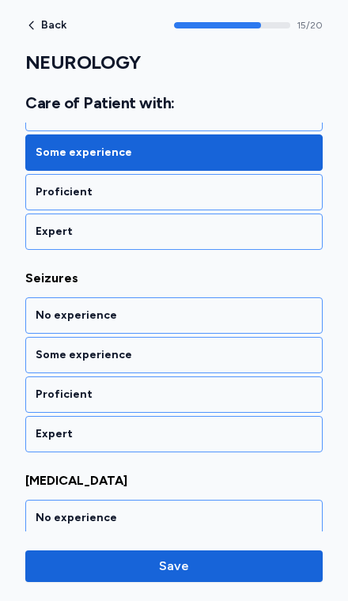
scroll to position [3271, 0]
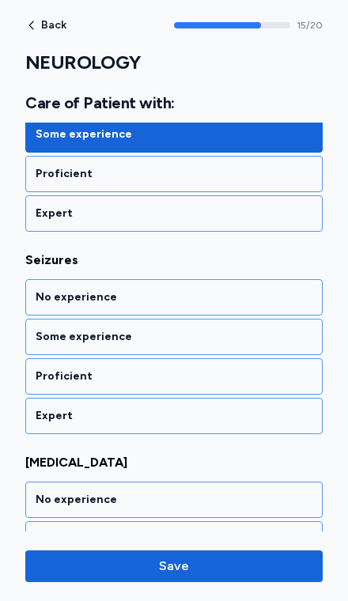
click at [231, 329] on div "Some experience" at bounding box center [174, 337] width 277 height 16
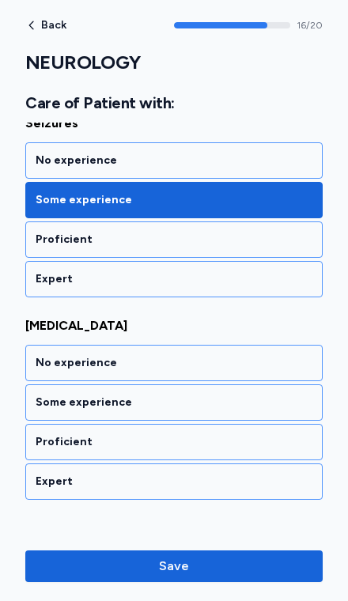
scroll to position [3407, 0]
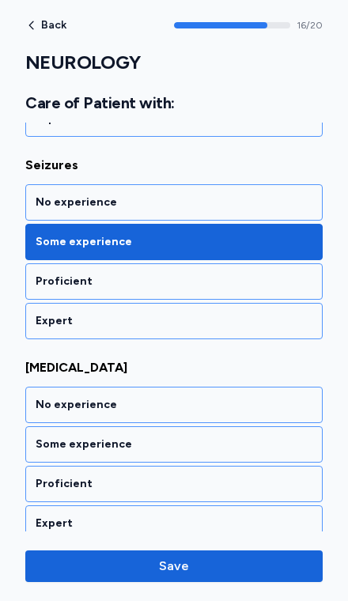
click at [244, 437] on div "Some experience" at bounding box center [174, 445] width 277 height 16
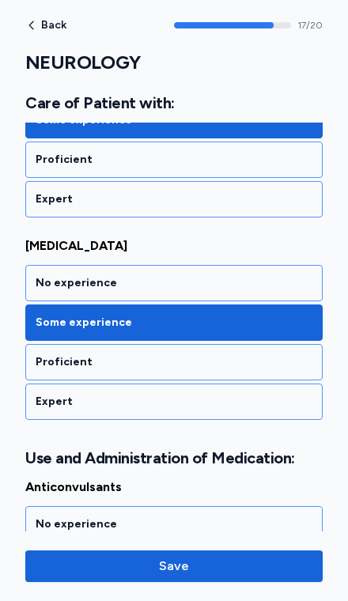
scroll to position [3714, 0]
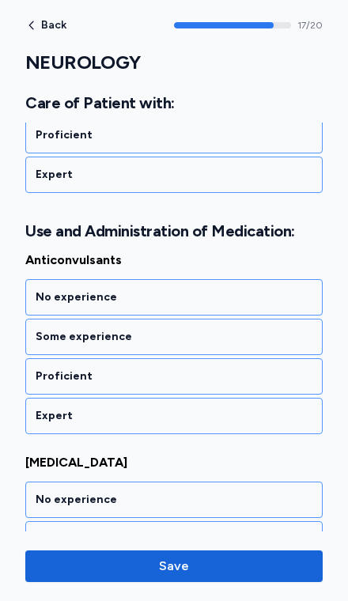
click at [219, 329] on div "Some experience" at bounding box center [173, 337] width 297 height 36
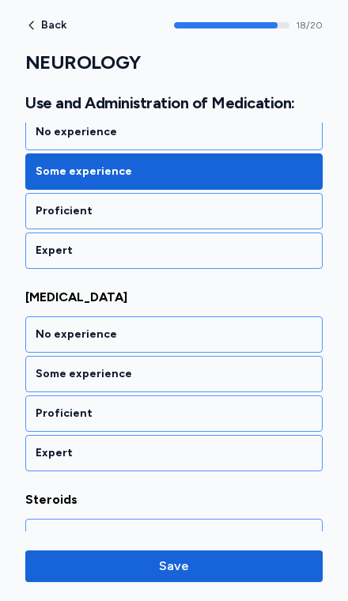
scroll to position [3917, 0]
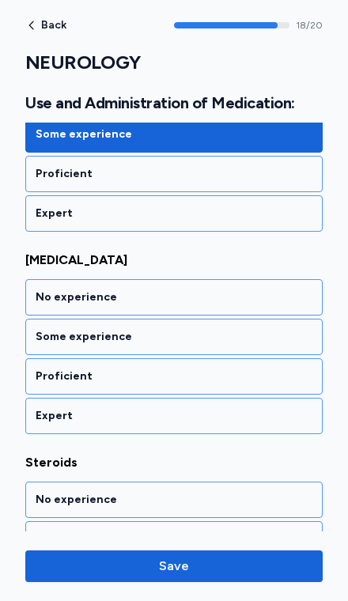
click at [228, 331] on div "Some experience" at bounding box center [173, 337] width 297 height 36
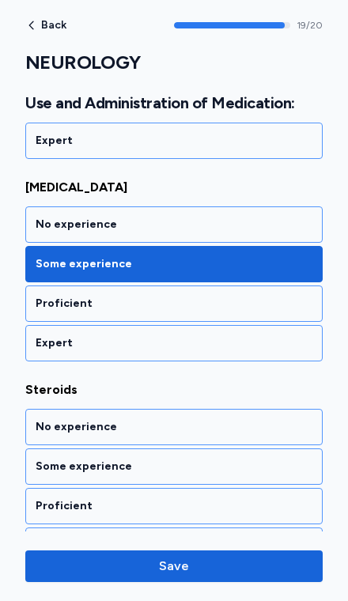
scroll to position [4010, 0]
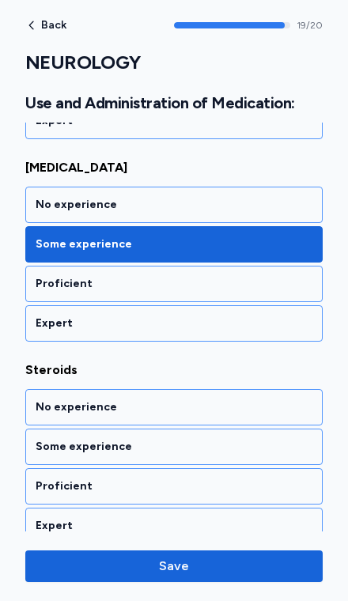
click at [232, 276] on div "Proficient" at bounding box center [174, 284] width 277 height 16
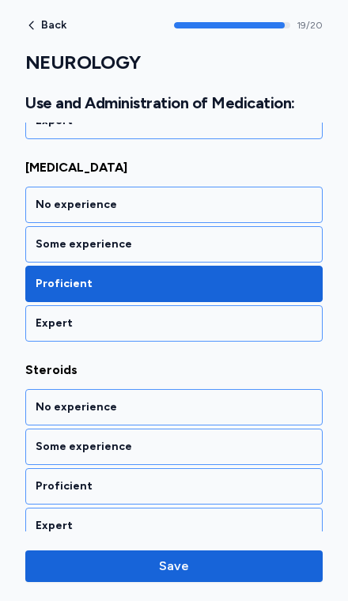
click at [226, 479] on div "Proficient" at bounding box center [174, 487] width 277 height 16
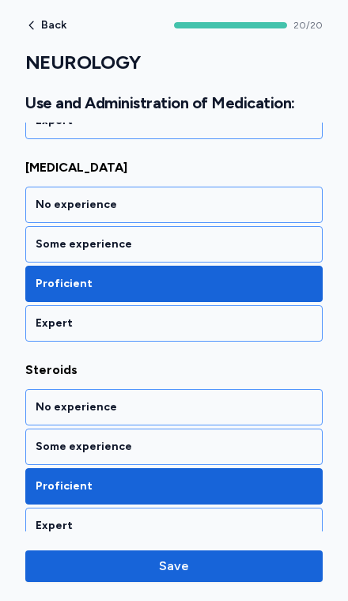
click at [241, 239] on div "Some experience" at bounding box center [173, 244] width 297 height 36
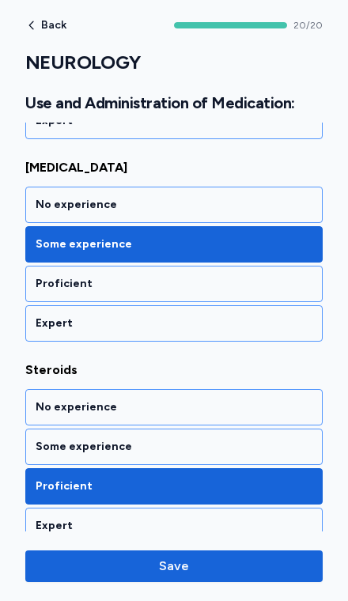
click at [231, 572] on span "Save" at bounding box center [174, 566] width 272 height 19
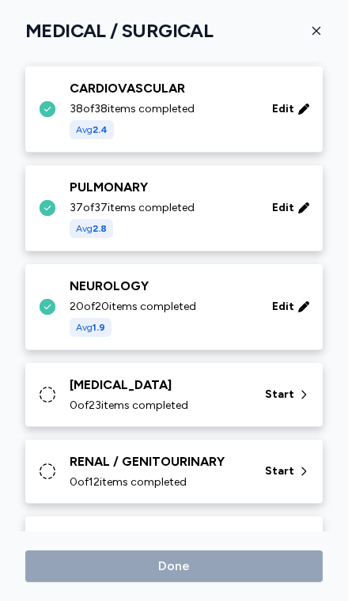
scroll to position [247, 0]
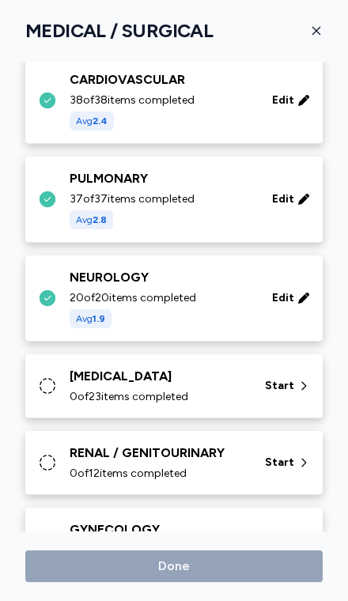
click at [275, 383] on div "Start" at bounding box center [288, 386] width 58 height 28
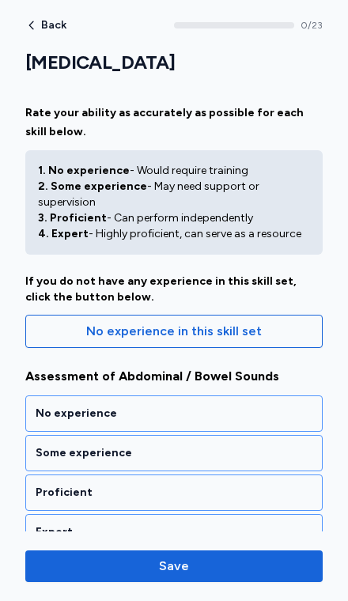
click at [185, 492] on div "Proficient" at bounding box center [173, 493] width 297 height 36
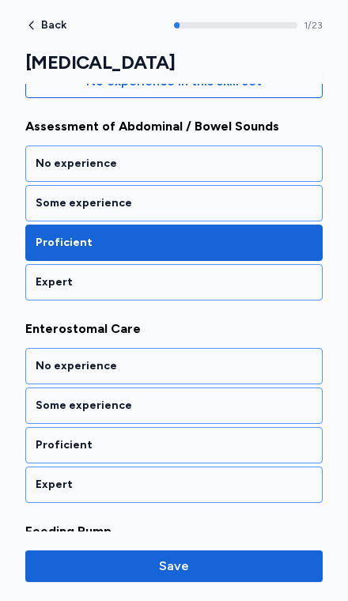
scroll to position [338, 0]
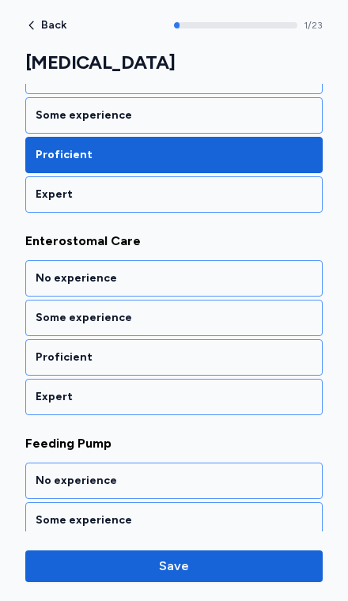
click at [231, 352] on div "Proficient" at bounding box center [173, 357] width 297 height 36
click at [241, 350] on div "Proficient" at bounding box center [173, 357] width 297 height 36
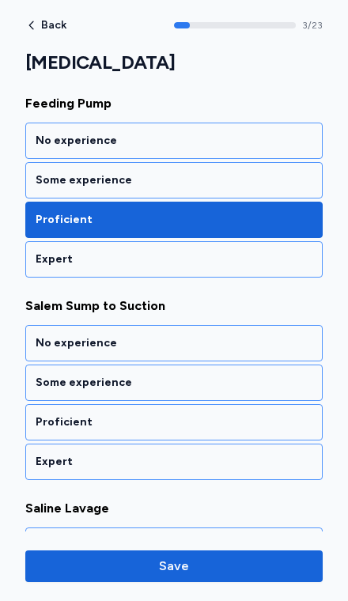
scroll to position [743, 0]
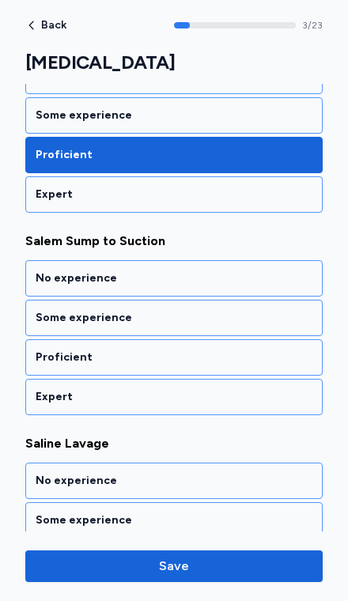
click at [274, 187] on div "Expert" at bounding box center [174, 195] width 277 height 16
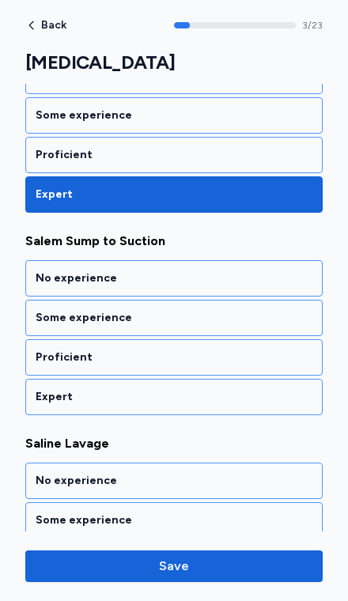
click at [217, 389] on div "Expert" at bounding box center [174, 397] width 277 height 16
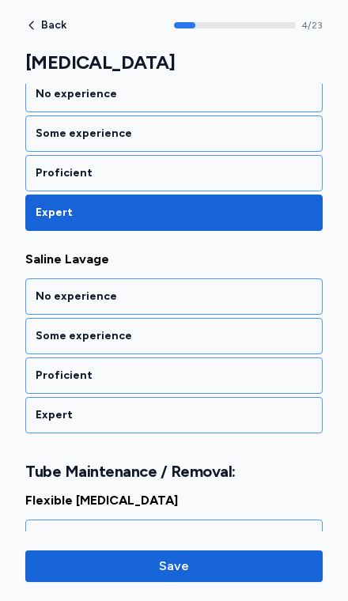
scroll to position [945, 0]
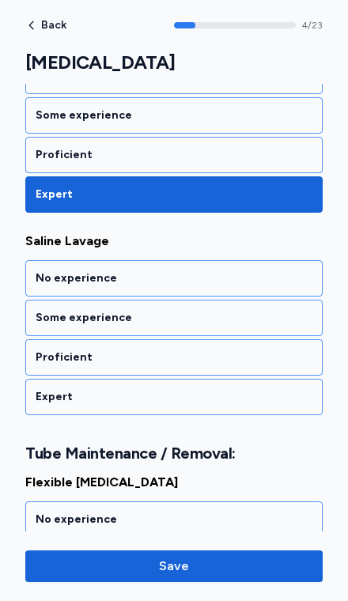
click at [238, 310] on div "Some experience" at bounding box center [173, 318] width 297 height 36
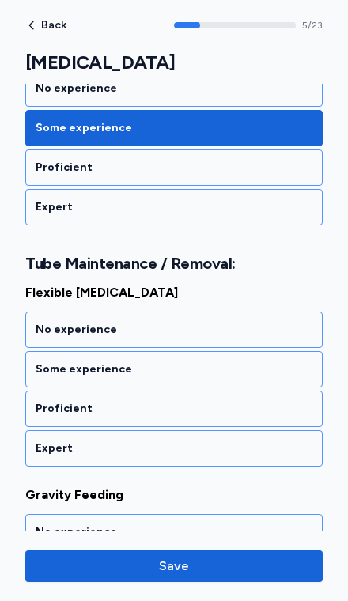
scroll to position [1168, 0]
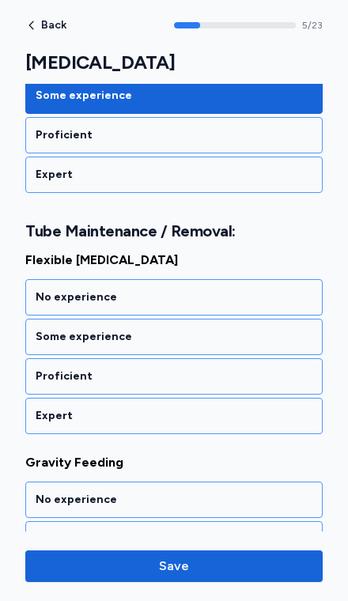
click at [217, 369] on div "Proficient" at bounding box center [174, 377] width 277 height 16
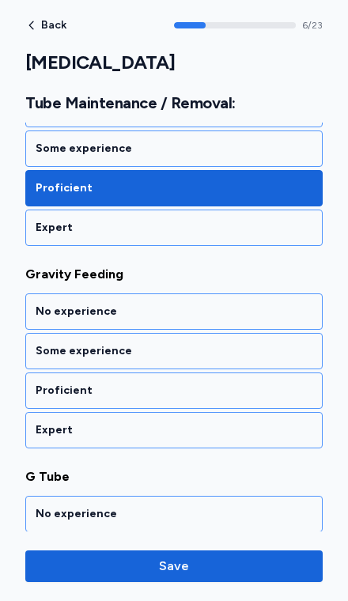
scroll to position [1370, 0]
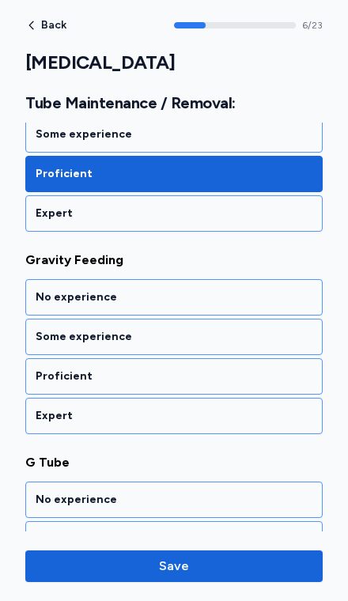
click at [218, 369] on div "Proficient" at bounding box center [174, 377] width 277 height 16
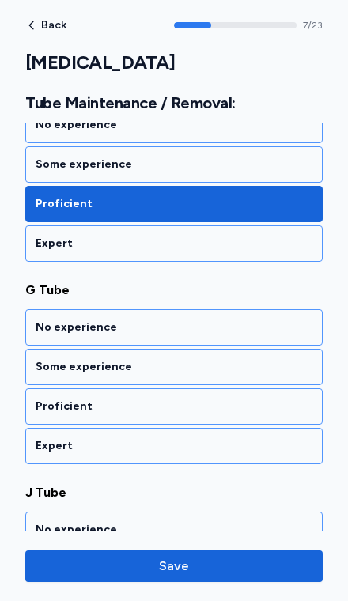
scroll to position [1573, 0]
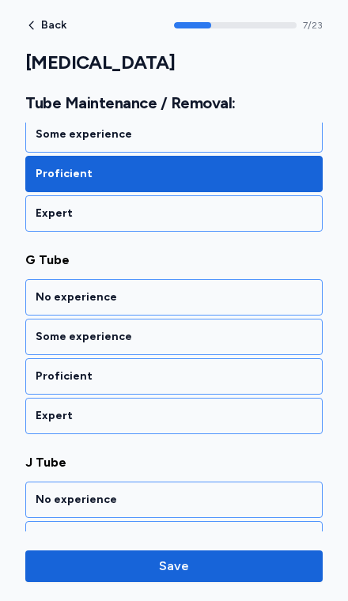
click at [217, 369] on div "Proficient" at bounding box center [174, 377] width 277 height 16
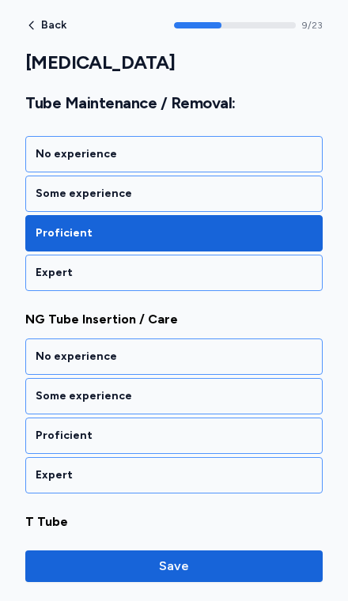
scroll to position [1978, 0]
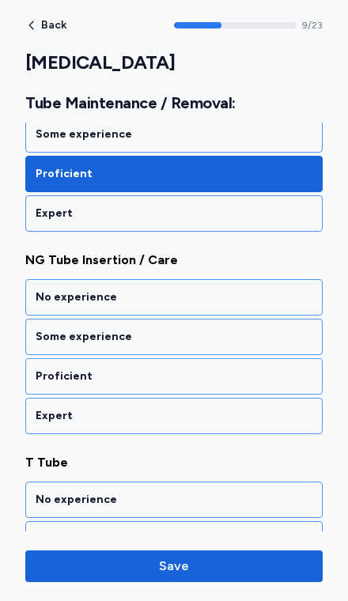
click at [214, 369] on div "Proficient" at bounding box center [174, 377] width 277 height 16
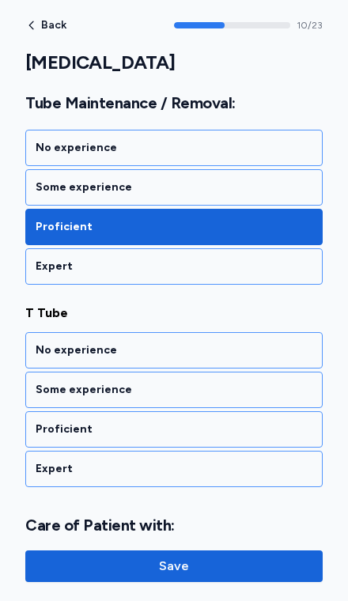
scroll to position [2180, 0]
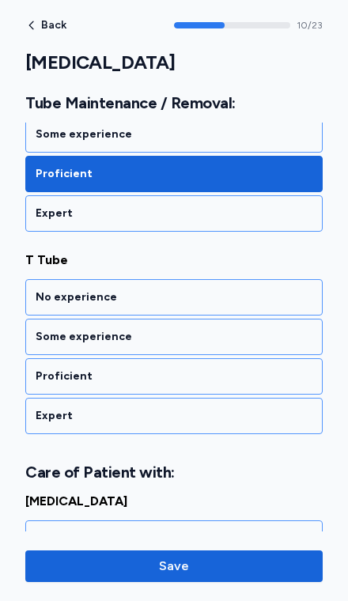
click at [225, 329] on div "Some experience" at bounding box center [173, 337] width 297 height 36
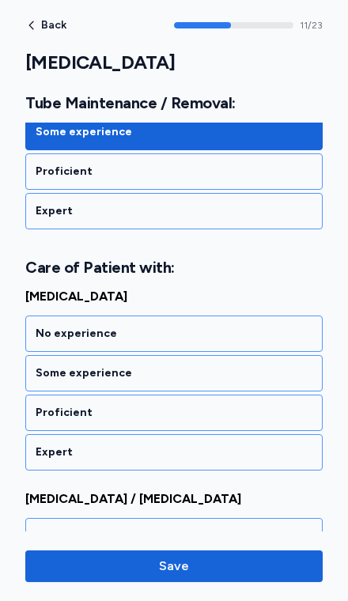
scroll to position [2422, 0]
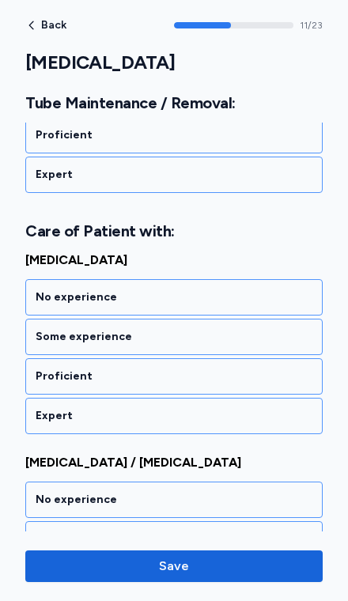
click at [212, 369] on div "Proficient" at bounding box center [174, 377] width 277 height 16
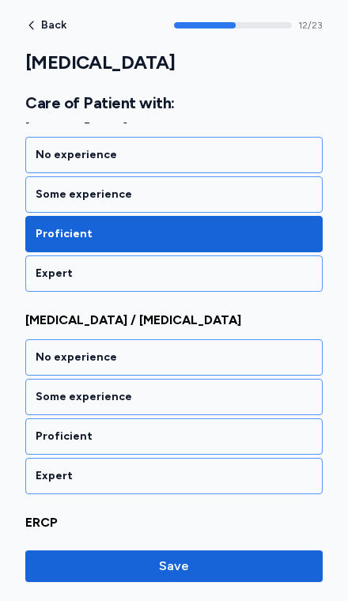
scroll to position [2624, 0]
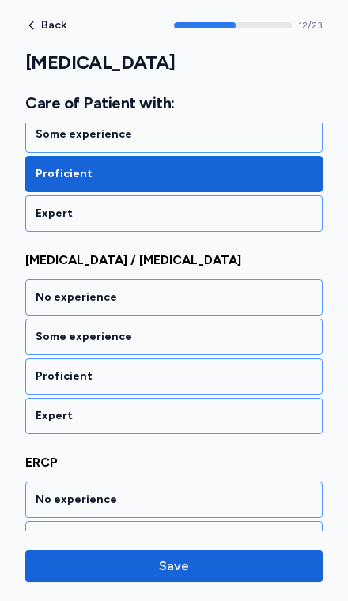
click at [215, 369] on div "Proficient" at bounding box center [174, 377] width 277 height 16
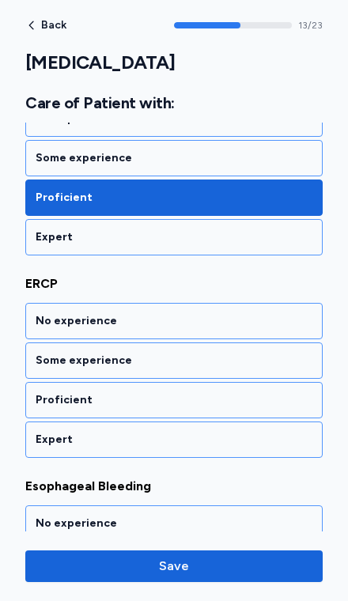
scroll to position [2827, 0]
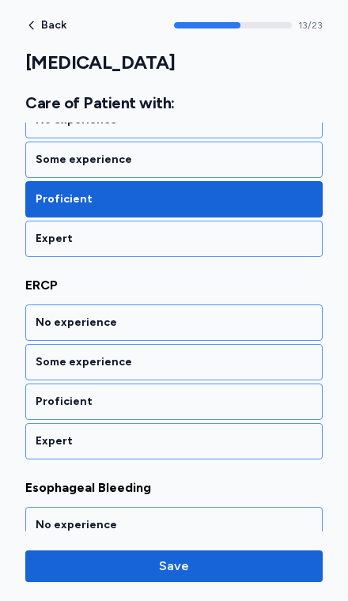
click at [232, 397] on div "Proficient" at bounding box center [173, 402] width 297 height 36
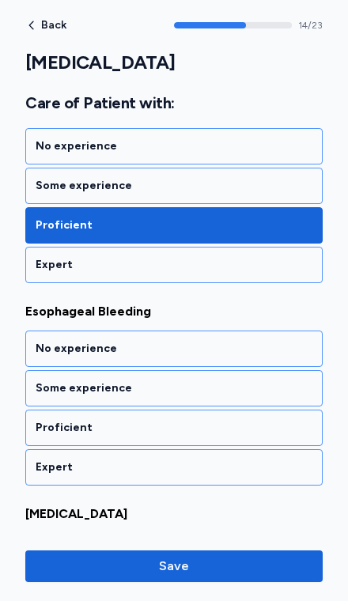
scroll to position [3029, 0]
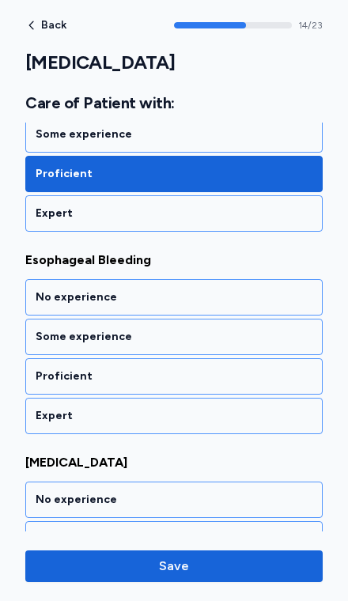
click at [227, 338] on div "Some experience" at bounding box center [173, 337] width 297 height 36
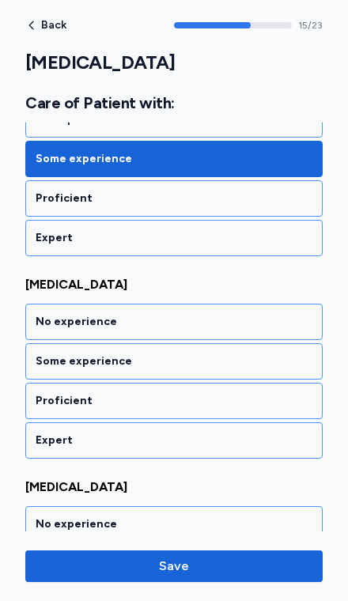
scroll to position [3232, 0]
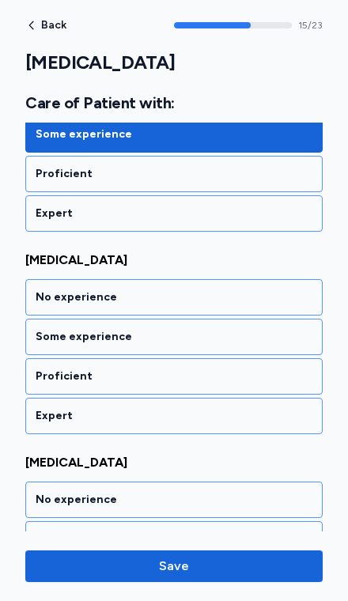
click at [237, 339] on div "Some experience" at bounding box center [173, 337] width 297 height 36
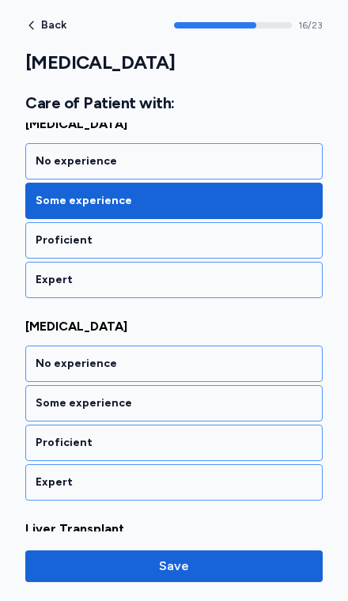
scroll to position [3434, 0]
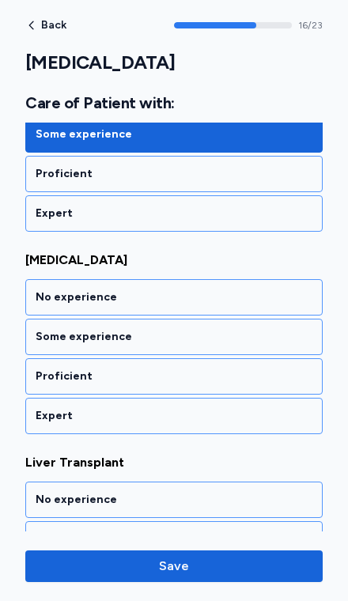
click at [210, 369] on div "Proficient" at bounding box center [173, 376] width 297 height 36
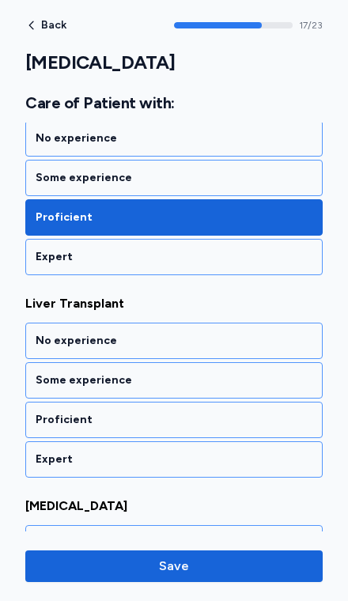
scroll to position [3637, 0]
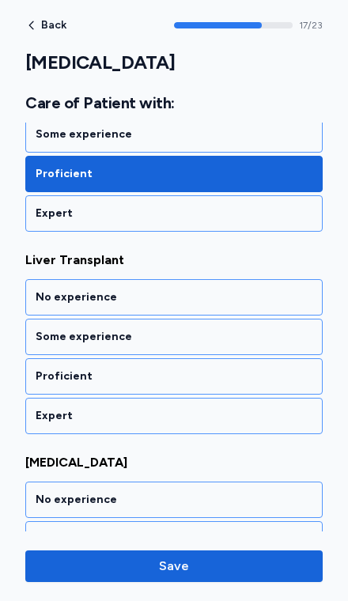
click at [239, 335] on div "Some experience" at bounding box center [173, 337] width 297 height 36
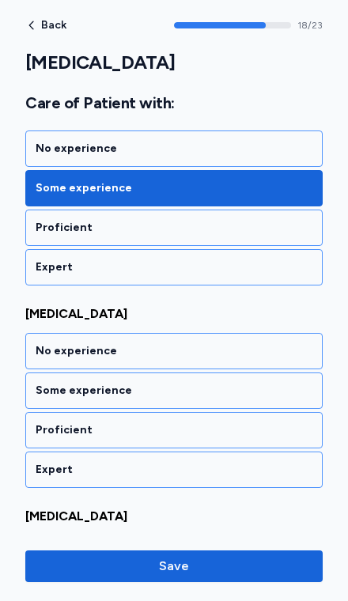
scroll to position [3839, 0]
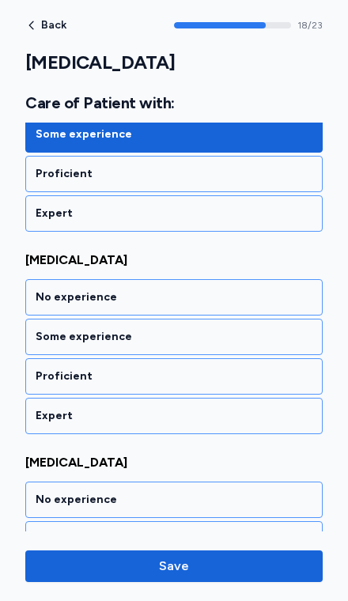
click at [237, 339] on div "Some experience" at bounding box center [173, 337] width 297 height 36
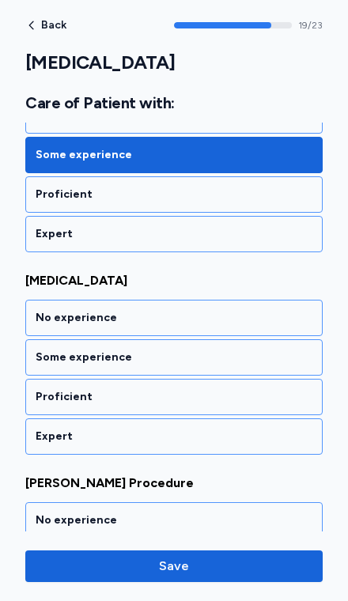
scroll to position [4042, 0]
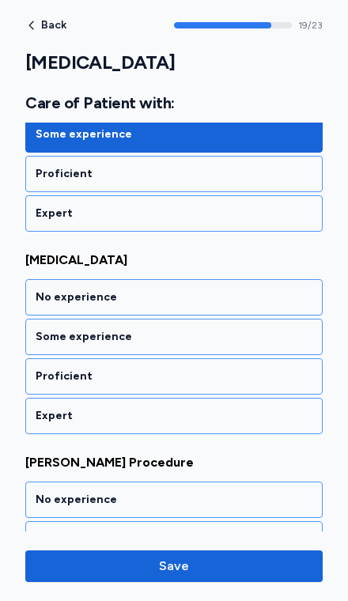
click at [232, 334] on div "Some experience" at bounding box center [173, 337] width 297 height 36
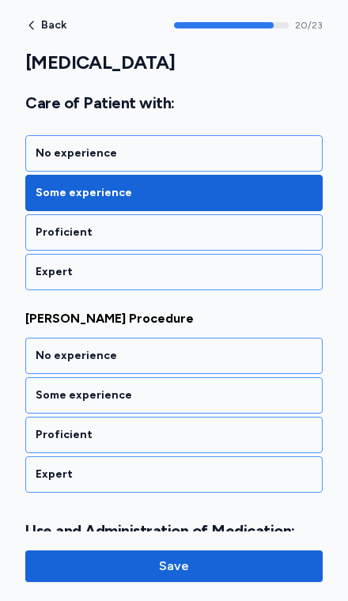
scroll to position [4244, 0]
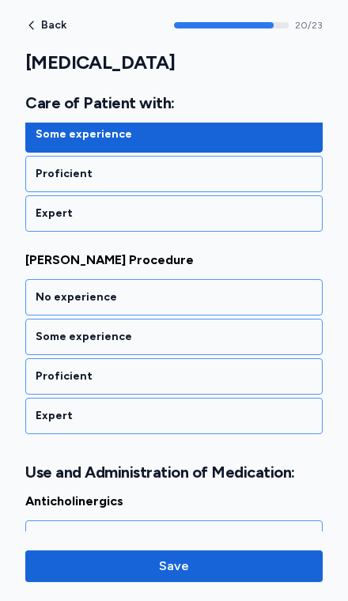
click at [237, 333] on div "Some experience" at bounding box center [173, 337] width 297 height 36
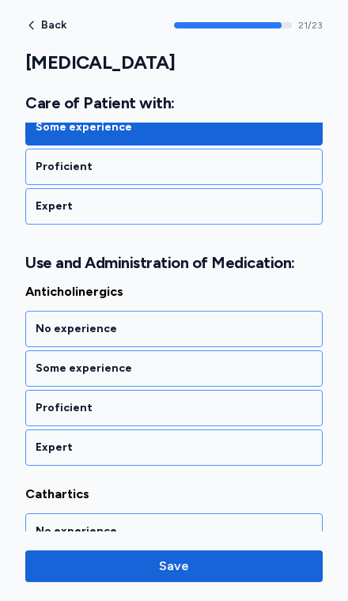
scroll to position [4486, 0]
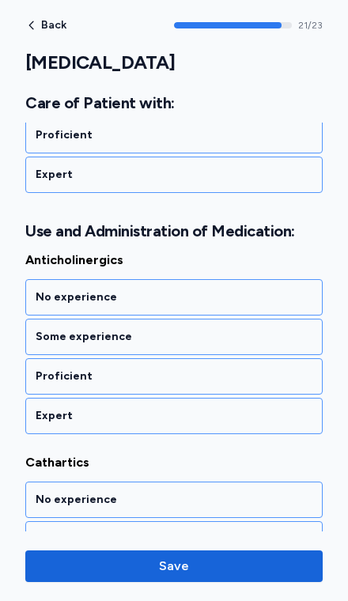
click at [242, 331] on div "Some experience" at bounding box center [173, 337] width 297 height 36
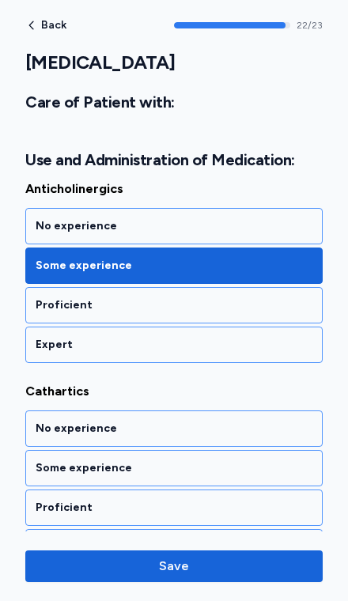
scroll to position [4578, 0]
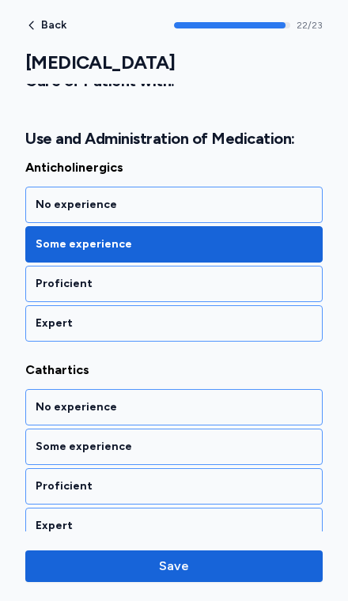
click at [188, 439] on div "Some experience" at bounding box center [174, 447] width 277 height 16
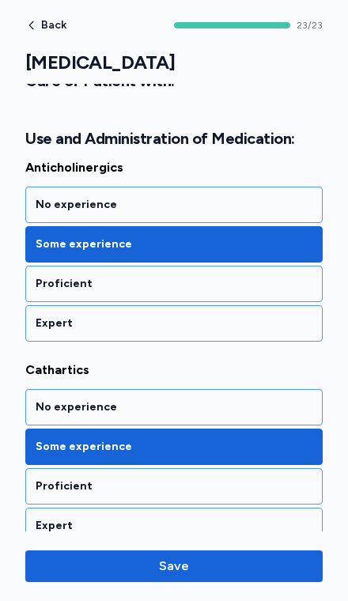
click at [244, 567] on span "Save" at bounding box center [174, 566] width 272 height 19
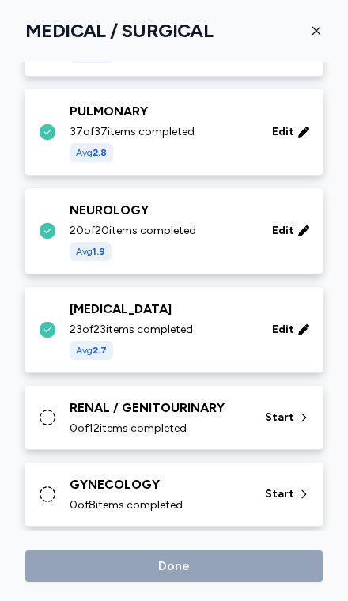
scroll to position [309, 0]
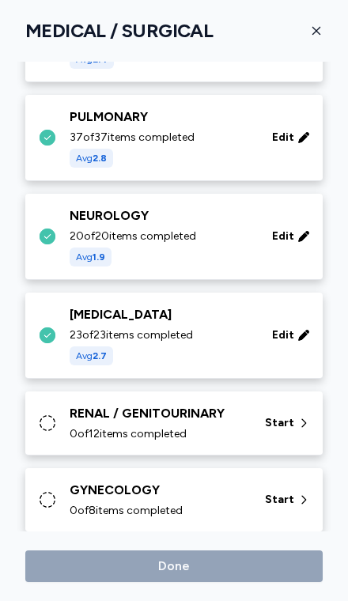
click at [228, 328] on div "23 of 23 items completed Avg 2.7" at bounding box center [162, 347] width 184 height 38
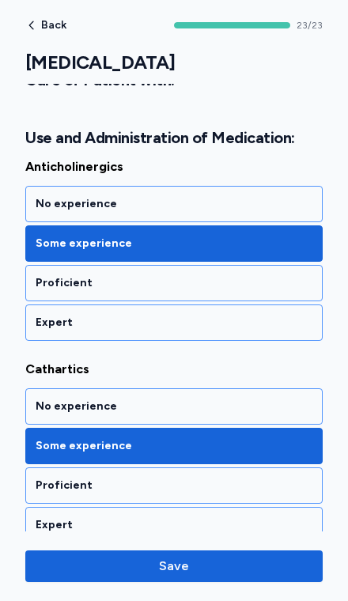
scroll to position [4578, 0]
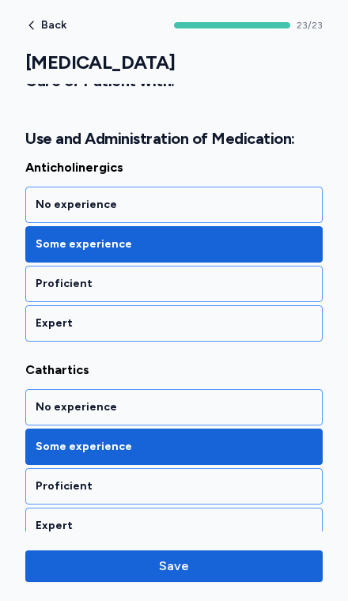
click at [187, 579] on button "Save" at bounding box center [173, 567] width 297 height 32
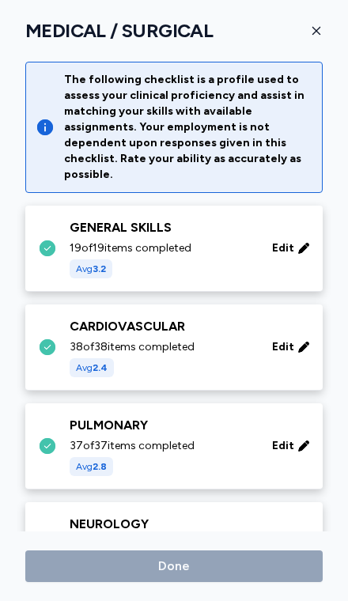
scroll to position [309, 0]
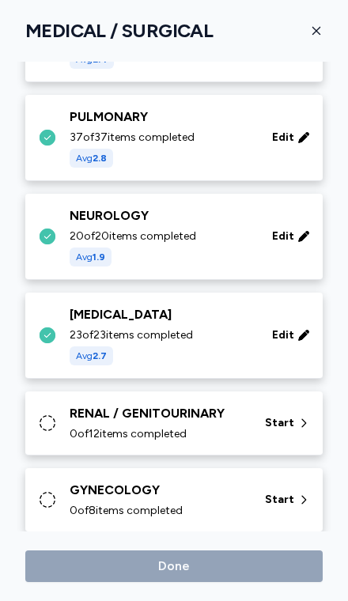
click at [253, 420] on div "RENAL / GENITOURINARY 0 of 12 items completed Start" at bounding box center [177, 423] width 278 height 38
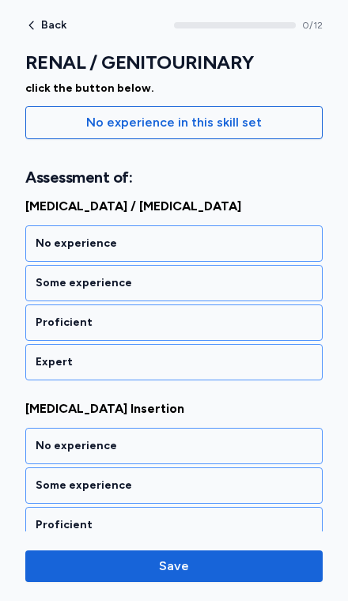
scroll to position [190, 0]
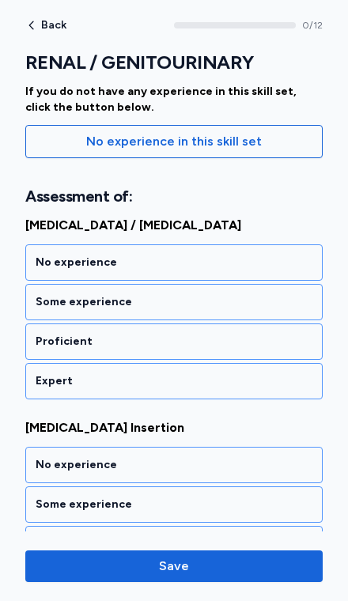
click at [277, 255] on div "No experience" at bounding box center [174, 263] width 277 height 16
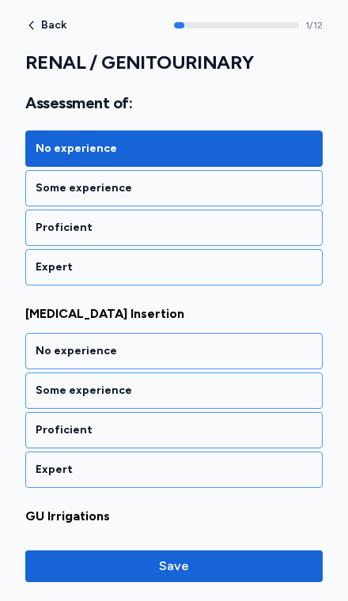
scroll to position [358, 0]
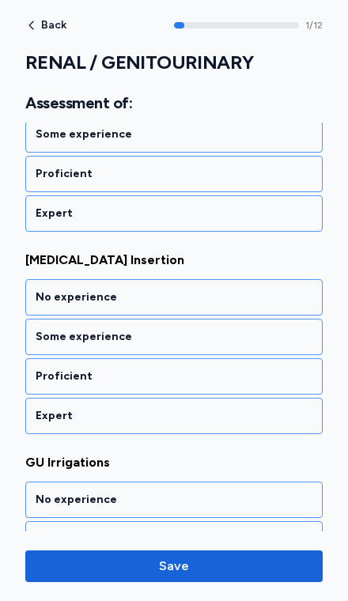
click at [244, 408] on div "Expert" at bounding box center [174, 416] width 277 height 16
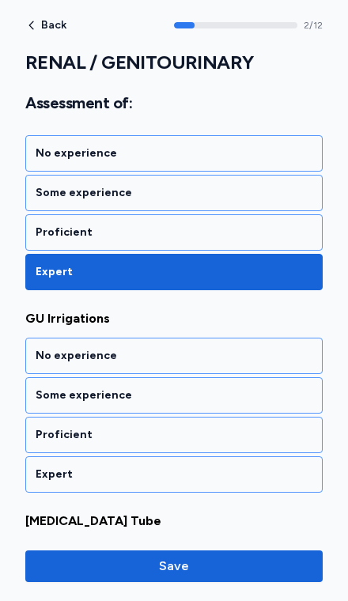
scroll to position [560, 0]
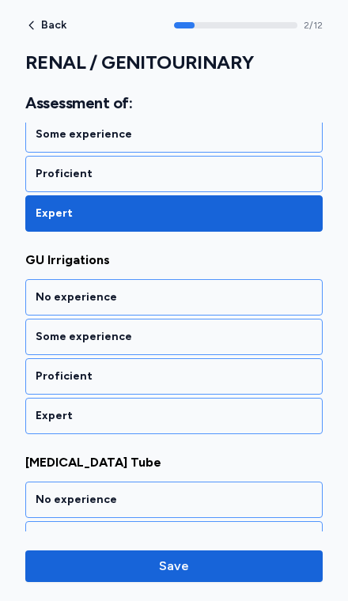
click at [271, 169] on div "Proficient" at bounding box center [173, 174] width 297 height 36
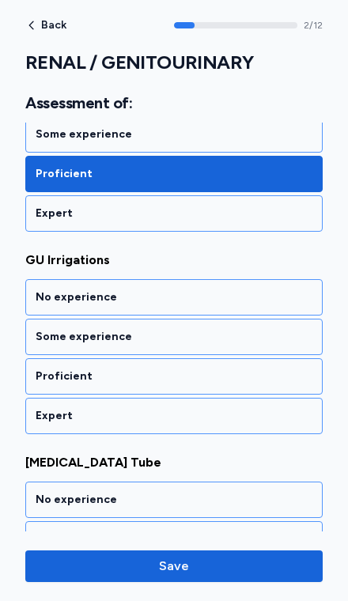
click at [236, 369] on div "Proficient" at bounding box center [174, 377] width 277 height 16
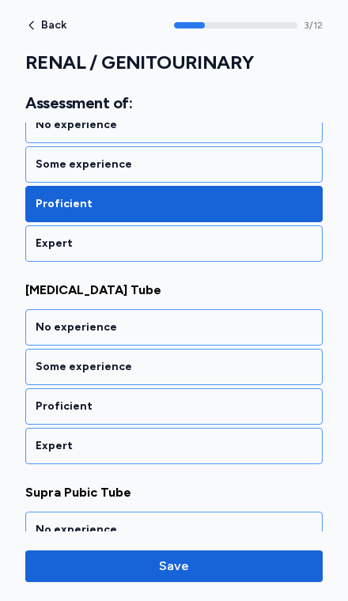
scroll to position [763, 0]
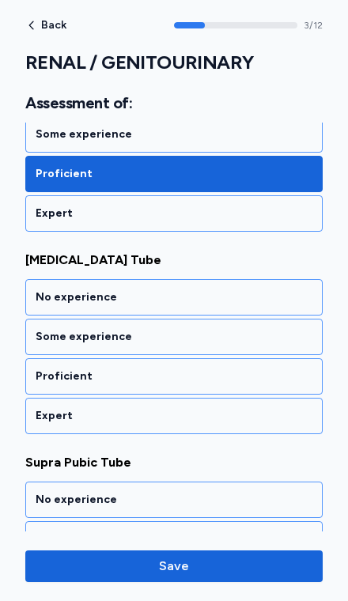
click at [243, 369] on div "Proficient" at bounding box center [174, 377] width 277 height 16
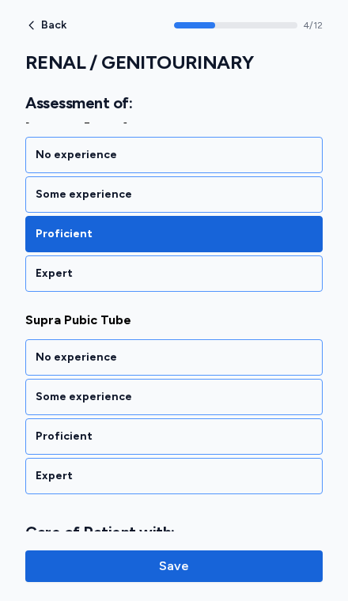
scroll to position [965, 0]
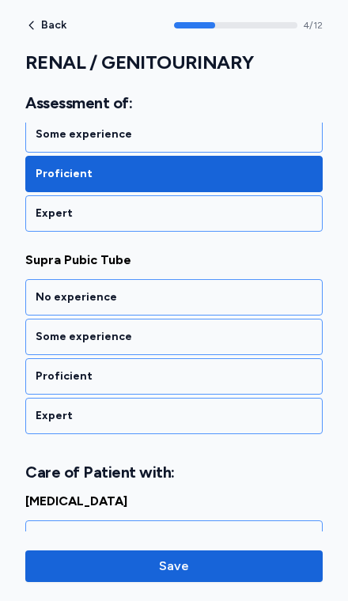
click at [241, 369] on div "Proficient" at bounding box center [174, 377] width 277 height 16
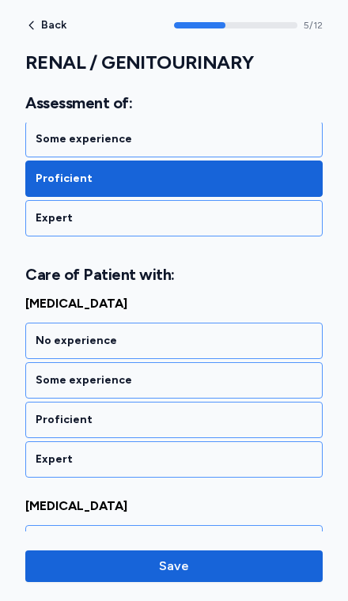
scroll to position [1206, 0]
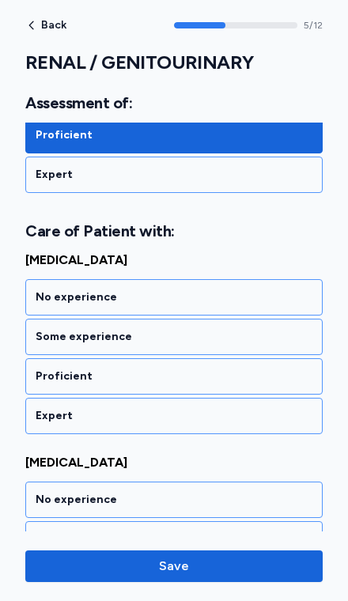
click at [238, 369] on div "Proficient" at bounding box center [174, 377] width 277 height 16
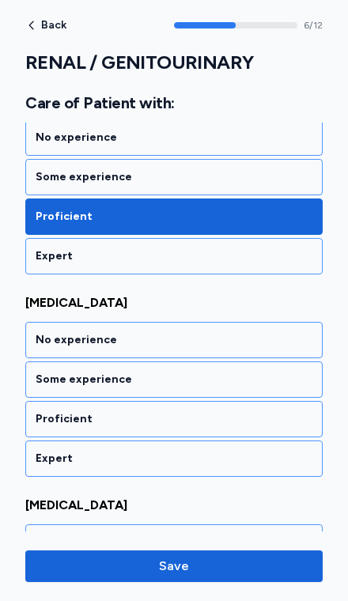
scroll to position [1409, 0]
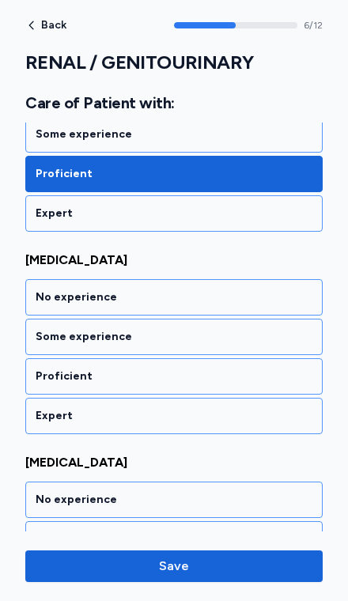
click at [252, 329] on div "Some experience" at bounding box center [174, 337] width 277 height 16
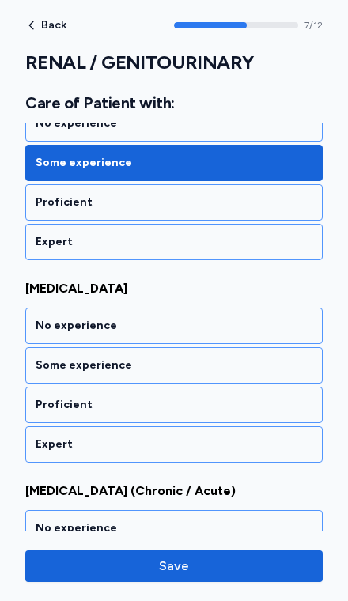
scroll to position [1612, 0]
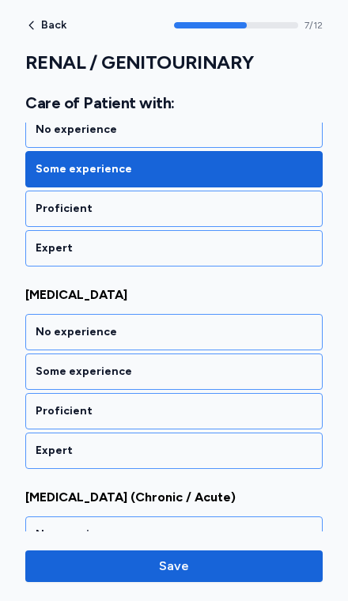
click at [266, 324] on div "No experience" at bounding box center [174, 332] width 277 height 16
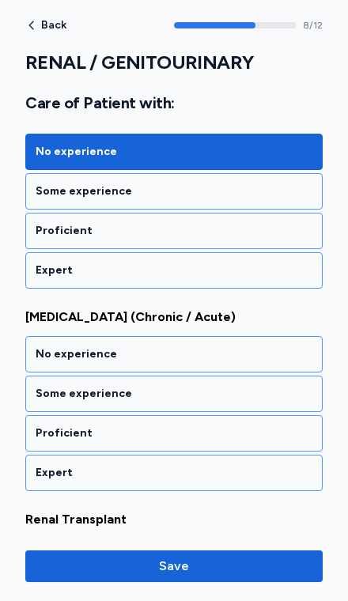
scroll to position [1814, 0]
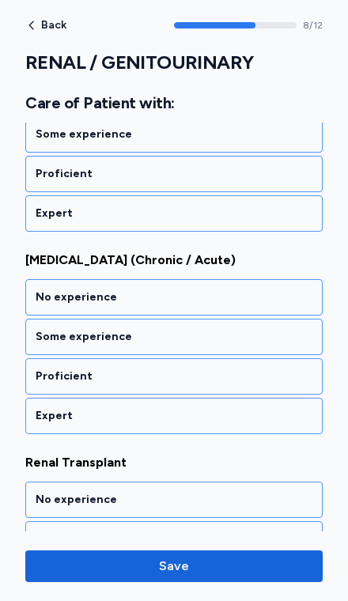
click at [241, 376] on div "Proficient" at bounding box center [173, 376] width 297 height 36
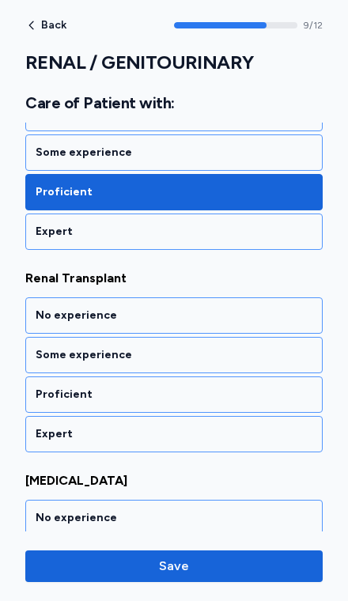
scroll to position [2017, 0]
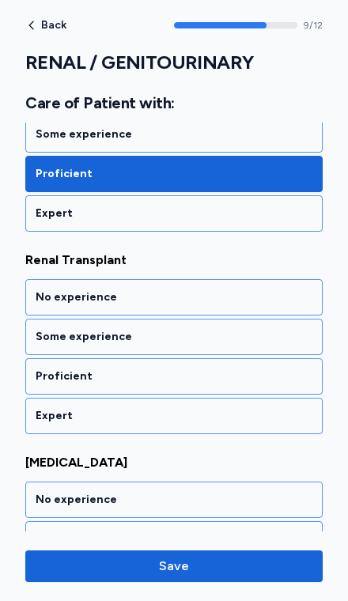
click at [242, 329] on div "Some experience" at bounding box center [174, 337] width 277 height 16
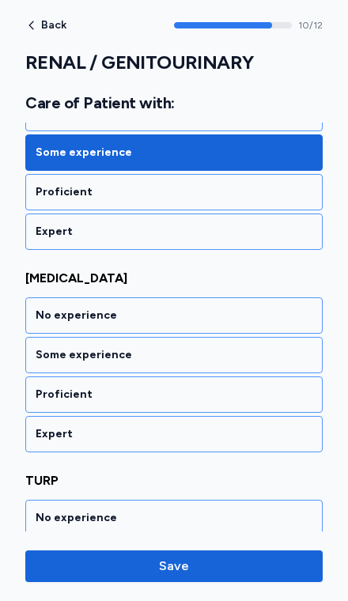
scroll to position [2219, 0]
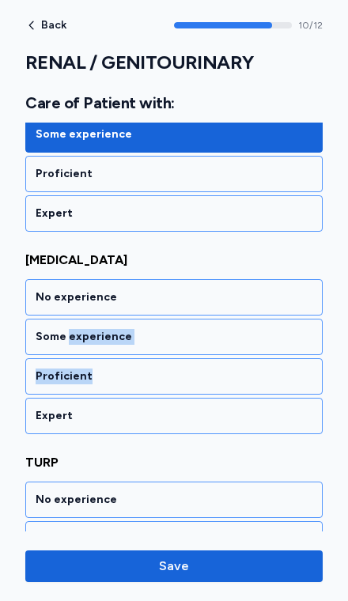
click at [256, 369] on div "Proficient" at bounding box center [174, 377] width 277 height 16
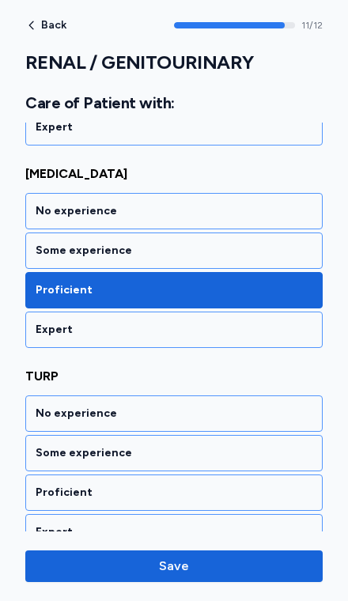
scroll to position [2312, 0]
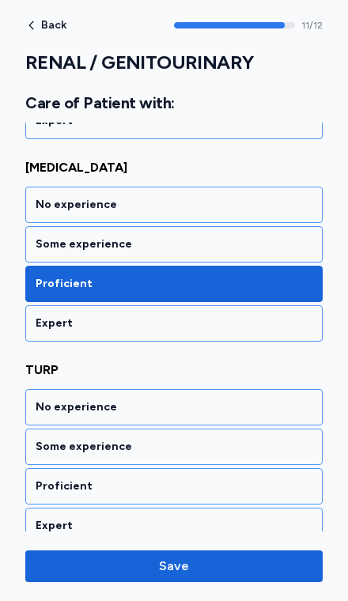
click at [261, 237] on div "Some experience" at bounding box center [174, 245] width 277 height 16
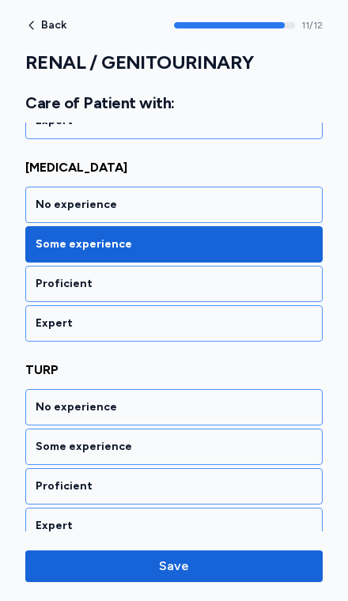
click at [211, 439] on div "Some experience" at bounding box center [174, 447] width 277 height 16
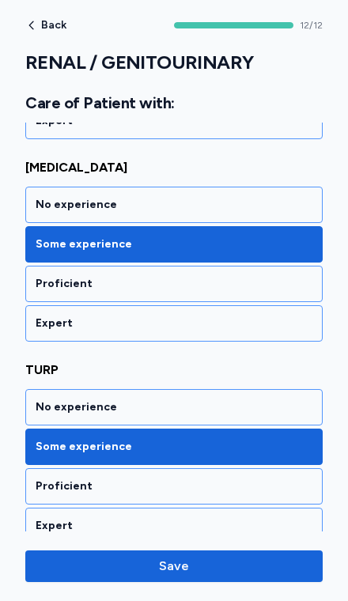
click at [188, 567] on span "Save" at bounding box center [174, 566] width 30 height 19
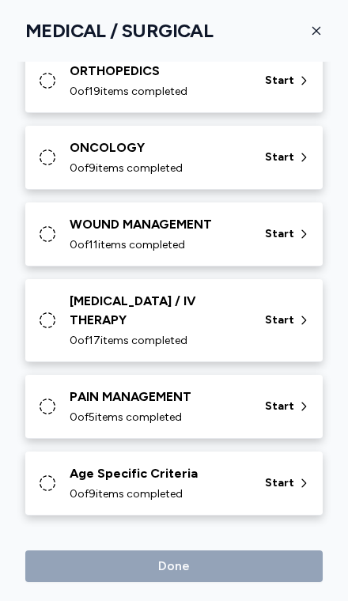
scroll to position [869, 0]
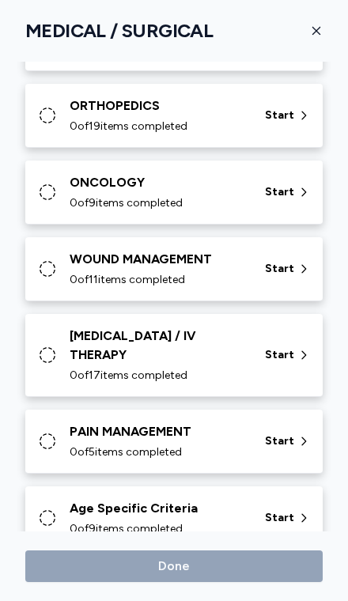
click at [87, 119] on div "ORTHOPEDICS 0 of 19 items completed Start" at bounding box center [173, 116] width 297 height 64
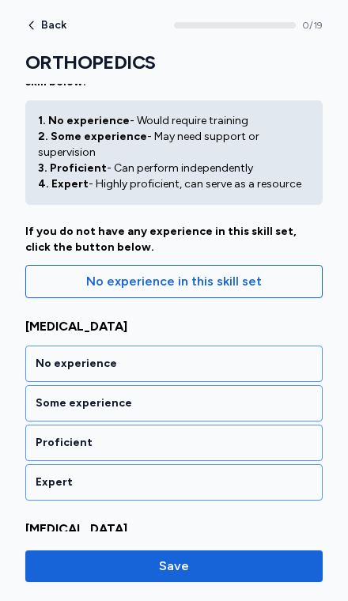
click at [244, 435] on div "Proficient" at bounding box center [174, 443] width 277 height 16
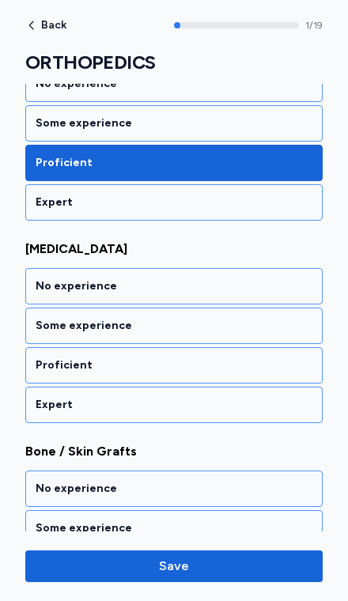
scroll to position [338, 0]
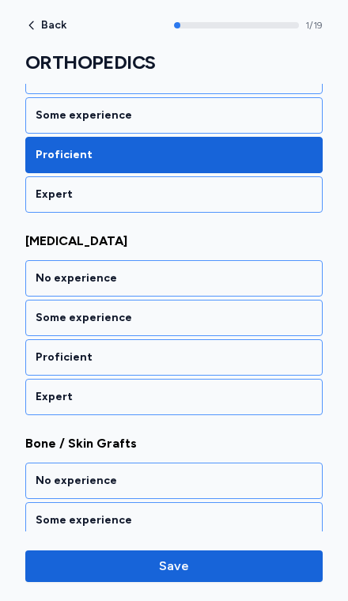
click at [263, 350] on div "Proficient" at bounding box center [174, 358] width 277 height 16
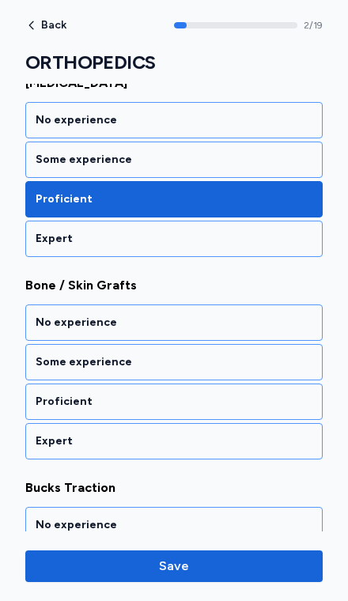
scroll to position [540, 0]
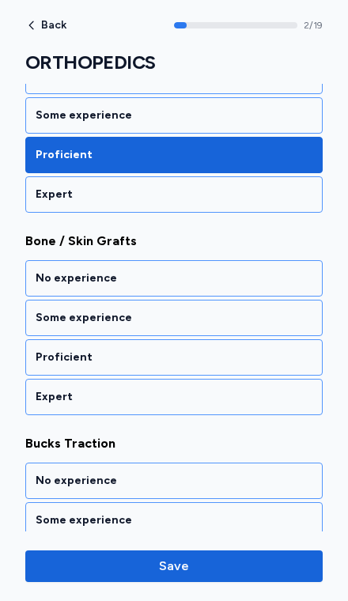
click at [260, 350] on div "Proficient" at bounding box center [174, 358] width 277 height 16
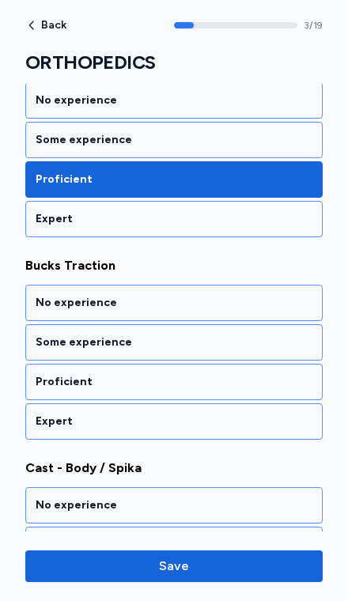
scroll to position [743, 0]
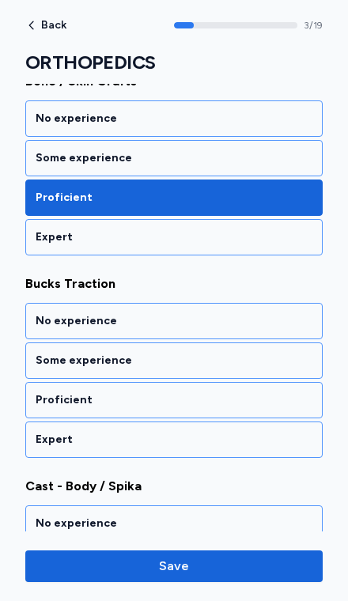
click at [58, 150] on div "Some experience" at bounding box center [174, 158] width 277 height 16
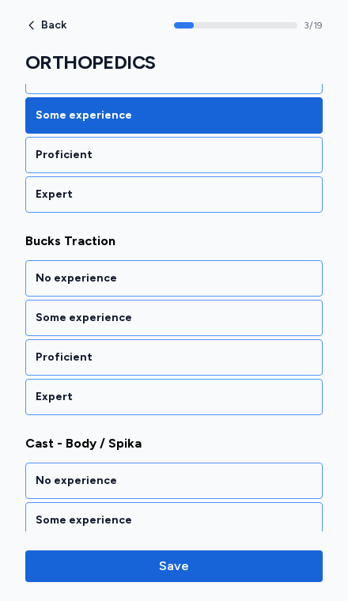
click at [290, 310] on div "Some experience" at bounding box center [174, 318] width 277 height 16
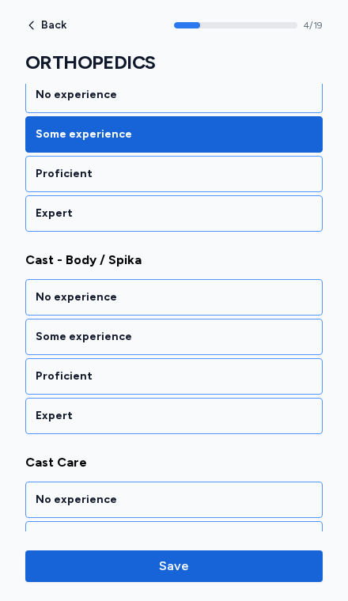
scroll to position [945, 0]
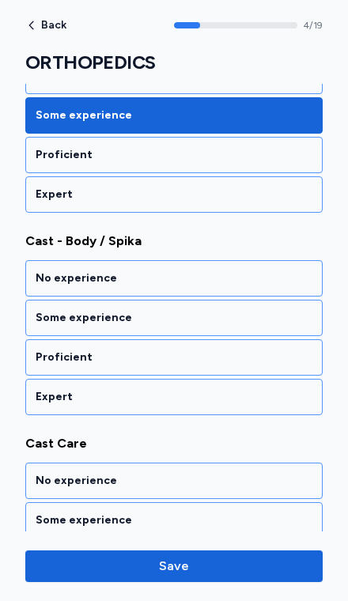
click at [286, 310] on div "Some experience" at bounding box center [174, 318] width 277 height 16
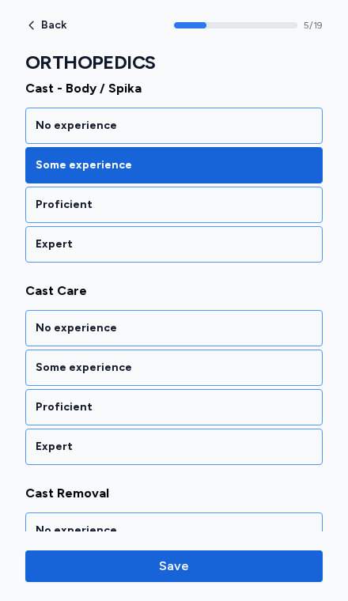
scroll to position [1148, 0]
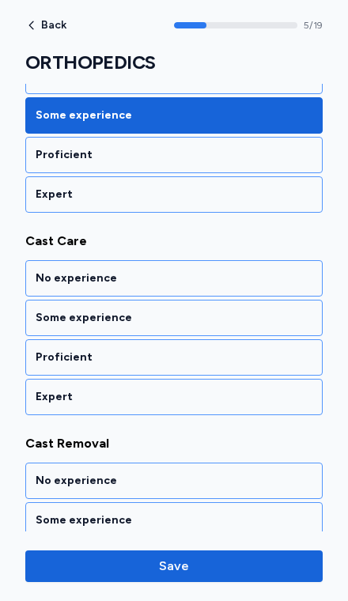
click at [286, 310] on div "Some experience" at bounding box center [174, 318] width 277 height 16
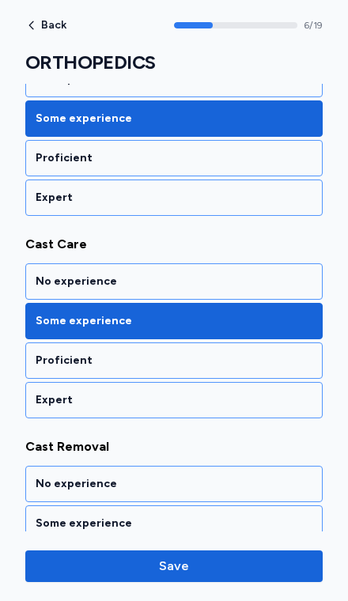
scroll to position [1145, 0]
click at [267, 353] on div "Proficient" at bounding box center [173, 361] width 297 height 36
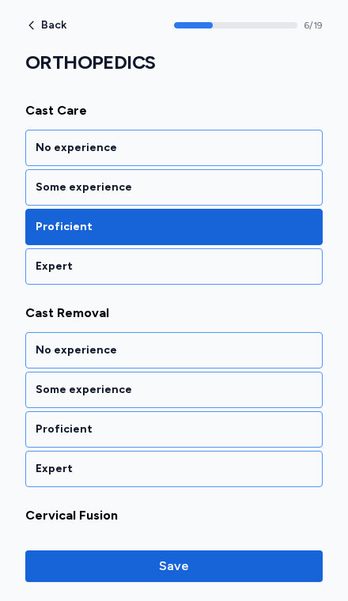
scroll to position [1279, 0]
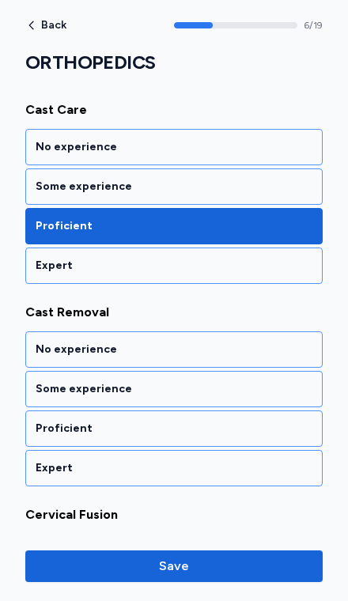
click at [263, 381] on div "Some experience" at bounding box center [174, 389] width 277 height 16
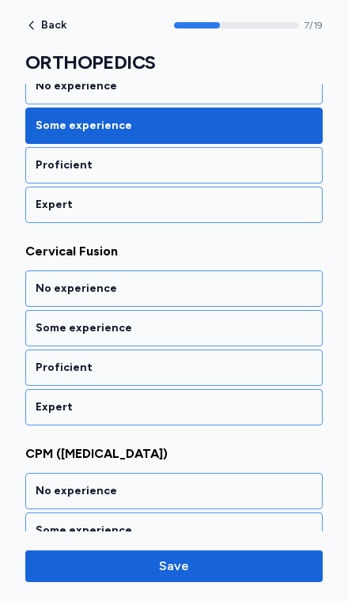
scroll to position [1553, 0]
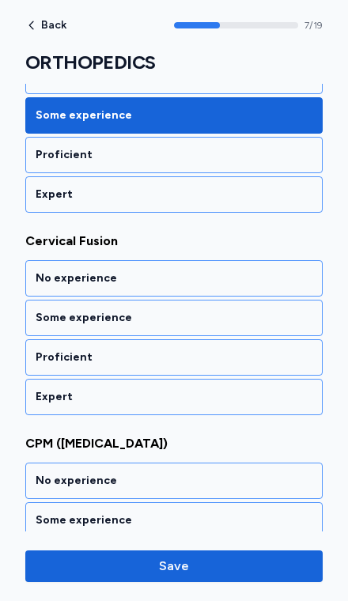
click at [270, 350] on div "Proficient" at bounding box center [174, 358] width 277 height 16
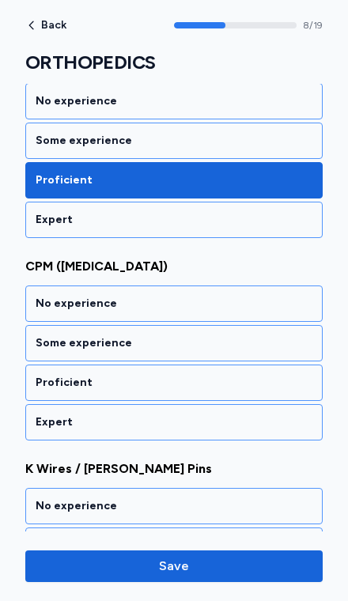
scroll to position [1756, 0]
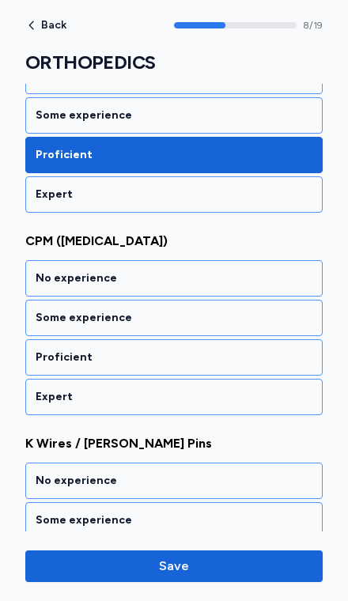
click at [290, 310] on div "Some experience" at bounding box center [174, 318] width 277 height 16
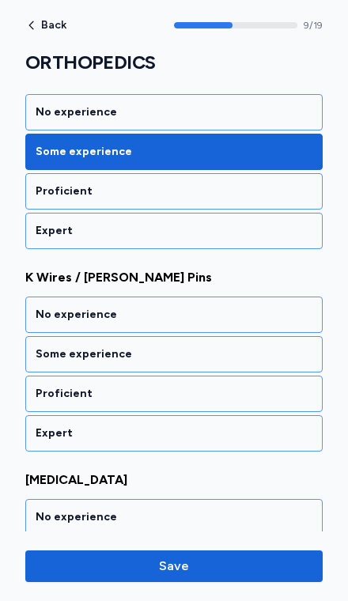
scroll to position [1958, 0]
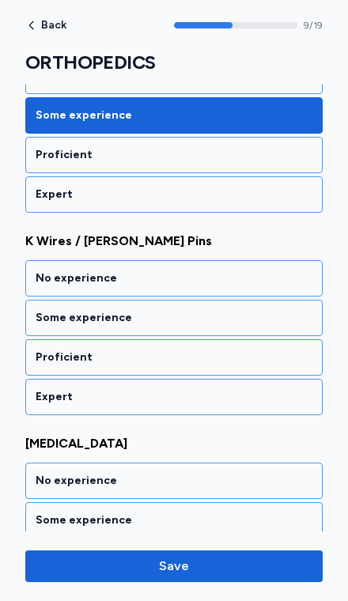
click at [269, 339] on div "Proficient" at bounding box center [173, 357] width 297 height 36
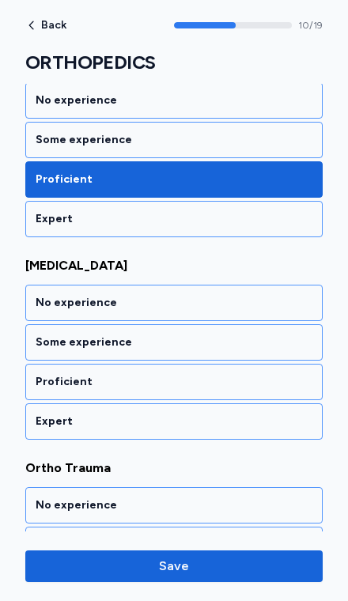
scroll to position [2161, 0]
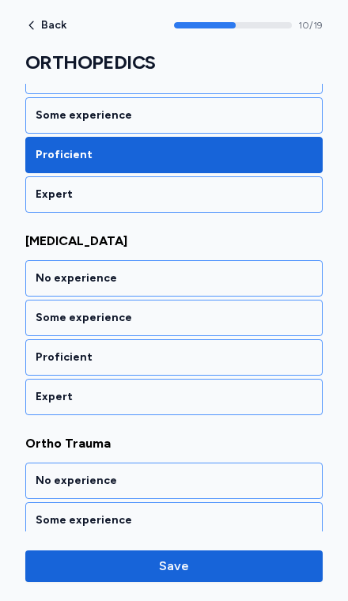
click at [271, 339] on div "Proficient" at bounding box center [173, 357] width 297 height 36
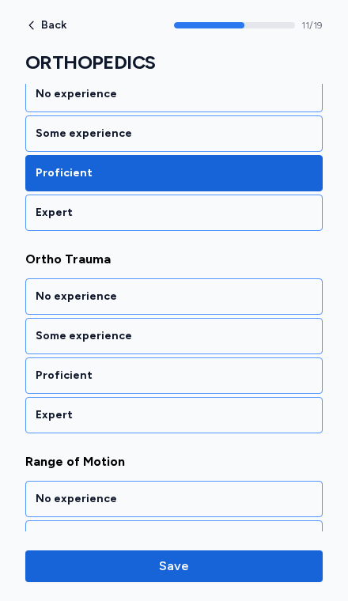
scroll to position [2363, 0]
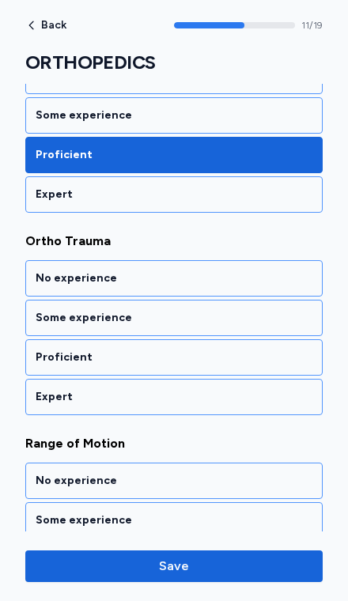
click at [266, 350] on div "Proficient" at bounding box center [174, 358] width 277 height 16
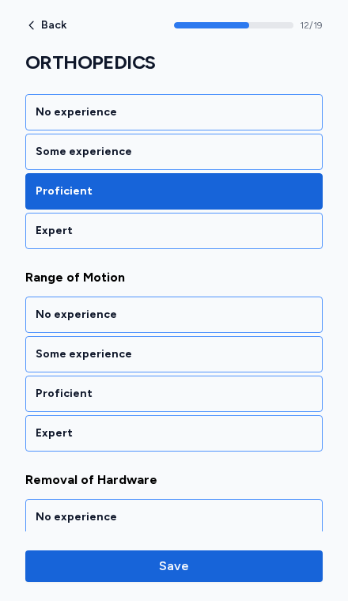
scroll to position [2566, 0]
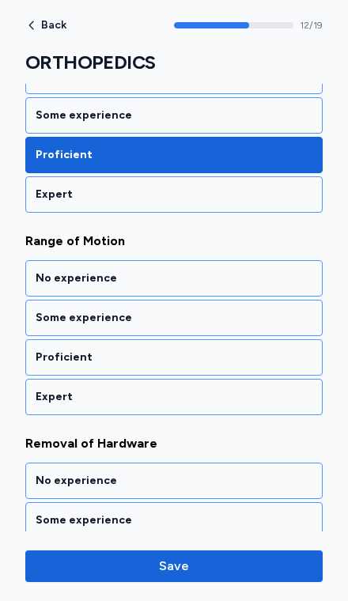
click at [279, 316] on div "Some experience" at bounding box center [173, 318] width 297 height 36
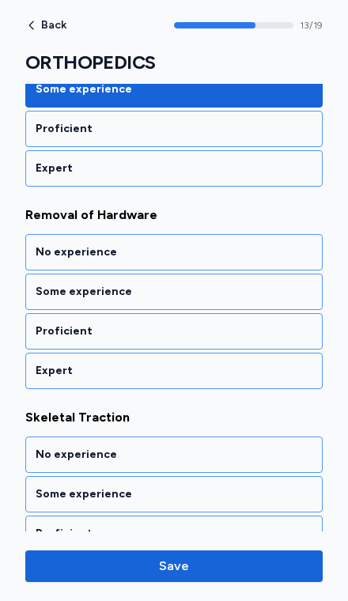
scroll to position [2794, 0]
click at [294, 284] on div "Some experience" at bounding box center [174, 292] width 277 height 16
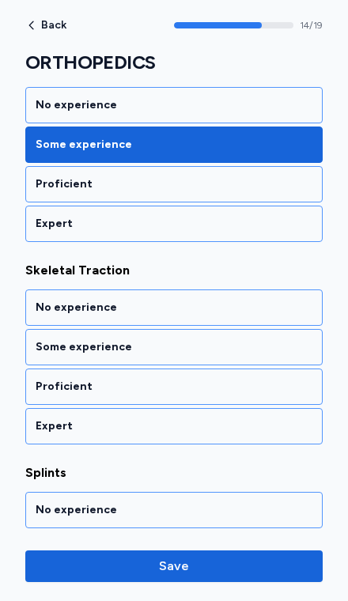
scroll to position [2971, 0]
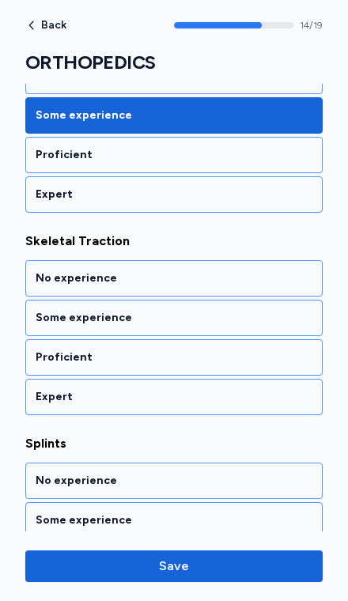
click at [281, 310] on div "Some experience" at bounding box center [174, 318] width 277 height 16
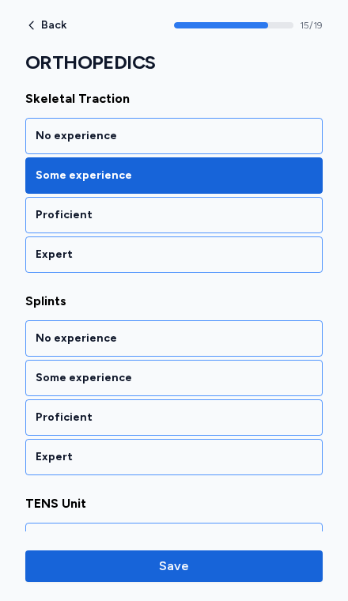
scroll to position [3173, 0]
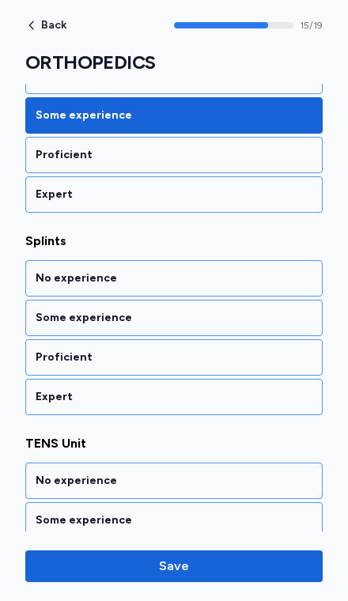
click at [267, 350] on div "Proficient" at bounding box center [174, 358] width 277 height 16
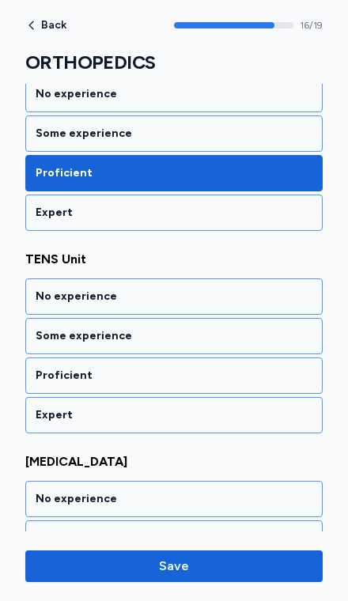
scroll to position [3376, 0]
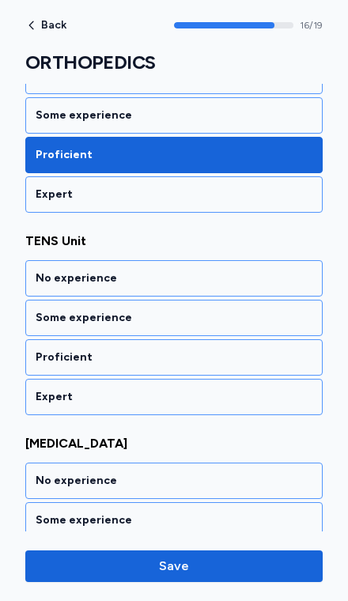
click at [283, 310] on div "Some experience" at bounding box center [174, 318] width 277 height 16
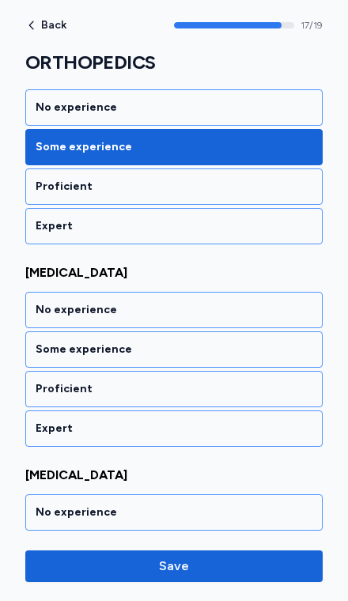
scroll to position [3578, 0]
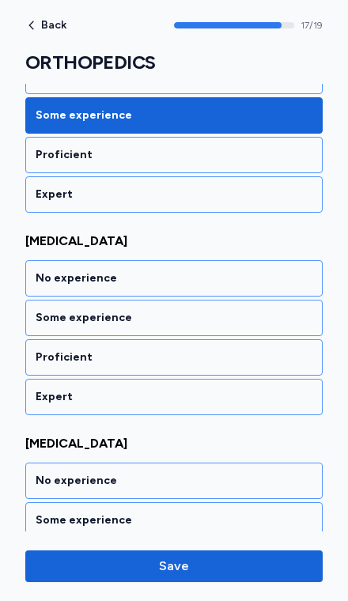
click at [269, 350] on div "Proficient" at bounding box center [174, 358] width 277 height 16
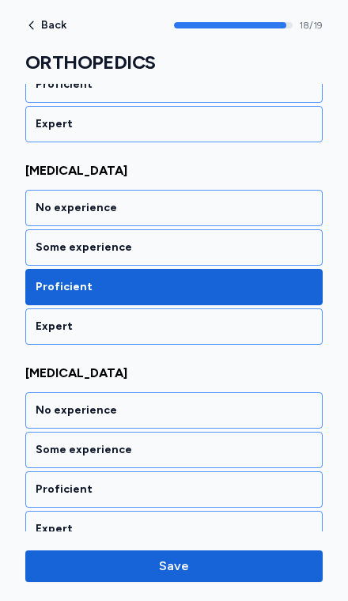
scroll to position [3652, 0]
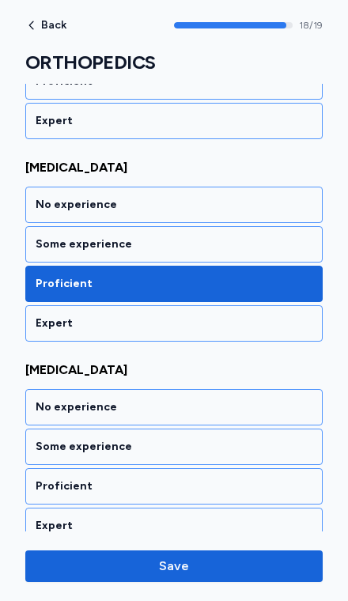
click at [241, 479] on div "Proficient" at bounding box center [174, 487] width 277 height 16
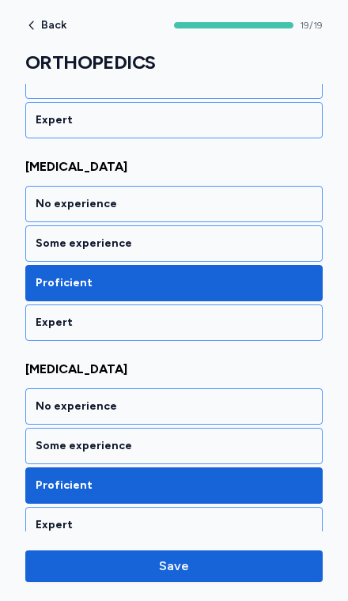
click at [233, 572] on span "Save" at bounding box center [174, 566] width 272 height 19
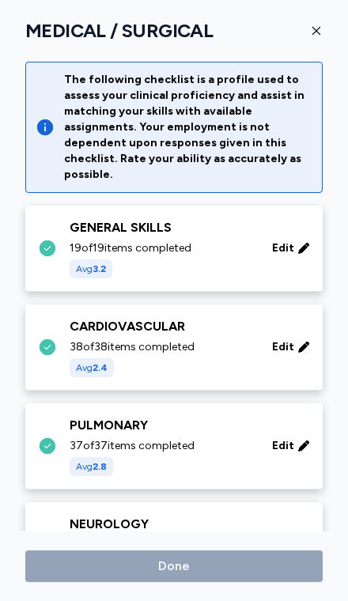
scroll to position [869, 0]
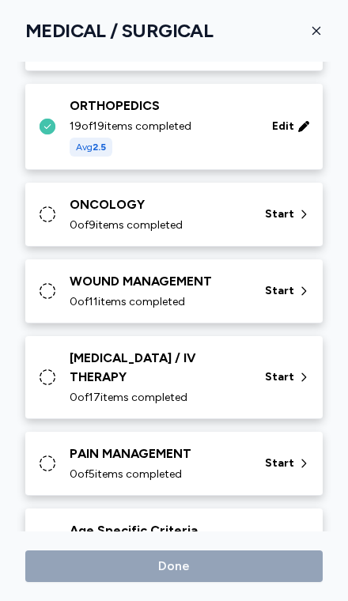
click at [301, 206] on icon at bounding box center [303, 214] width 13 height 16
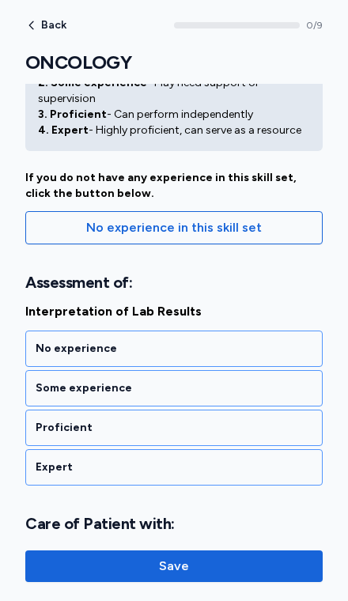
scroll to position [105, 0]
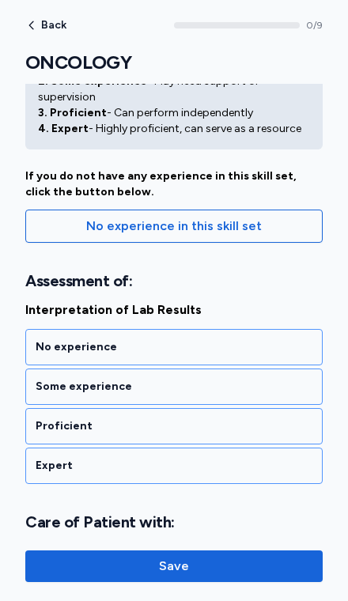
click at [265, 379] on div "Some experience" at bounding box center [174, 387] width 277 height 16
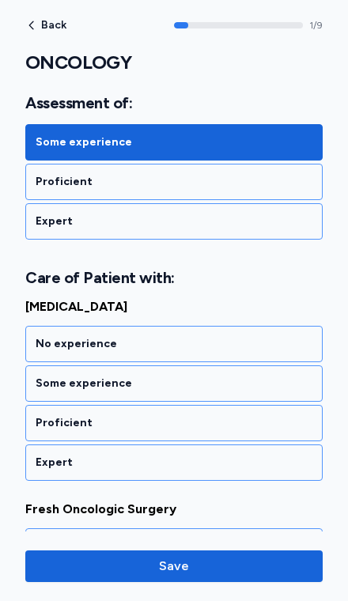
scroll to position [396, 0]
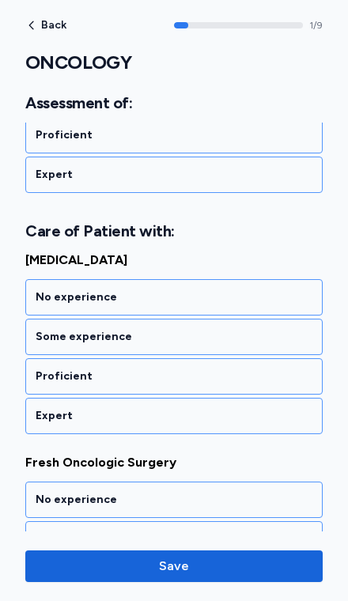
click at [283, 290] on div "No experience" at bounding box center [174, 298] width 277 height 16
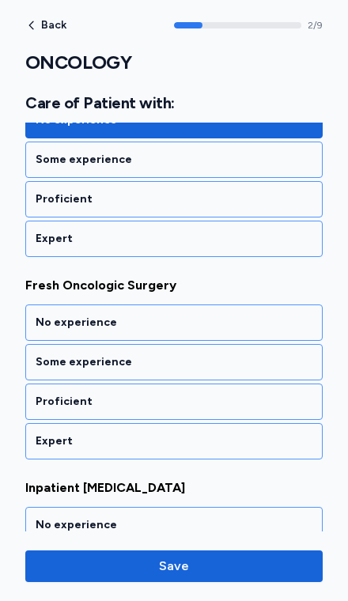
scroll to position [599, 0]
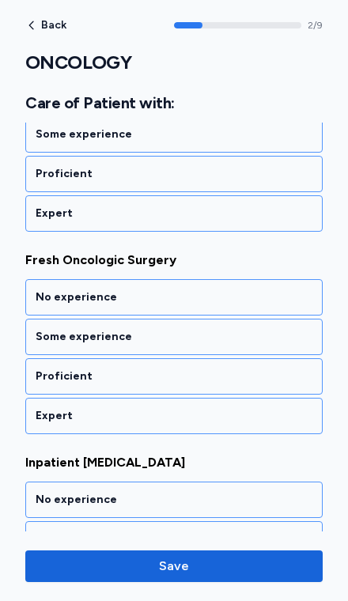
click at [281, 290] on div "No experience" at bounding box center [174, 298] width 277 height 16
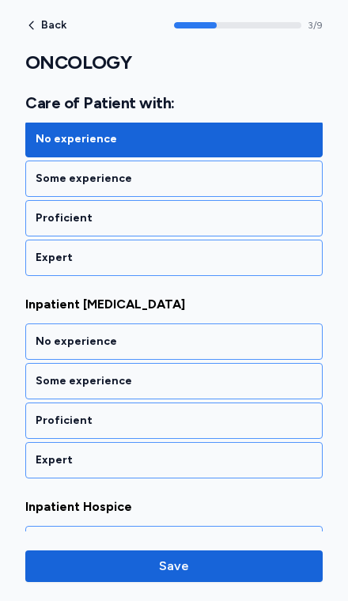
scroll to position [801, 0]
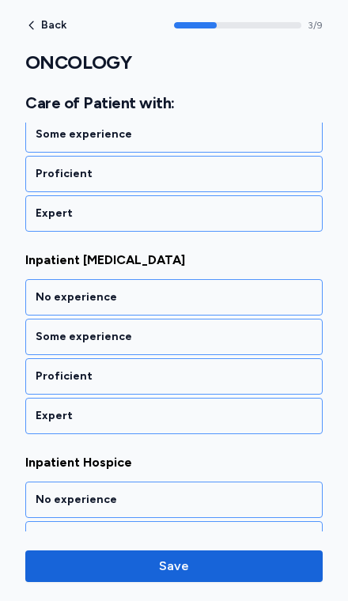
click at [280, 290] on div "No experience" at bounding box center [174, 298] width 277 height 16
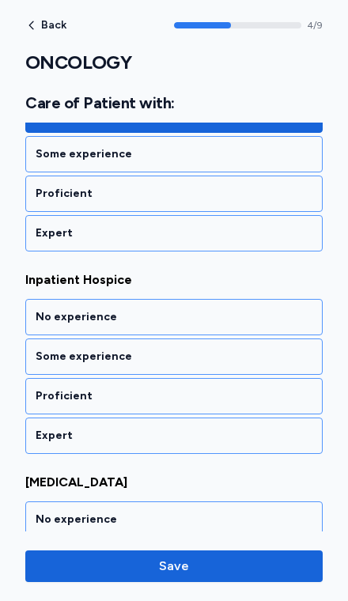
scroll to position [1004, 0]
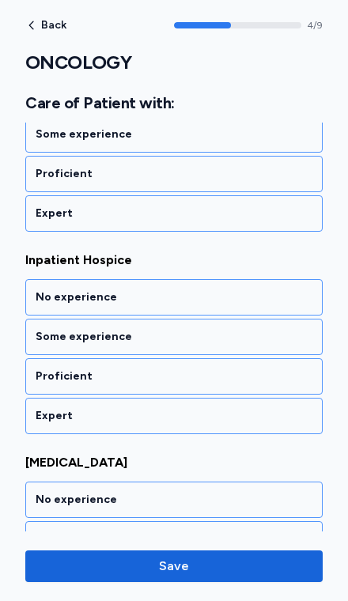
click at [271, 329] on div "Some experience" at bounding box center [174, 337] width 277 height 16
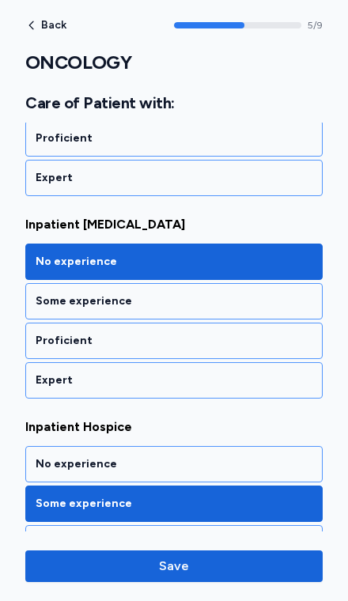
click at [290, 294] on div "Some experience" at bounding box center [174, 302] width 277 height 16
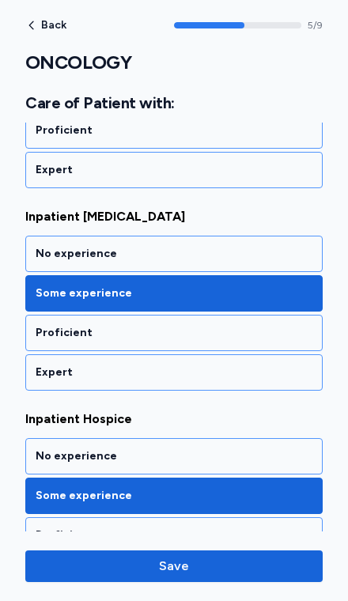
click at [297, 246] on div "No experience" at bounding box center [174, 254] width 277 height 16
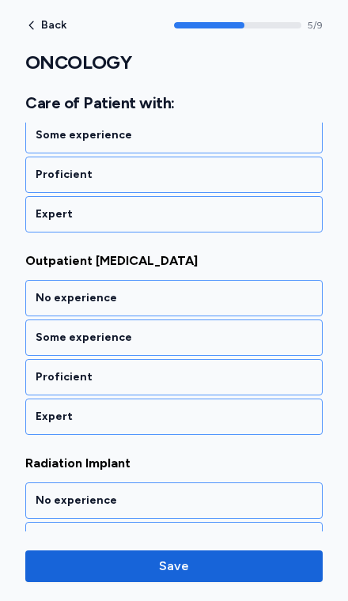
scroll to position [1400, 0]
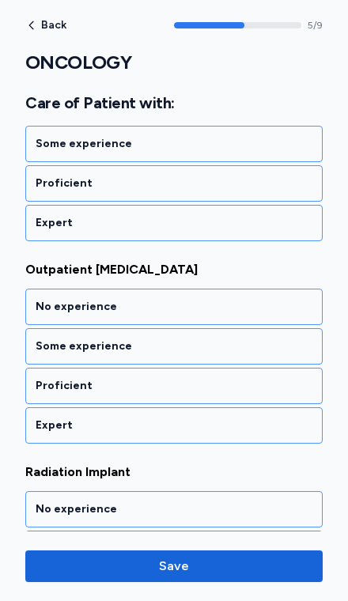
click at [277, 299] on div "No experience" at bounding box center [174, 307] width 277 height 16
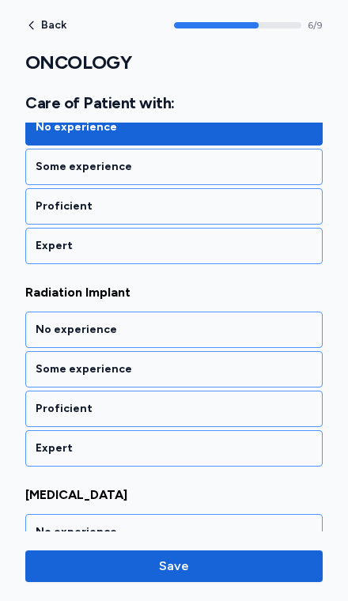
scroll to position [1612, 0]
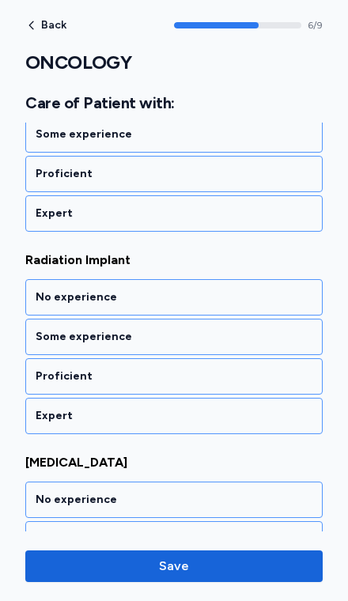
click at [274, 290] on div "No experience" at bounding box center [173, 297] width 297 height 36
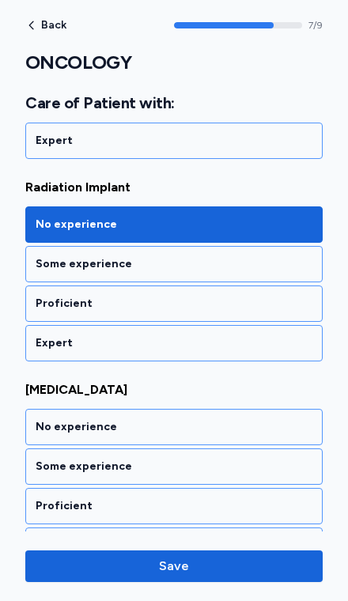
scroll to position [1704, 0]
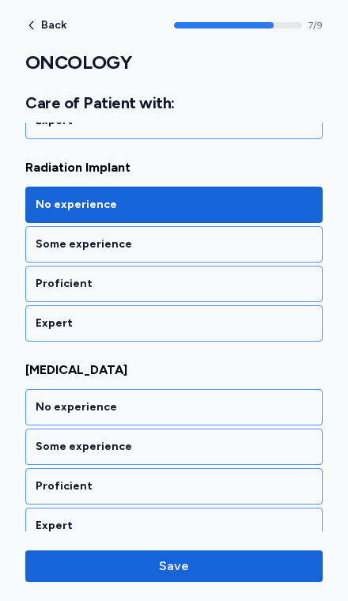
click at [254, 389] on div "No experience" at bounding box center [173, 407] width 297 height 36
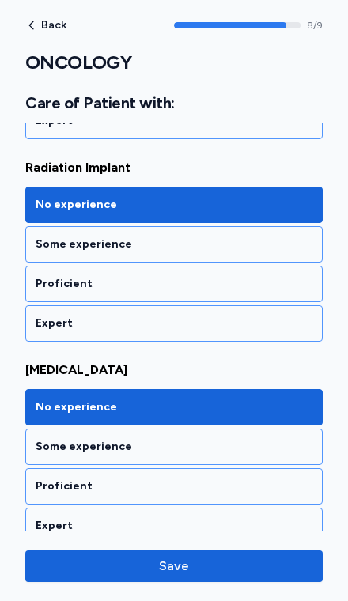
click at [256, 560] on span "Save" at bounding box center [174, 566] width 272 height 19
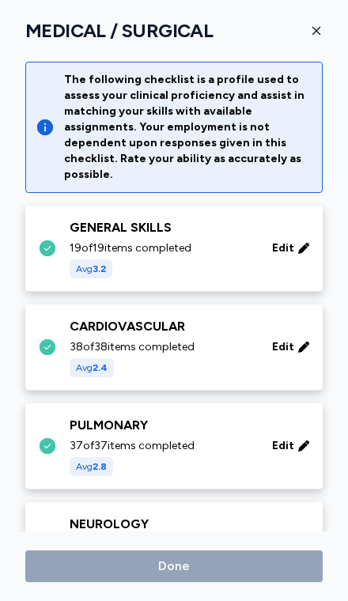
scroll to position [869, 0]
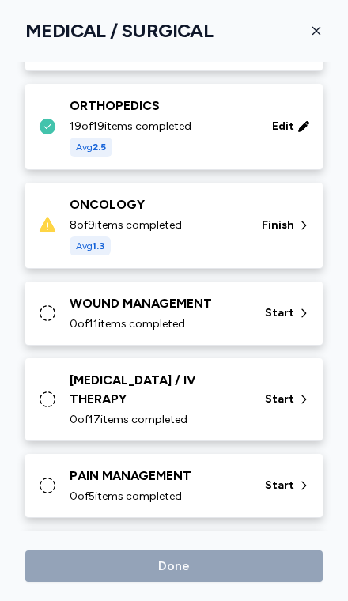
click at [278, 218] on div "Finish" at bounding box center [286, 225] width 61 height 28
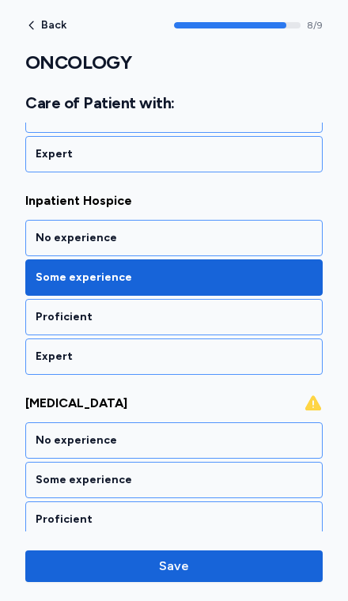
scroll to position [1063, 0]
click at [252, 433] on div "No experience" at bounding box center [174, 441] width 277 height 16
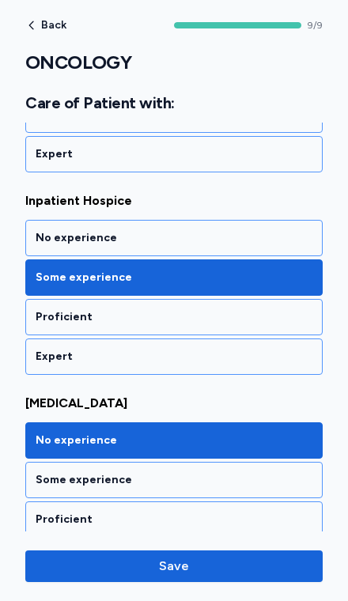
click at [236, 573] on span "Save" at bounding box center [174, 566] width 272 height 19
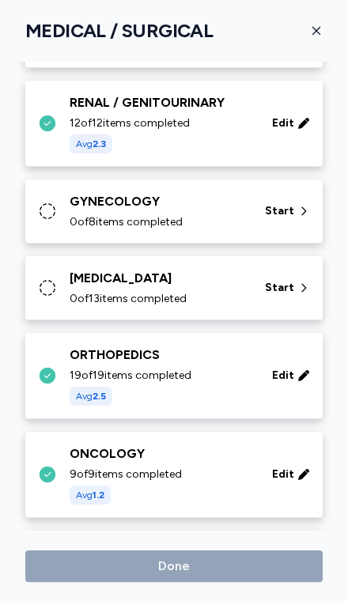
scroll to position [602, 0]
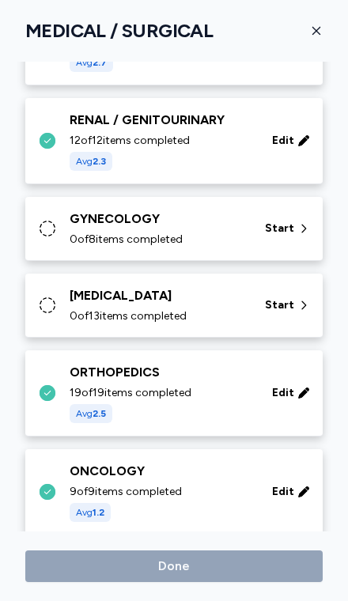
click at [241, 286] on div "[MEDICAL_DATA]" at bounding box center [158, 295] width 176 height 19
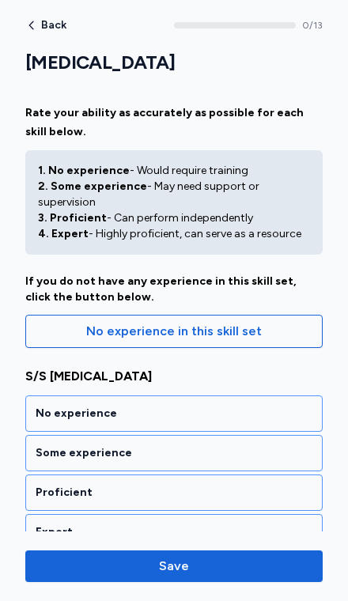
click at [229, 445] on div "Some experience" at bounding box center [174, 453] width 277 height 16
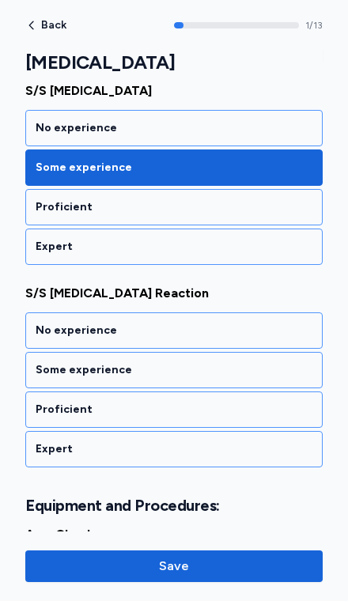
scroll to position [338, 0]
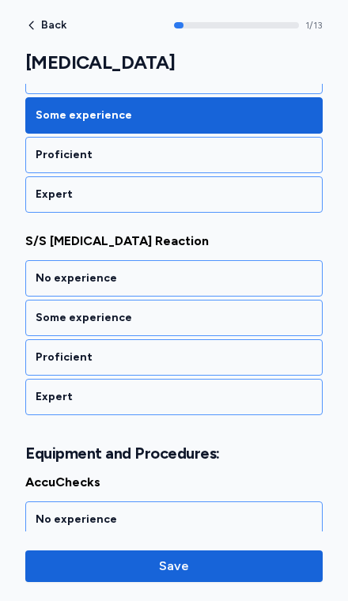
click at [263, 315] on div "Some experience" at bounding box center [173, 318] width 297 height 36
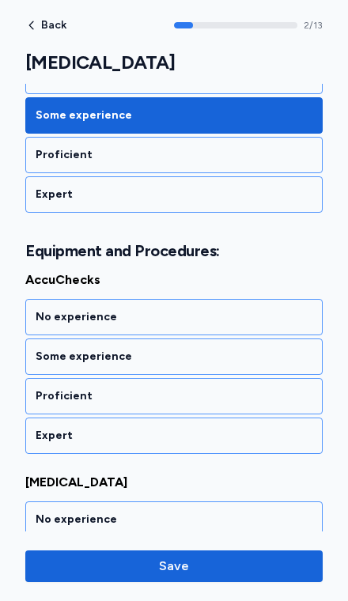
scroll to position [560, 0]
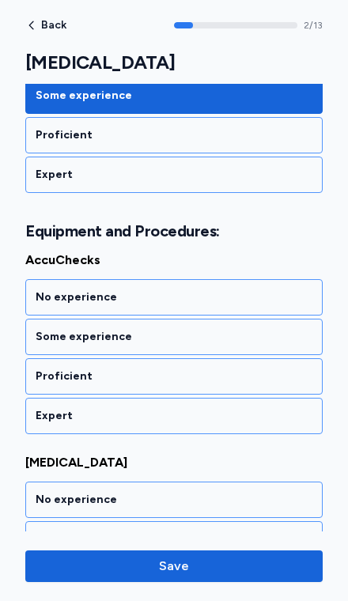
click at [259, 371] on div "Proficient" at bounding box center [173, 376] width 297 height 36
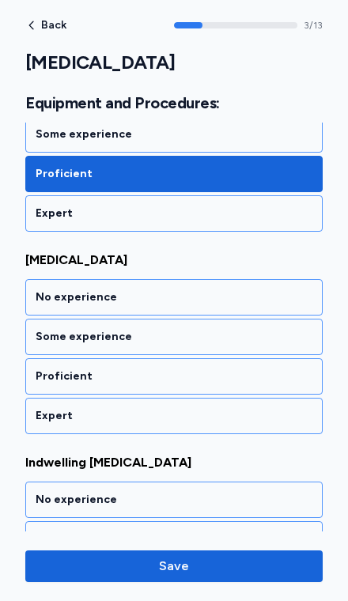
click at [266, 369] on div "Proficient" at bounding box center [174, 377] width 277 height 16
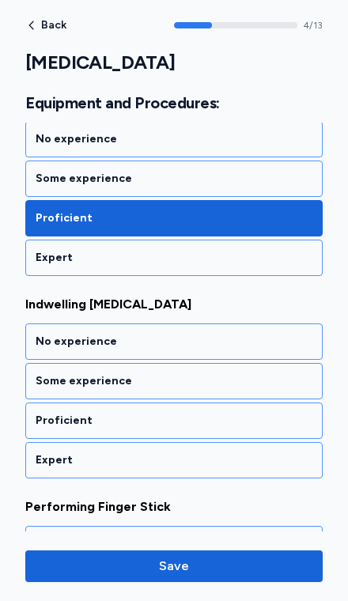
scroll to position [965, 0]
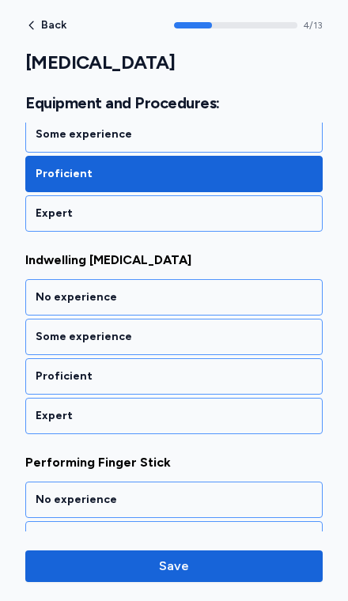
click at [282, 329] on div "Some experience" at bounding box center [174, 337] width 277 height 16
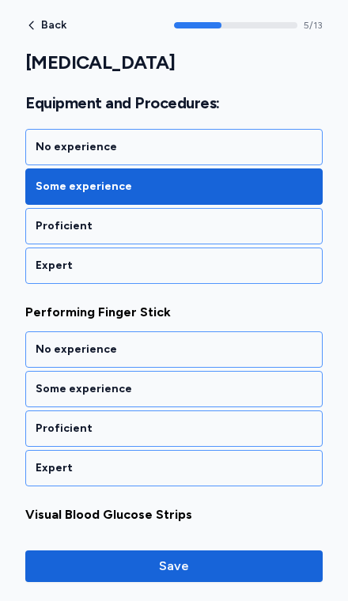
scroll to position [1168, 0]
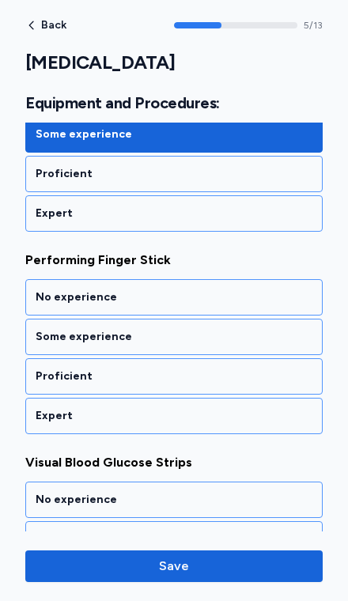
click at [237, 398] on div "Expert" at bounding box center [173, 416] width 297 height 36
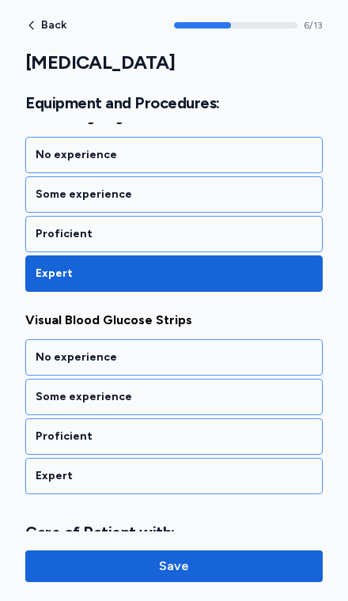
scroll to position [1370, 0]
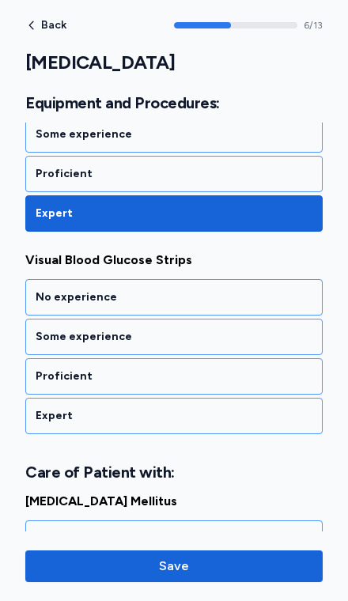
click at [285, 290] on div "No experience" at bounding box center [174, 298] width 277 height 16
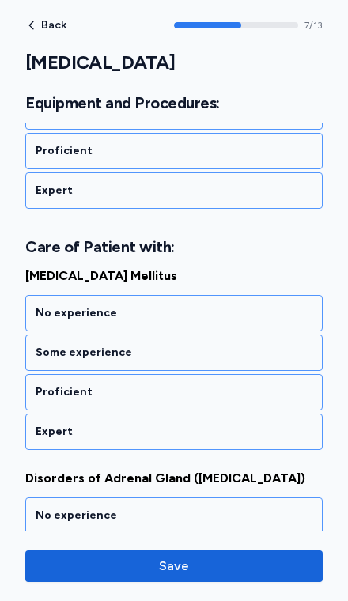
scroll to position [1612, 0]
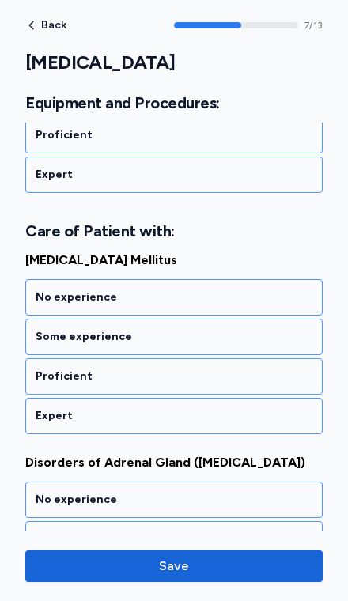
click at [251, 369] on div "Proficient" at bounding box center [173, 376] width 297 height 36
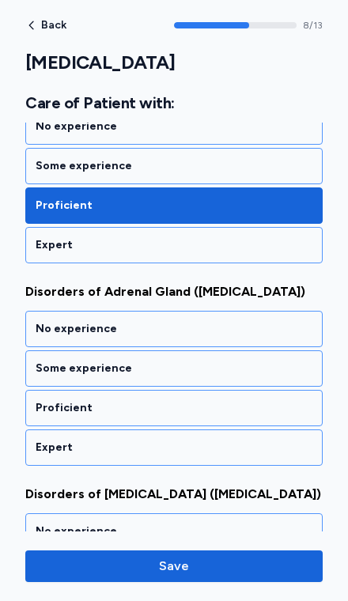
scroll to position [1814, 0]
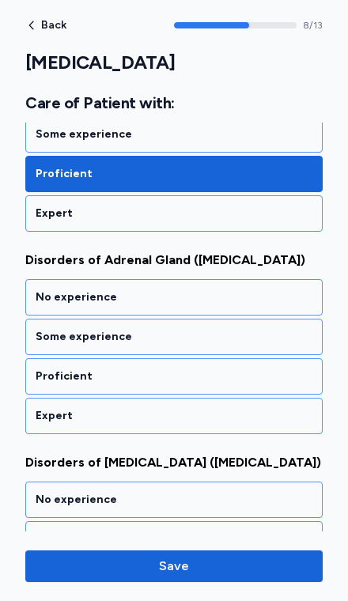
click at [266, 329] on div "Some experience" at bounding box center [174, 337] width 277 height 16
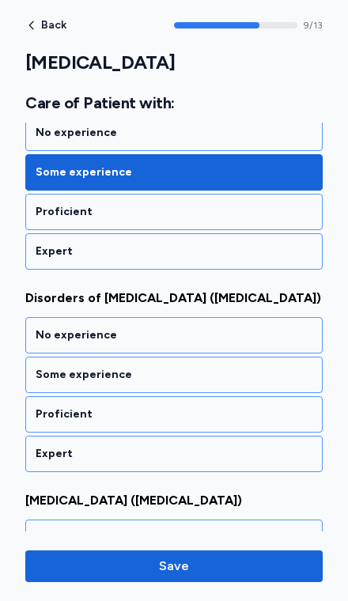
scroll to position [2017, 0]
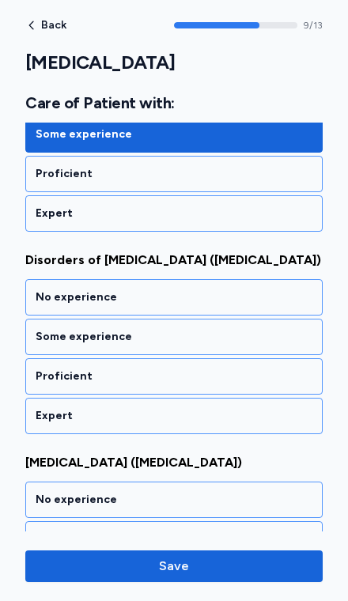
click at [289, 290] on div "No experience" at bounding box center [174, 298] width 277 height 16
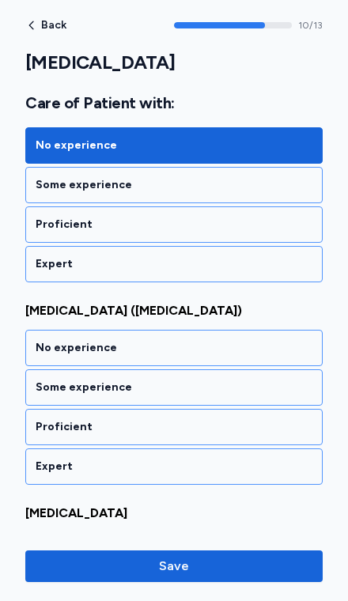
scroll to position [2219, 0]
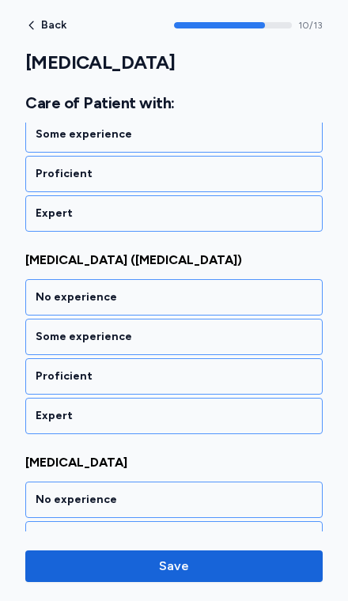
click at [260, 329] on div "Some experience" at bounding box center [174, 337] width 277 height 16
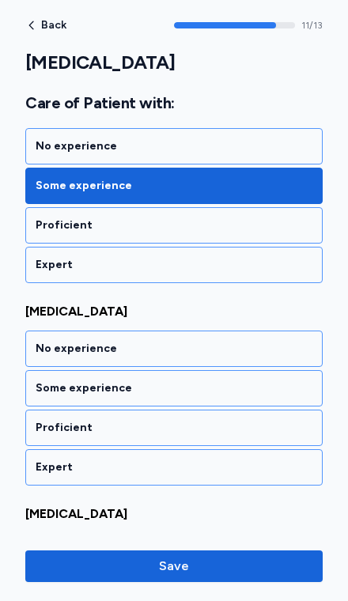
scroll to position [2371, 0]
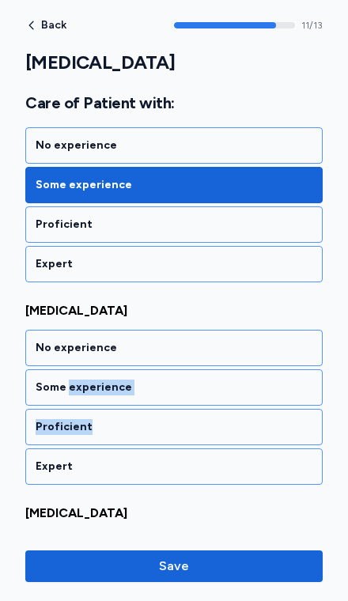
click at [245, 419] on div "Proficient" at bounding box center [174, 427] width 277 height 16
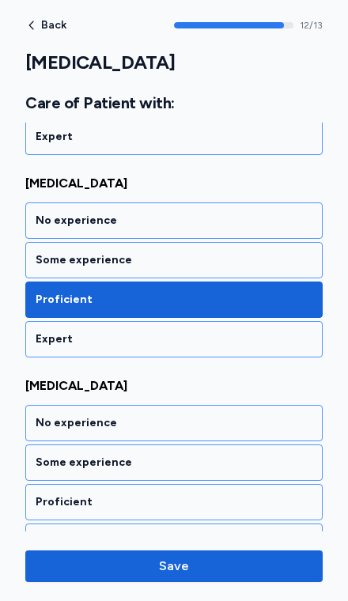
scroll to position [2514, 0]
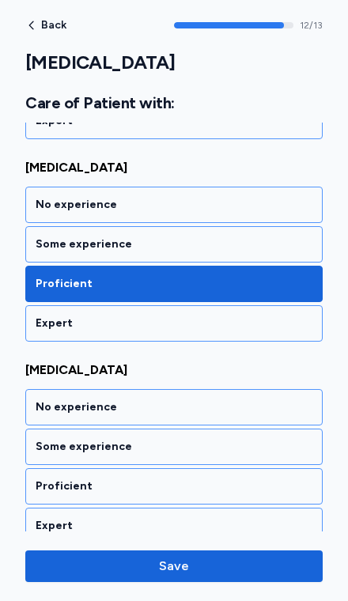
click at [288, 276] on div "Proficient" at bounding box center [174, 284] width 277 height 16
click at [240, 439] on div "Some experience" at bounding box center [174, 447] width 277 height 16
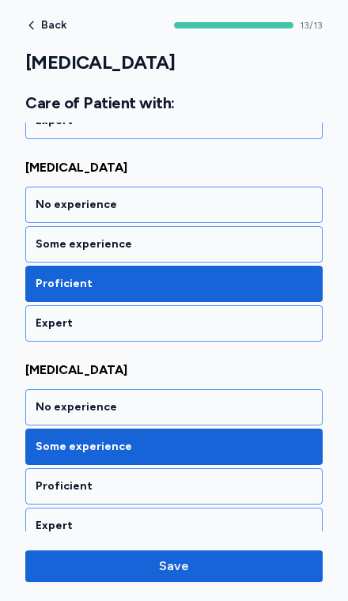
click at [260, 564] on span "Save" at bounding box center [174, 566] width 272 height 19
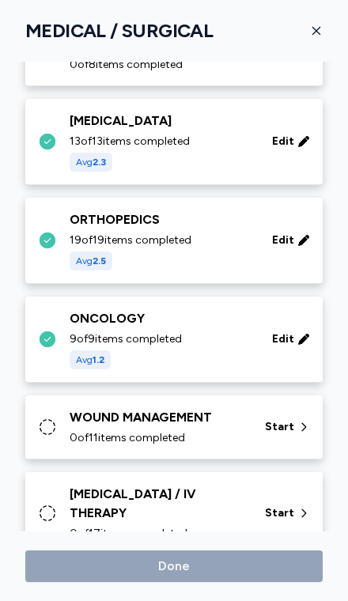
scroll to position [796, 0]
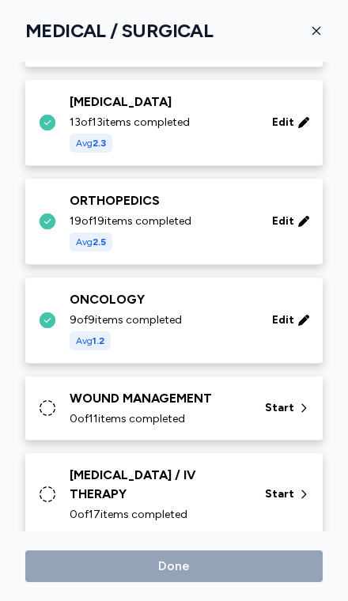
click at [238, 411] on div "0 of 11 items completed" at bounding box center [158, 419] width 176 height 16
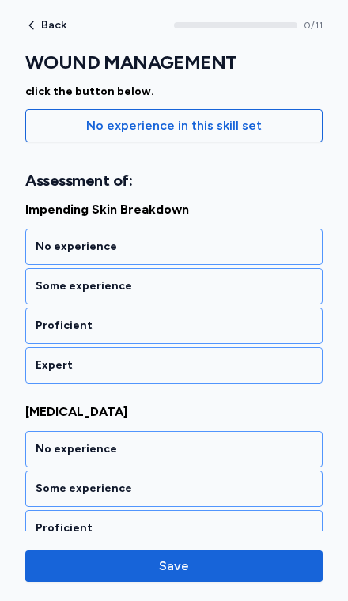
click at [286, 320] on div "Proficient" at bounding box center [173, 326] width 297 height 36
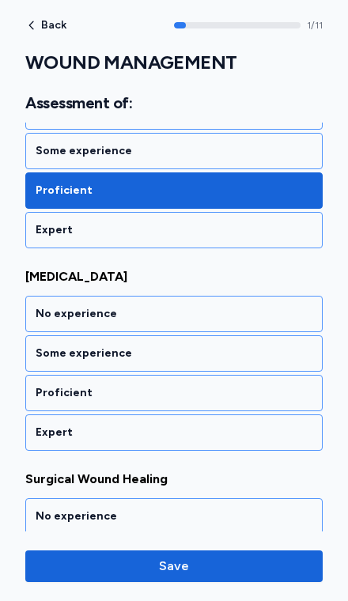
scroll to position [358, 0]
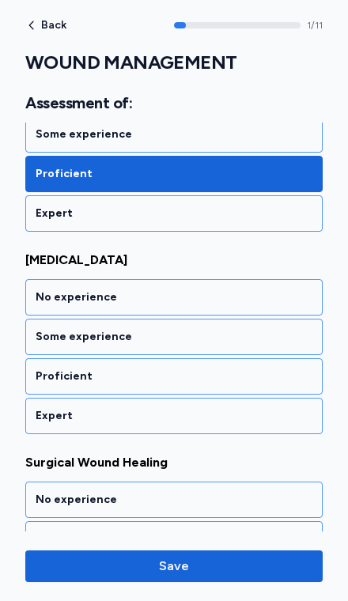
click at [278, 329] on div "Some experience" at bounding box center [174, 337] width 277 height 16
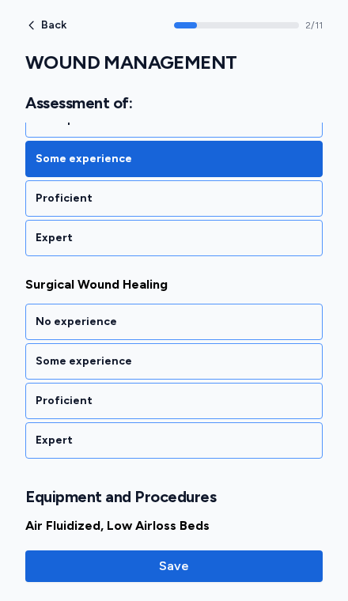
scroll to position [560, 0]
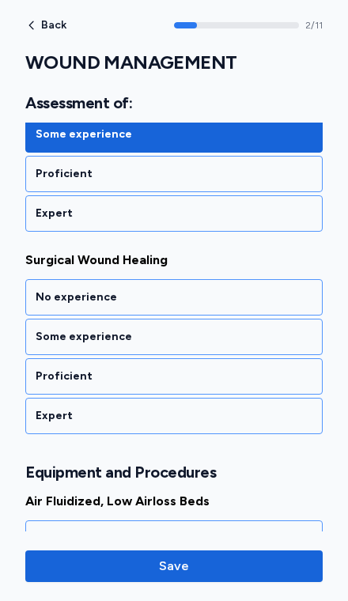
click at [263, 329] on div "Some experience" at bounding box center [174, 337] width 277 height 16
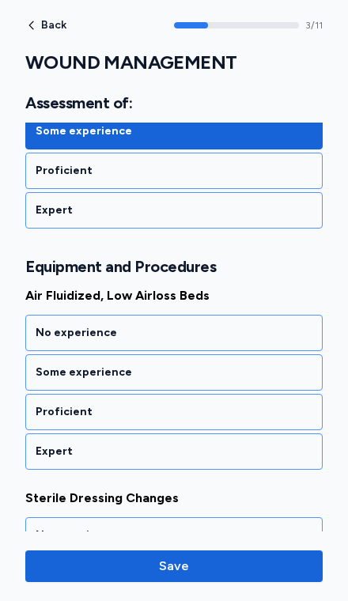
scroll to position [801, 0]
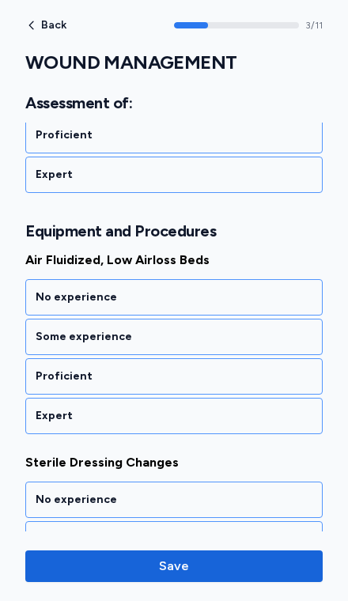
click at [240, 369] on div "Proficient" at bounding box center [174, 377] width 277 height 16
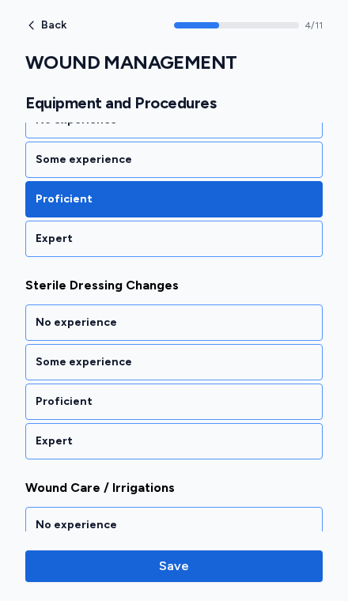
scroll to position [1004, 0]
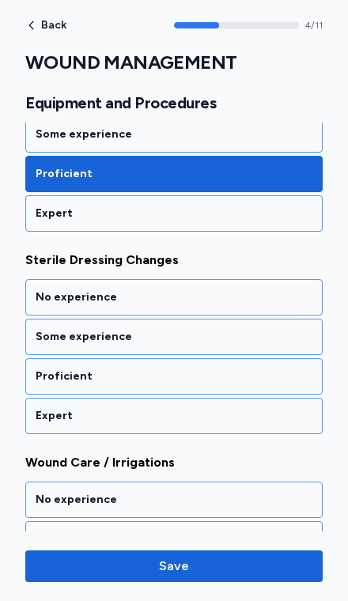
click at [244, 369] on div "Proficient" at bounding box center [174, 377] width 277 height 16
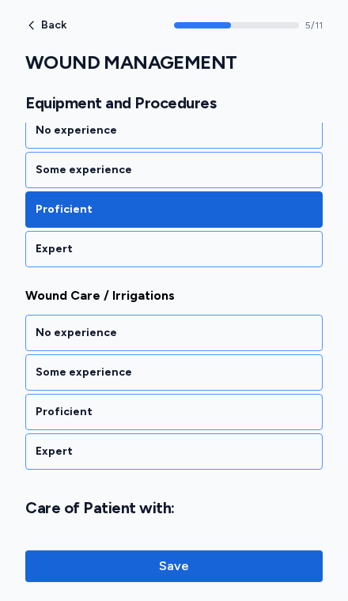
scroll to position [1206, 0]
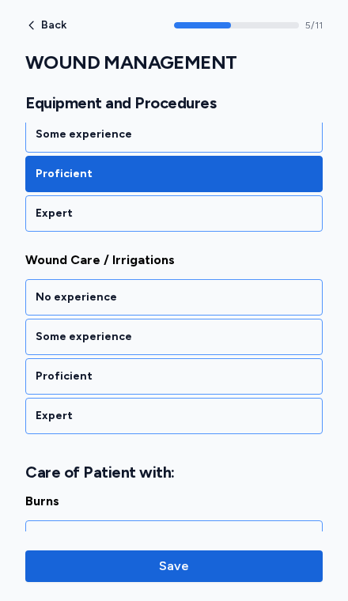
click at [244, 369] on div "Proficient" at bounding box center [174, 377] width 277 height 16
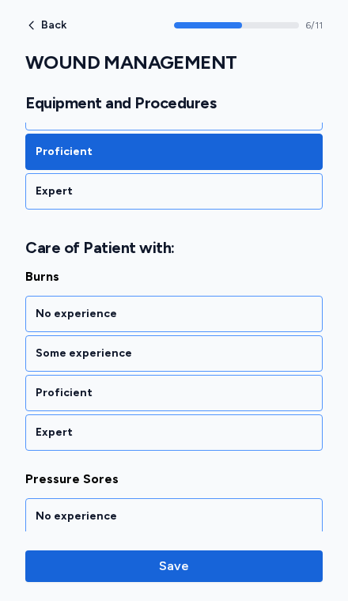
scroll to position [1448, 0]
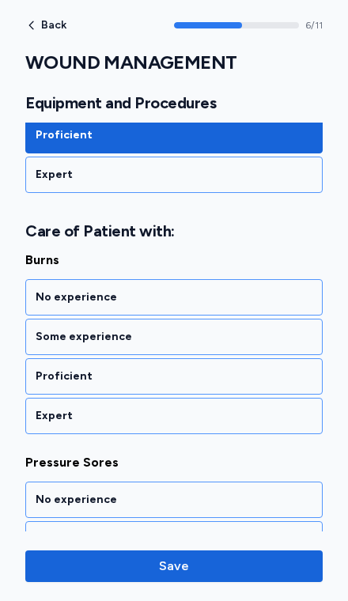
click at [256, 329] on div "Some experience" at bounding box center [174, 337] width 277 height 16
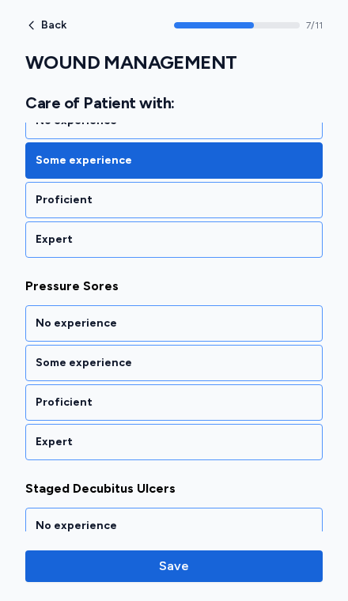
scroll to position [1650, 0]
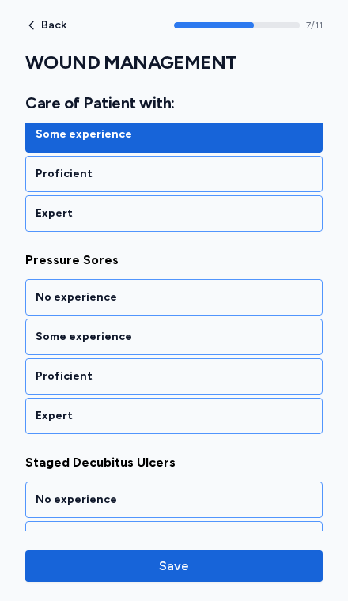
click at [246, 369] on div "Proficient" at bounding box center [174, 377] width 277 height 16
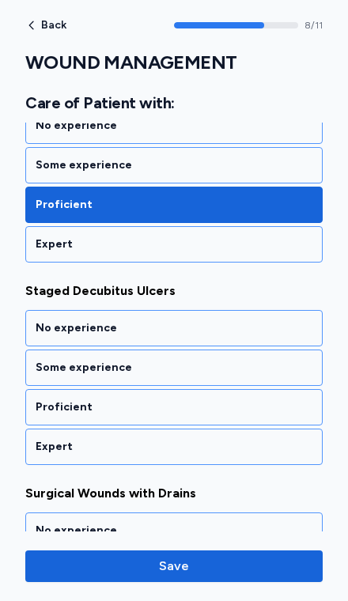
scroll to position [1853, 0]
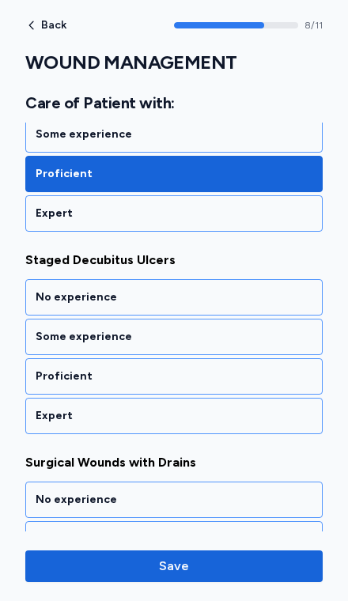
click at [256, 329] on div "Some experience" at bounding box center [174, 337] width 277 height 16
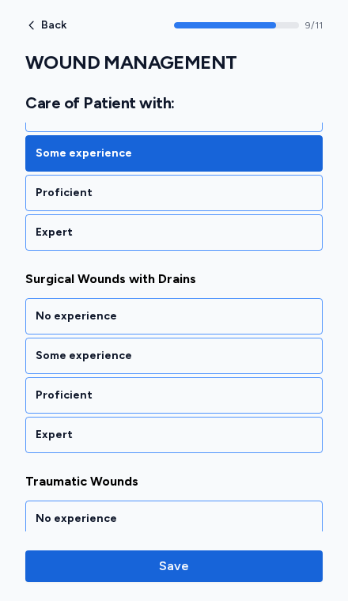
scroll to position [2055, 0]
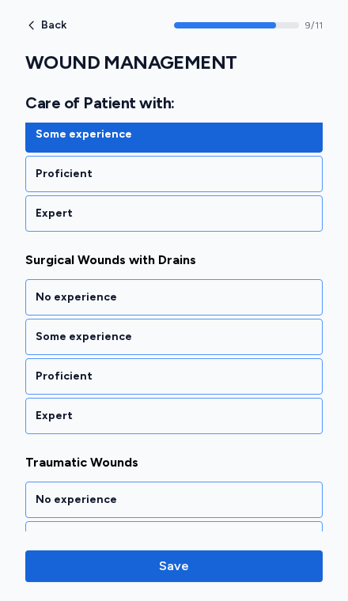
click at [249, 369] on div "Proficient" at bounding box center [174, 377] width 277 height 16
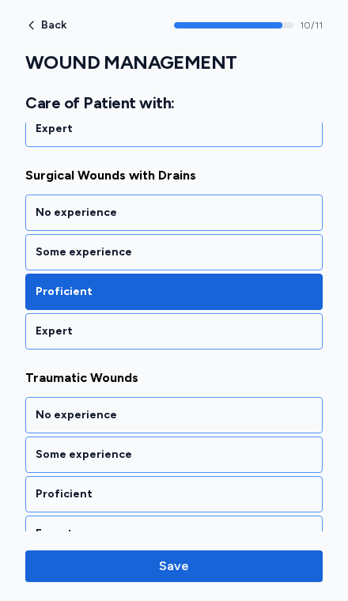
scroll to position [2148, 0]
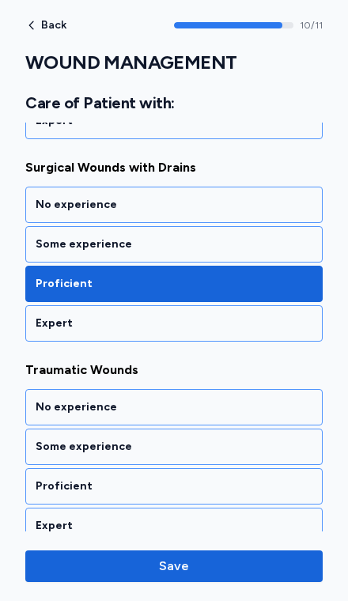
click at [209, 479] on div "Proficient" at bounding box center [174, 487] width 277 height 16
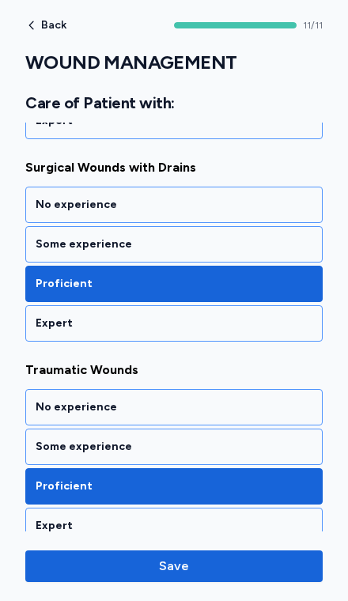
click at [223, 479] on div "Proficient" at bounding box center [174, 487] width 277 height 16
click at [236, 439] on div "Some experience" at bounding box center [174, 447] width 277 height 16
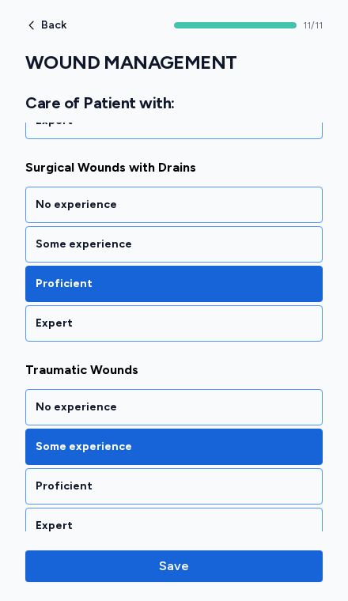
click at [248, 237] on div "Some experience" at bounding box center [174, 245] width 277 height 16
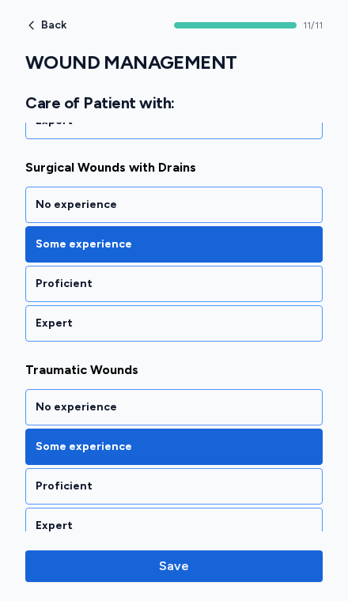
click at [266, 276] on div "Proficient" at bounding box center [174, 284] width 277 height 16
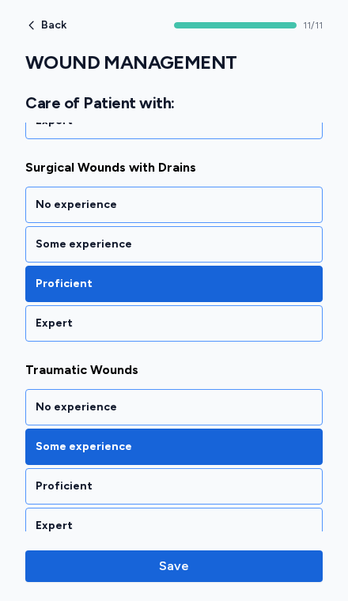
click at [271, 237] on div "Some experience" at bounding box center [174, 245] width 277 height 16
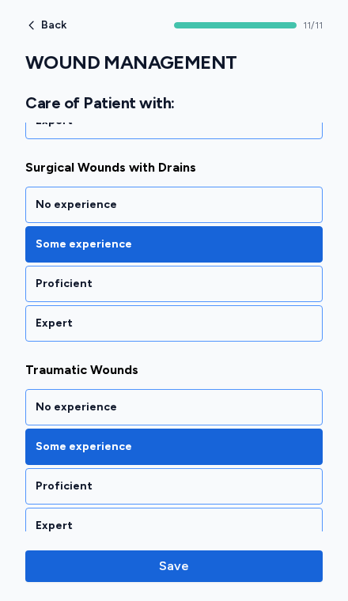
click at [250, 560] on span "Save" at bounding box center [174, 566] width 272 height 19
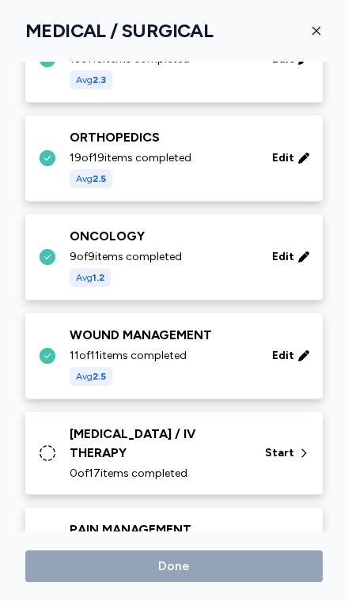
scroll to position [915, 0]
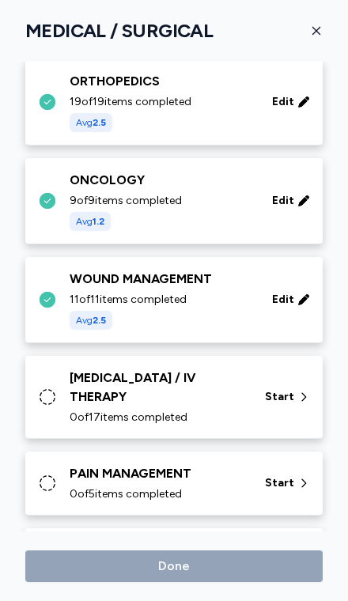
click at [291, 389] on span "Start" at bounding box center [279, 397] width 29 height 16
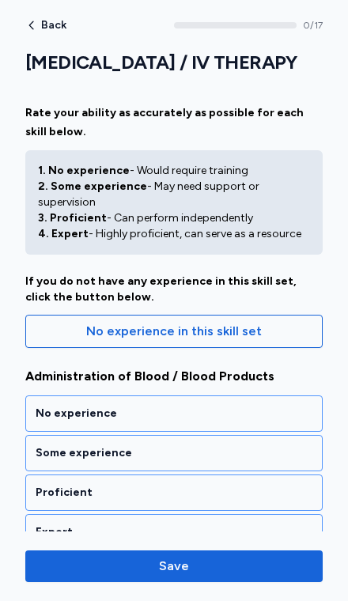
click at [217, 494] on div "Proficient" at bounding box center [173, 493] width 297 height 36
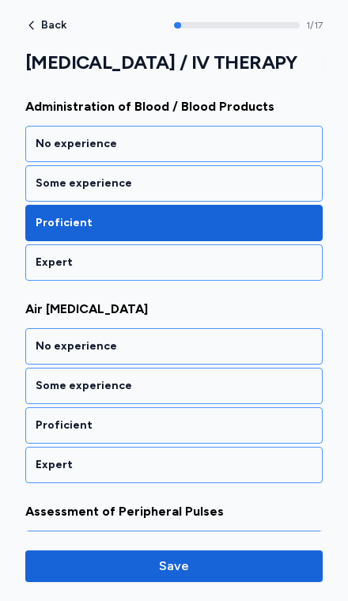
scroll to position [338, 0]
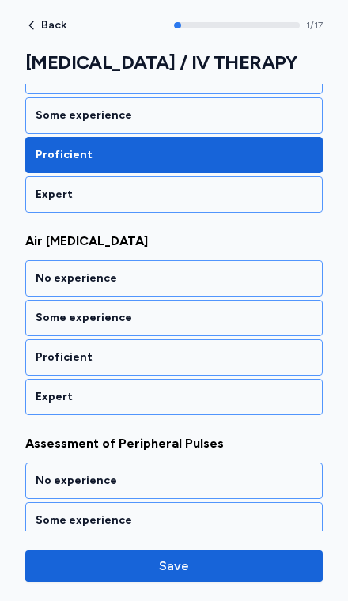
click at [252, 351] on div "Proficient" at bounding box center [173, 357] width 297 height 36
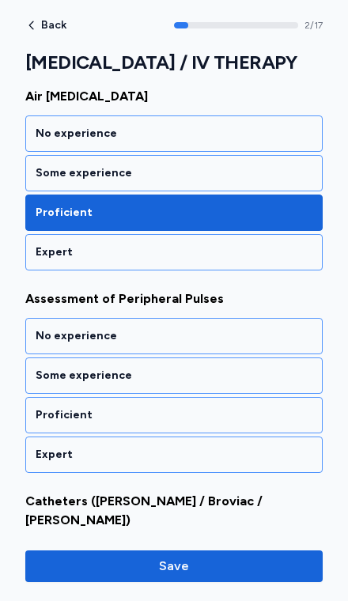
scroll to position [540, 0]
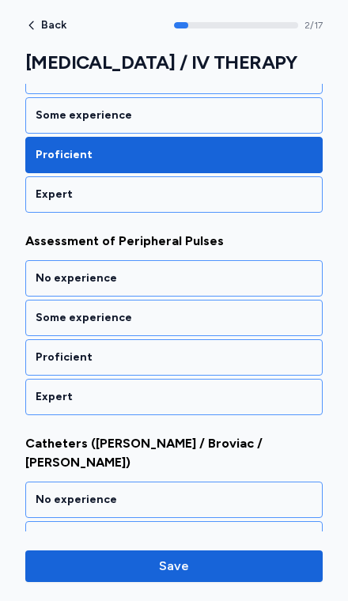
click at [253, 350] on div "Proficient" at bounding box center [173, 357] width 297 height 36
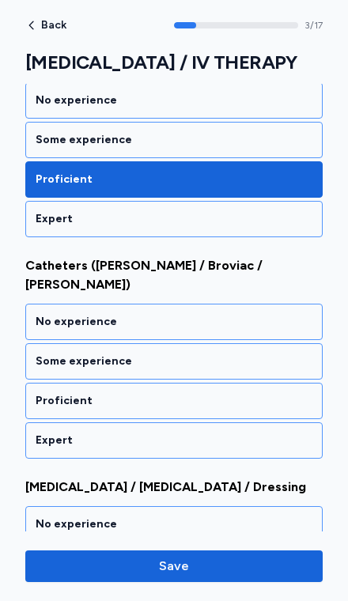
scroll to position [743, 0]
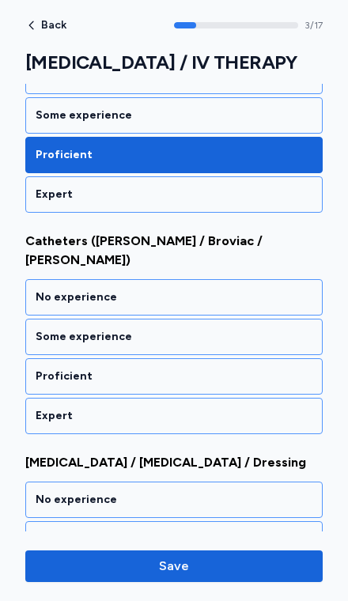
click at [263, 369] on div "Proficient" at bounding box center [174, 377] width 277 height 16
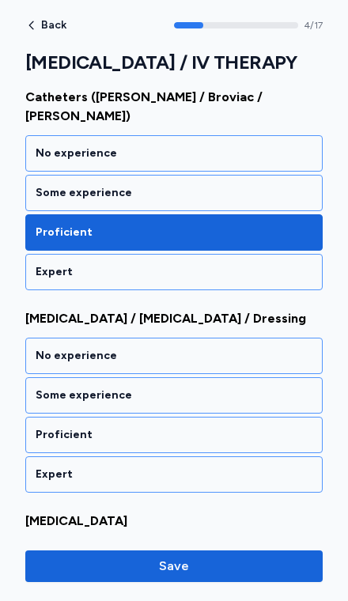
scroll to position [945, 0]
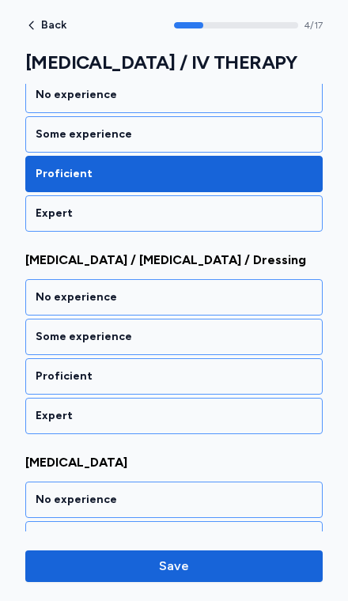
click at [266, 358] on div "Proficient" at bounding box center [173, 376] width 297 height 36
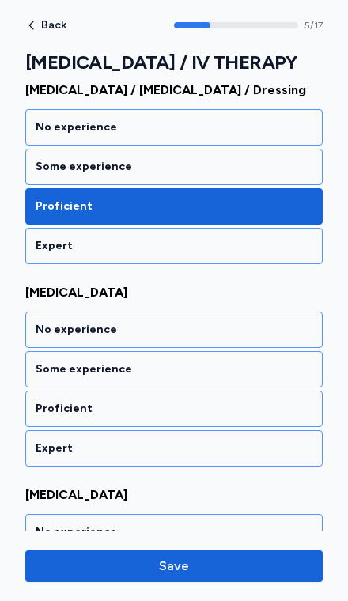
scroll to position [1148, 0]
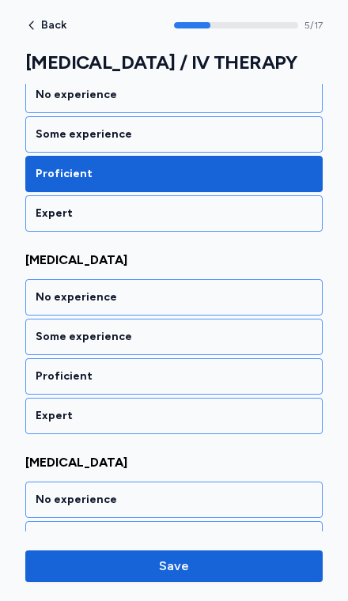
click at [263, 369] on div "Proficient" at bounding box center [174, 377] width 277 height 16
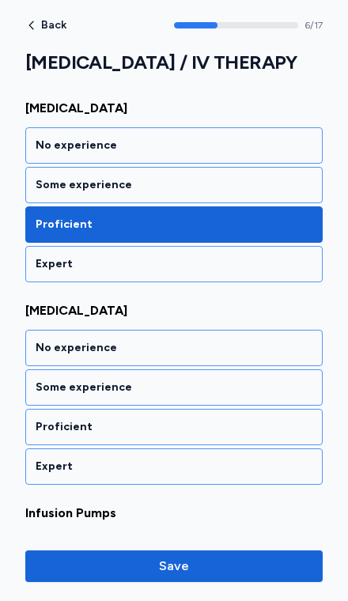
scroll to position [1350, 0]
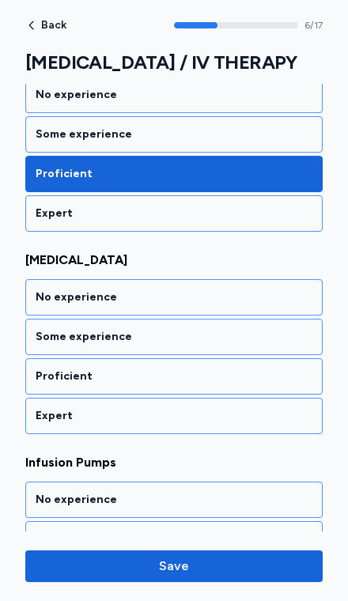
click at [263, 369] on div "Proficient" at bounding box center [174, 377] width 277 height 16
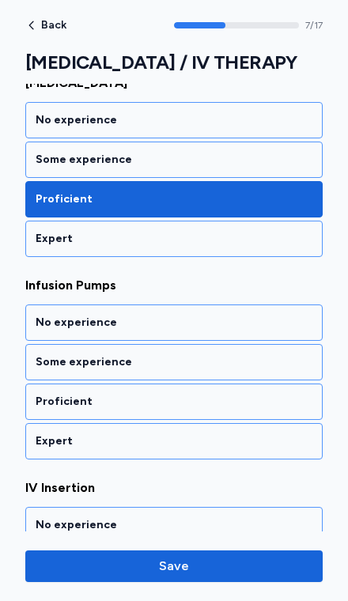
scroll to position [1553, 0]
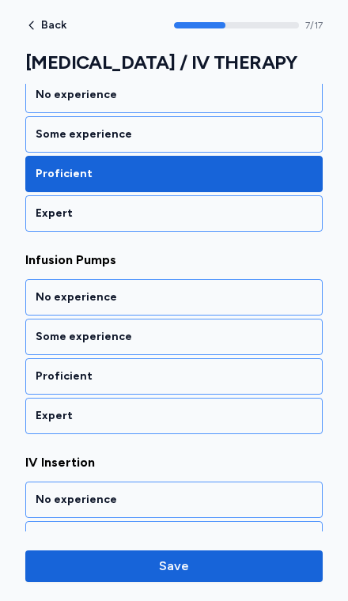
click at [258, 369] on div "Proficient" at bounding box center [174, 377] width 277 height 16
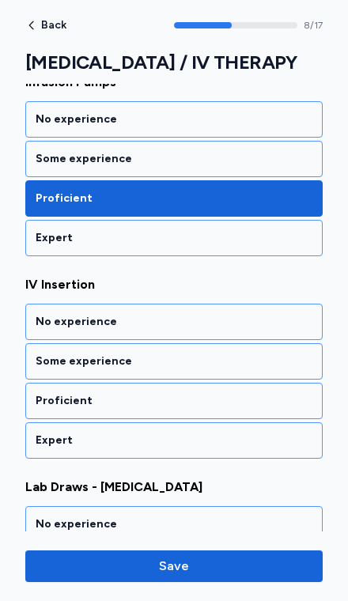
scroll to position [1756, 0]
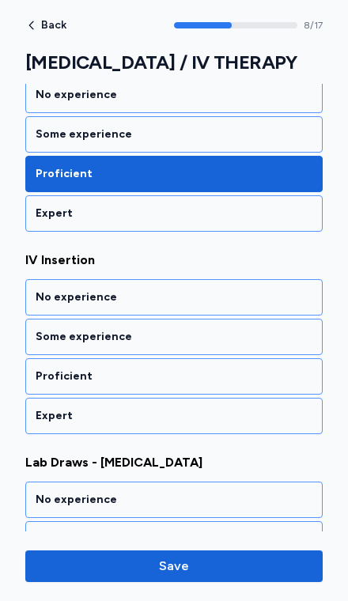
click at [265, 195] on div "Expert" at bounding box center [173, 213] width 297 height 36
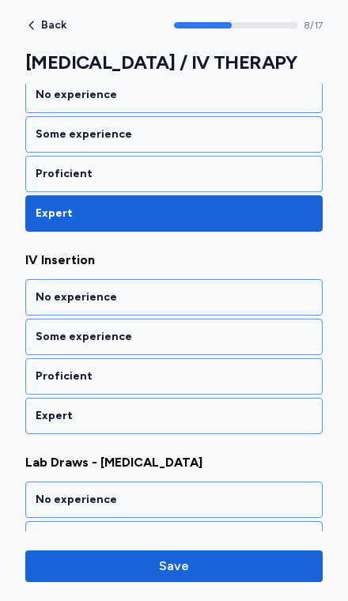
click at [217, 369] on div "Proficient" at bounding box center [174, 377] width 277 height 16
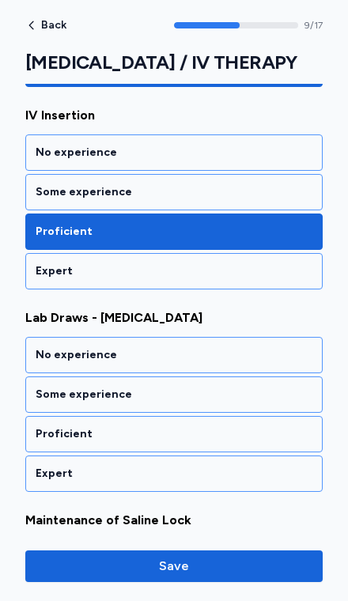
scroll to position [1958, 0]
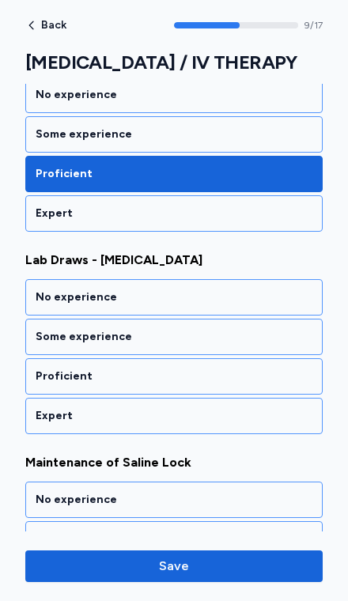
click at [222, 358] on div "Proficient" at bounding box center [173, 376] width 297 height 36
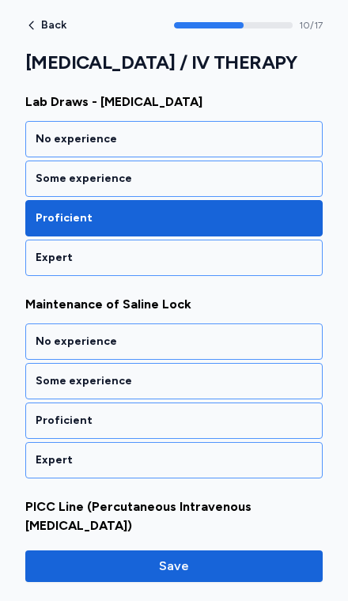
scroll to position [2161, 0]
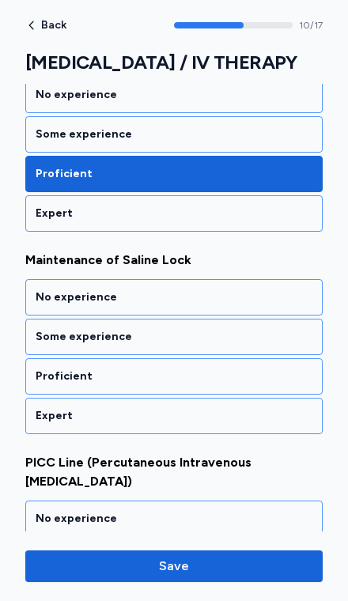
click at [219, 408] on div "Expert" at bounding box center [174, 416] width 277 height 16
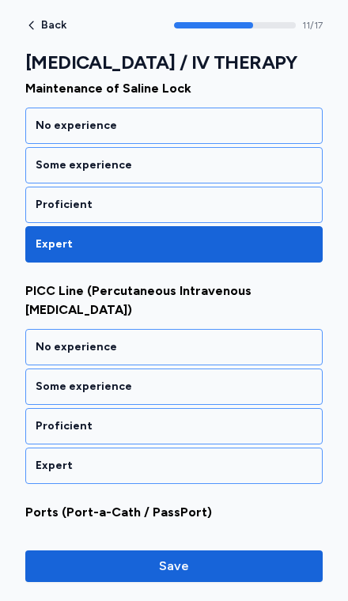
scroll to position [2363, 0]
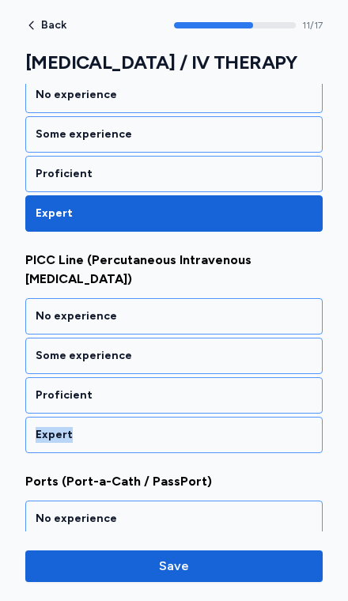
click at [254, 427] on div "Expert" at bounding box center [174, 435] width 277 height 16
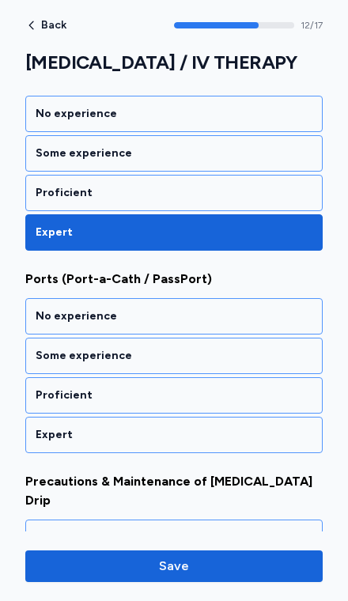
click at [256, 427] on div "Expert" at bounding box center [174, 435] width 277 height 16
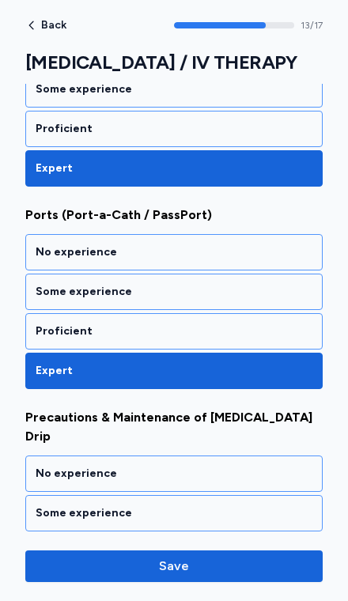
scroll to position [2629, 0]
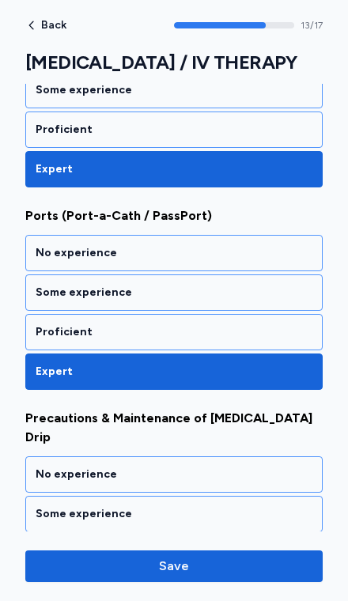
click at [267, 324] on div "Proficient" at bounding box center [174, 332] width 277 height 16
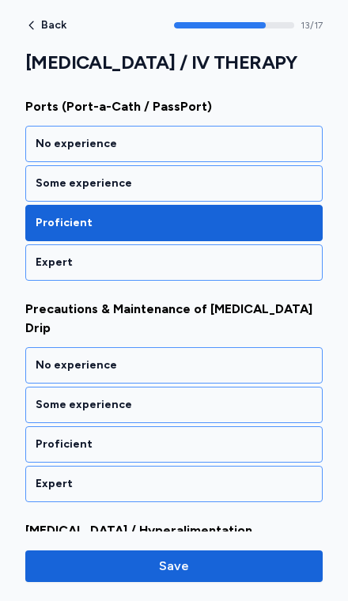
scroll to position [2768, 0]
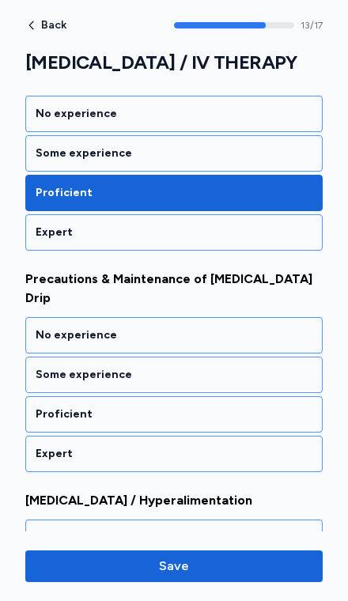
click at [253, 446] on div "Expert" at bounding box center [174, 454] width 277 height 16
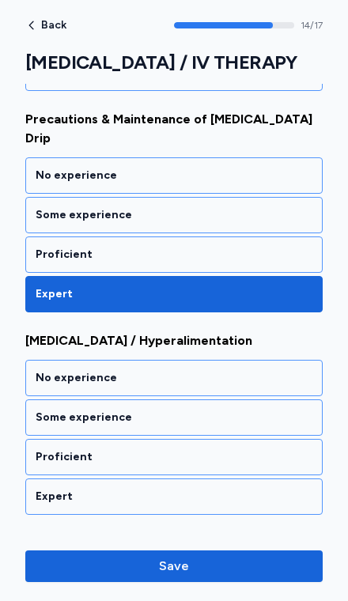
scroll to position [2971, 0]
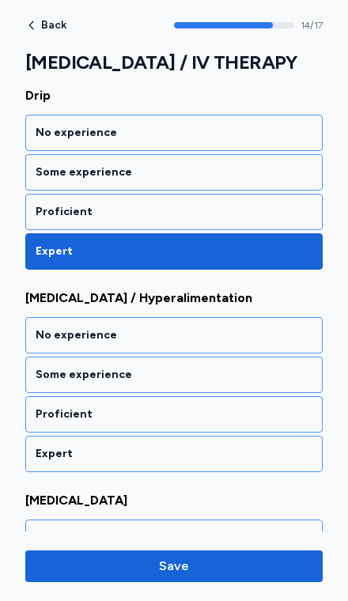
click at [284, 194] on div "Proficient" at bounding box center [173, 212] width 297 height 36
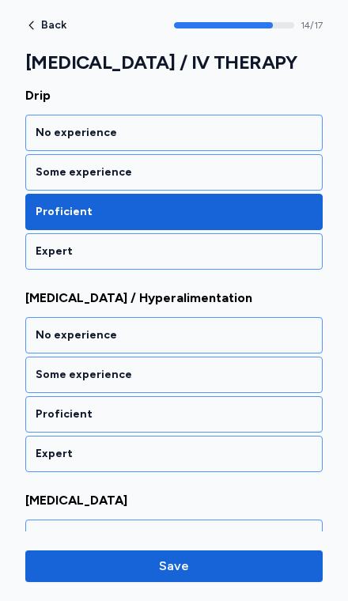
click at [234, 396] on div "Proficient" at bounding box center [173, 414] width 297 height 36
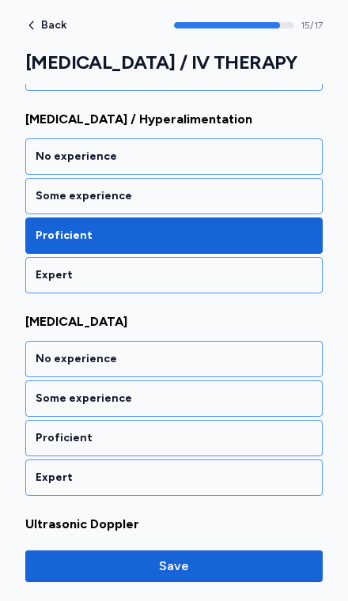
scroll to position [3173, 0]
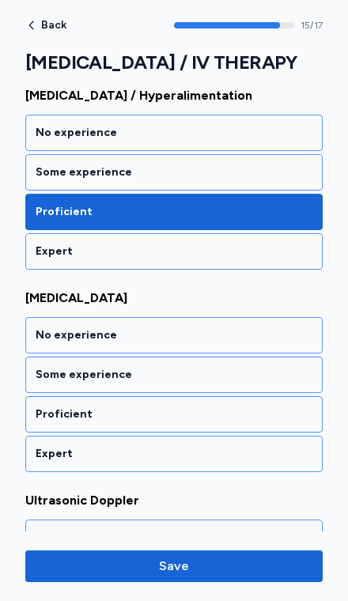
click at [237, 396] on div "Proficient" at bounding box center [173, 414] width 297 height 36
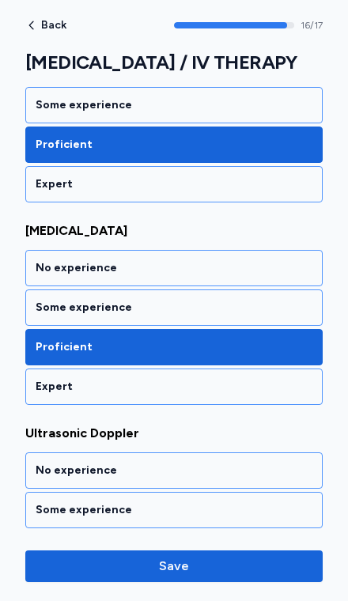
scroll to position [3247, 0]
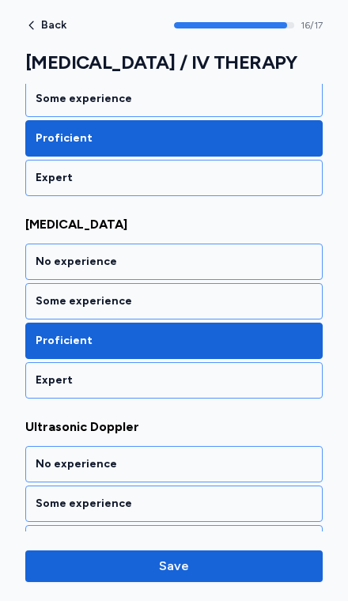
click at [225, 536] on div "Proficient" at bounding box center [174, 544] width 277 height 16
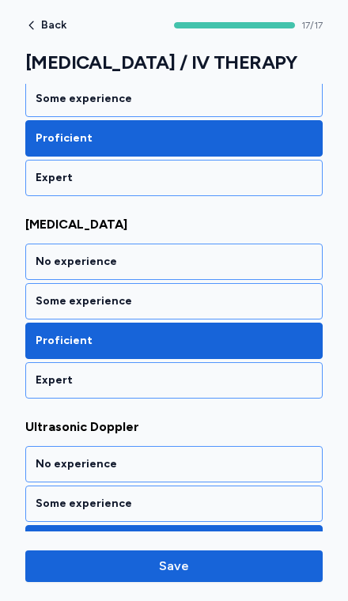
click at [214, 446] on div "No experience" at bounding box center [173, 464] width 297 height 36
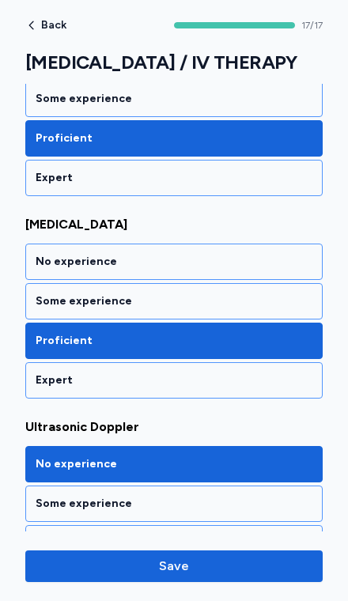
click at [211, 570] on span "Save" at bounding box center [174, 566] width 272 height 19
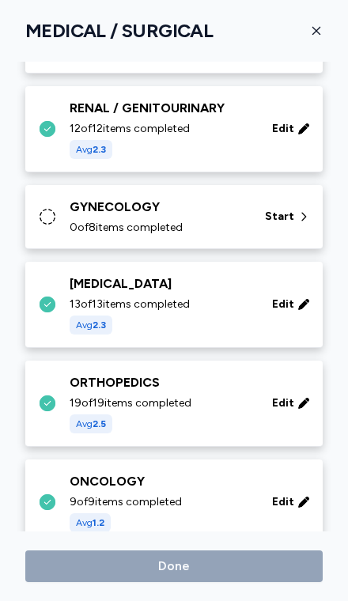
scroll to position [574, 0]
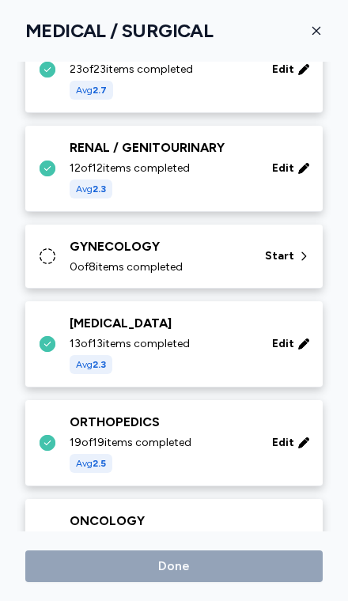
click at [254, 254] on div "GYNECOLOGY 0 of 8 items completed Start" at bounding box center [177, 256] width 278 height 38
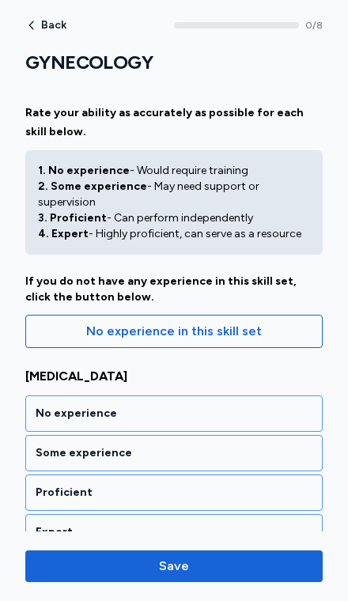
scroll to position [0, 0]
click at [216, 566] on span "Save" at bounding box center [174, 566] width 272 height 19
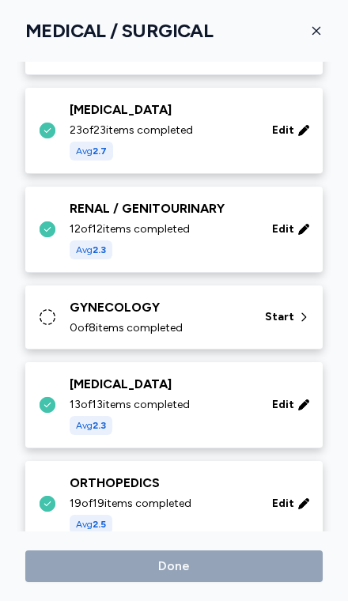
scroll to position [500, 0]
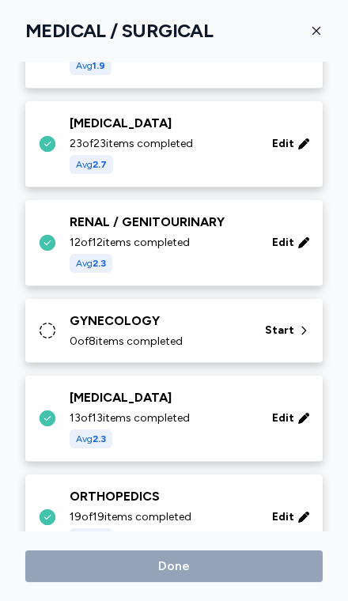
click at [282, 323] on span "Start" at bounding box center [279, 331] width 29 height 16
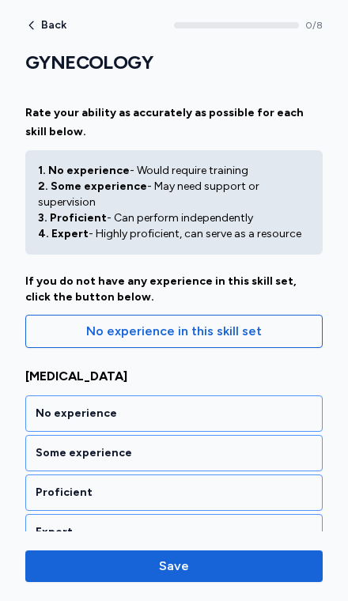
click at [265, 322] on span "No experience in this skill set" at bounding box center [174, 331] width 271 height 19
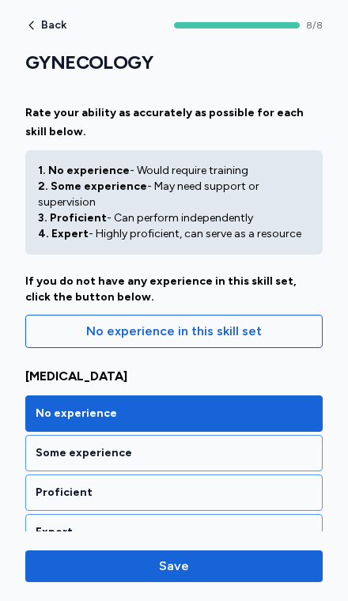
click at [231, 563] on span "Save" at bounding box center [174, 566] width 272 height 19
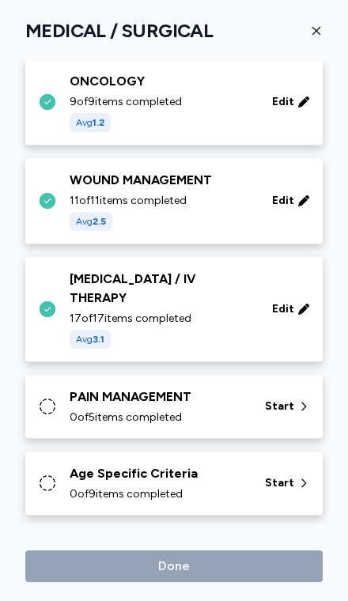
scroll to position [1002, 0]
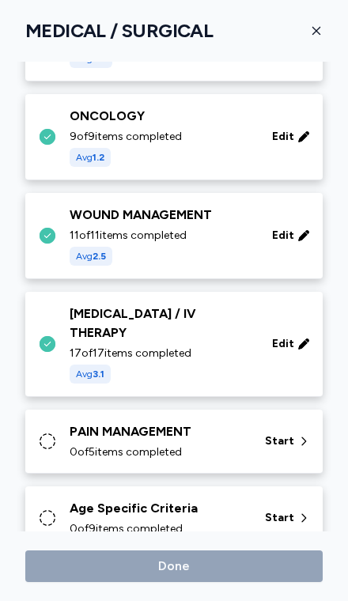
click at [221, 422] on div "PAIN MANAGEMENT" at bounding box center [158, 431] width 176 height 19
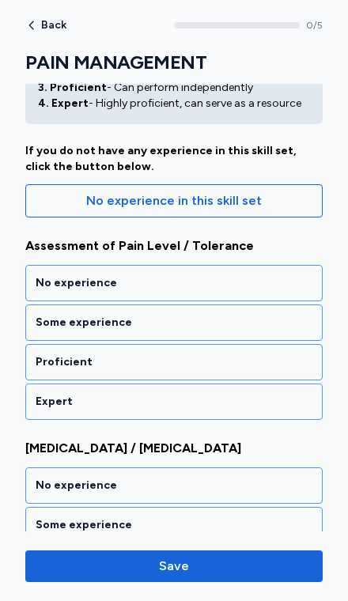
scroll to position [146, 0]
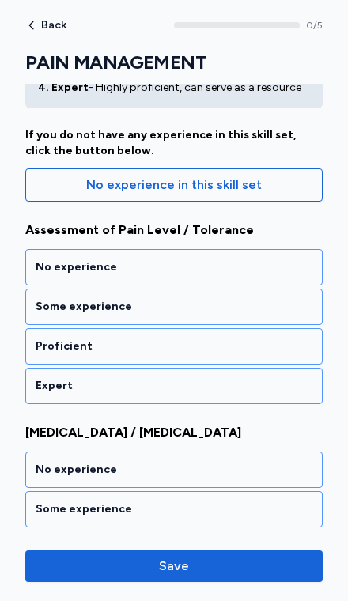
click at [274, 339] on div "Proficient" at bounding box center [174, 347] width 277 height 16
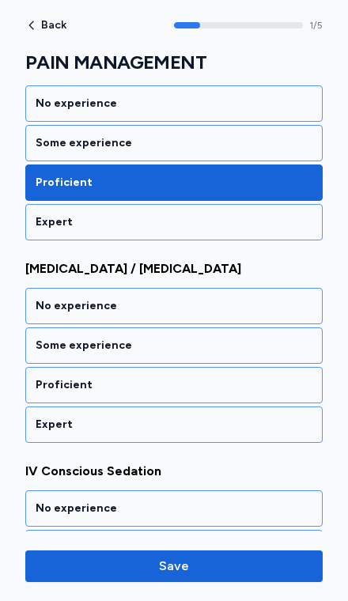
scroll to position [338, 0]
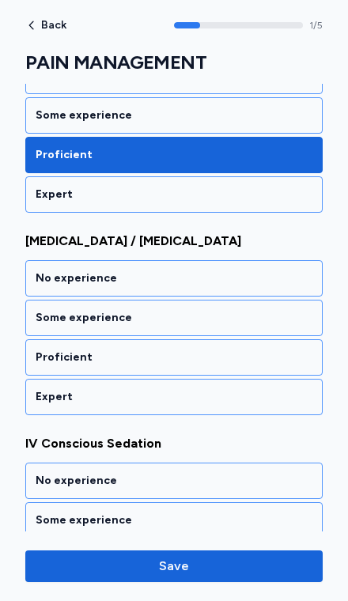
click at [259, 271] on div "No experience" at bounding box center [173, 278] width 297 height 36
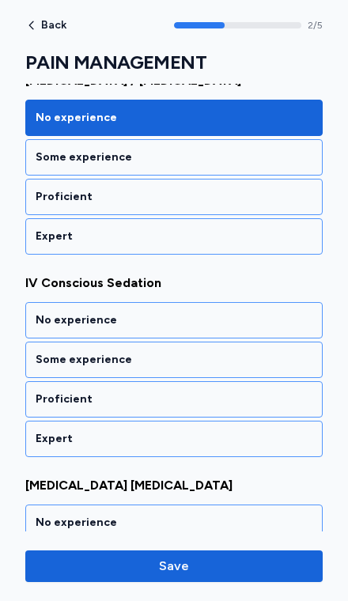
scroll to position [540, 0]
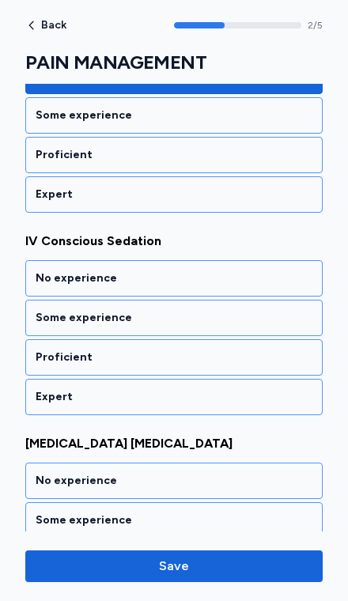
click at [253, 310] on div "Some experience" at bounding box center [174, 318] width 277 height 16
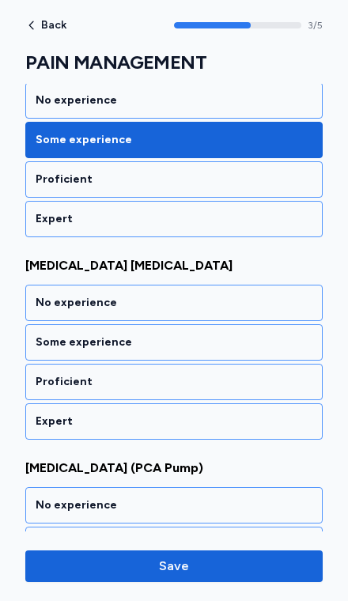
scroll to position [743, 0]
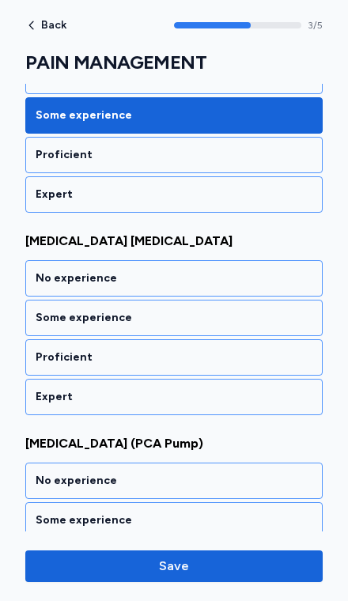
click at [252, 310] on div "Some experience" at bounding box center [174, 318] width 277 height 16
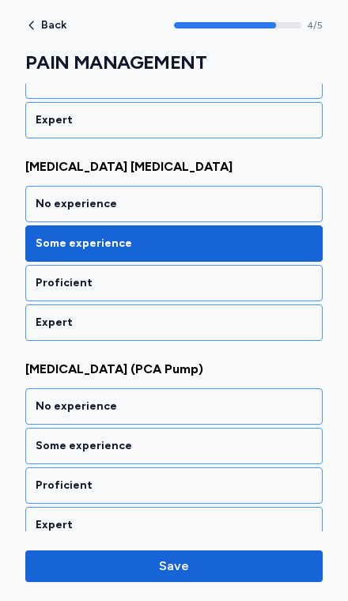
scroll to position [816, 0]
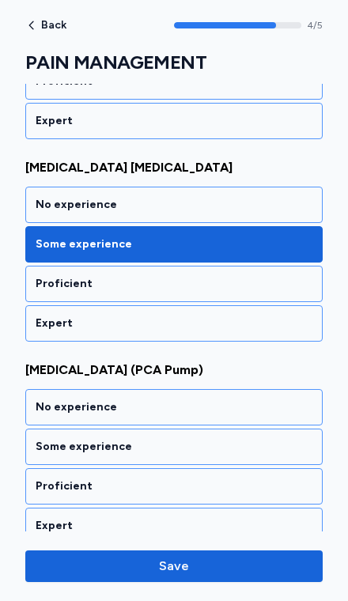
click at [211, 479] on div "Proficient" at bounding box center [174, 487] width 277 height 16
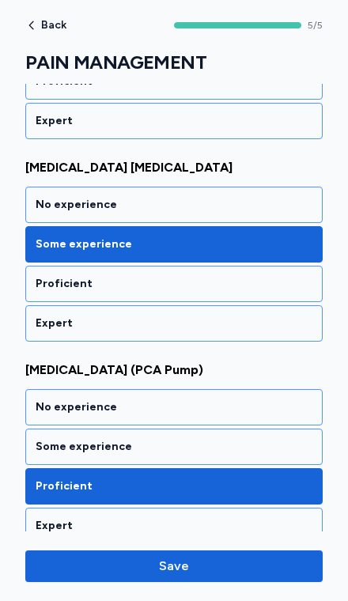
click at [245, 567] on span "Save" at bounding box center [174, 566] width 272 height 19
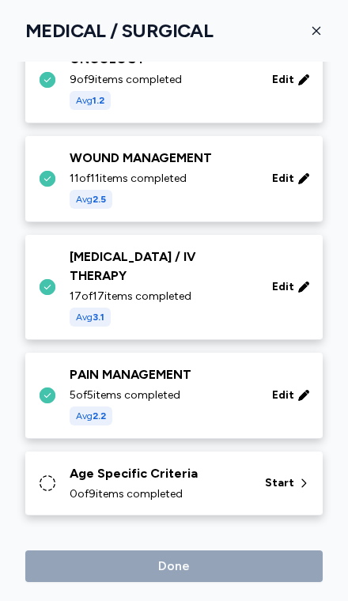
scroll to position [1024, 0]
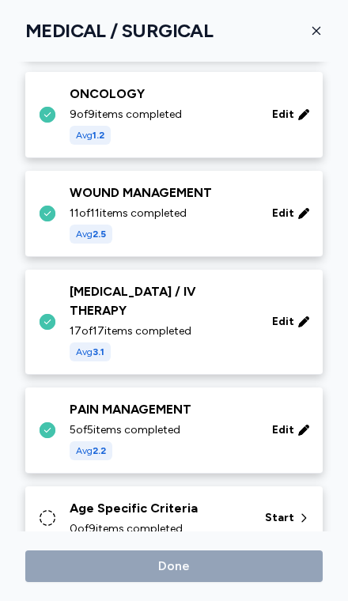
click at [218, 521] on div "0 of 9 items completed" at bounding box center [158, 529] width 176 height 16
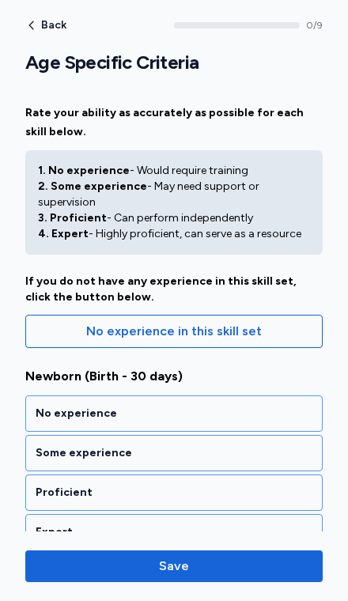
click at [250, 435] on div "Some experience" at bounding box center [173, 453] width 297 height 36
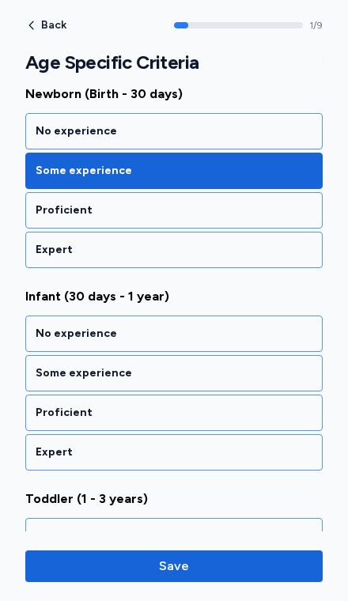
scroll to position [338, 0]
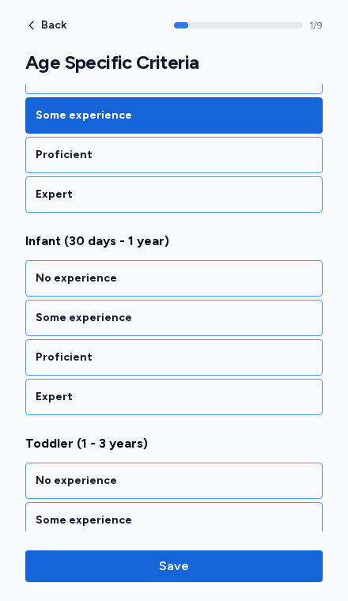
click at [256, 310] on div "Some experience" at bounding box center [174, 318] width 277 height 16
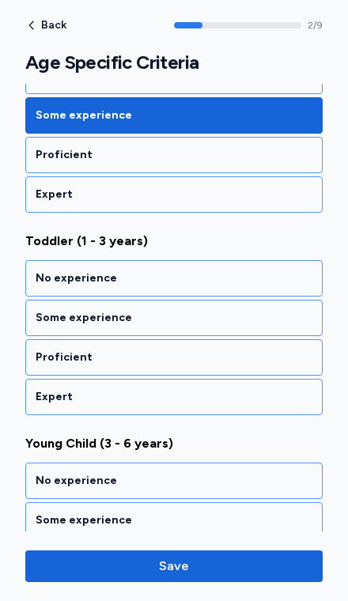
click at [257, 310] on div "Some experience" at bounding box center [174, 318] width 277 height 16
click at [259, 310] on div "Some experience" at bounding box center [174, 318] width 277 height 16
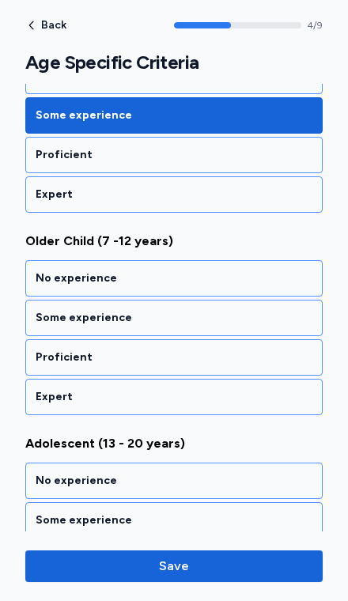
click at [261, 310] on div "Some experience" at bounding box center [174, 318] width 277 height 16
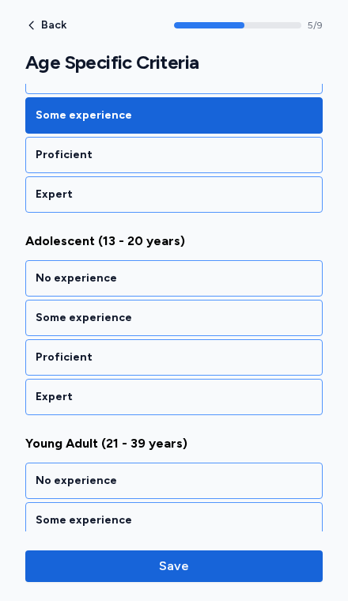
click at [261, 310] on div "Some experience" at bounding box center [174, 318] width 277 height 16
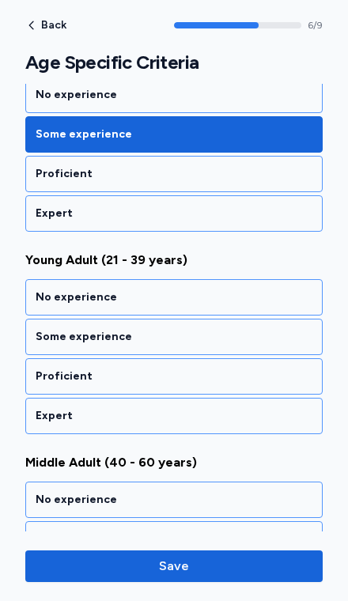
scroll to position [1350, 0]
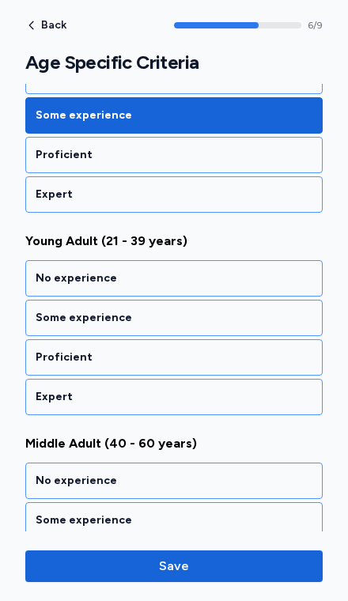
click at [242, 350] on div "Proficient" at bounding box center [174, 358] width 277 height 16
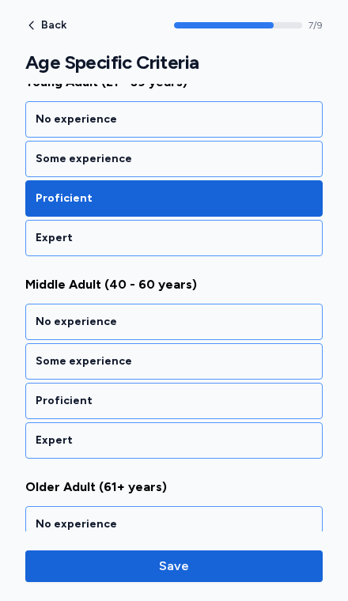
scroll to position [1553, 0]
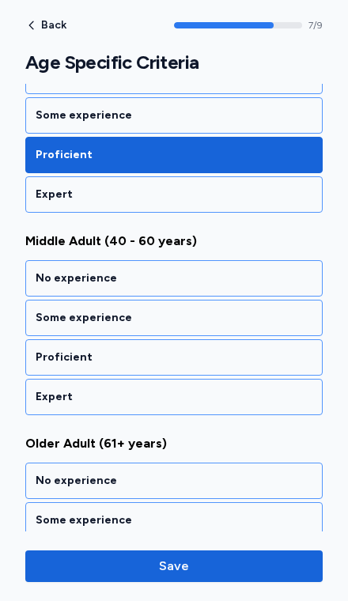
click at [244, 350] on div "Proficient" at bounding box center [174, 358] width 277 height 16
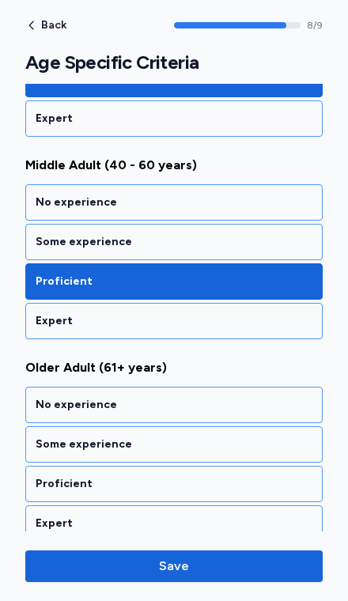
scroll to position [1627, 0]
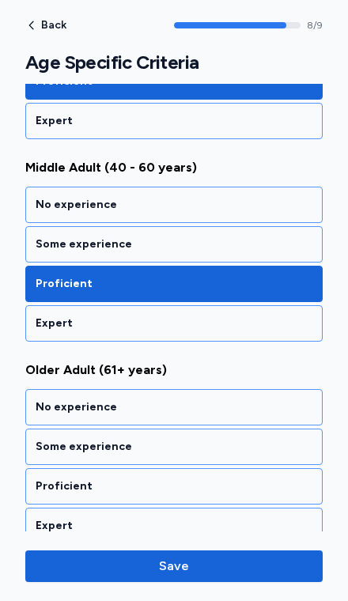
click at [208, 479] on div "Proficient" at bounding box center [174, 487] width 277 height 16
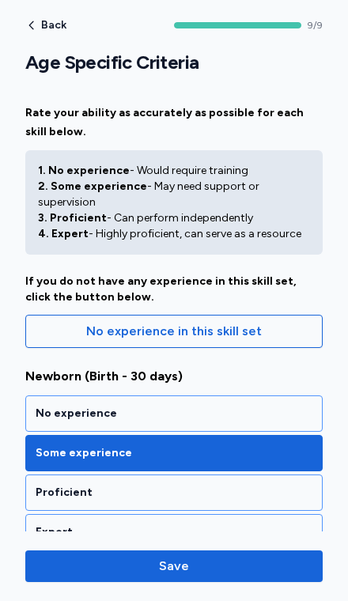
scroll to position [0, 0]
click at [201, 564] on span "Save" at bounding box center [174, 566] width 272 height 19
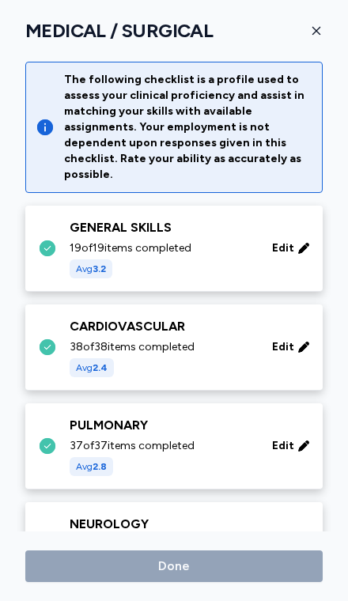
scroll to position [1024, 0]
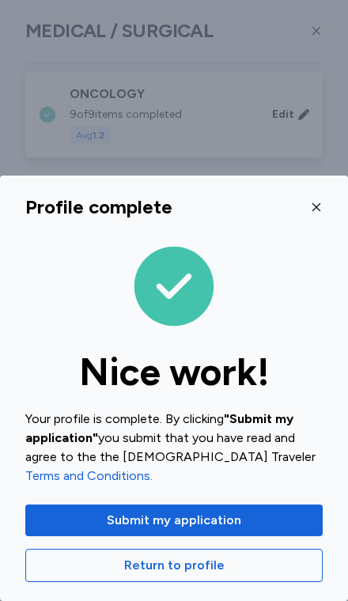
click at [246, 521] on span "Submit my application" at bounding box center [174, 520] width 272 height 19
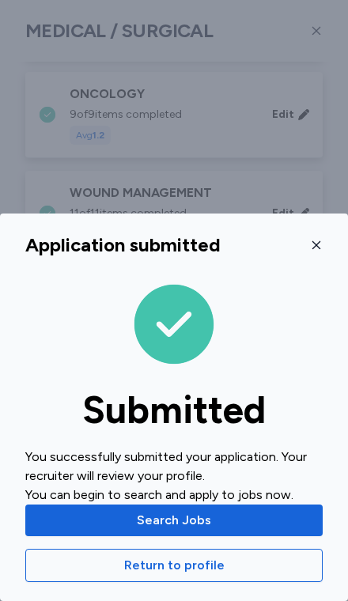
click at [241, 507] on button "Search Jobs" at bounding box center [173, 521] width 297 height 32
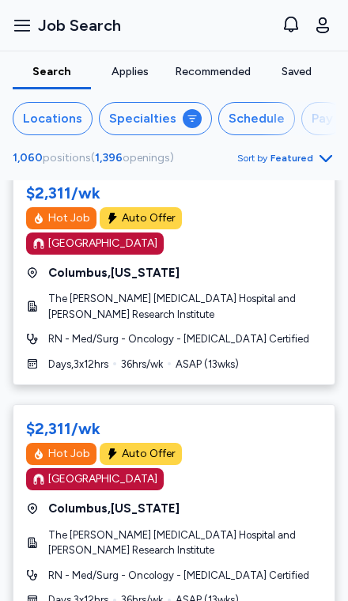
scroll to position [3689, 0]
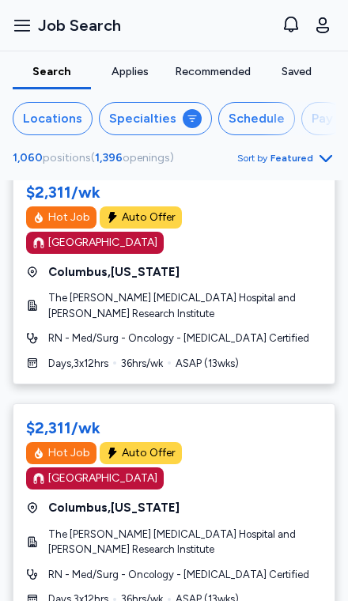
click at [309, 158] on span "Featured" at bounding box center [292, 158] width 43 height 13
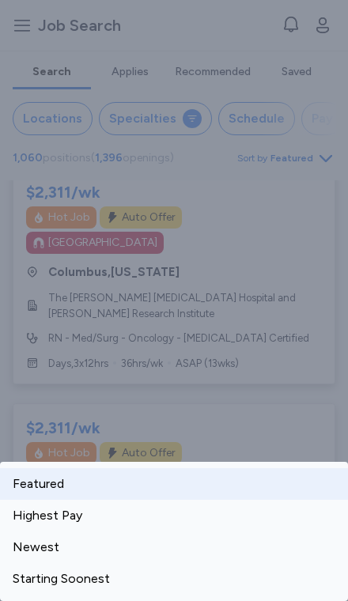
click at [161, 547] on div "Newest" at bounding box center [174, 548] width 348 height 32
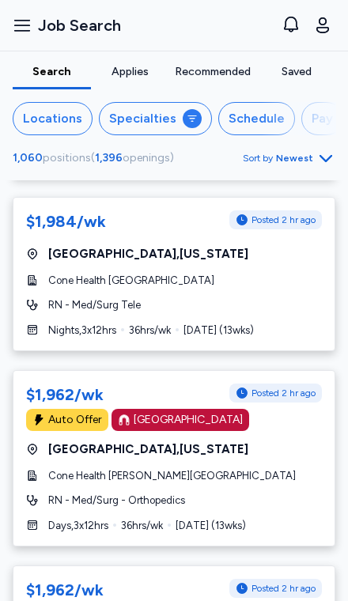
scroll to position [2141, 0]
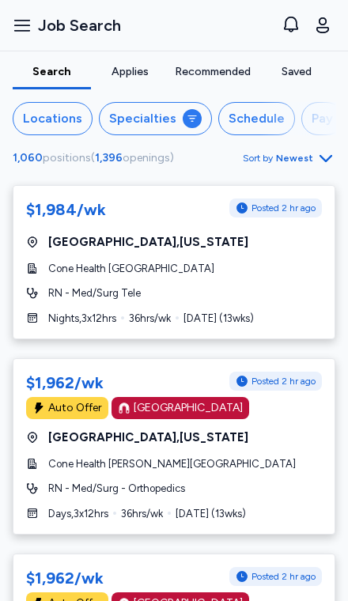
click at [319, 161] on icon "button" at bounding box center [325, 158] width 19 height 19
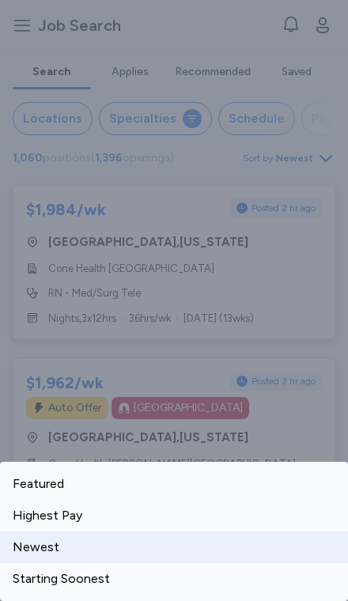
click at [137, 512] on div "Highest Pay" at bounding box center [174, 516] width 348 height 32
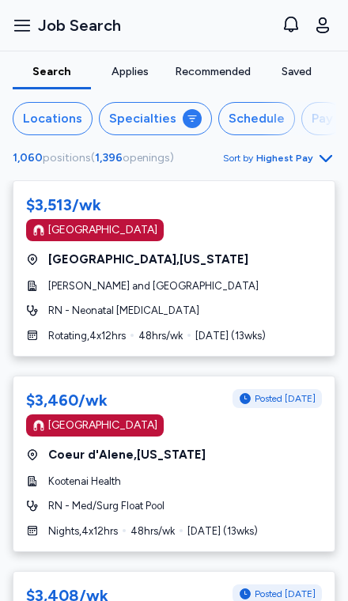
click at [188, 117] on icon at bounding box center [192, 118] width 13 height 13
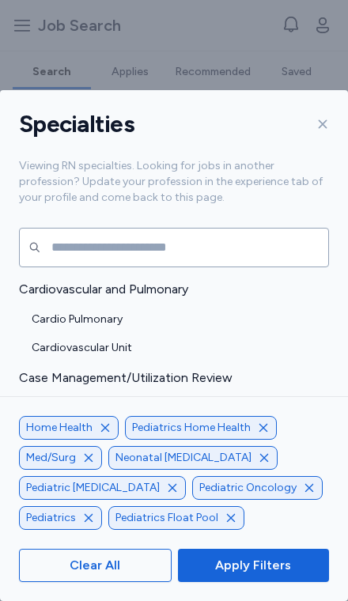
click at [225, 520] on icon "button" at bounding box center [231, 518] width 13 height 13
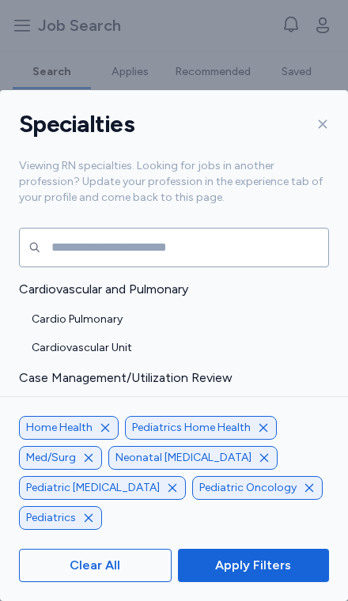
click at [303, 494] on icon "button" at bounding box center [309, 488] width 13 height 13
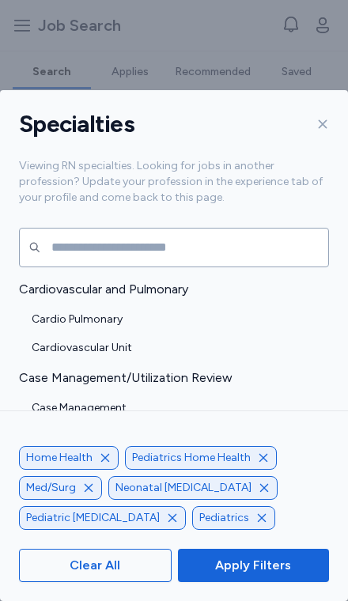
click at [179, 512] on icon "button" at bounding box center [172, 518] width 13 height 13
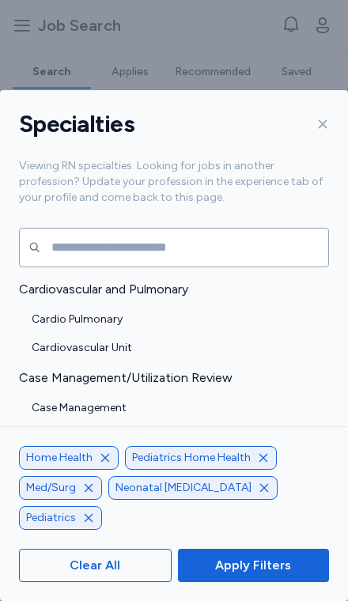
click at [95, 521] on icon "button" at bounding box center [88, 518] width 13 height 13
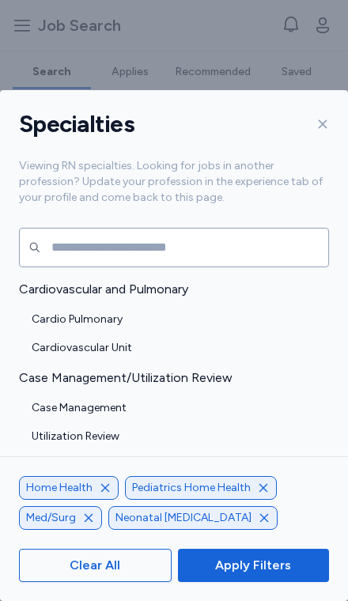
click at [262, 488] on icon "button" at bounding box center [263, 488] width 13 height 13
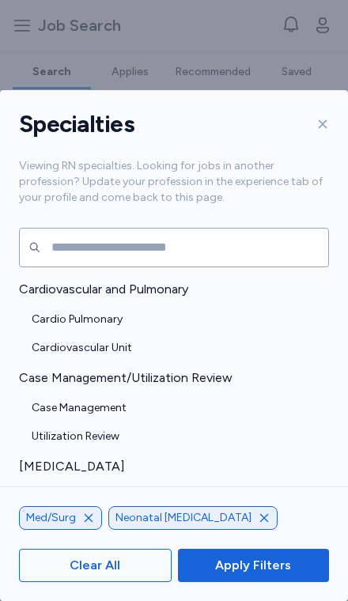
click at [258, 523] on icon "button" at bounding box center [264, 518] width 13 height 13
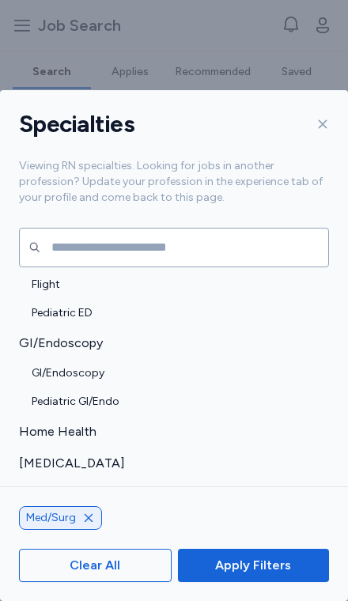
click at [272, 580] on button "Apply Filters" at bounding box center [253, 565] width 151 height 33
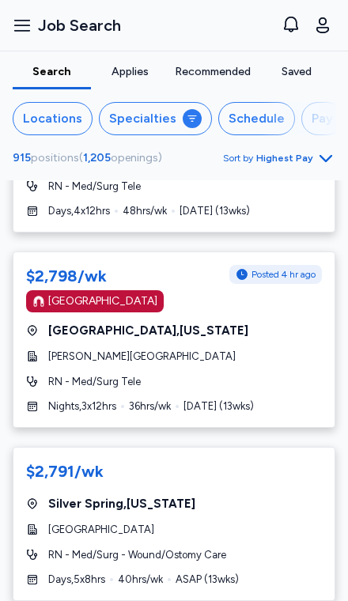
scroll to position [3604, 0]
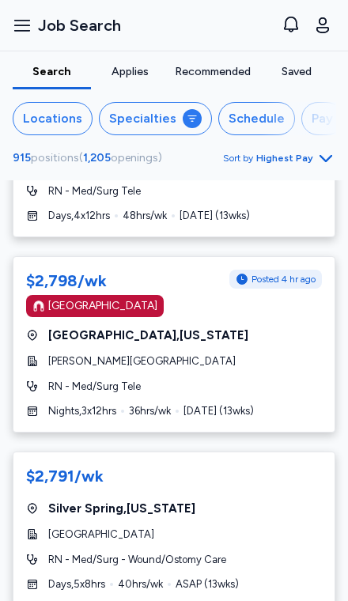
click at [2, 389] on div "$3,460/wk Posted [DATE] [GEOGRAPHIC_DATA] Coeur d'Alene , [US_STATE] [GEOGRAPHI…" at bounding box center [174, 390] width 348 height 421
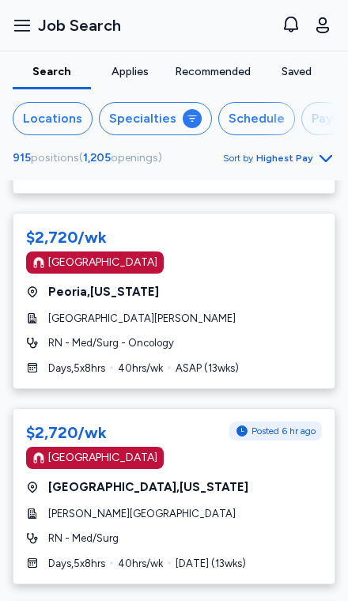
scroll to position [4627, 0]
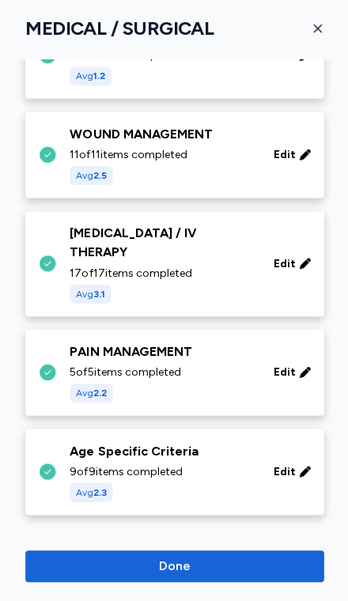
scroll to position [1046, 0]
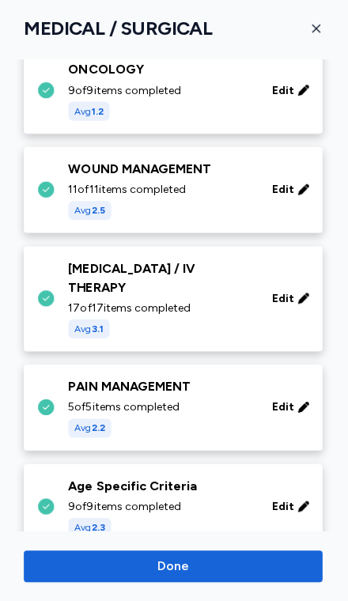
click at [160, 566] on span "Done" at bounding box center [174, 566] width 32 height 19
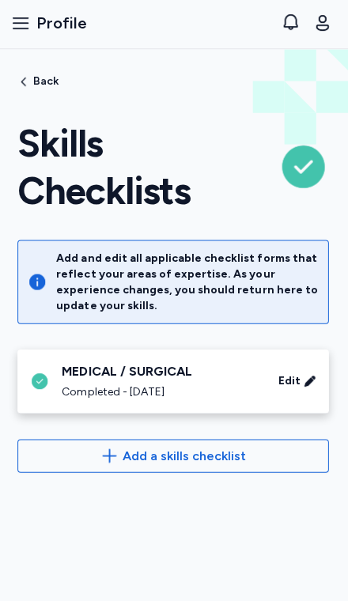
click at [26, 82] on icon "button" at bounding box center [25, 84] width 13 height 13
